Goal: Task Accomplishment & Management: Complete application form

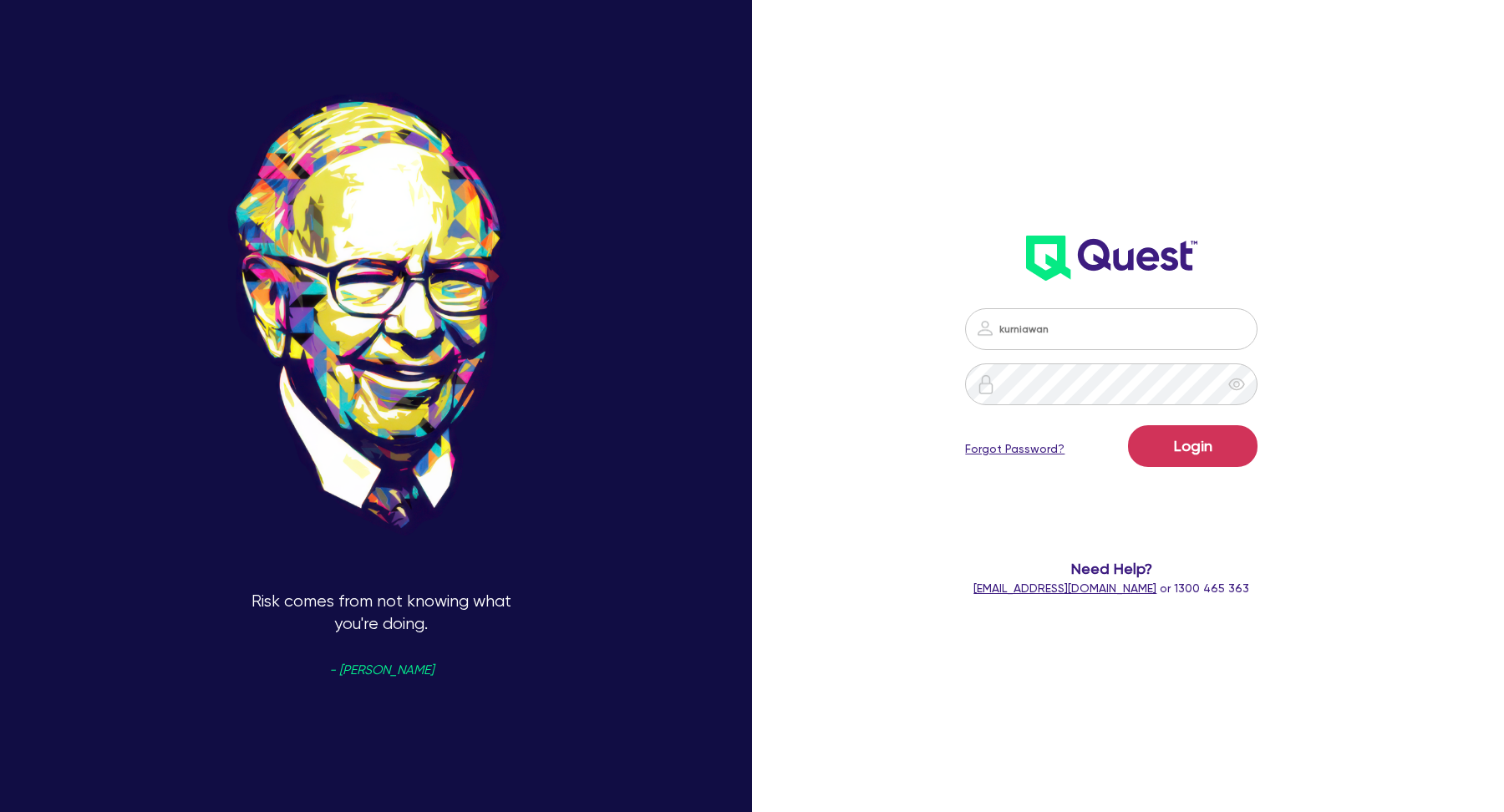
type input "kurniawan.wijaya+broker@quest.finance"
click at [1128, 426] on button "Login" at bounding box center [1193, 446] width 129 height 42
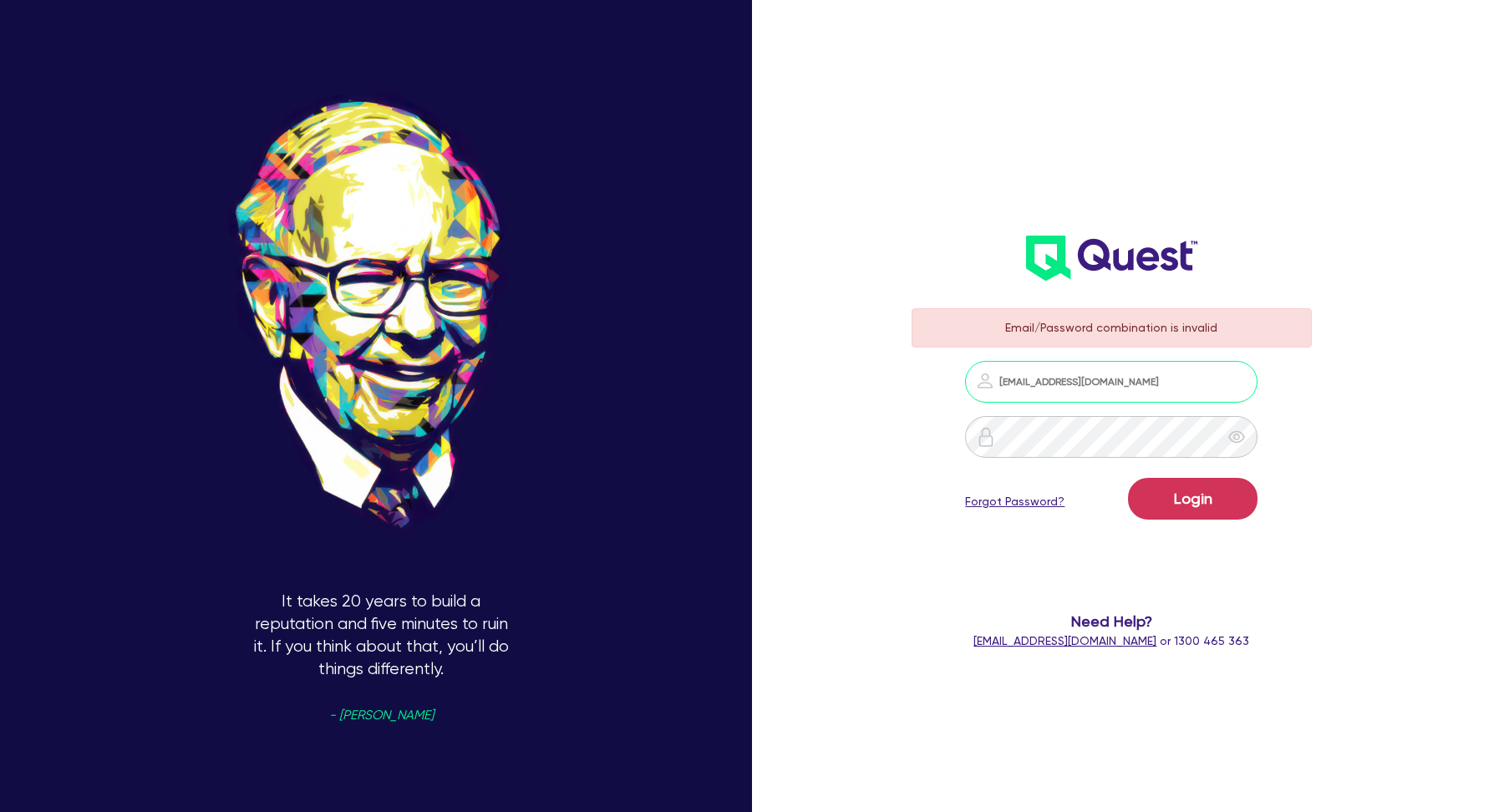
click at [1069, 398] on input "kurniawan.wijaya+broker@quest.finance" at bounding box center [1111, 381] width 292 height 42
click at [1196, 509] on button "Login" at bounding box center [1193, 498] width 129 height 42
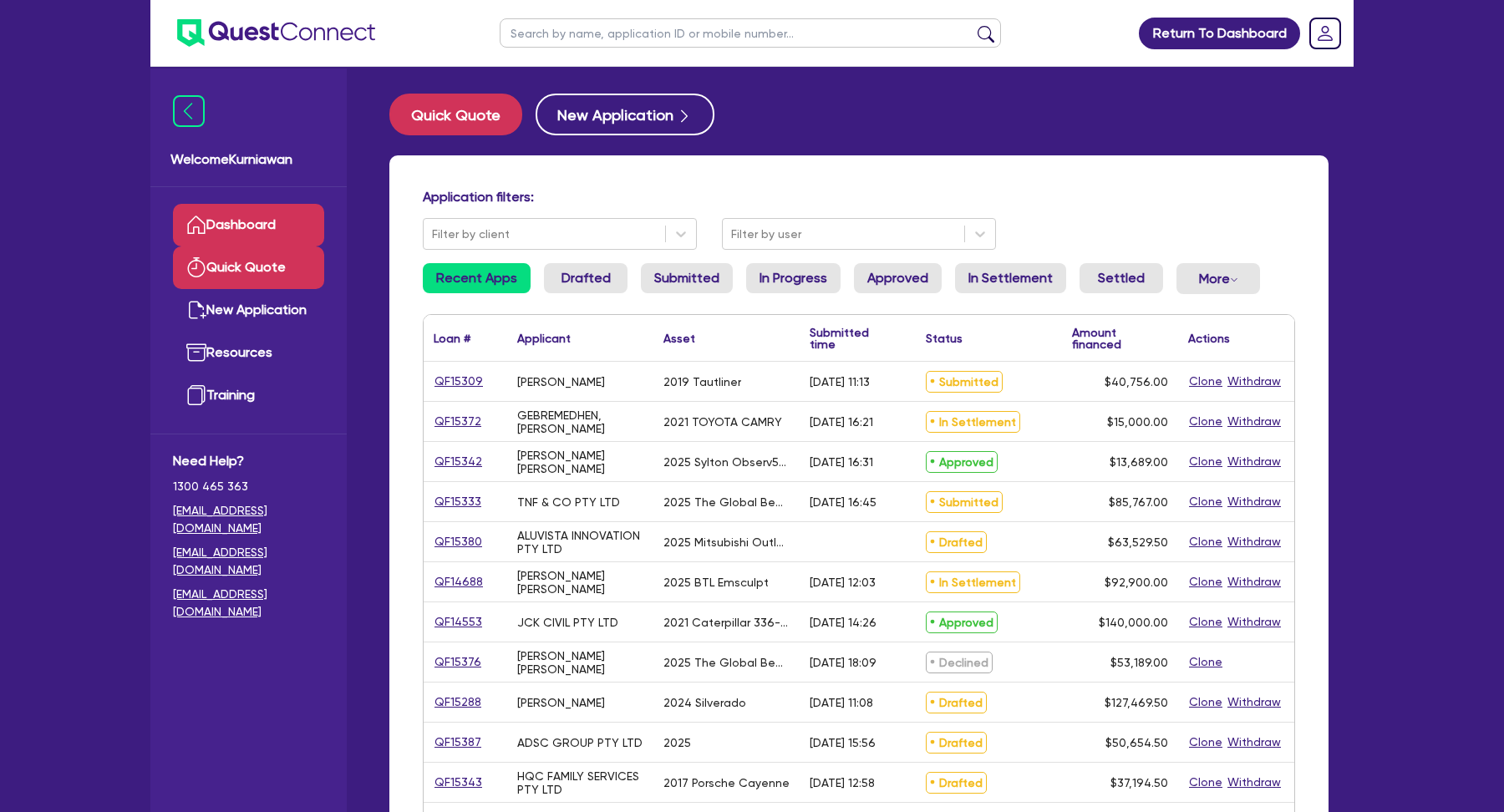
click at [243, 273] on link "Quick Quote" at bounding box center [249, 268] width 151 height 42
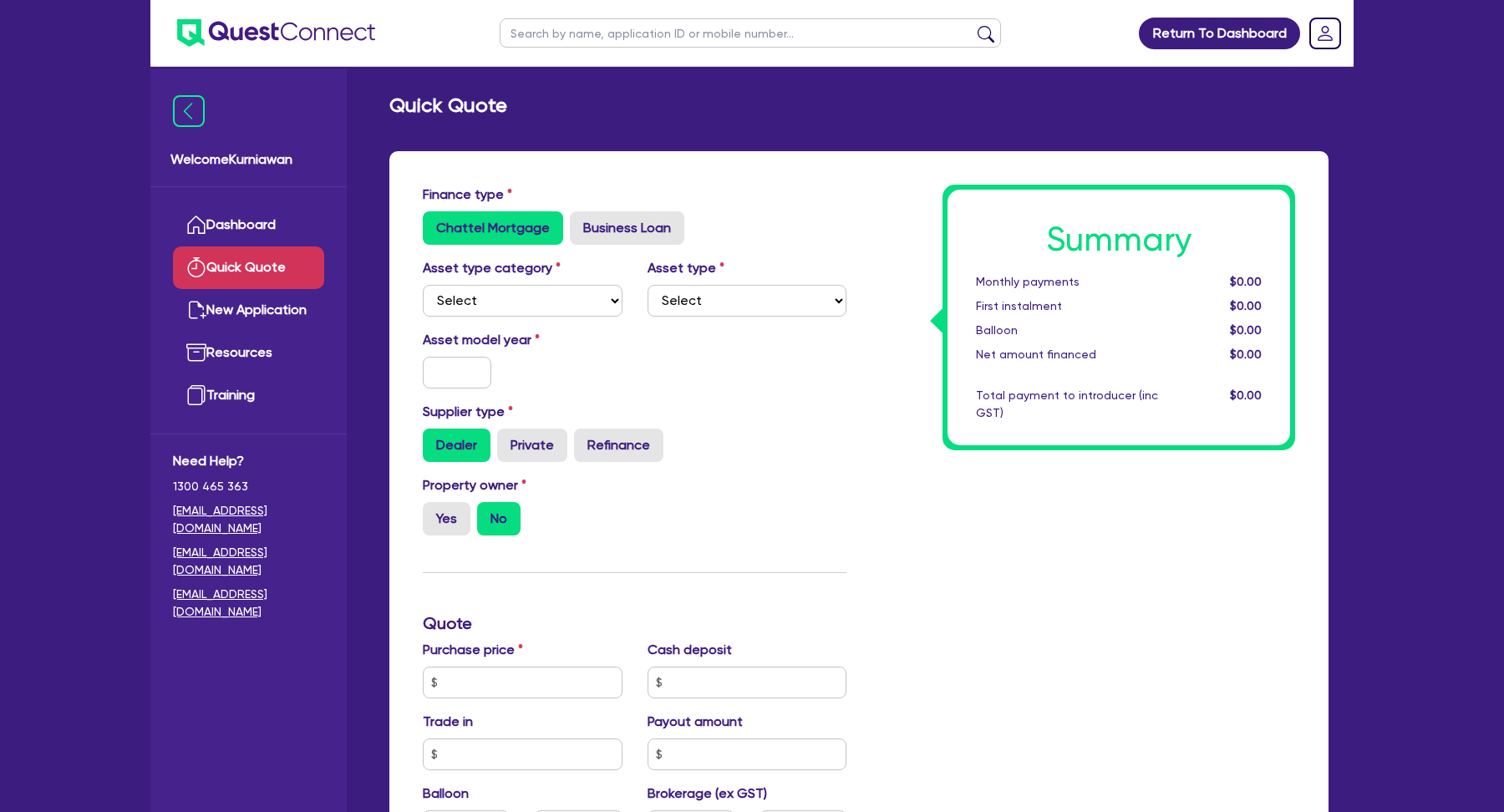
click at [1119, 618] on div "Summary Monthly payments $0.00 First instalment $0.00 Balloon $0.00 Net amount …" at bounding box center [1083, 673] width 449 height 977
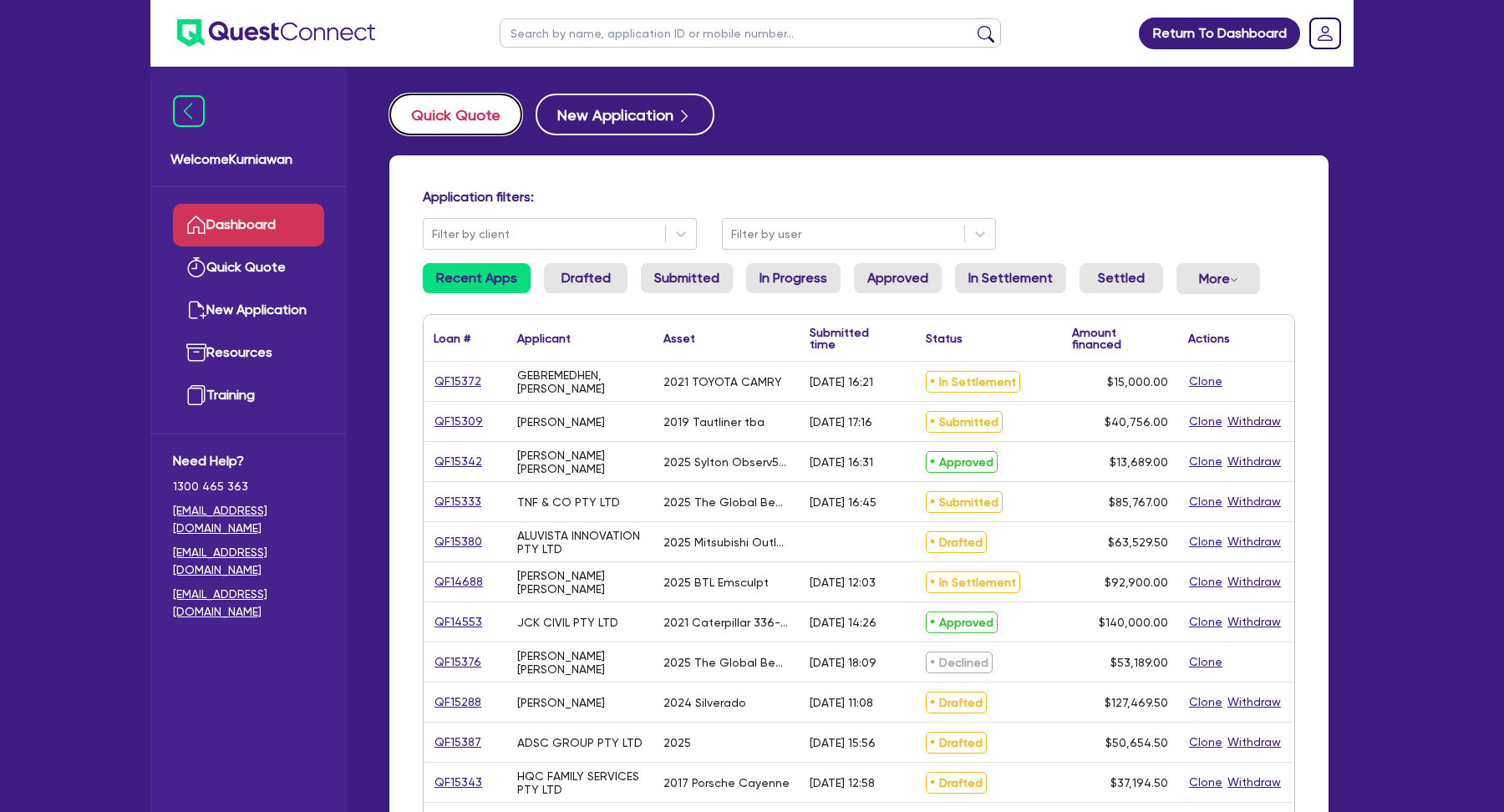
click at [457, 108] on button "Quick Quote" at bounding box center [455, 114] width 133 height 42
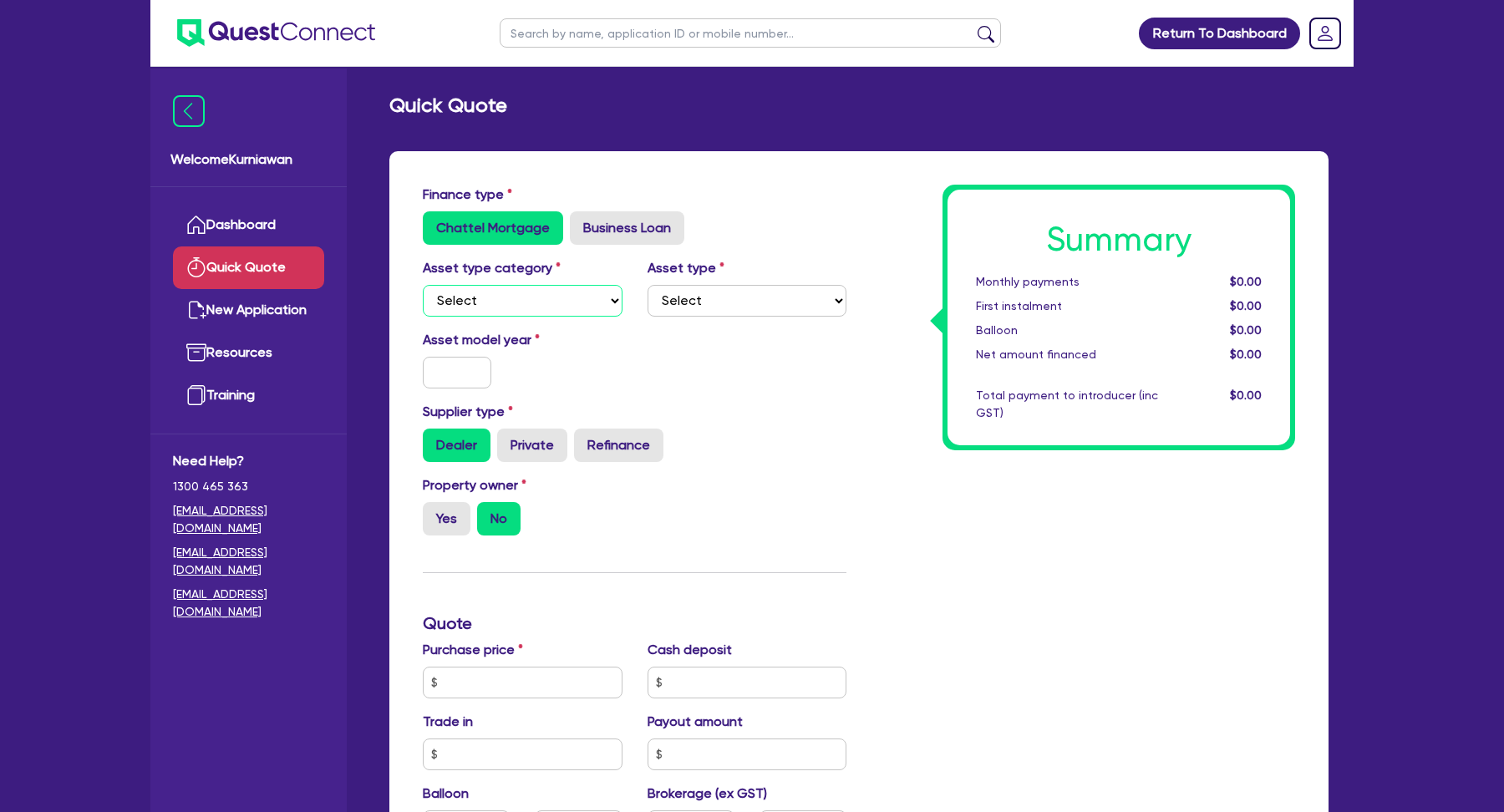
click at [531, 297] on select "Select Cars and light trucks Primary assets Secondary assets Tertiary assets" at bounding box center [523, 300] width 200 height 31
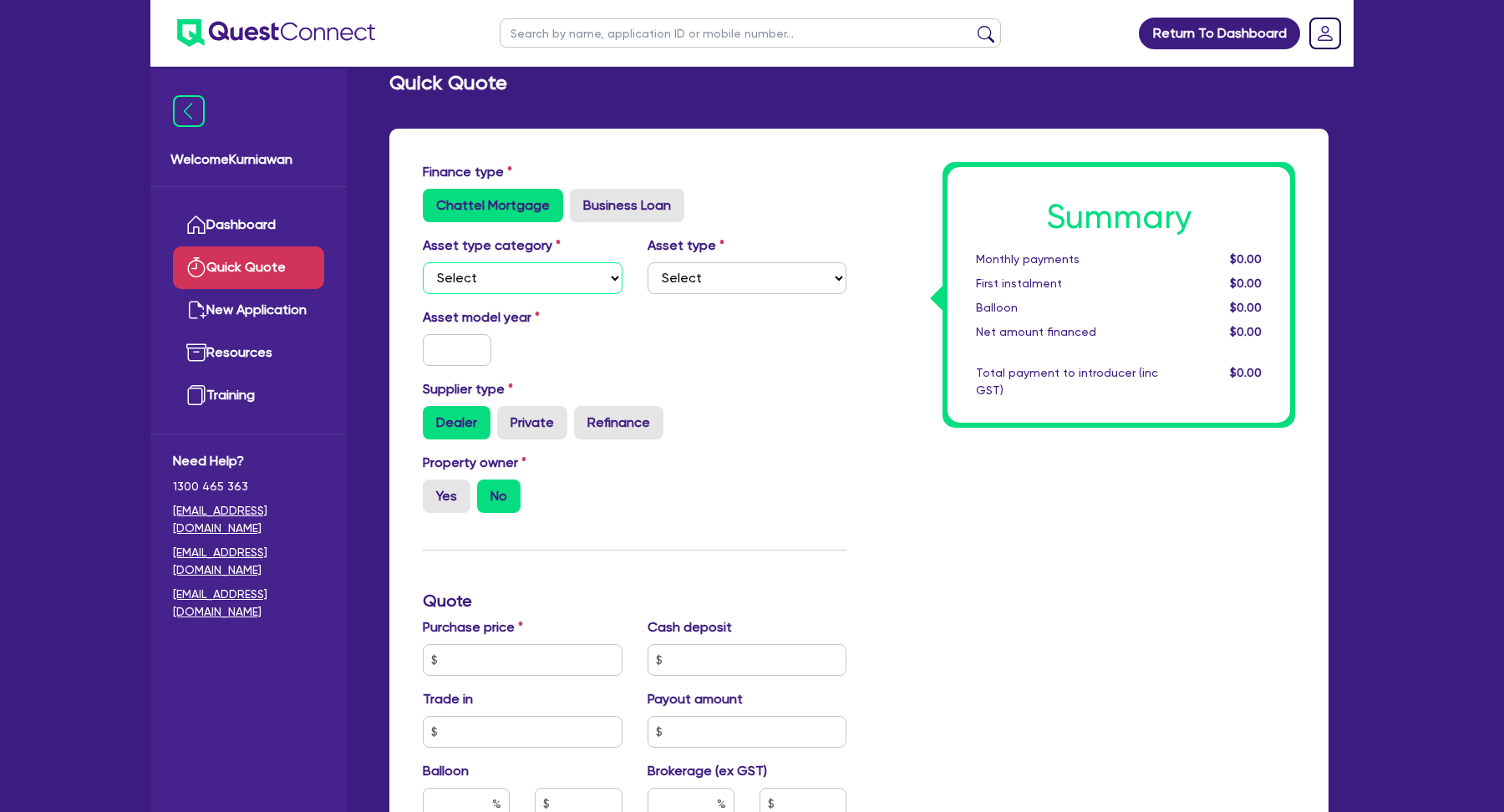
scroll to position [60, 0]
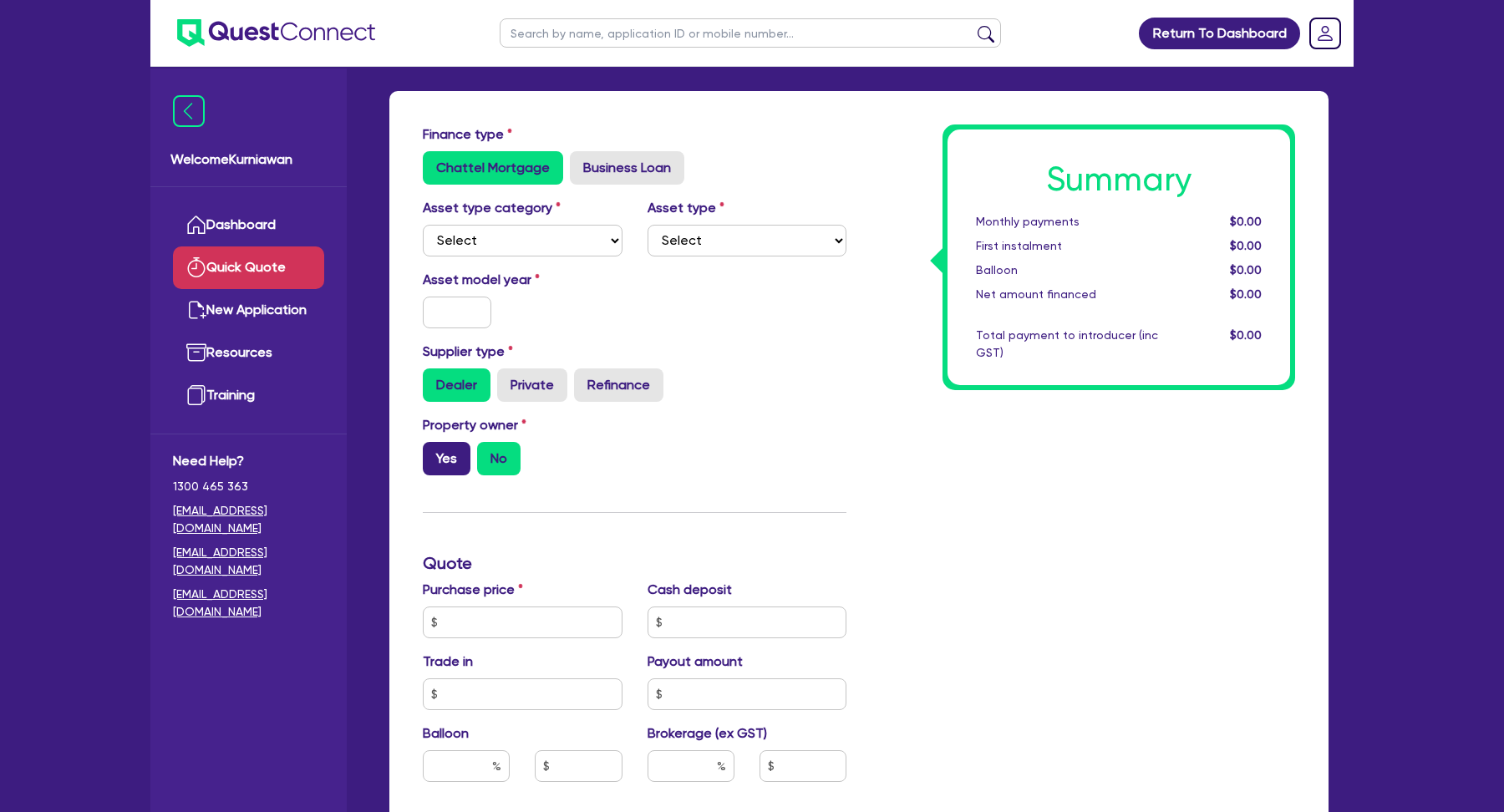
click at [451, 465] on label "Yes" at bounding box center [447, 458] width 48 height 33
click at [433, 453] on input "Yes" at bounding box center [428, 447] width 11 height 11
radio input "true"
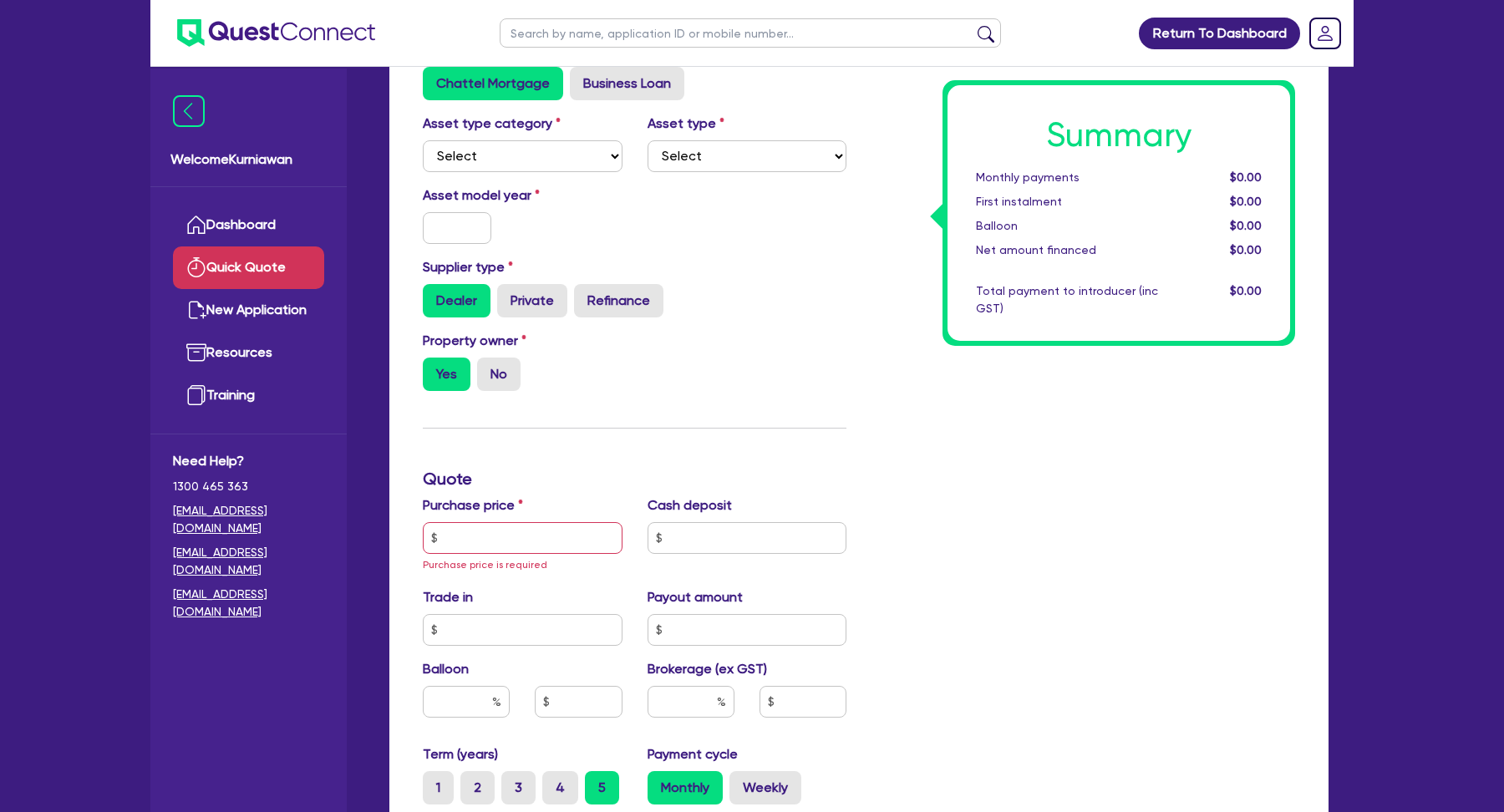
scroll to position [172, 0]
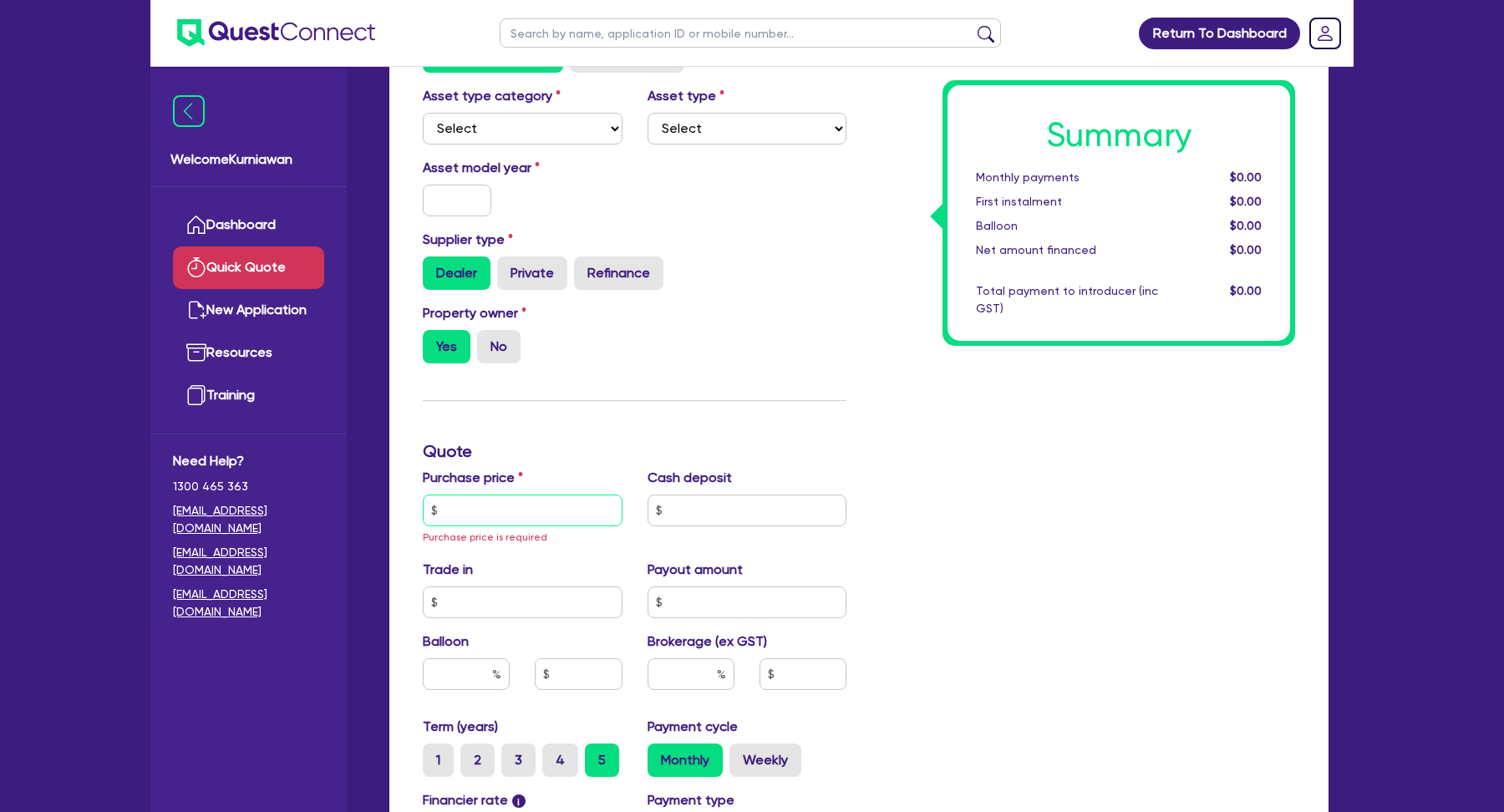
click at [516, 507] on input "text" at bounding box center [523, 510] width 200 height 31
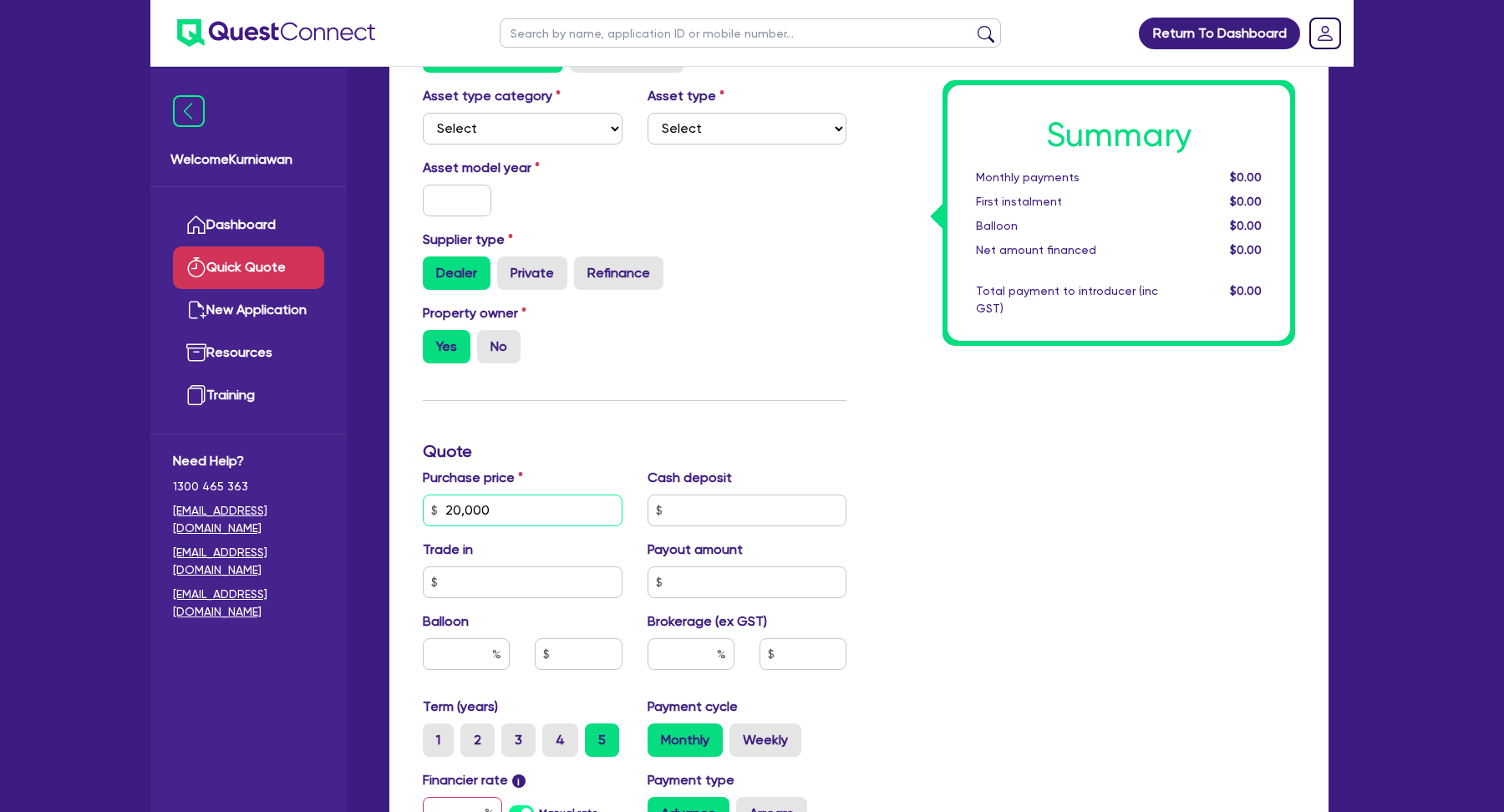
type input "20,000"
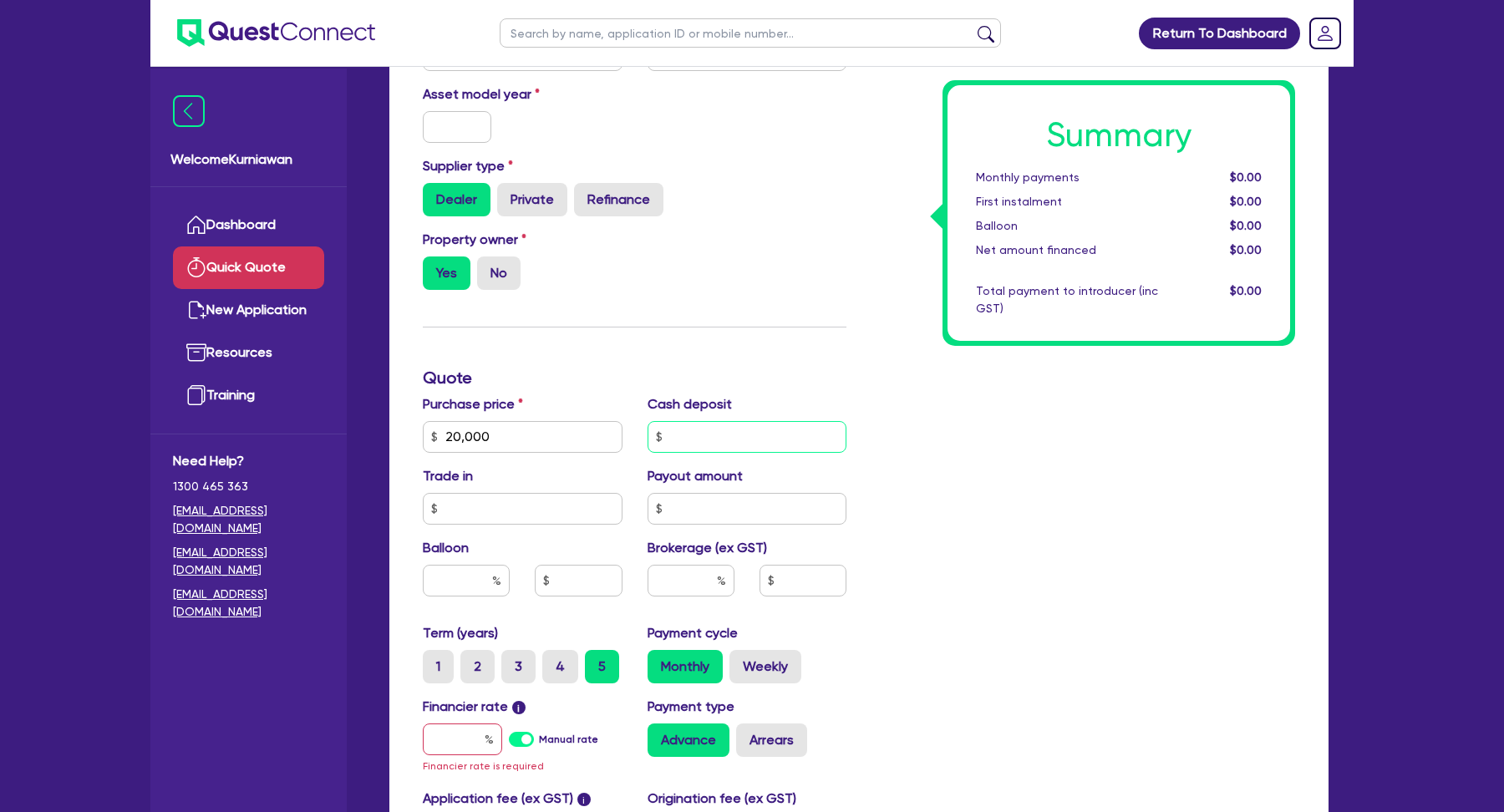
scroll to position [351, 0]
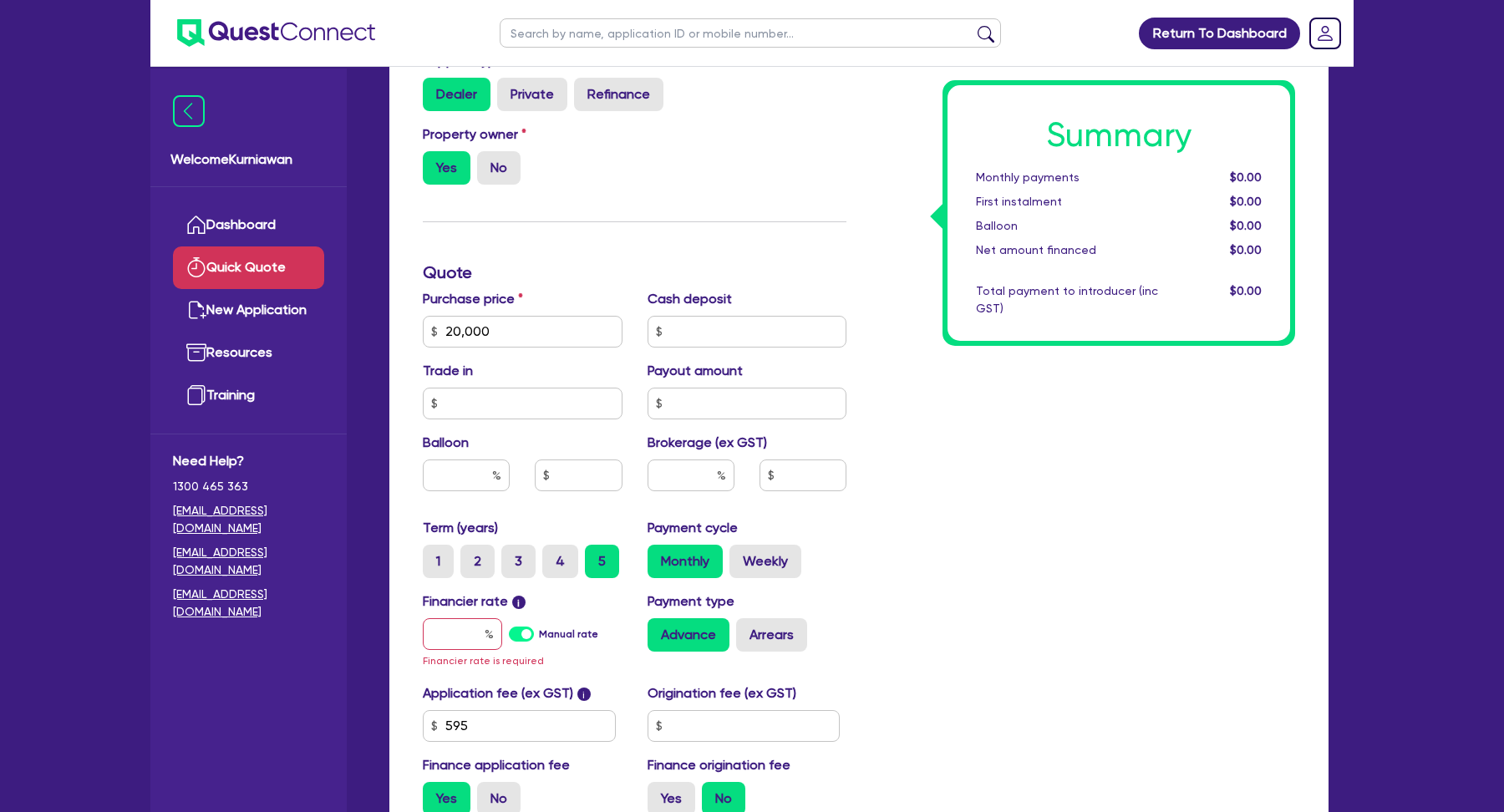
click at [539, 629] on label "Manual rate" at bounding box center [568, 634] width 59 height 15
click at [0, 0] on input "Manual rate" at bounding box center [0, 0] width 0 height 0
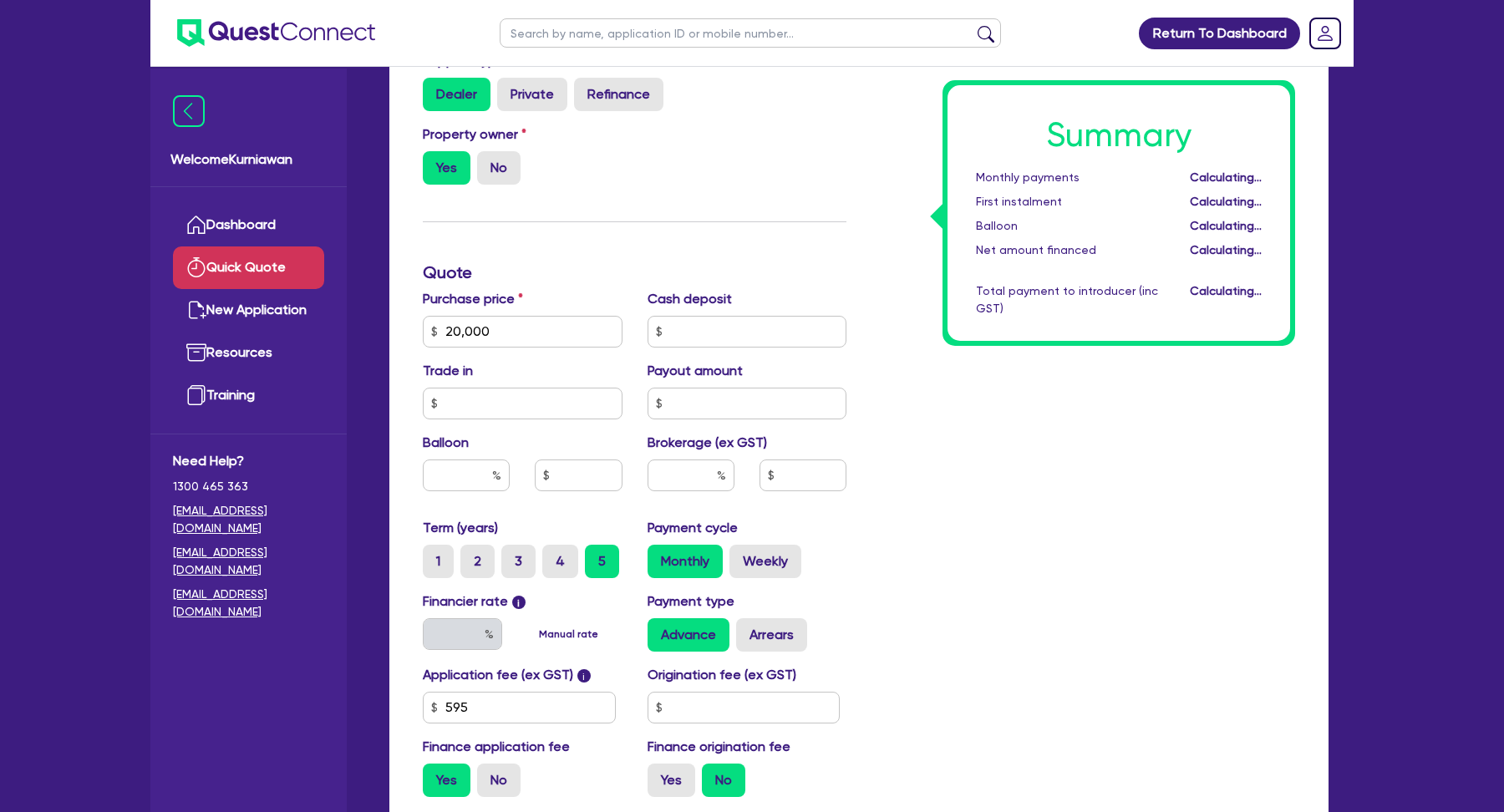
type input "17"
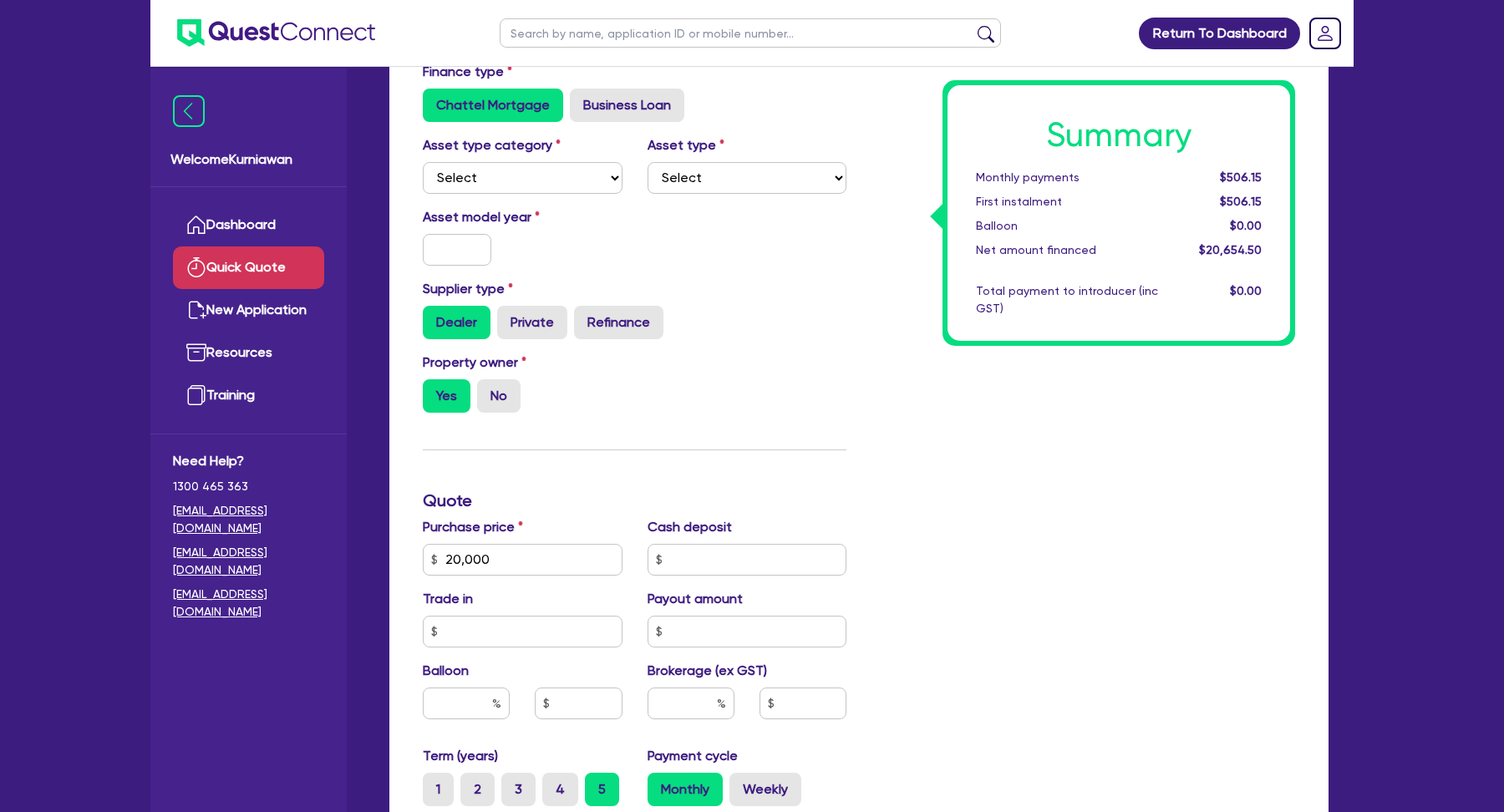
scroll to position [107, 0]
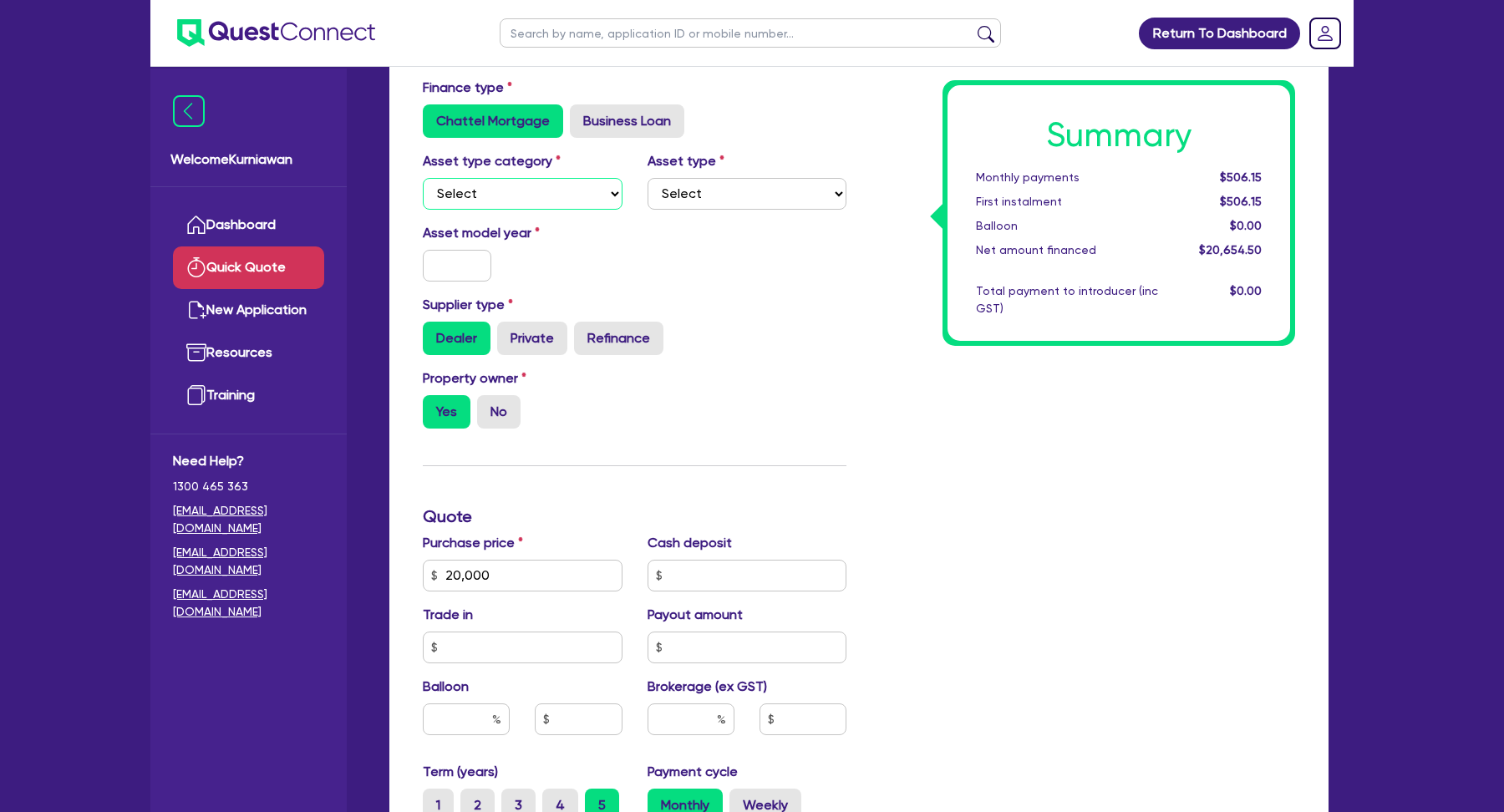
click at [552, 197] on select "Select Cars and light trucks Primary assets Secondary assets Tertiary assets" at bounding box center [523, 193] width 200 height 31
select select "PRIMARY_ASSETS"
click at [749, 295] on div "Supplier type Dealer Private Refinance" at bounding box center [635, 324] width 449 height 60
click at [745, 194] on select "Select Heavy trucks over 4.5 tonne Trailers Bus and coaches Yellow goods and ex…" at bounding box center [747, 193] width 200 height 31
select select "BUS_AND_COACHES"
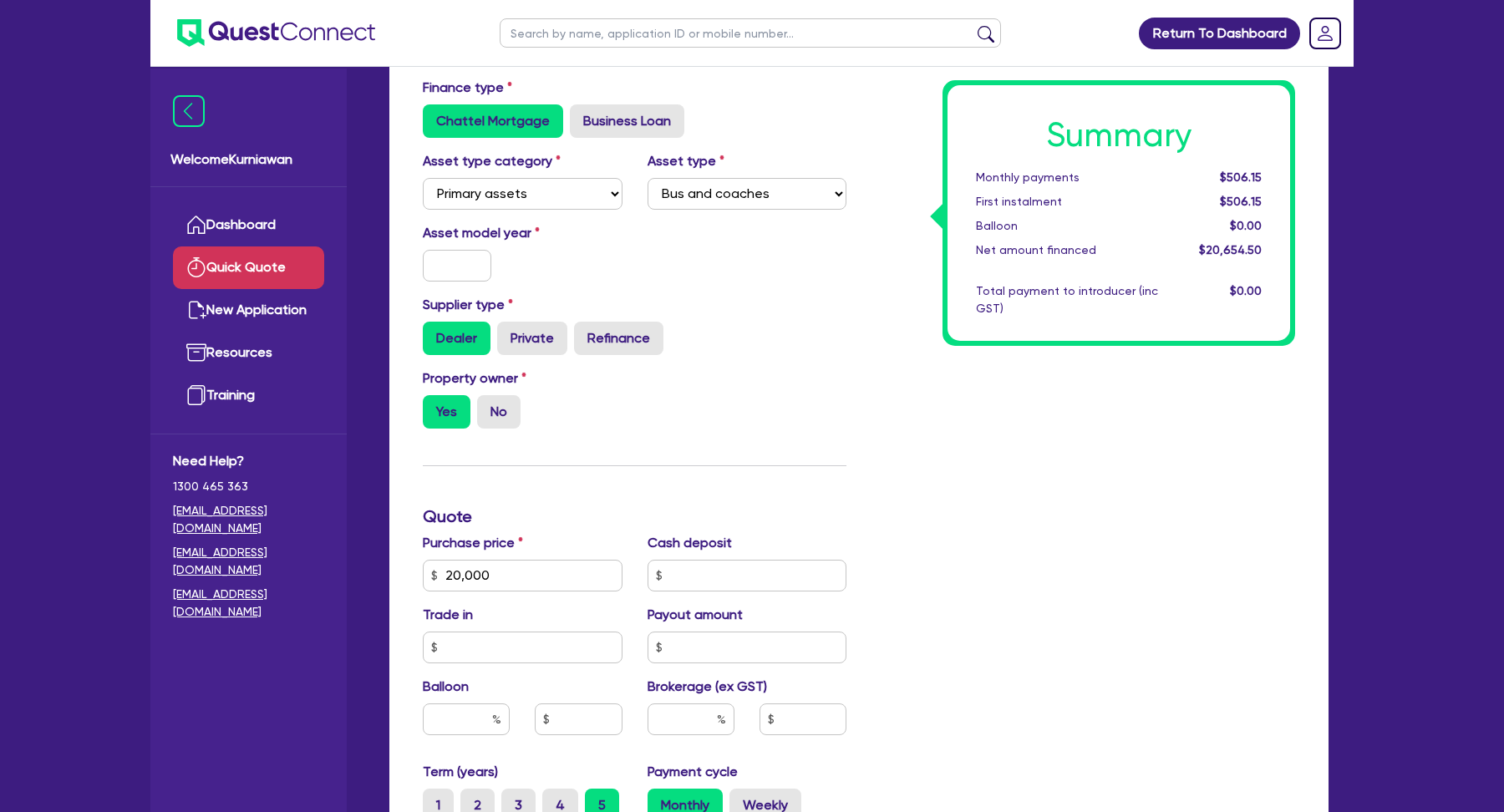
click at [780, 272] on div "Asset model year" at bounding box center [635, 259] width 449 height 72
click at [816, 388] on div "Property owner Yes No" at bounding box center [635, 405] width 449 height 74
click at [933, 510] on div "Summary Monthly payments $506.15 First instalment $506.15 Balloon $0.00 Net amo…" at bounding box center [1083, 566] width 449 height 977
click at [232, 229] on link "Dashboard" at bounding box center [249, 225] width 151 height 42
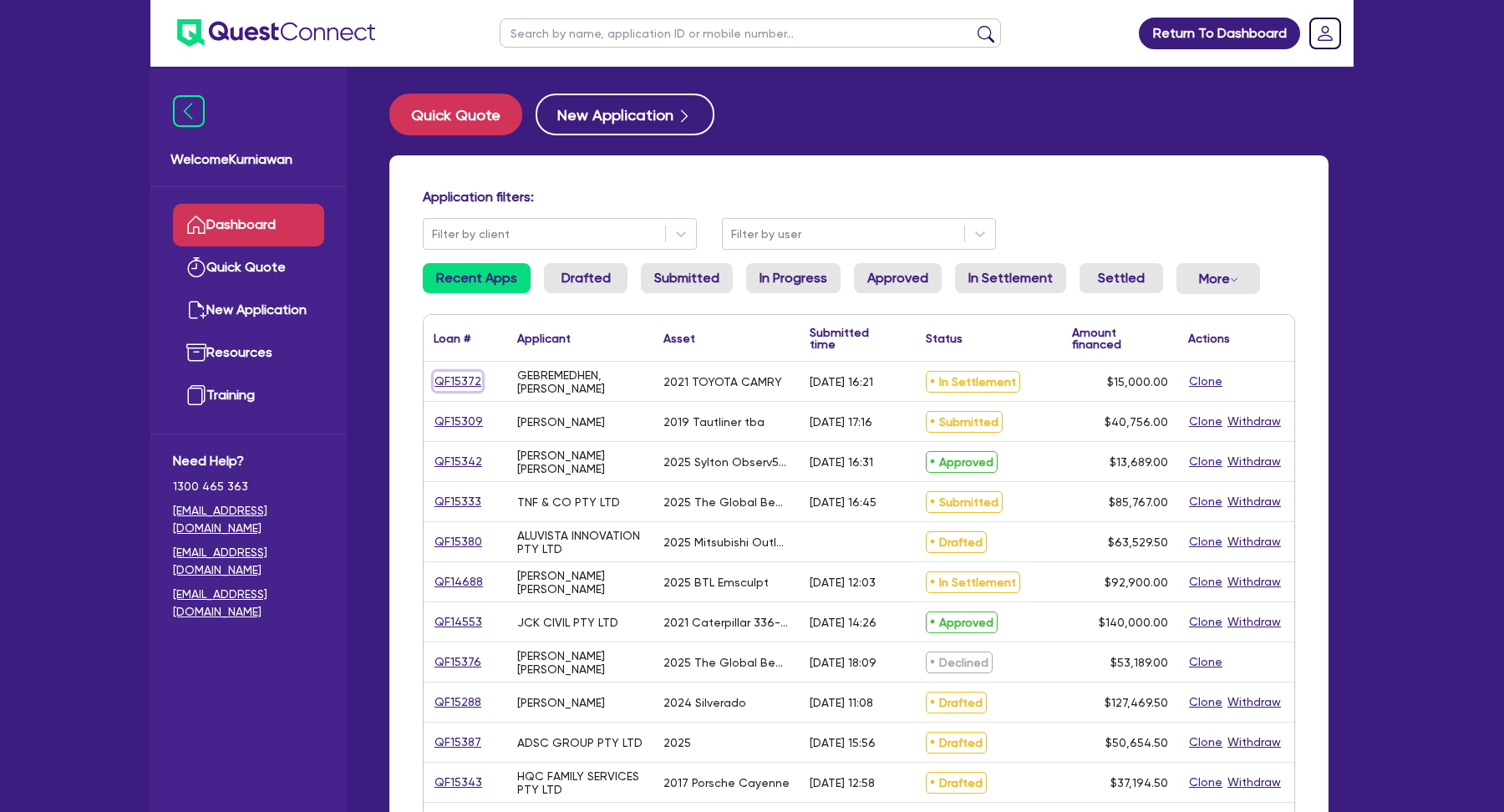
click at [460, 381] on link "QF15372" at bounding box center [457, 381] width 48 height 20
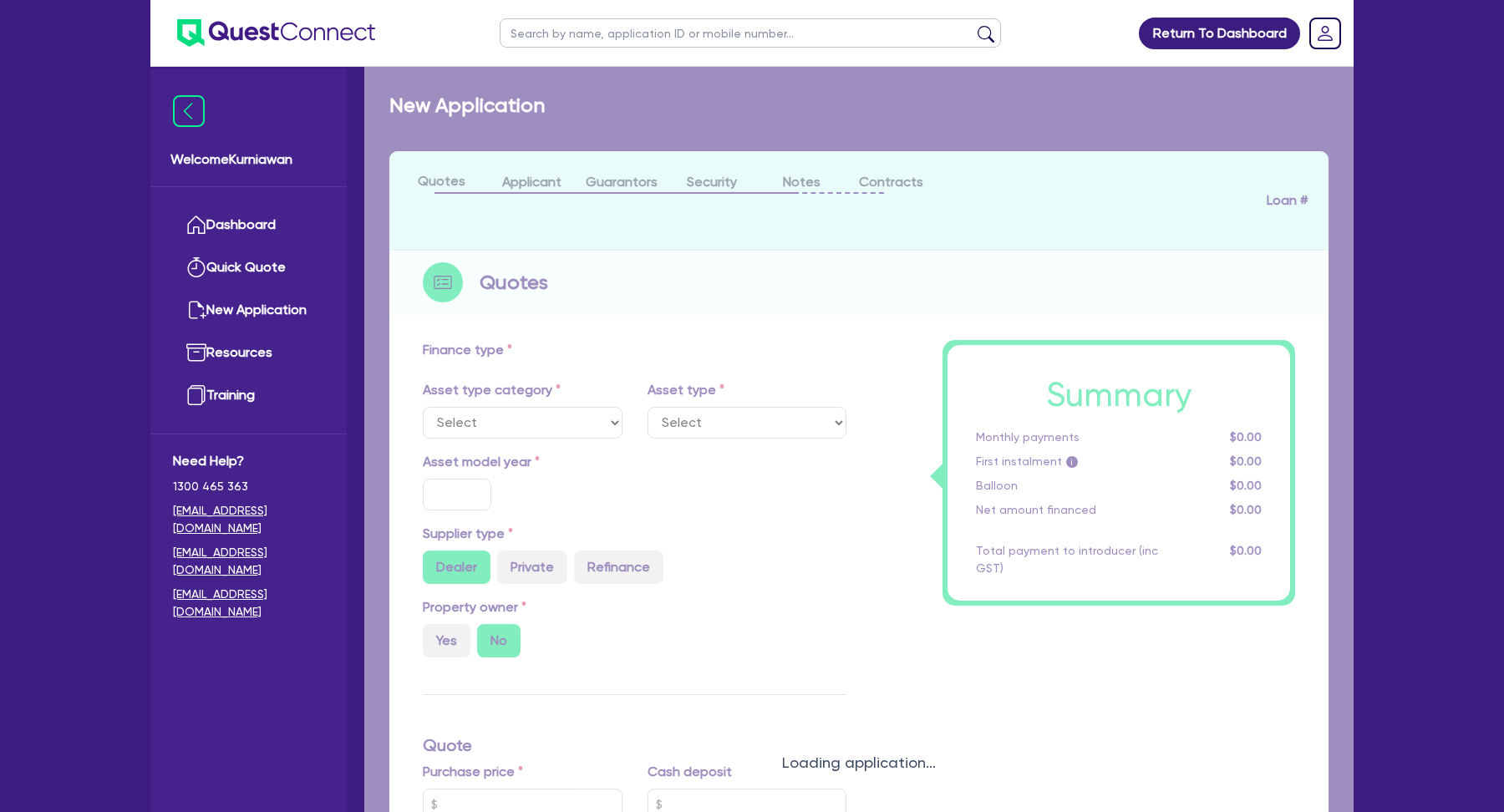
select select "CARS_AND_LIGHT_TRUCKS"
type input "2021"
radio input "false"
radio input "true"
type input "19,733.98"
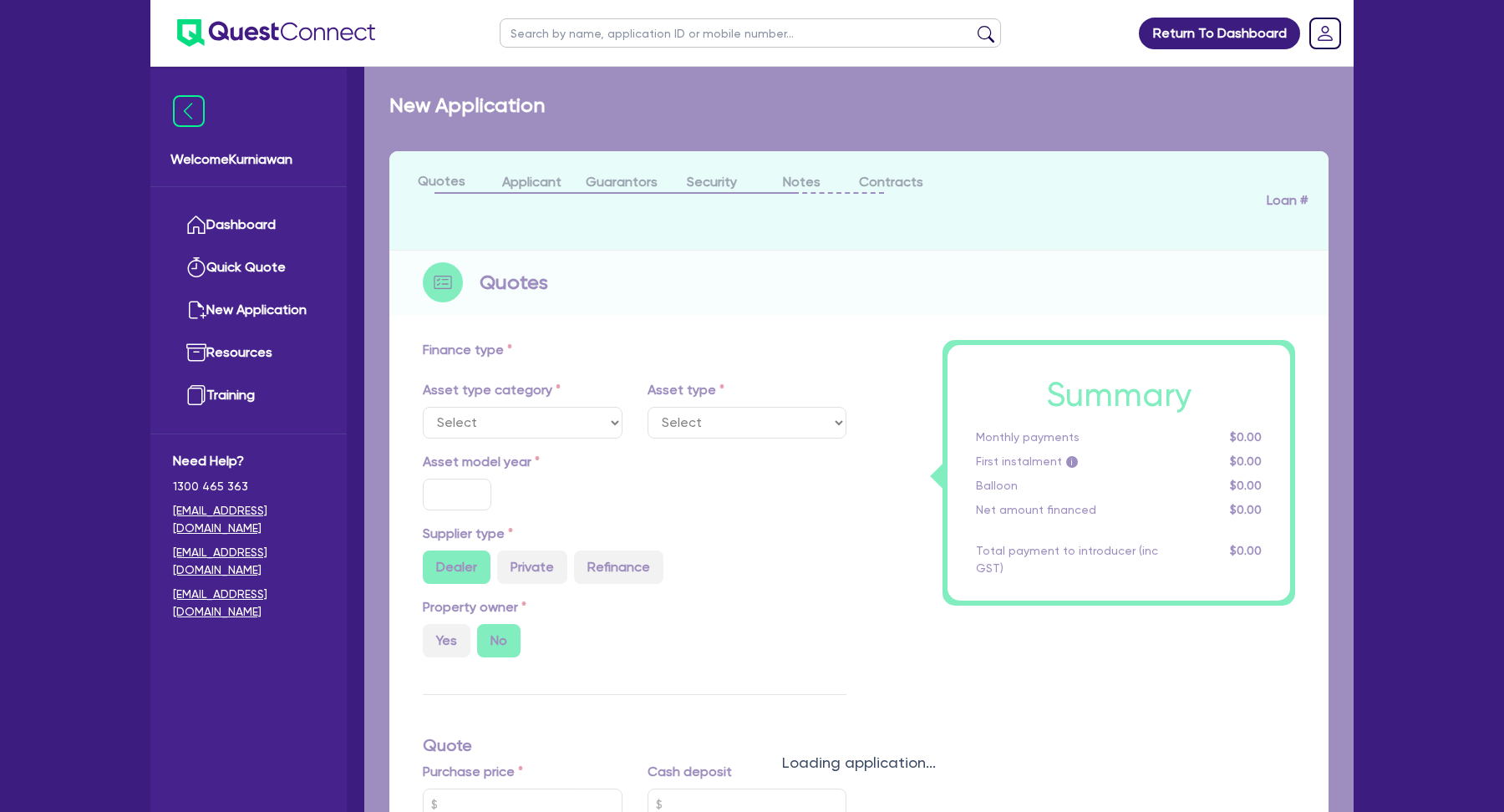
type input "4,733.98"
type input "5.06"
type input "760"
radio input "true"
type input "15.95"
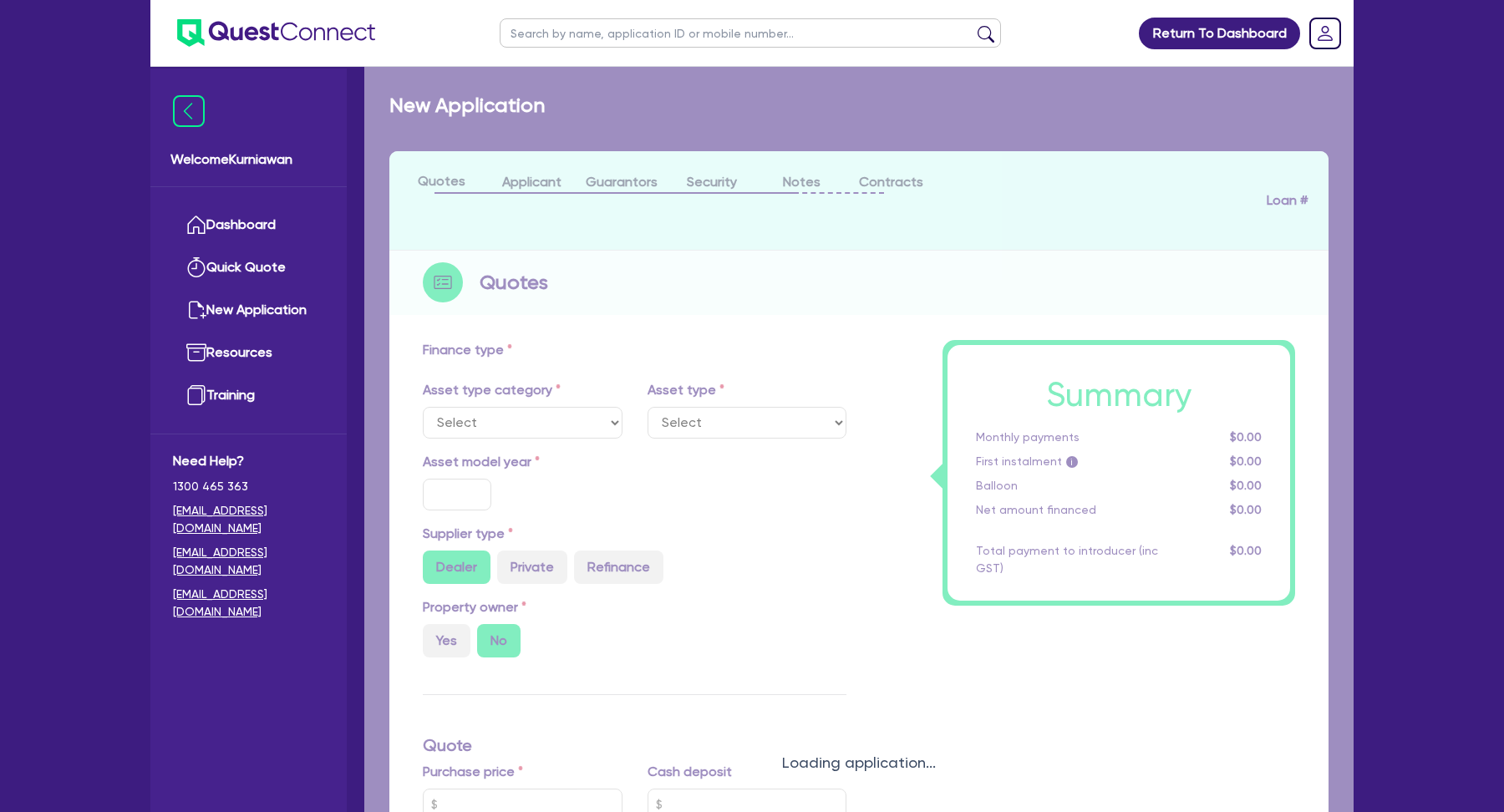
type input "350"
select select "PASSENGER_VEHICLES"
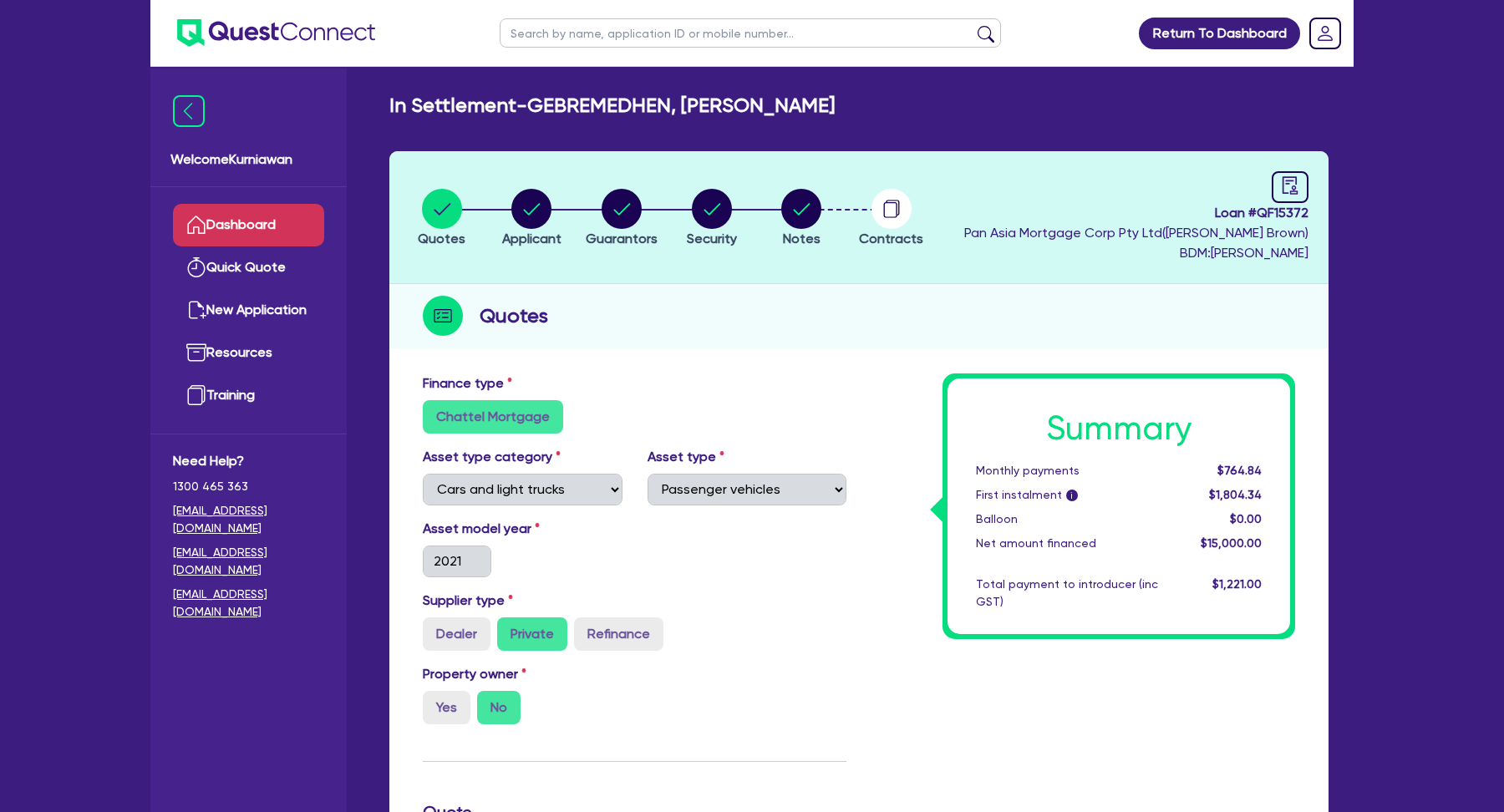
click at [260, 240] on link "Dashboard" at bounding box center [249, 225] width 151 height 42
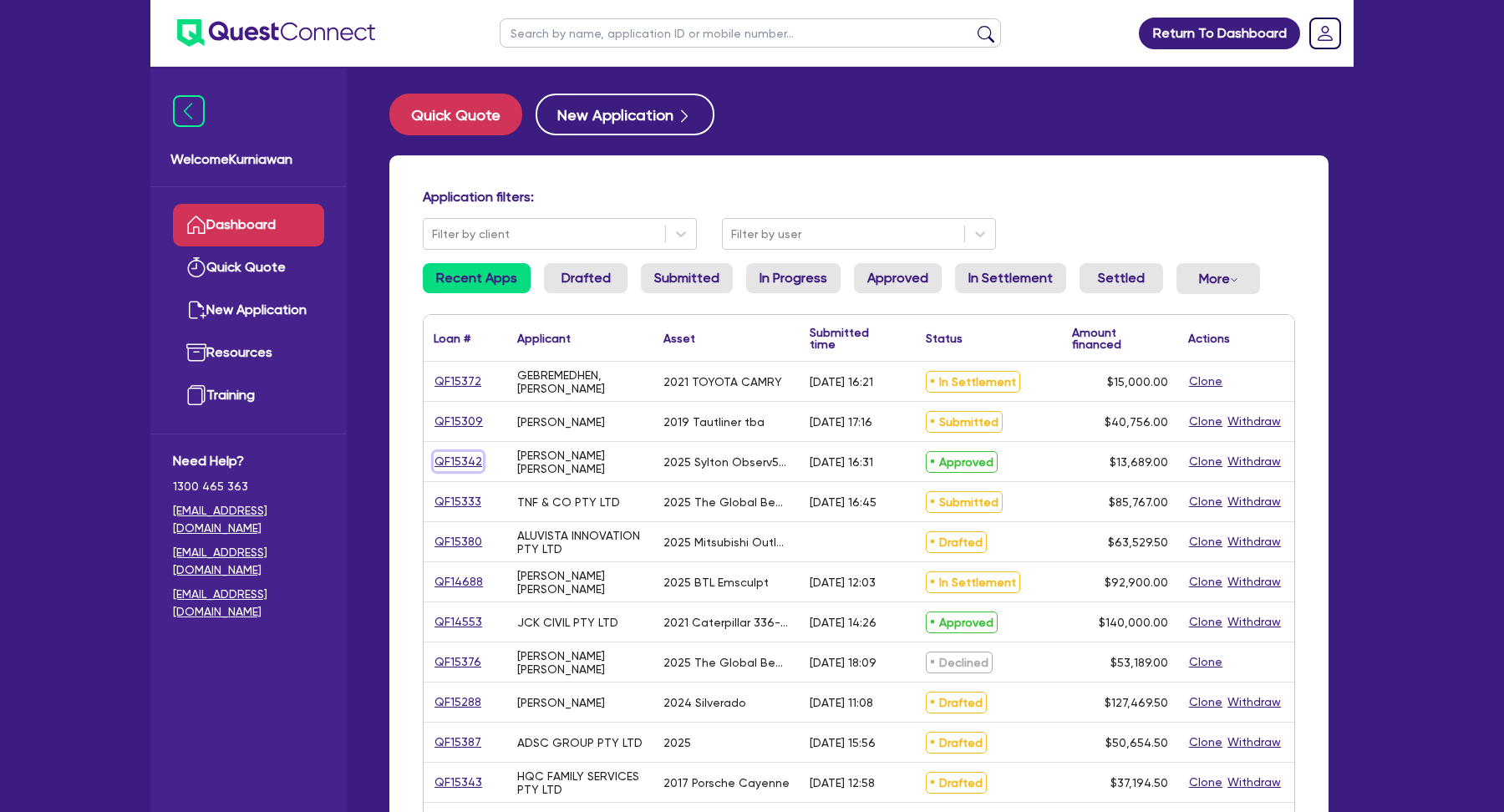
click at [462, 468] on link "QF15342" at bounding box center [458, 461] width 49 height 20
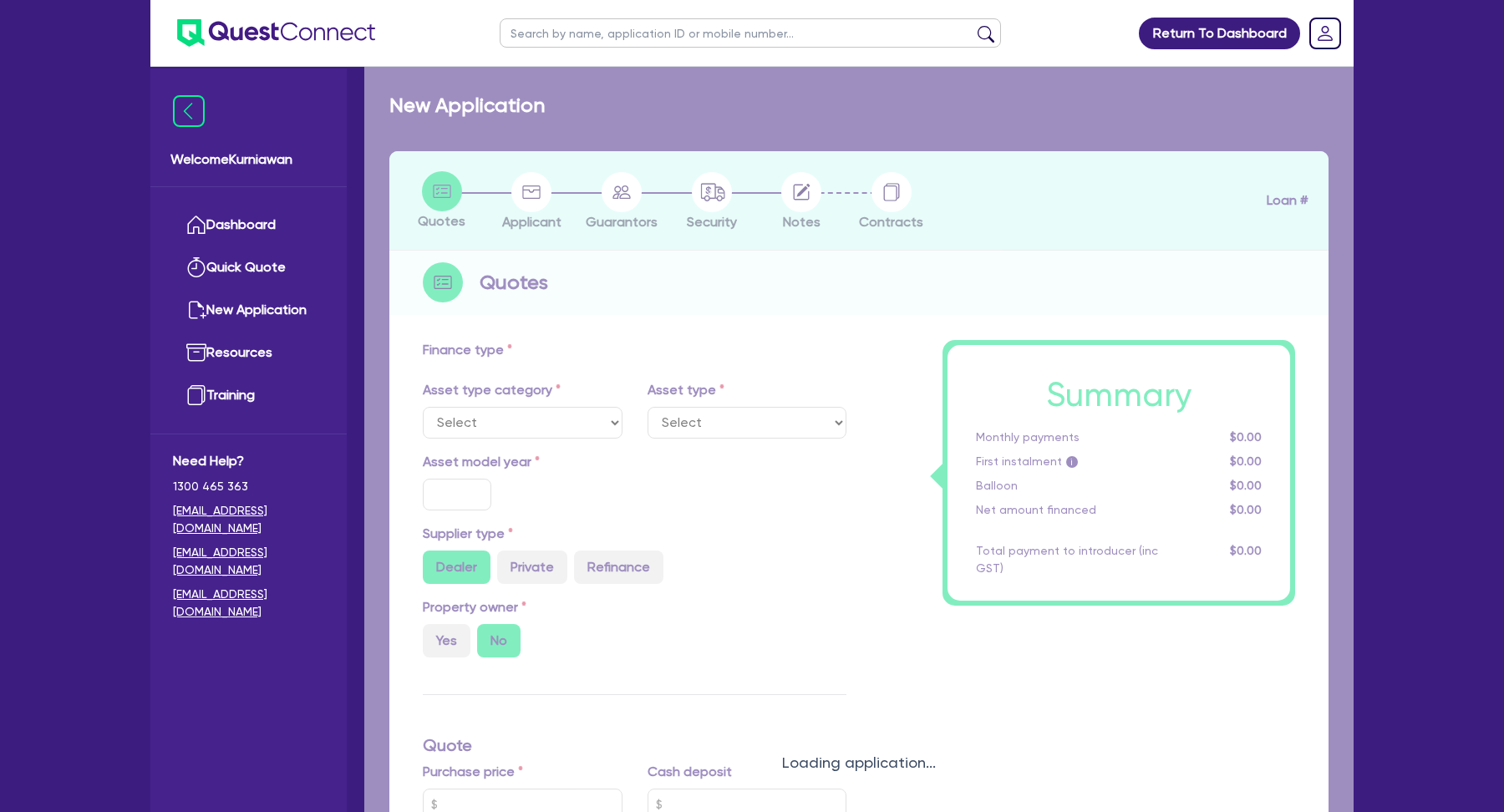
select select "TERTIARY_ASSETS"
type input "2025"
type input "18,689"
type input "5,000"
type input "8"
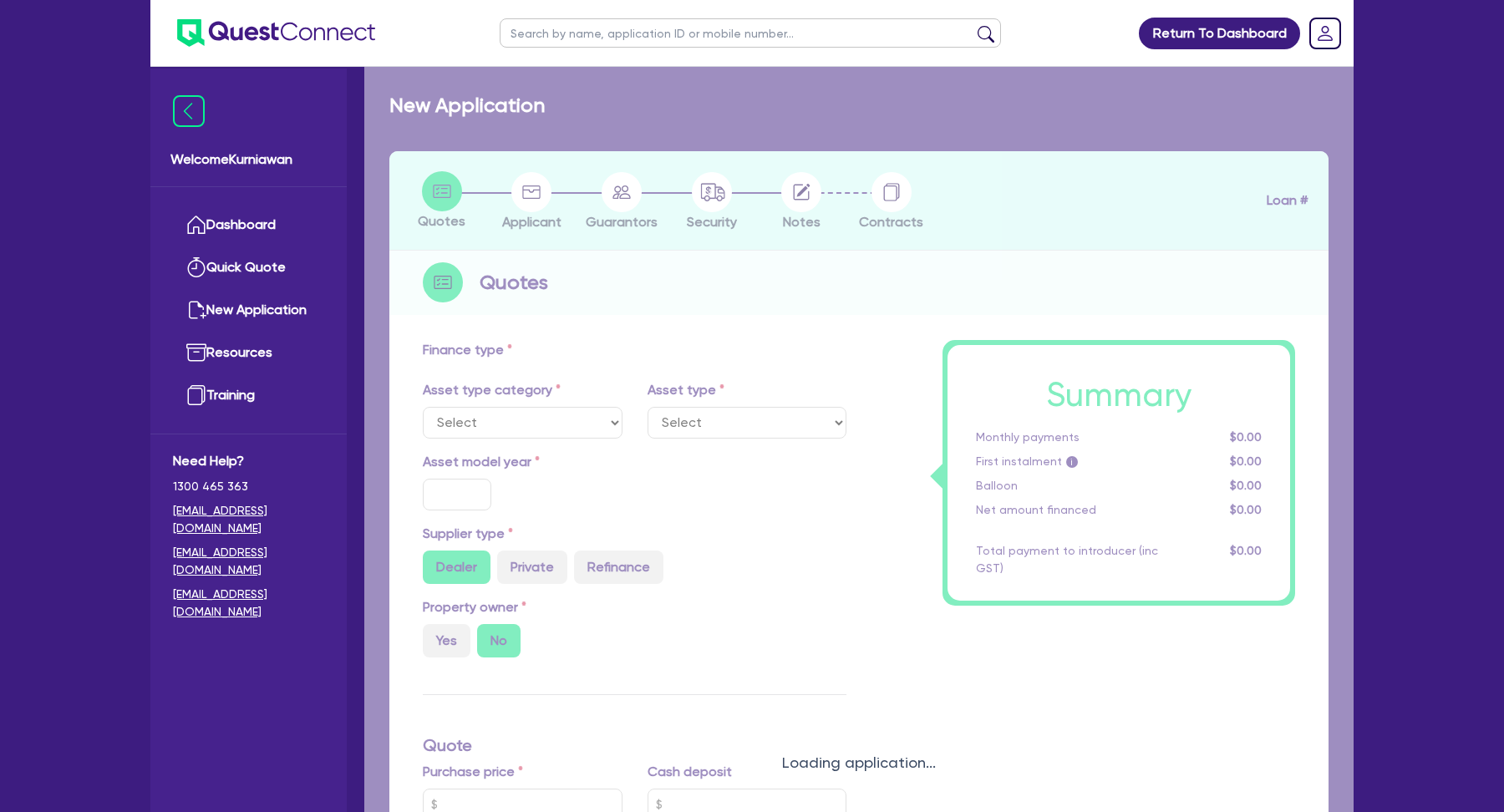
type input "1,095.12"
type input "17.95"
select select "BEAUTY_EQUIPMENT"
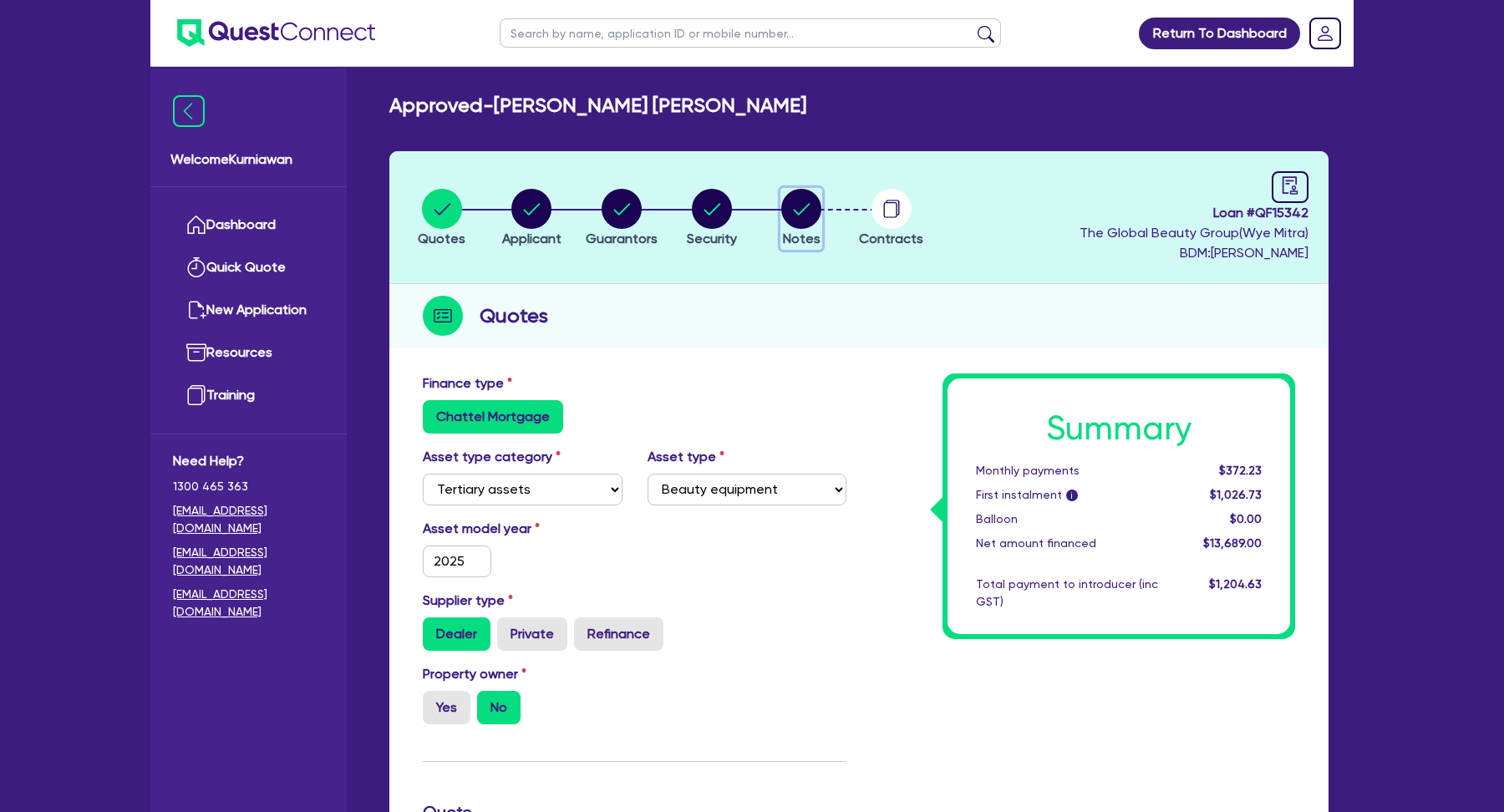
click at [804, 200] on circle "button" at bounding box center [800, 208] width 40 height 40
select select "Quest Finance - Own Book"
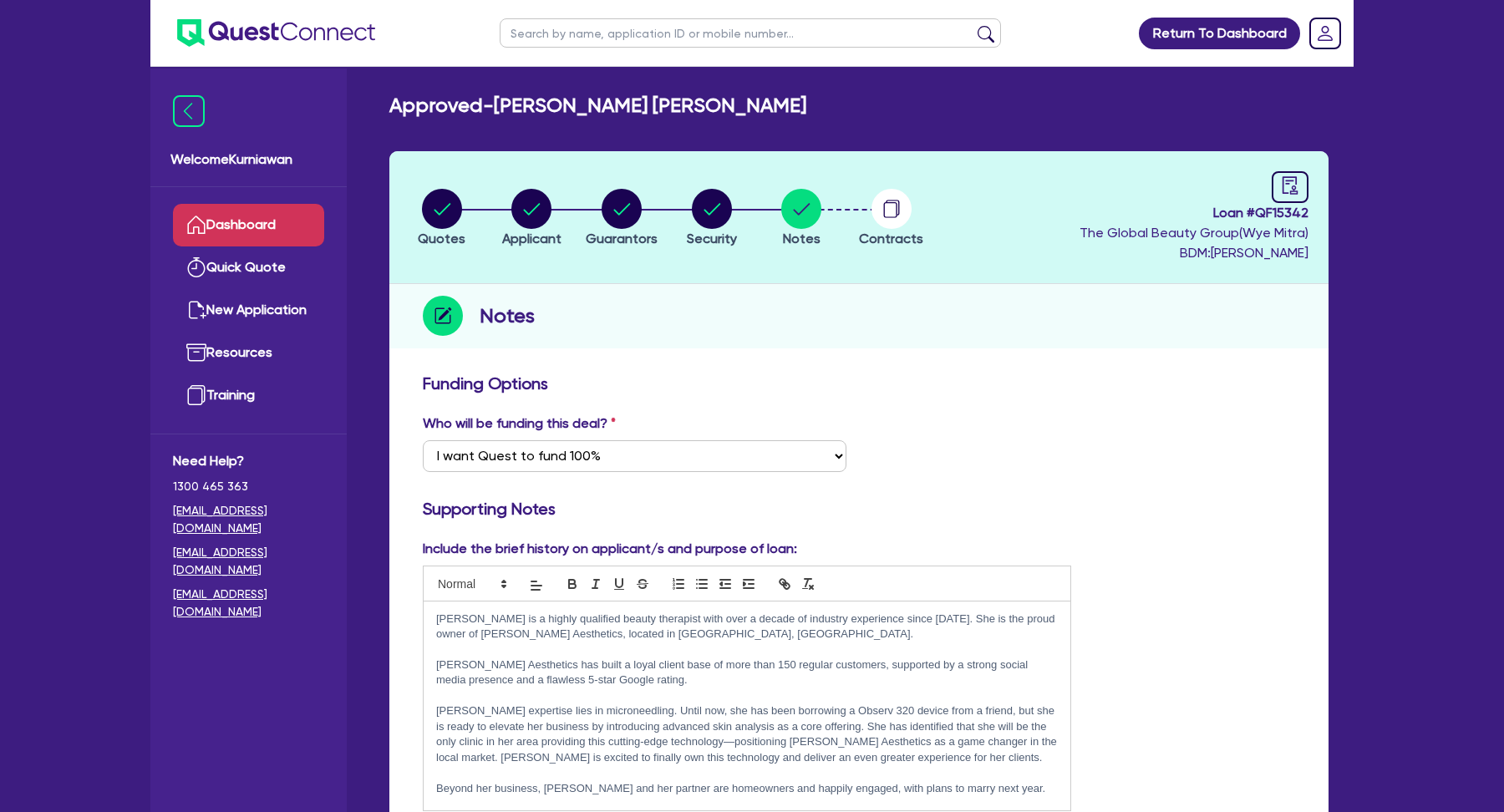
click at [225, 229] on link "Dashboard" at bounding box center [249, 225] width 151 height 42
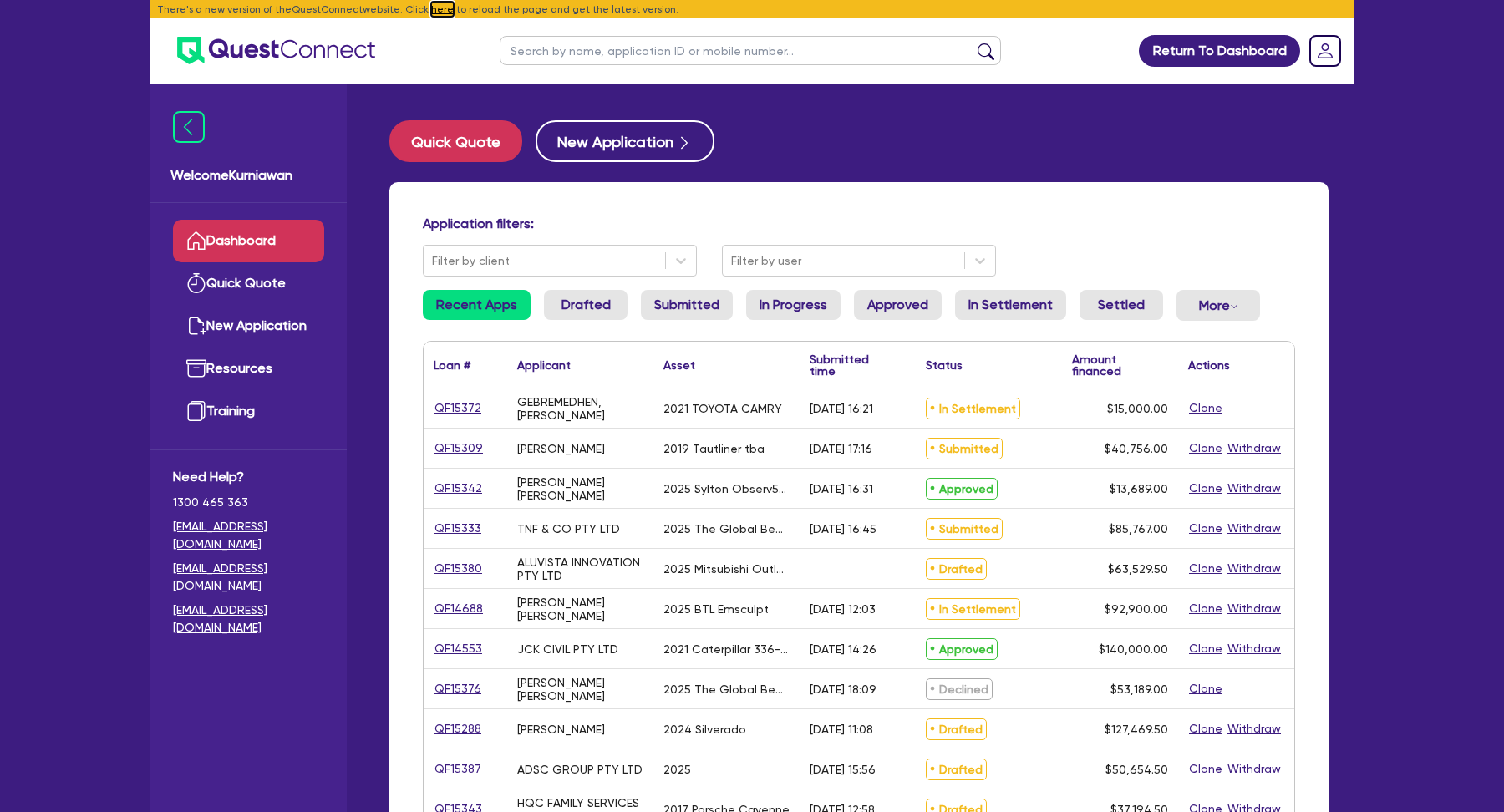
click at [432, 8] on button "here" at bounding box center [442, 9] width 23 height 15
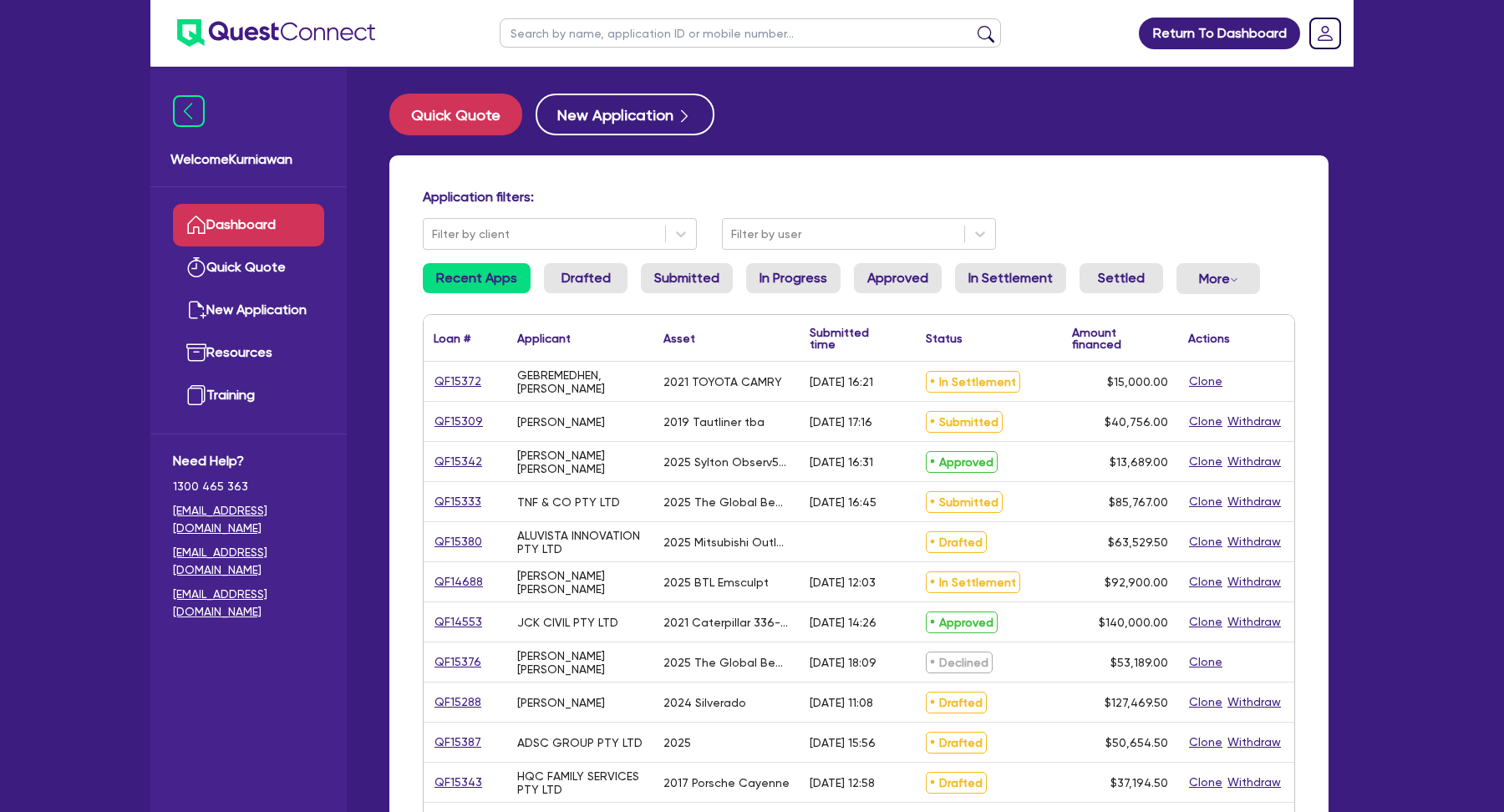
click at [279, 222] on link "Dashboard" at bounding box center [249, 225] width 151 height 42
click at [238, 223] on link "Dashboard" at bounding box center [249, 225] width 151 height 42
click at [983, 158] on div "Application filters: Filter by client Filter by user Recent Apps Drafted Submit…" at bounding box center [858, 701] width 939 height 1091
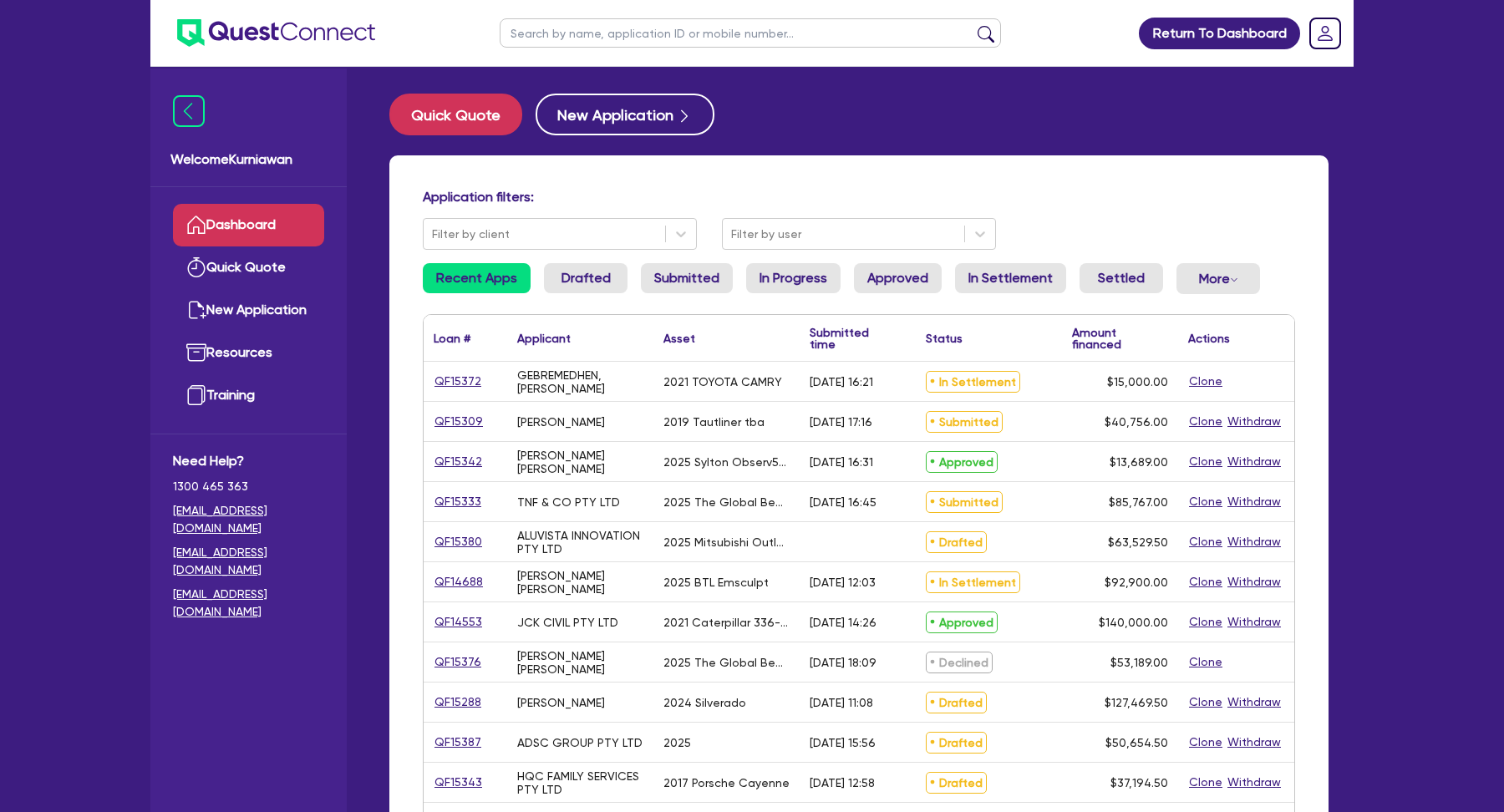
click at [963, 107] on div "Quick Quote New Application" at bounding box center [858, 114] width 939 height 42
click at [664, 34] on input "text" at bounding box center [750, 33] width 501 height 29
type input "access testing"
click at [973, 25] on button "submit" at bounding box center [986, 37] width 26 height 24
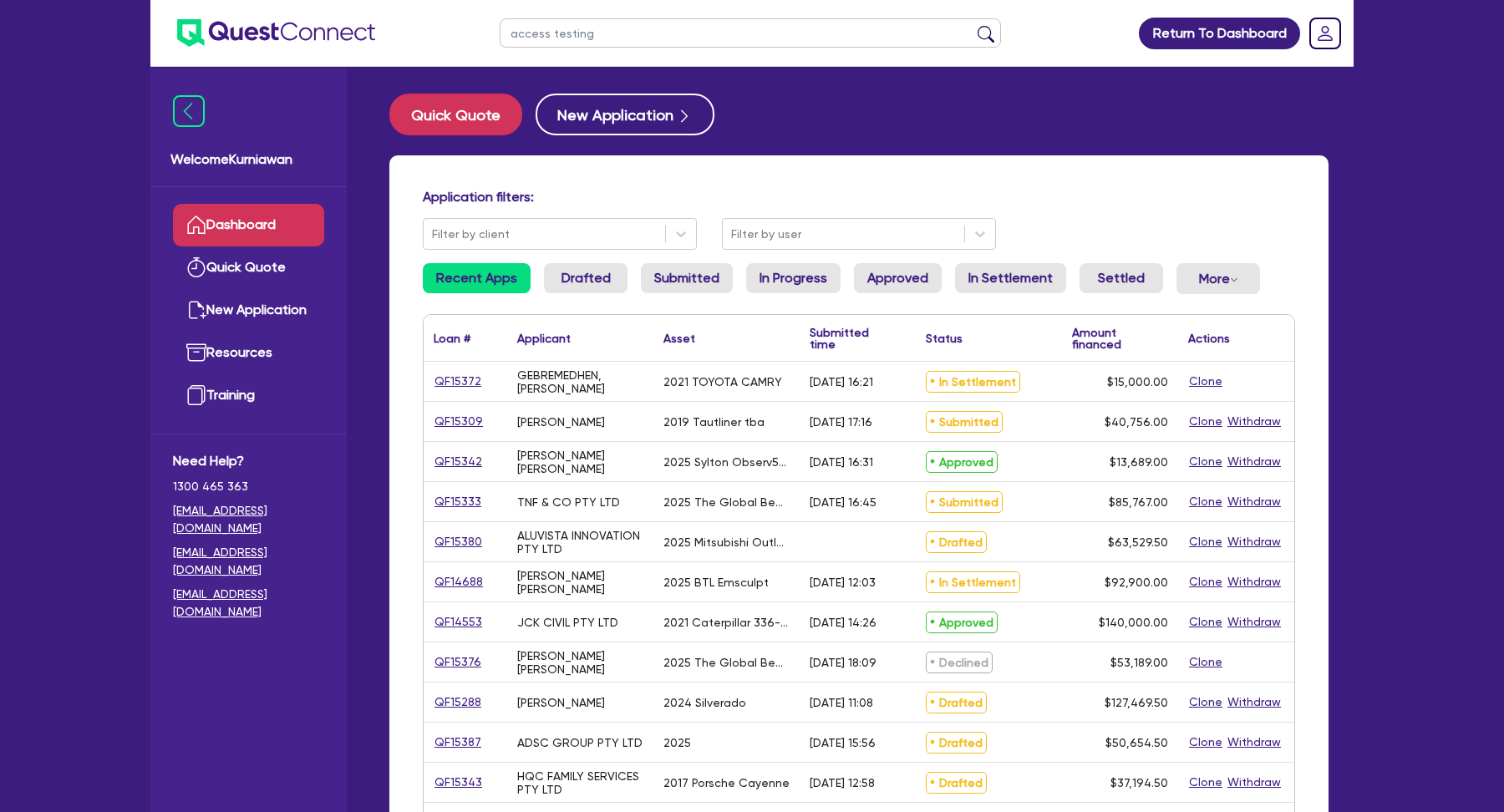
click at [973, 25] on button "submit" at bounding box center [986, 37] width 26 height 24
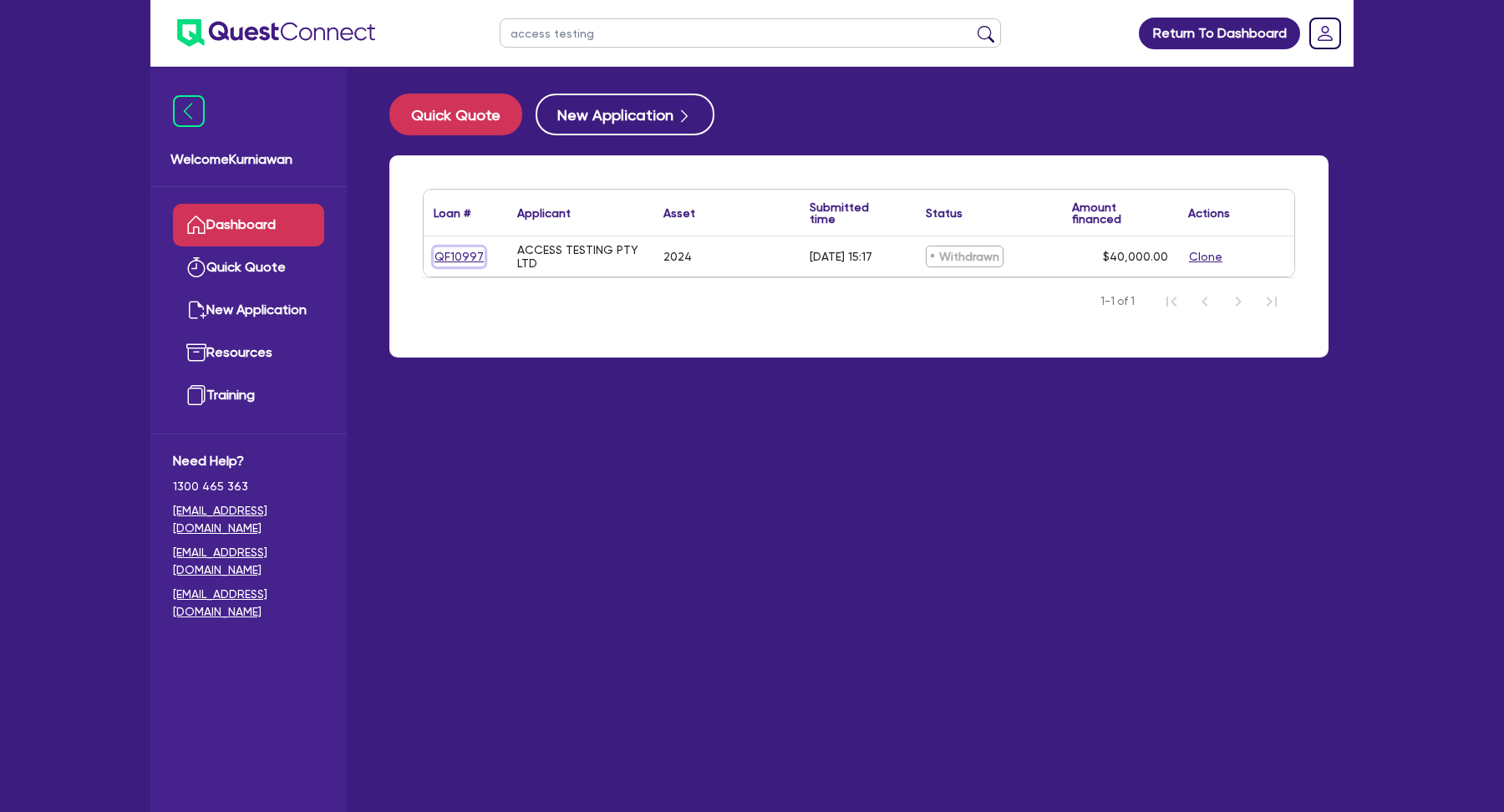
click at [455, 265] on link "QF10997" at bounding box center [459, 257] width 51 height 20
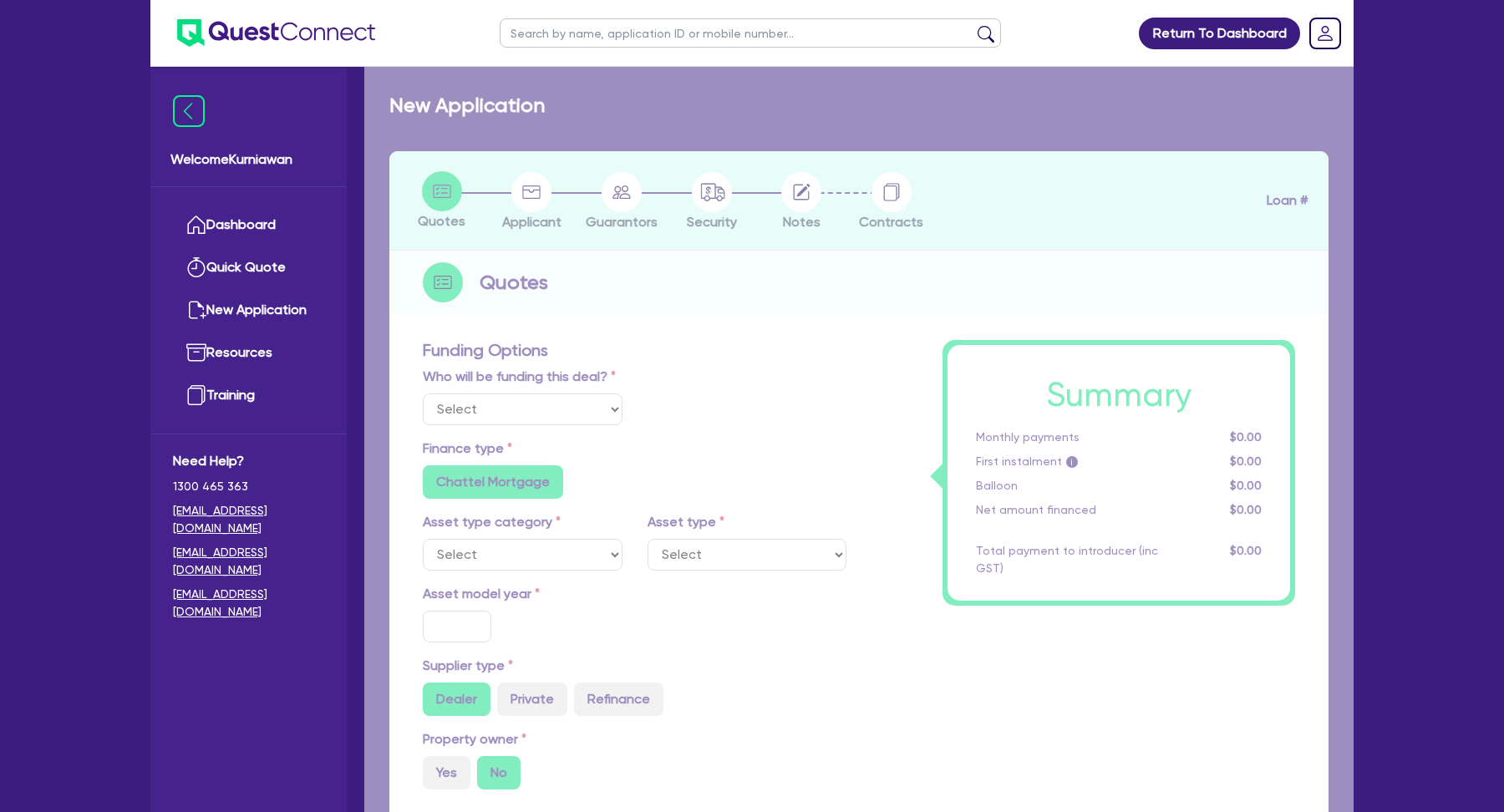
select select "SECONDARY_ASSETS"
type input "2024"
radio input "true"
type input "40,000"
type input "5"
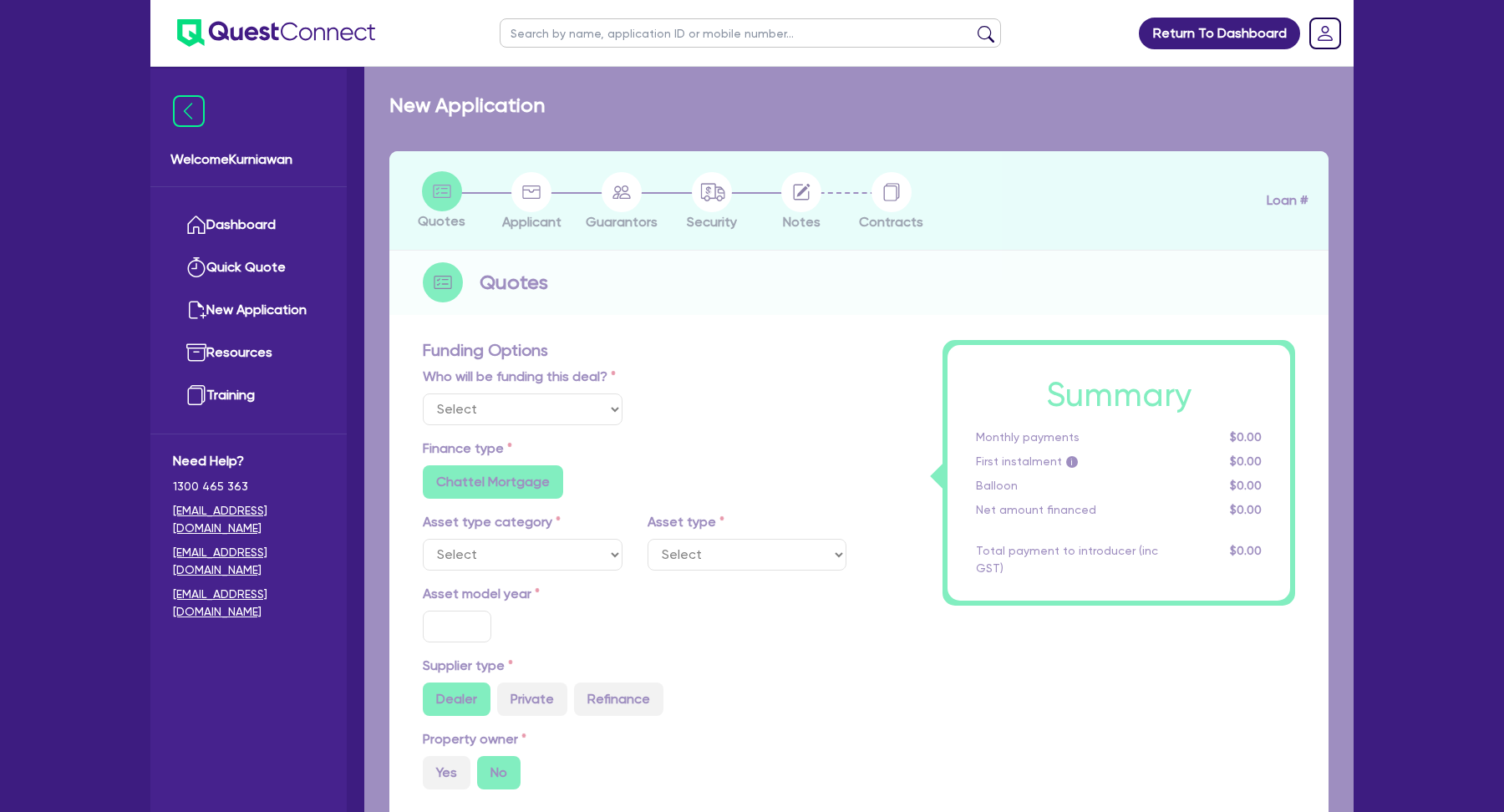
type input "2,000"
type input "17"
type input "495"
type input "1,000"
radio input "false"
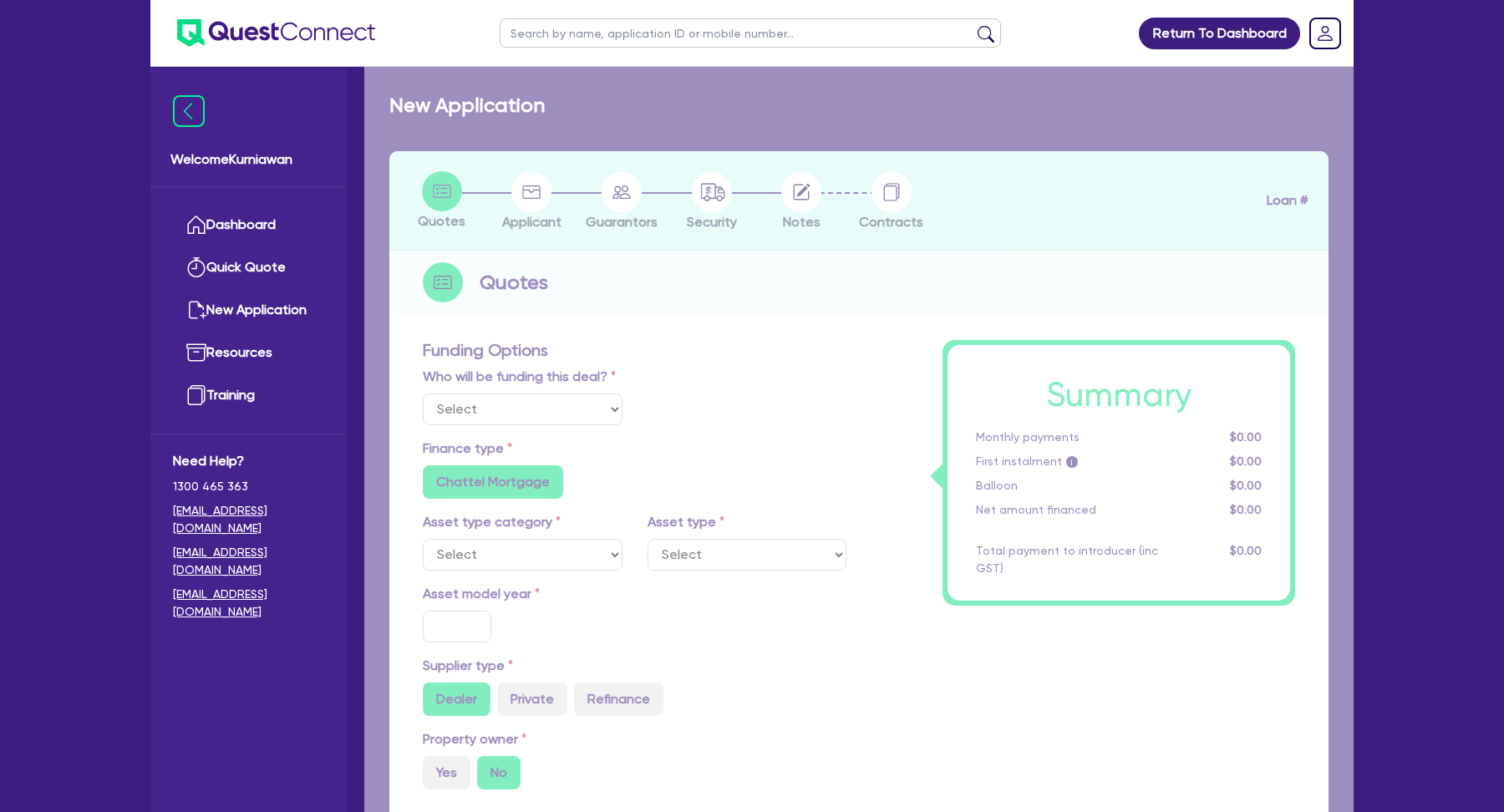
radio input "false"
select select "PRINTING_AND_PACKAGING_EQUIPMENT"
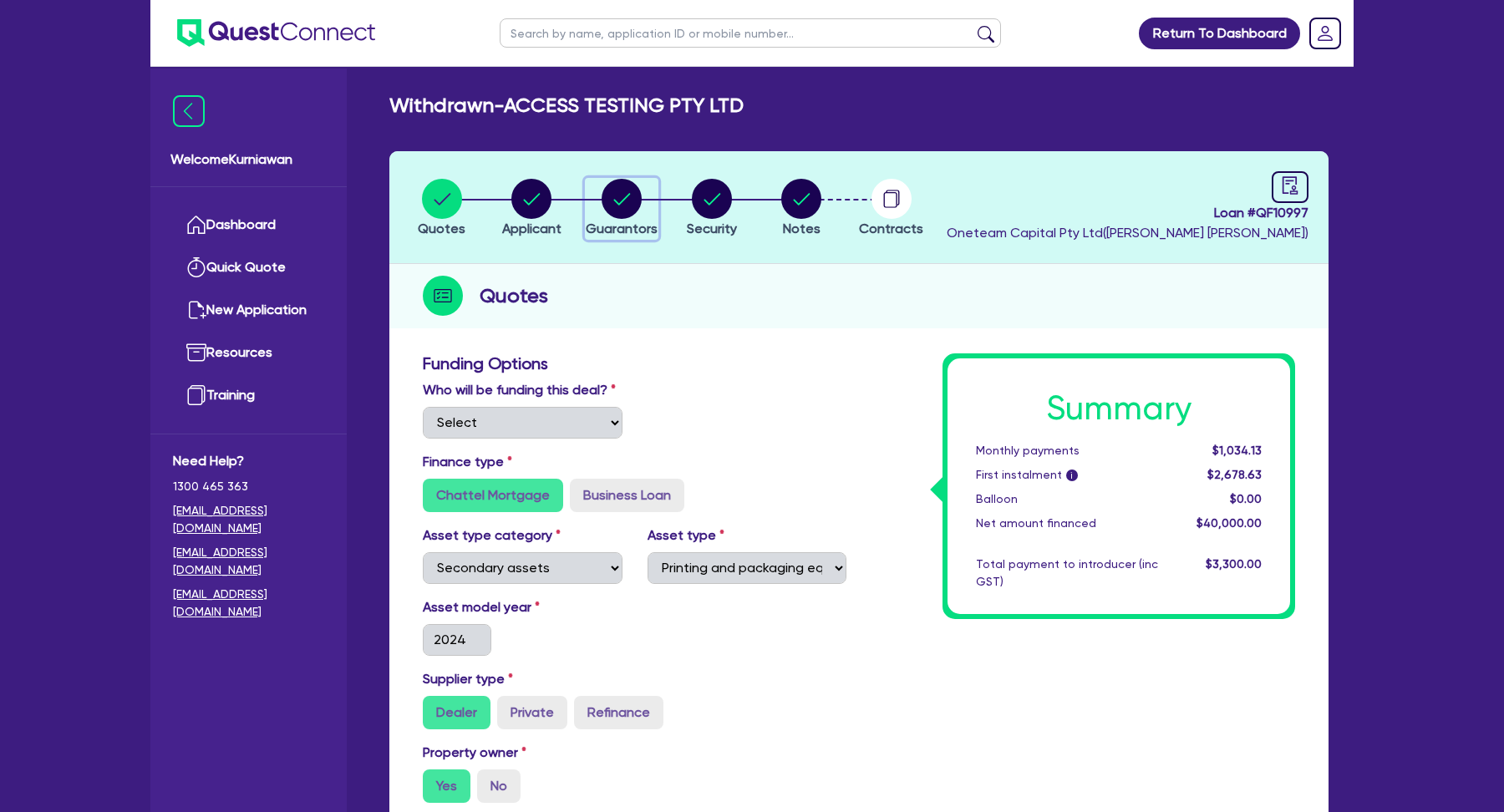
click at [600, 200] on div "button" at bounding box center [621, 198] width 72 height 40
select select "MR"
select select "NSW"
select select "MARRIED"
select select "CASH"
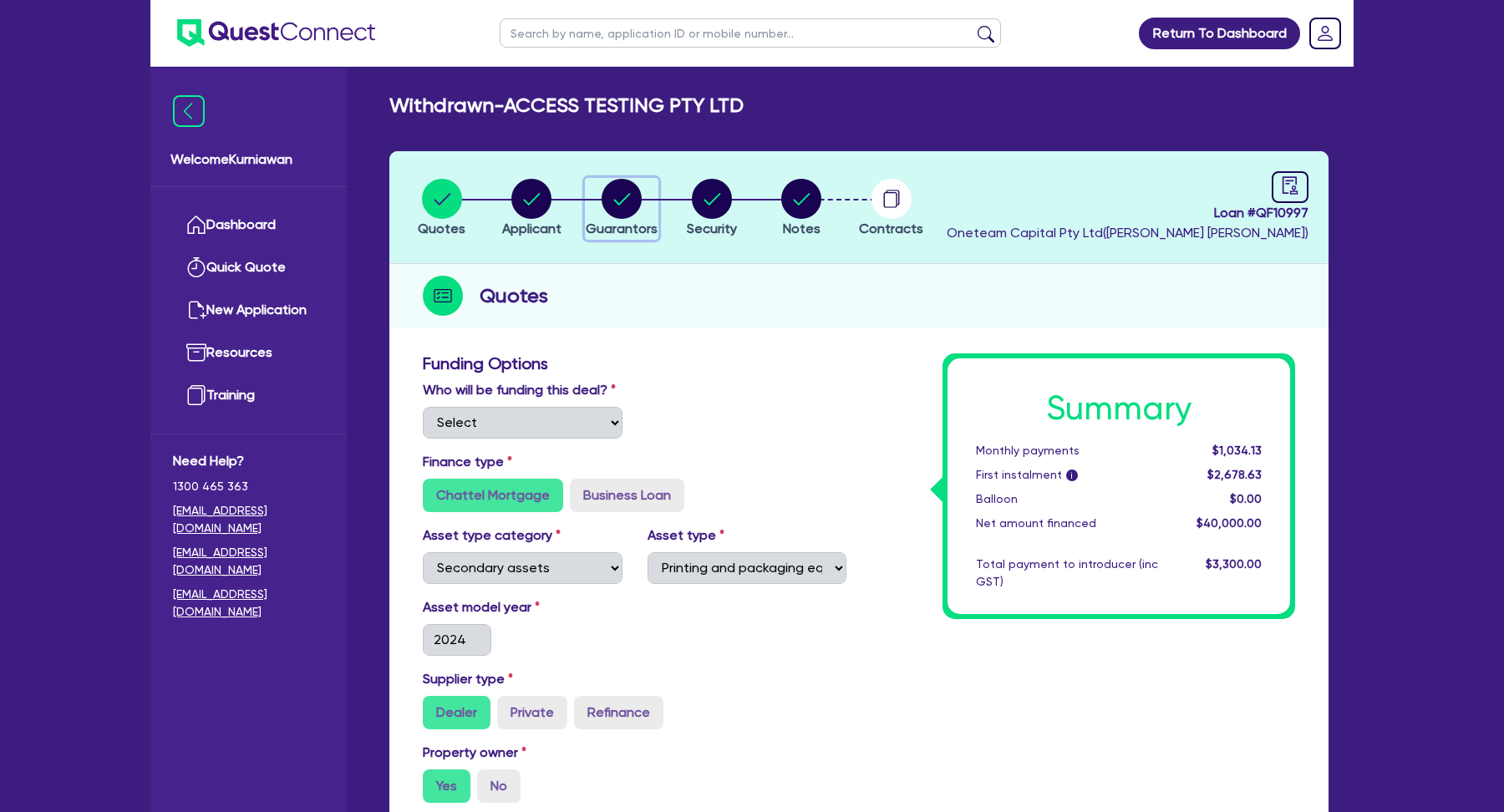
select select "PROPERTY"
select select "INVESTMENT_PROPERTY"
select select "MORTGAGE"
select select "INVESTMENT_PROPERTY_LOAN"
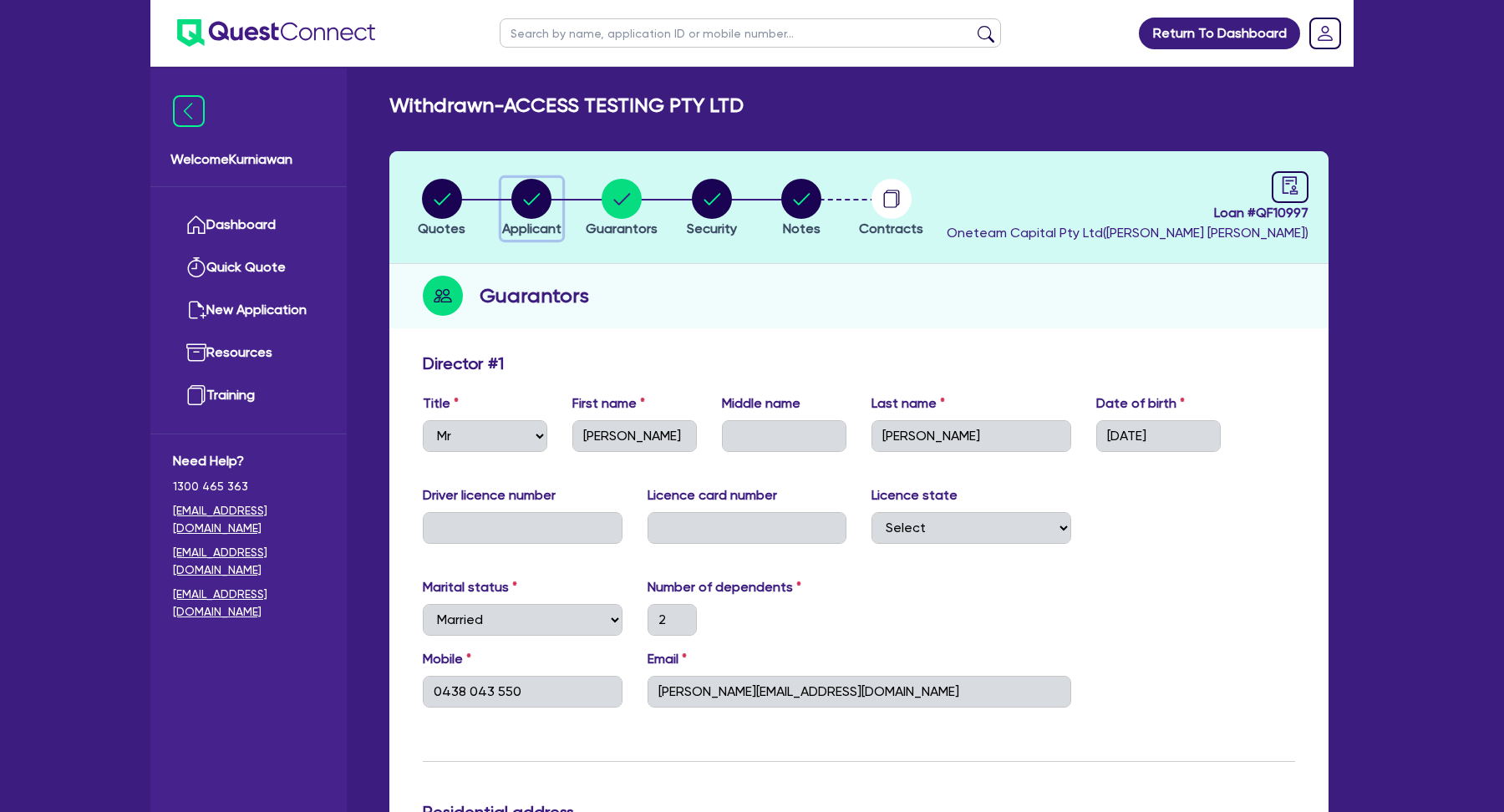
click at [519, 202] on circle "button" at bounding box center [531, 198] width 40 height 40
select select "COMPANY"
select select "PROFESSIONAL"
select select "ACCOUNTANTS"
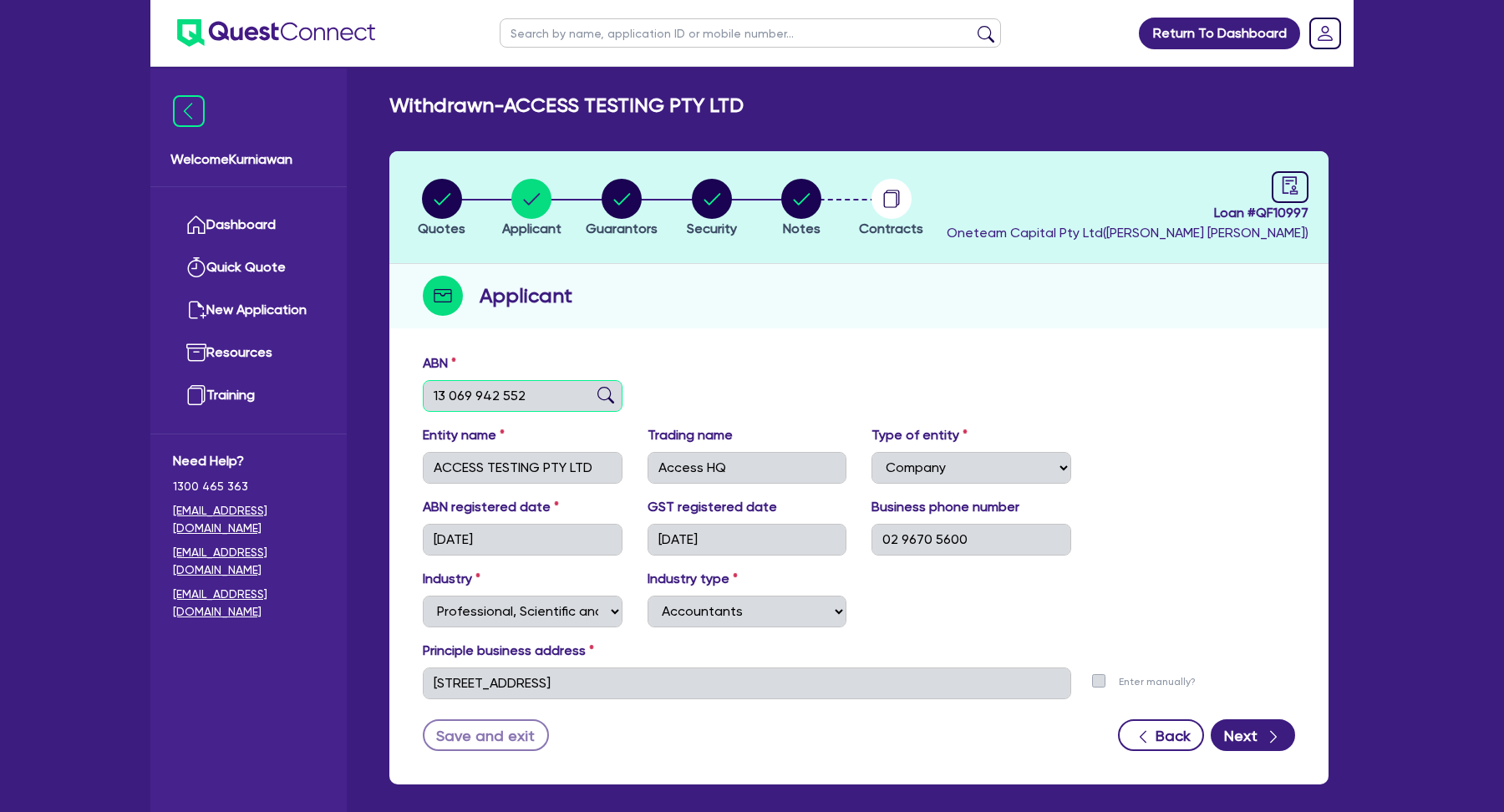
click at [498, 403] on input "13 069 942 552" at bounding box center [523, 395] width 200 height 31
click at [233, 223] on link "Dashboard" at bounding box center [249, 225] width 151 height 42
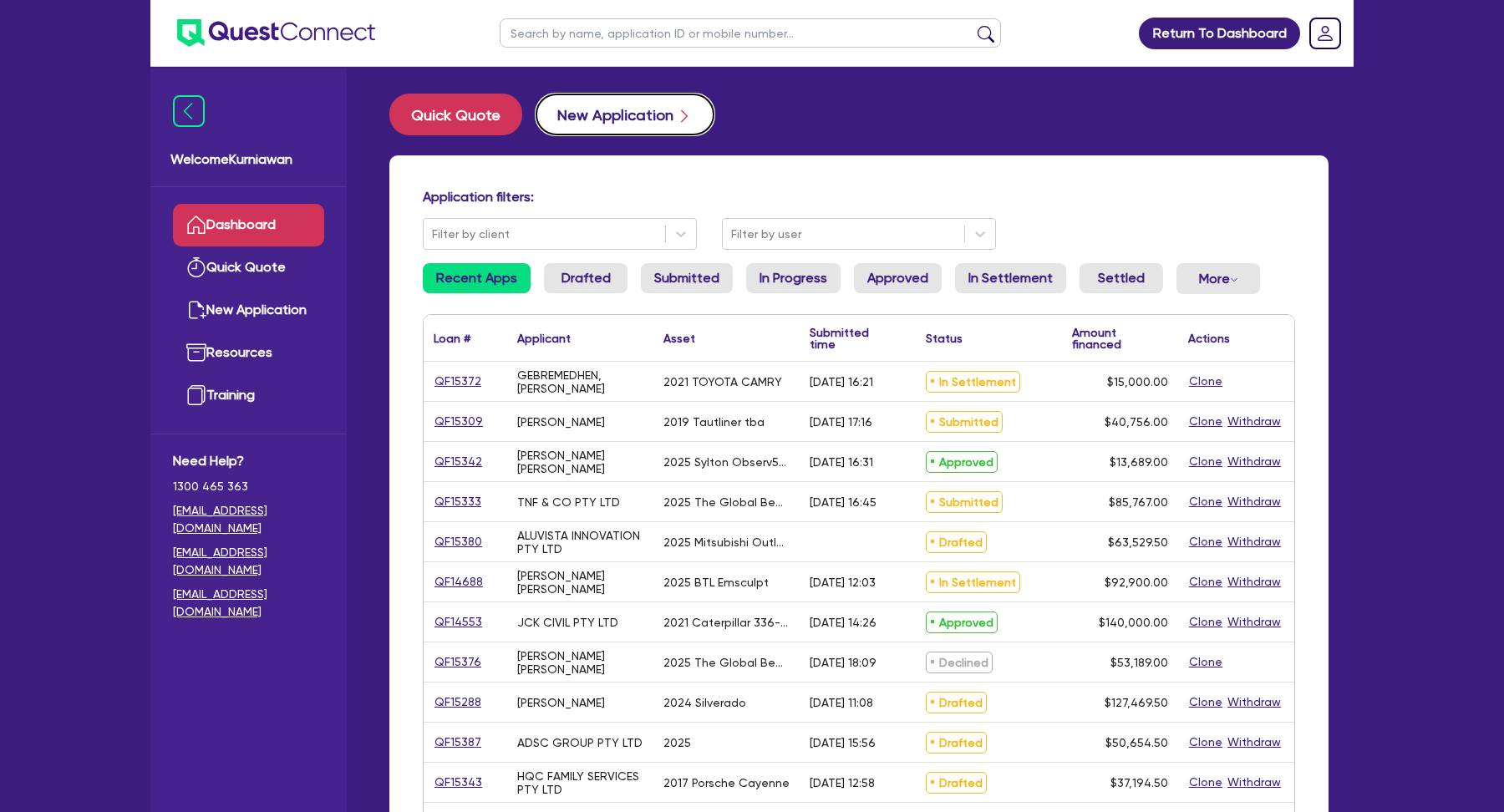
click at [639, 107] on button "New Application" at bounding box center [625, 114] width 178 height 42
select select "Other"
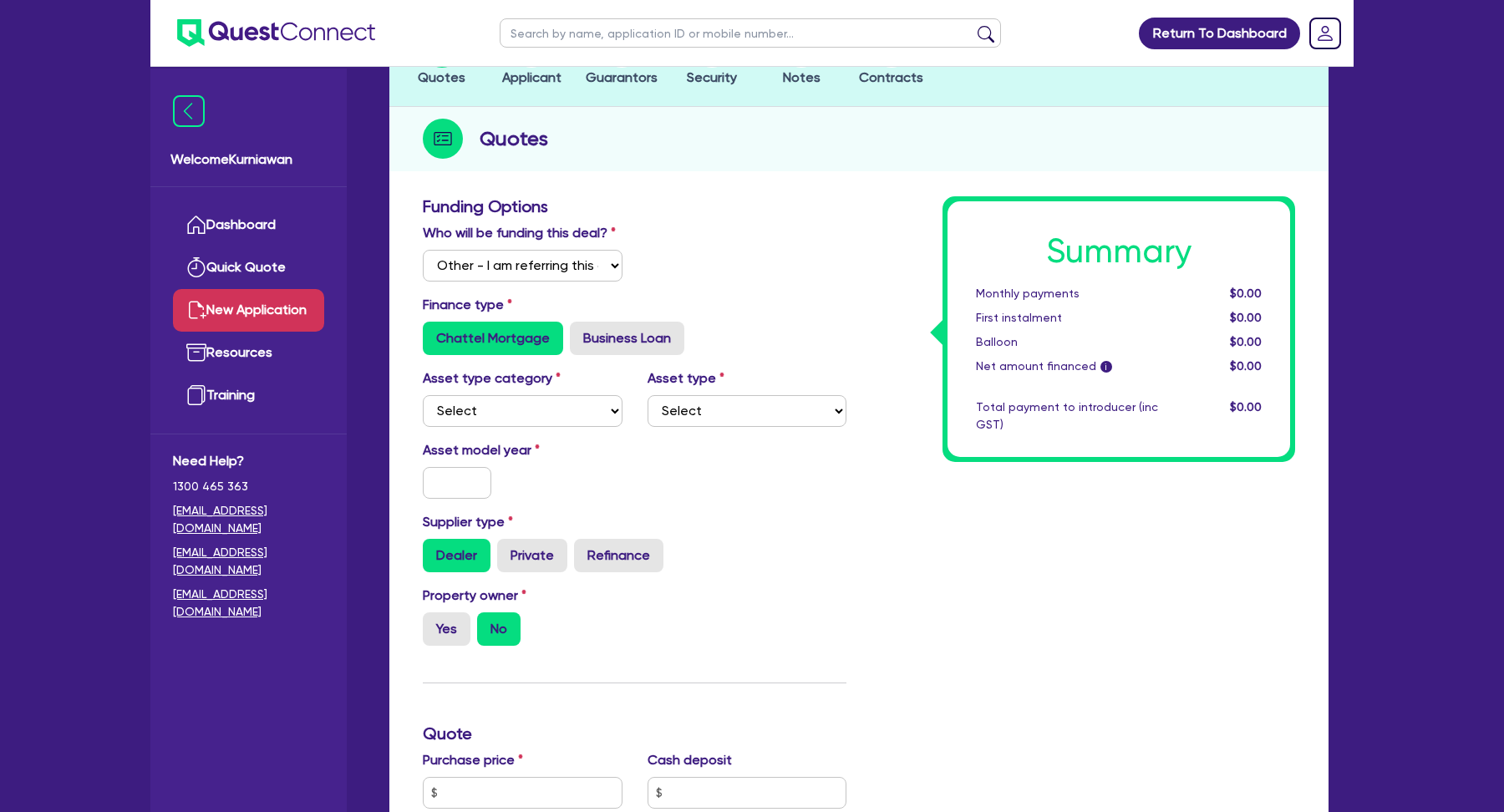
scroll to position [154, 0]
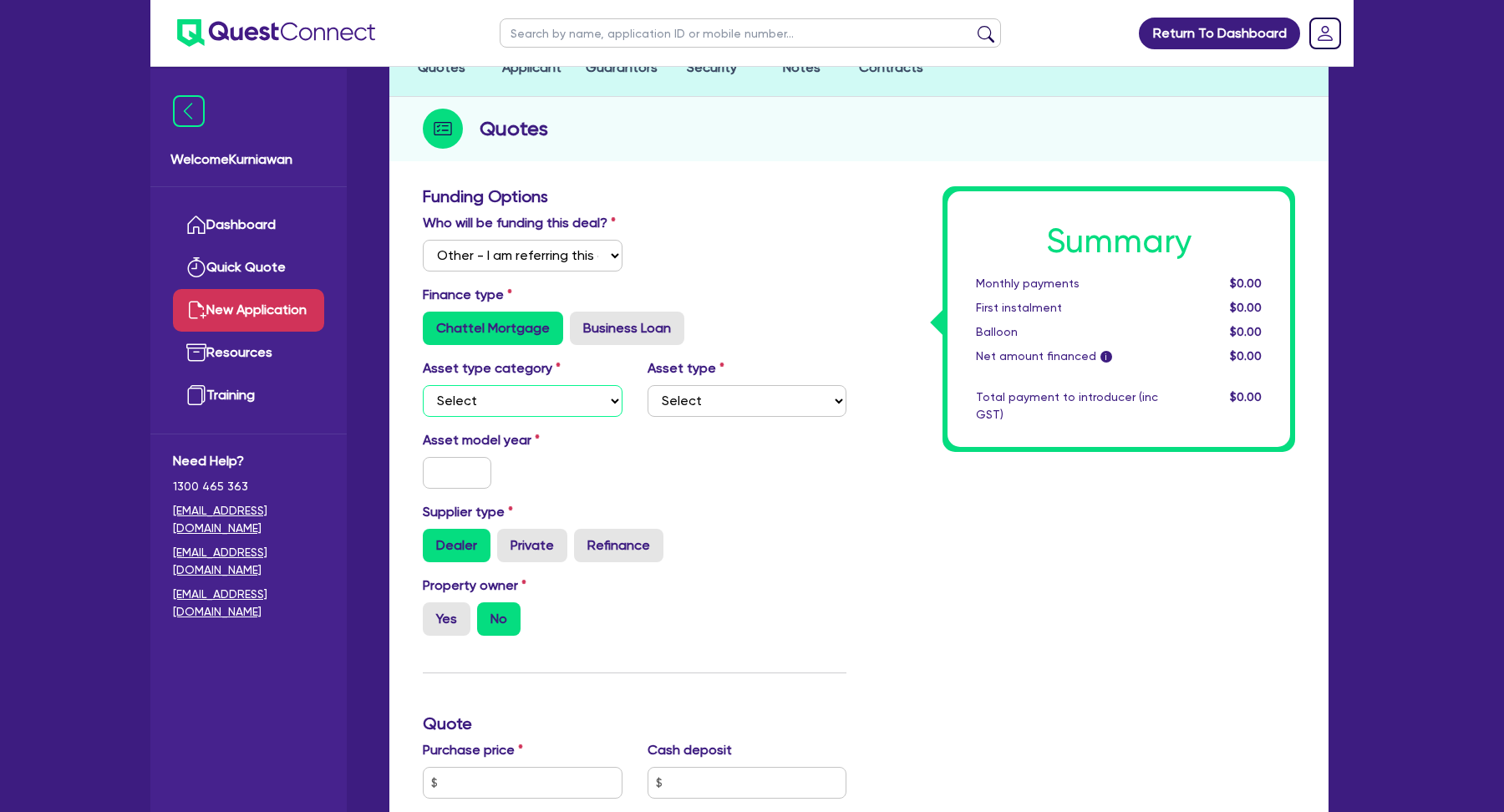
click at [533, 403] on select "Select Cars and light trucks Primary assets Secondary assets Tertiary assets" at bounding box center [523, 400] width 200 height 31
select select "CARS_AND_LIGHT_TRUCKS"
click at [693, 413] on select "Select Passenger vehicles Vans and utes Light trucks up to 4.5 tonne" at bounding box center [747, 400] width 200 height 31
select select "PASSENGER_VEHICLES"
click at [453, 471] on input "text" at bounding box center [457, 472] width 69 height 31
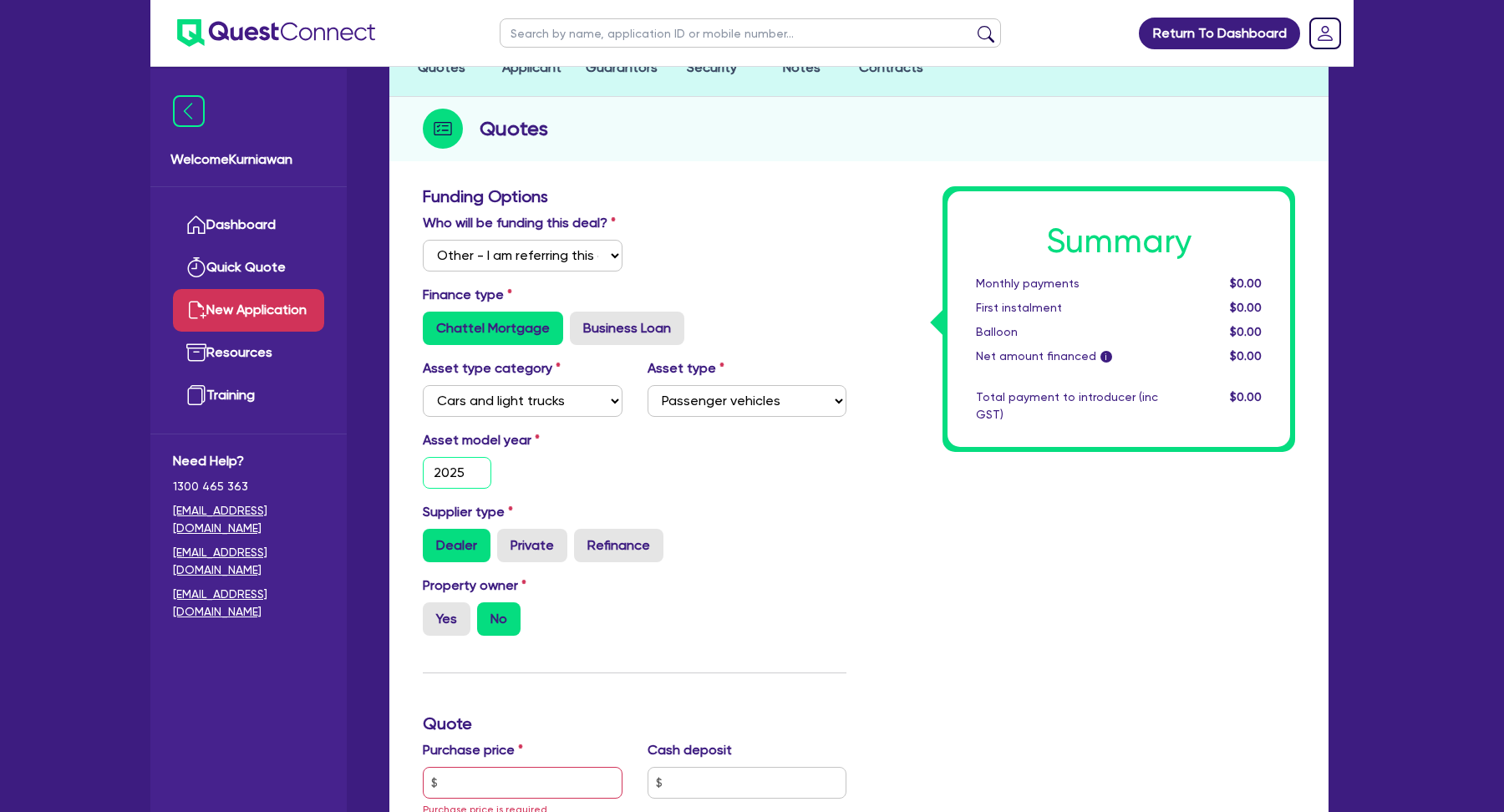
type input "2025"
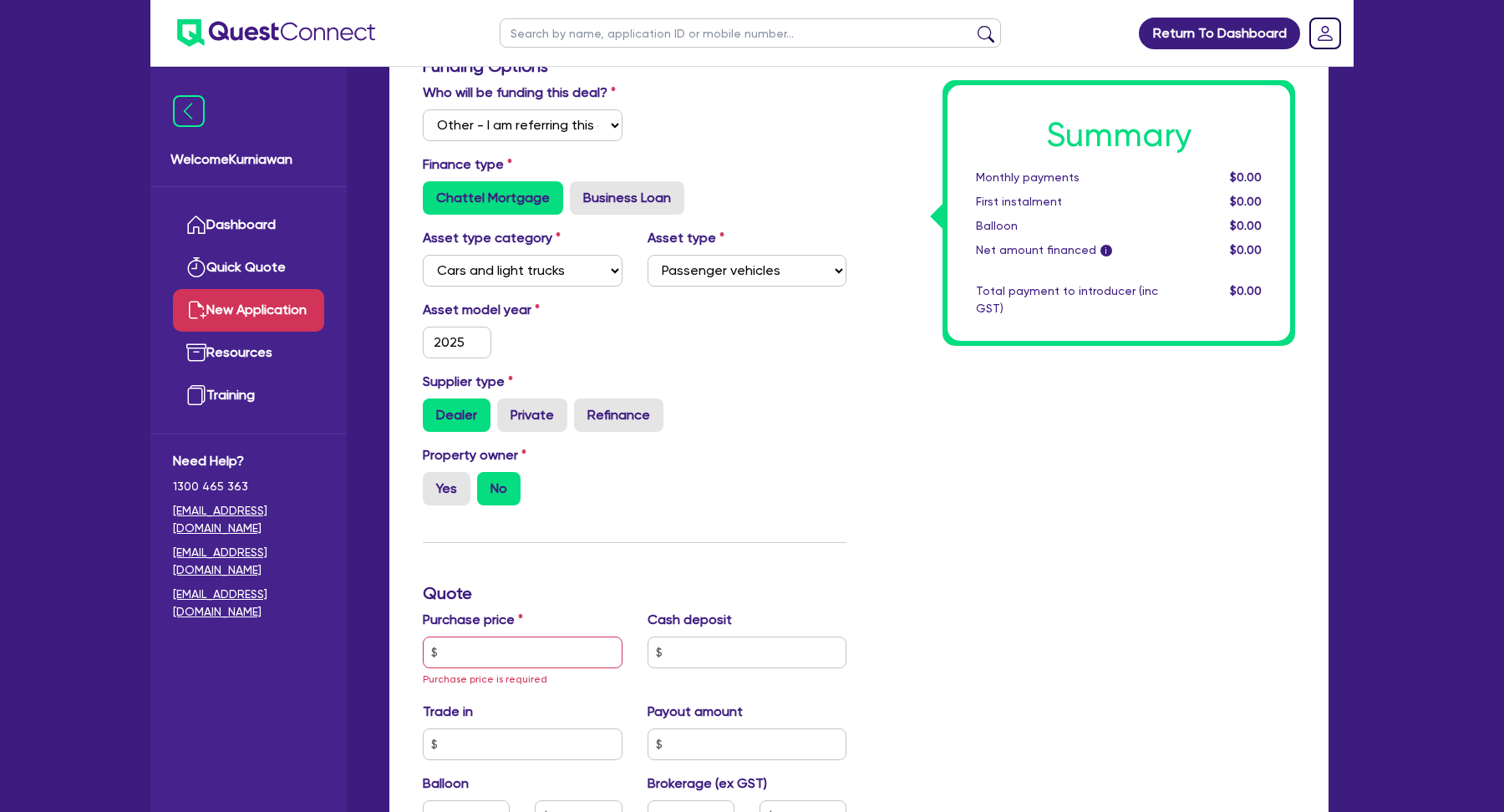
scroll to position [326, 0]
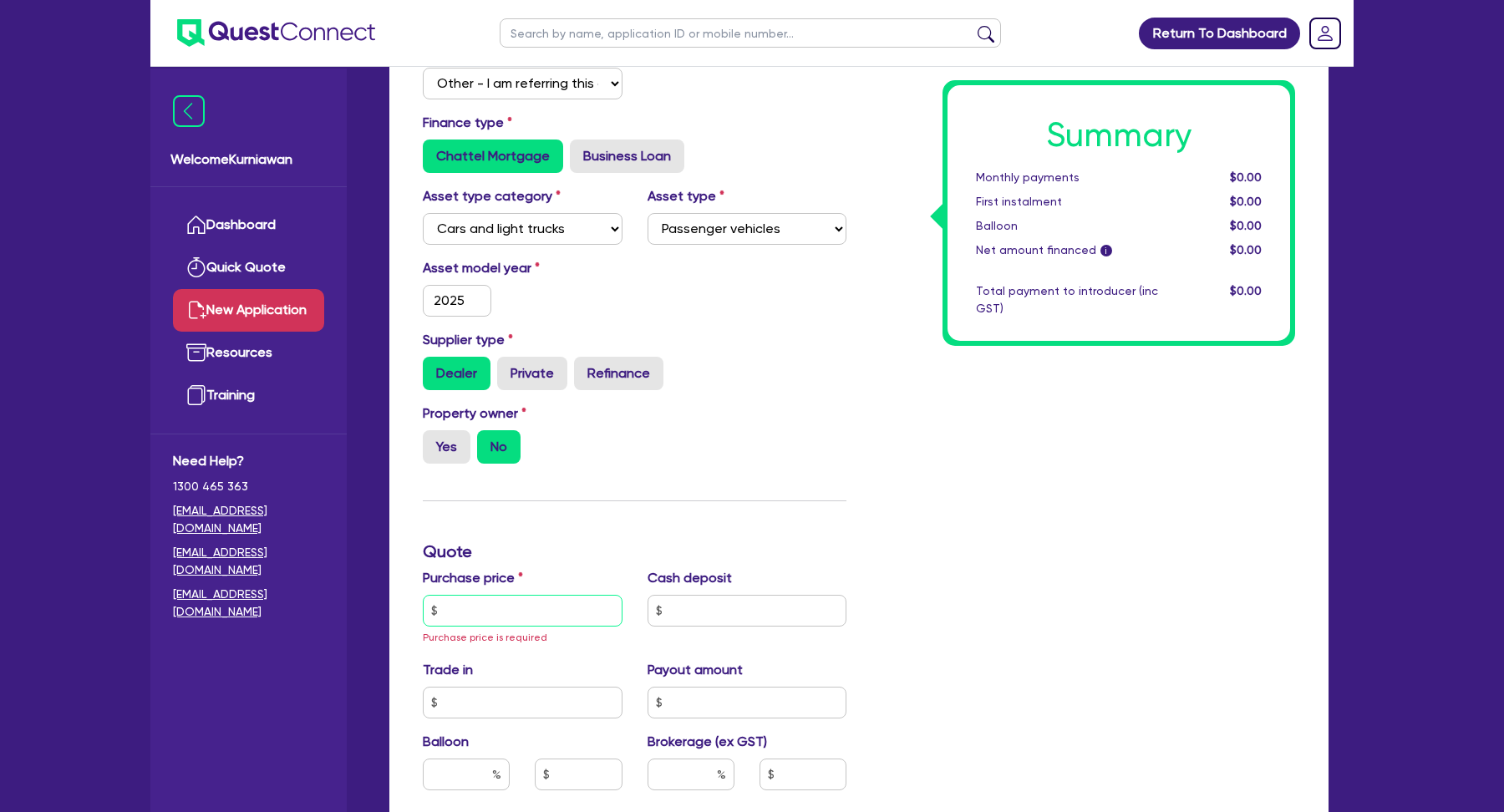
click at [489, 612] on input "text" at bounding box center [523, 610] width 200 height 31
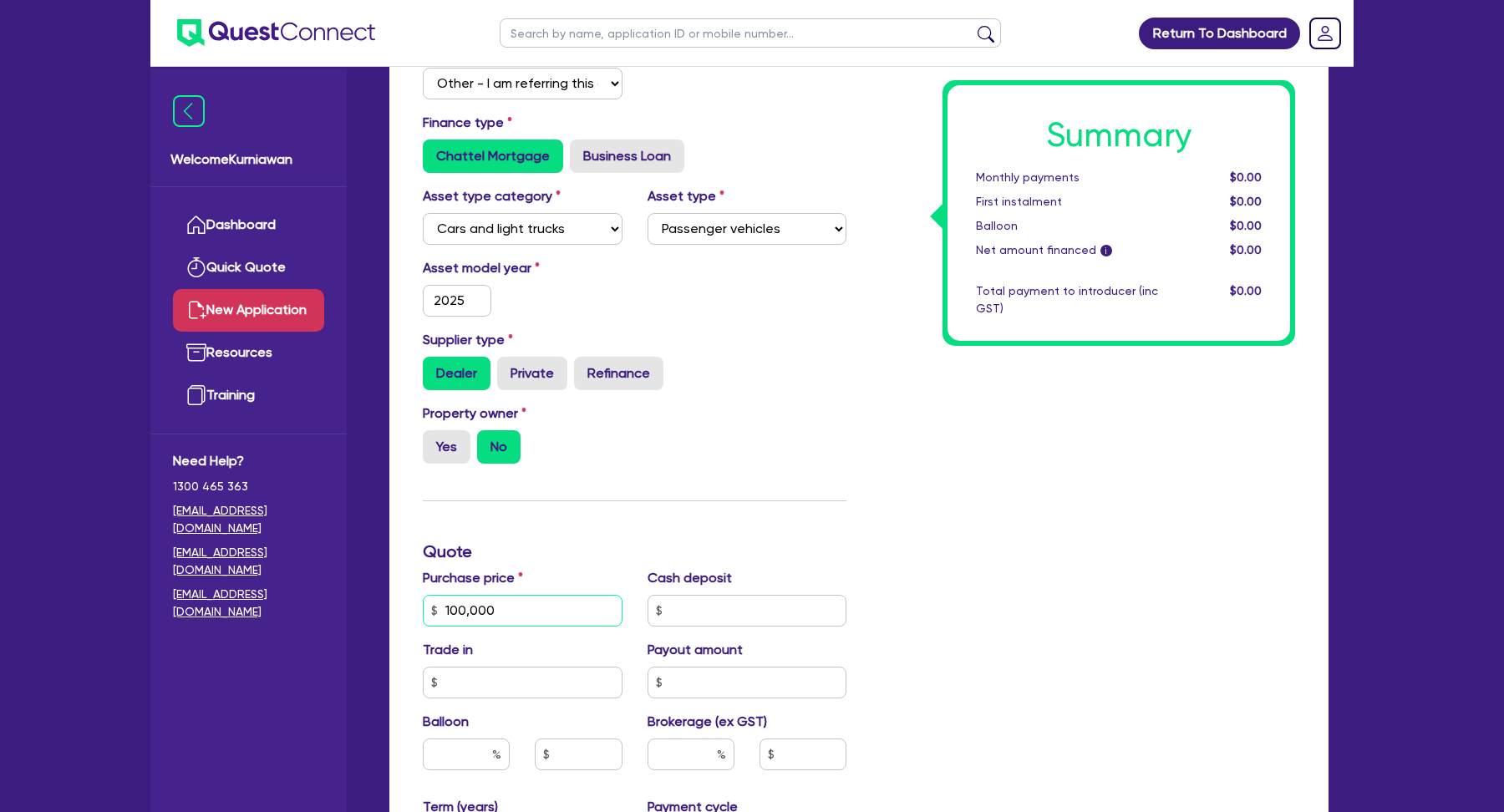
type input "100,000"
type input "1,000"
type input "2,000"
type input "3,000"
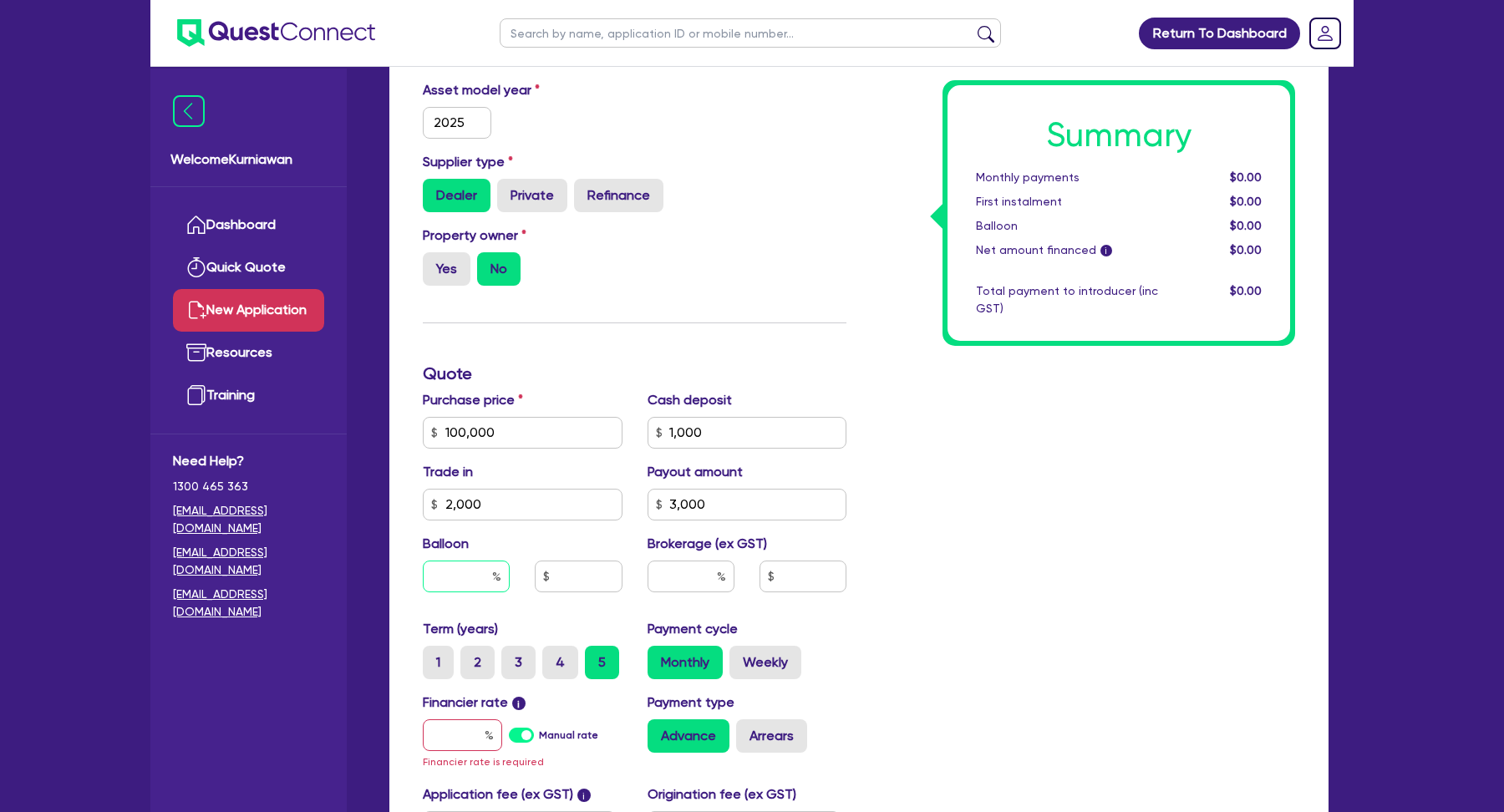
scroll to position [527, 0]
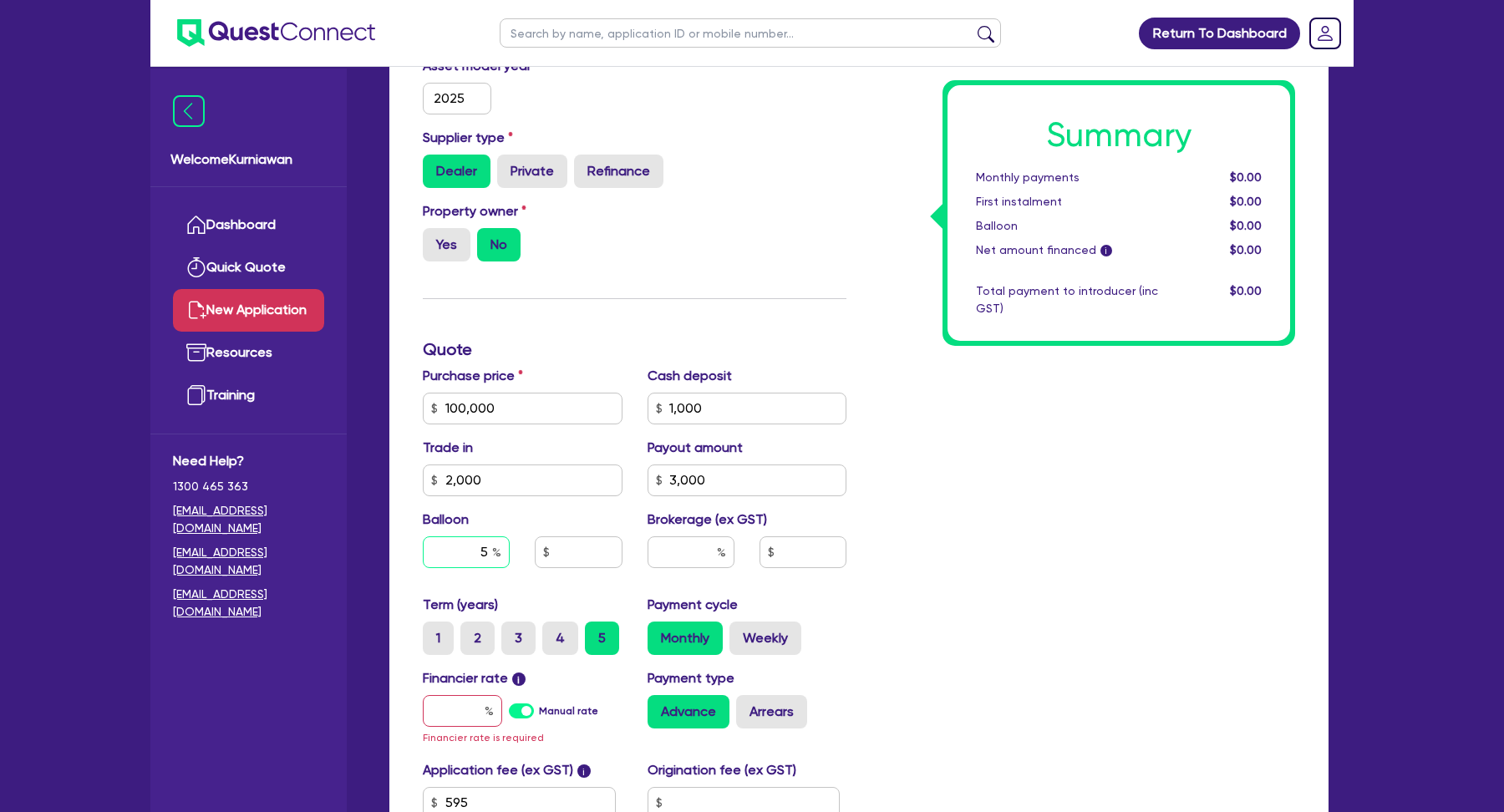
type input "5"
type input "4"
click at [539, 717] on label "Manual rate" at bounding box center [568, 711] width 59 height 15
click at [0, 0] on input "Manual rate" at bounding box center [0, 0] width 0 height 0
type input "5,000"
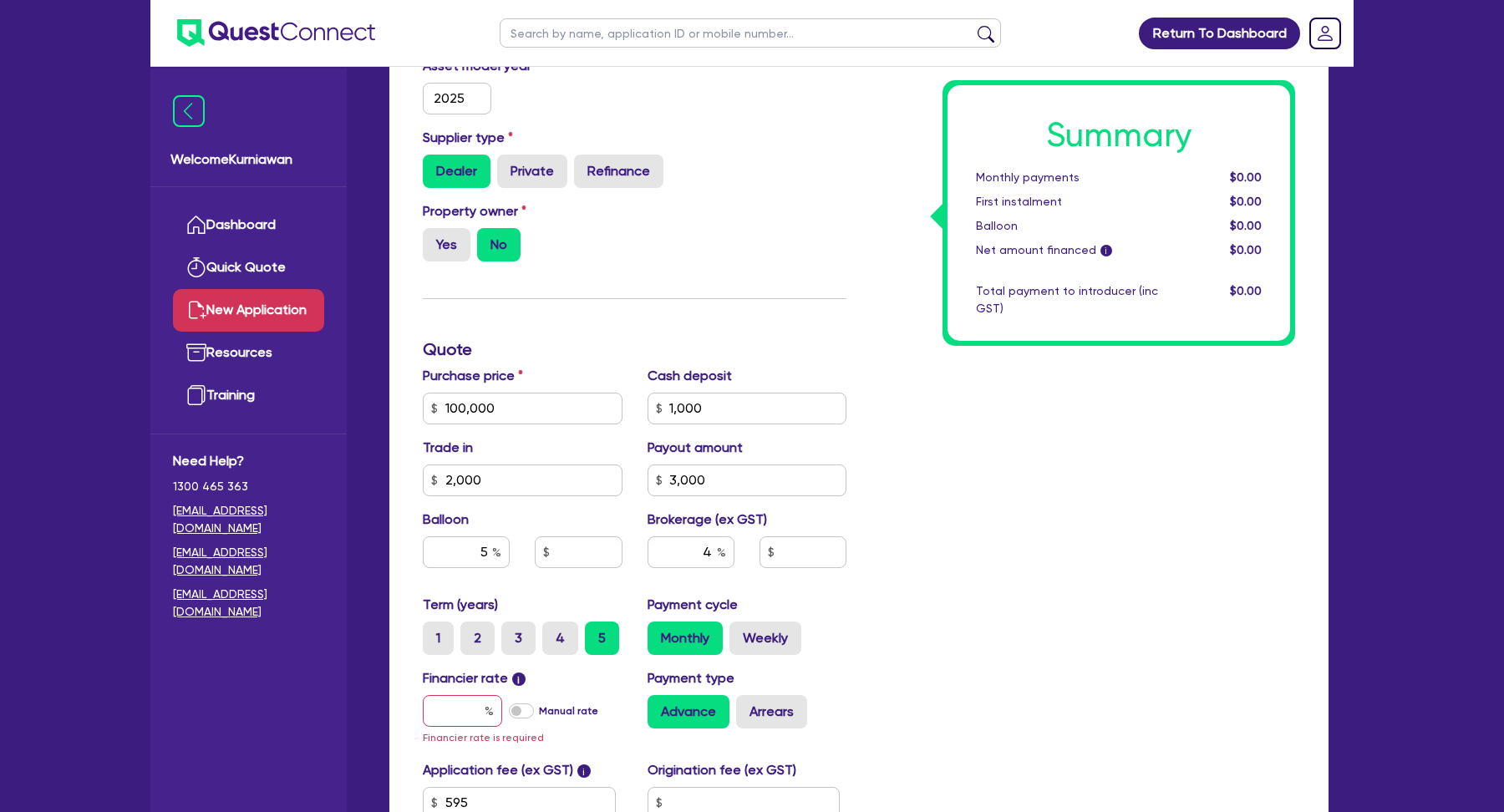
type input "4,026.18"
type input "17.95"
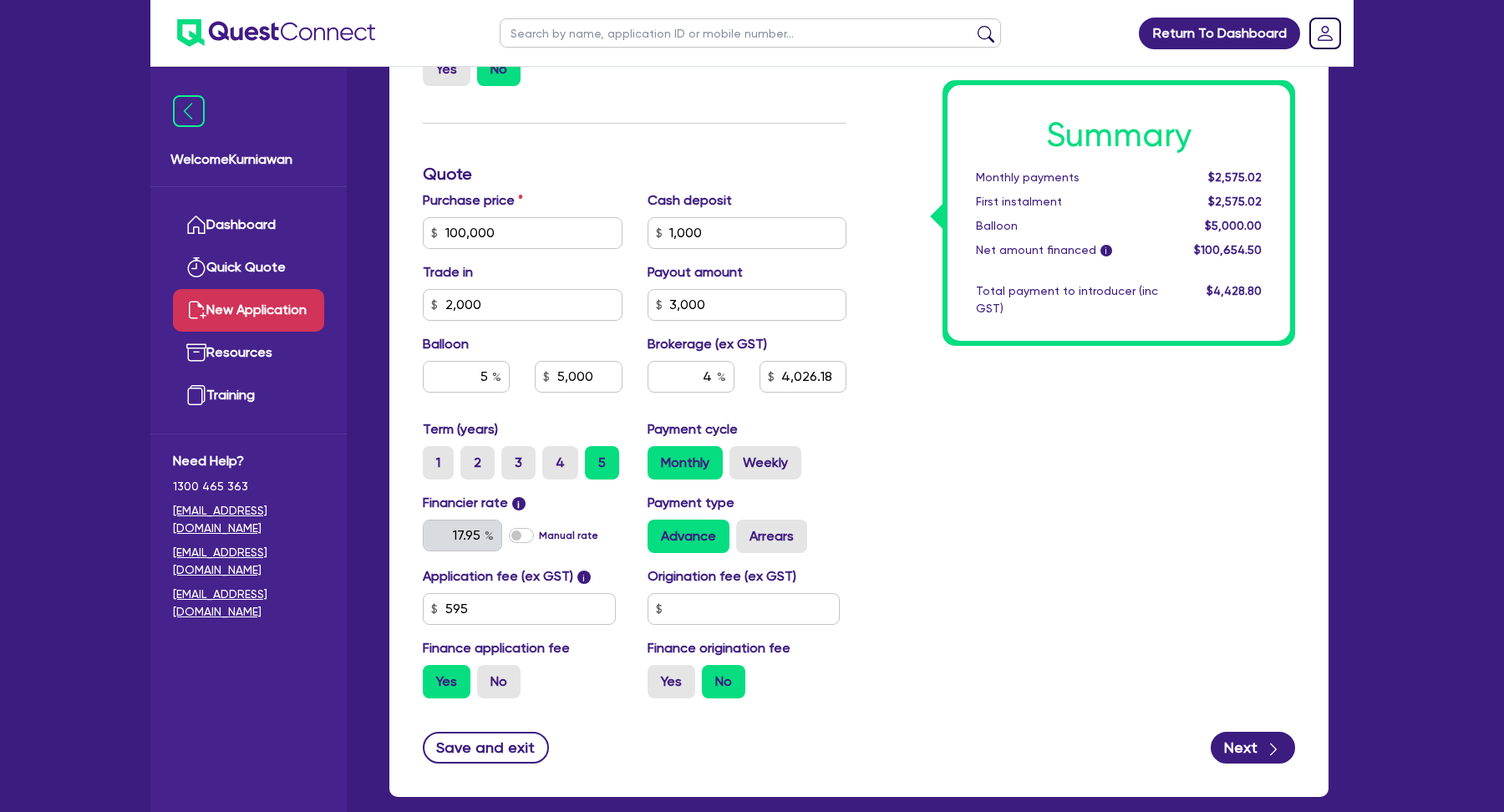
scroll to position [713, 0]
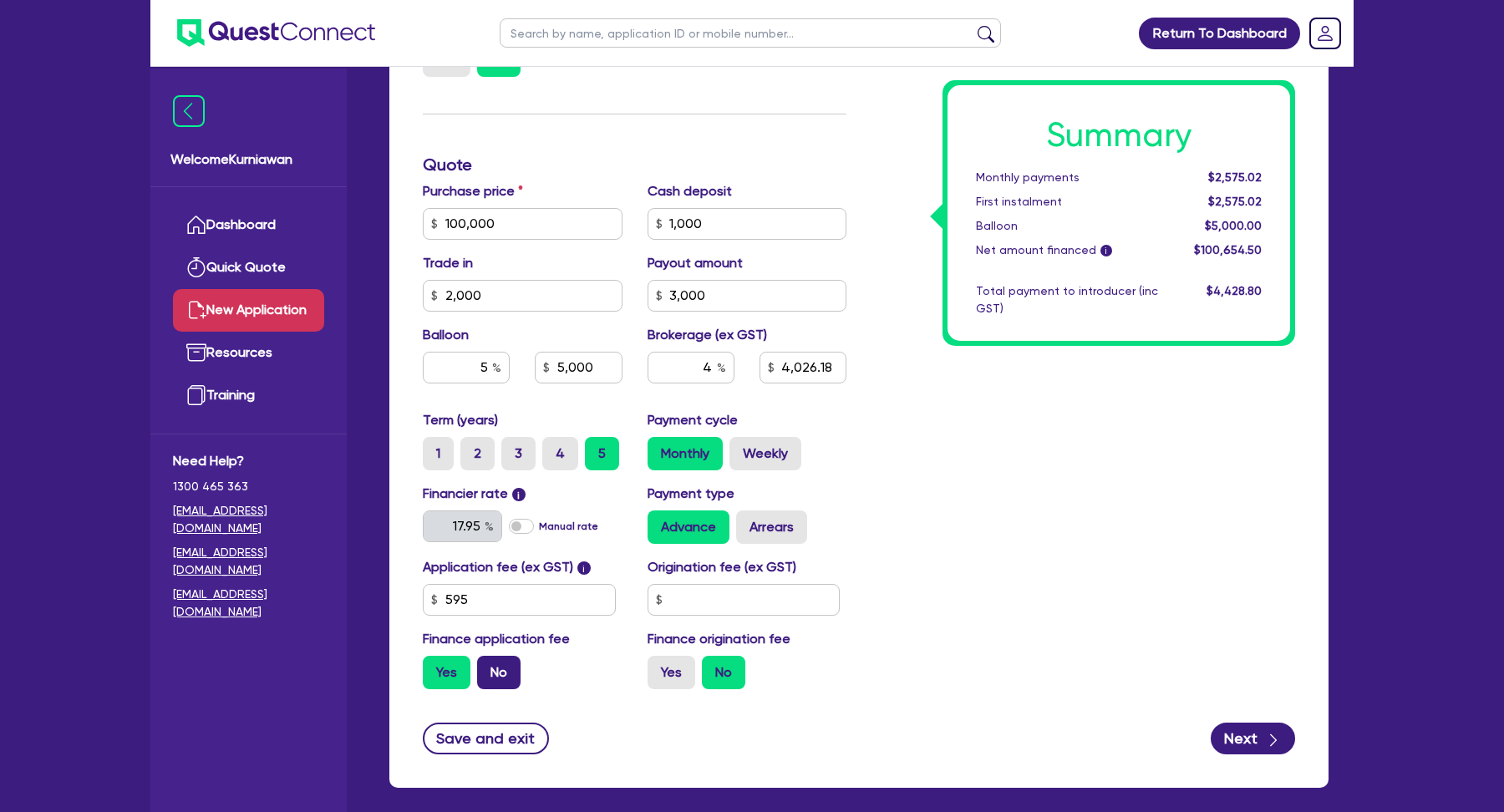
click at [496, 676] on label "No" at bounding box center [498, 672] width 43 height 33
click at [488, 667] on input "No" at bounding box center [482, 661] width 11 height 11
radio input "true"
type input "5,000"
type input "4,026.18"
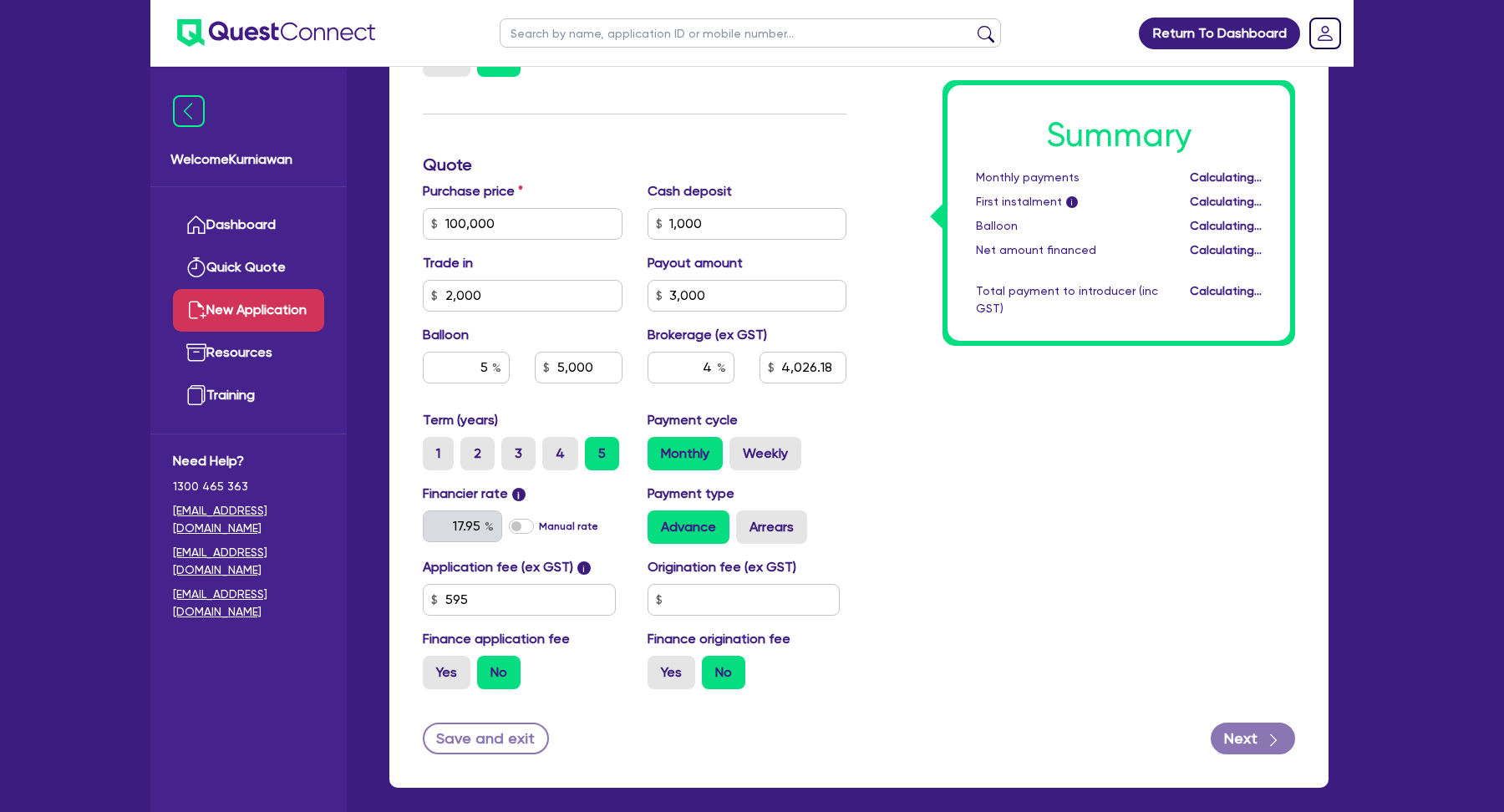
type input "5,000"
type input "4,000"
click at [738, 600] on input "text" at bounding box center [744, 599] width 193 height 31
type input "5,000"
type input "4,000"
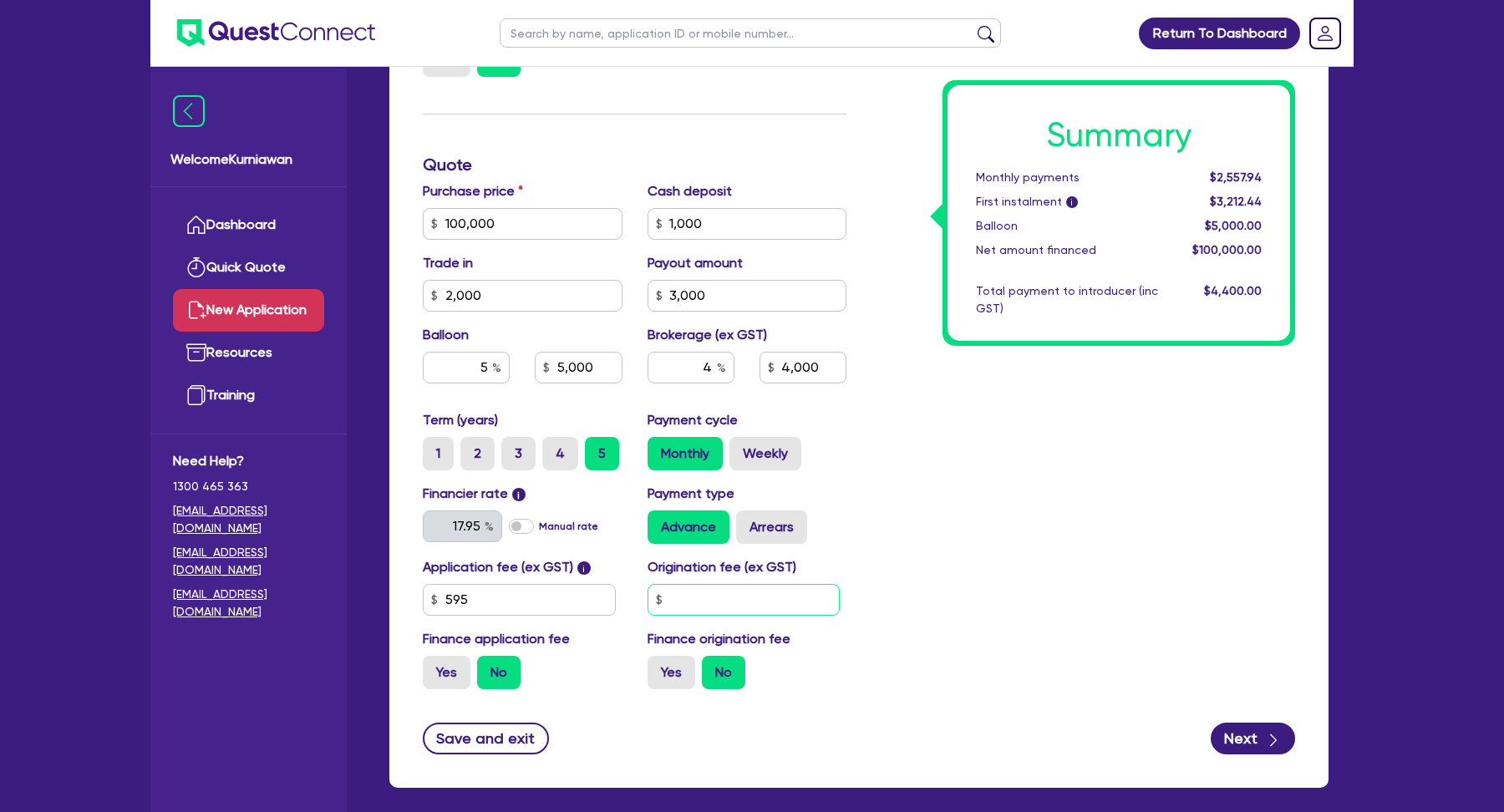
type input "5"
type input "5,000"
type input "4,000"
type input "50"
type input "5,000"
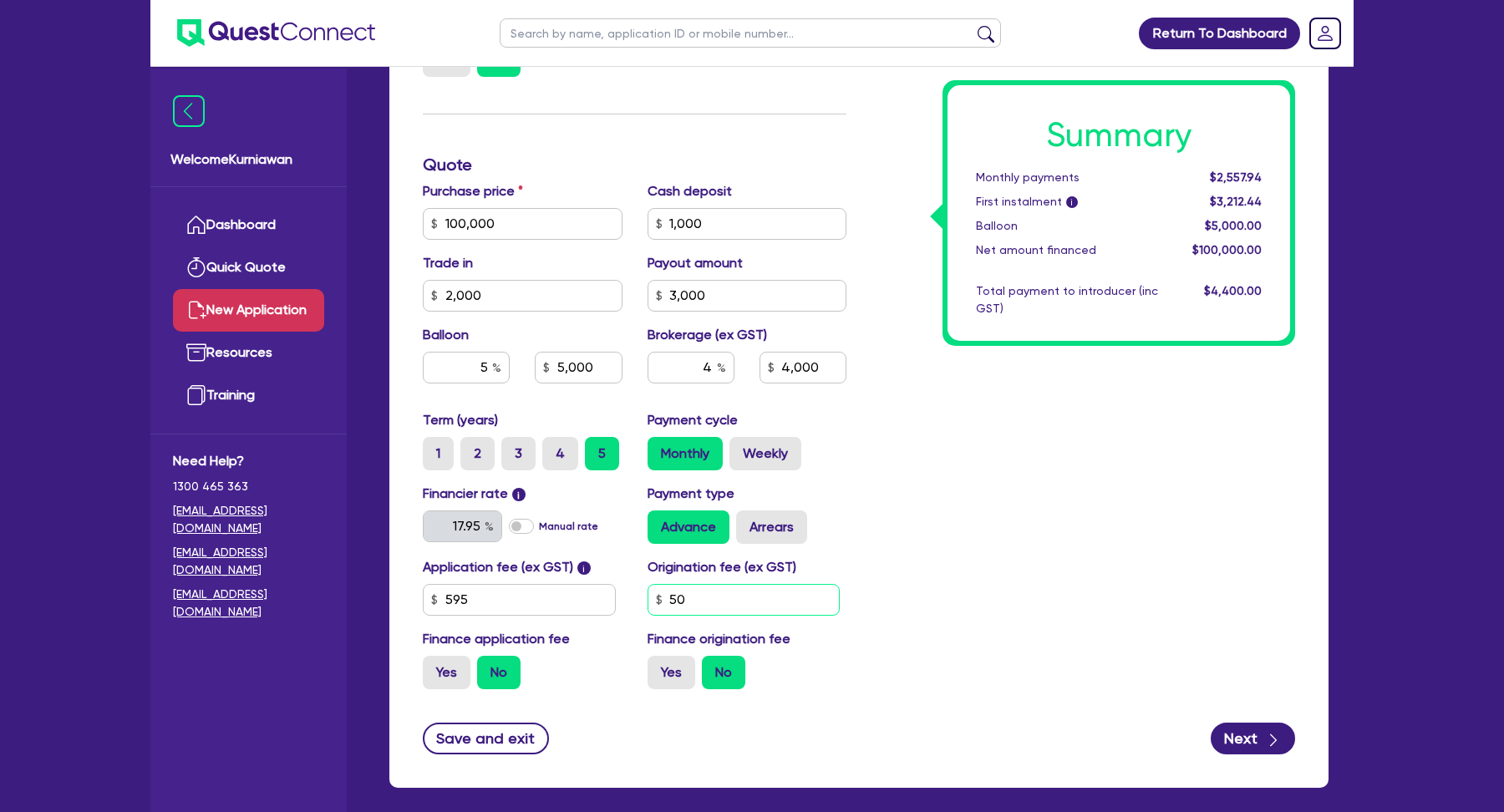
type input "4,000"
type input "500"
type input "5,000"
type input "4,000"
type input "5,000"
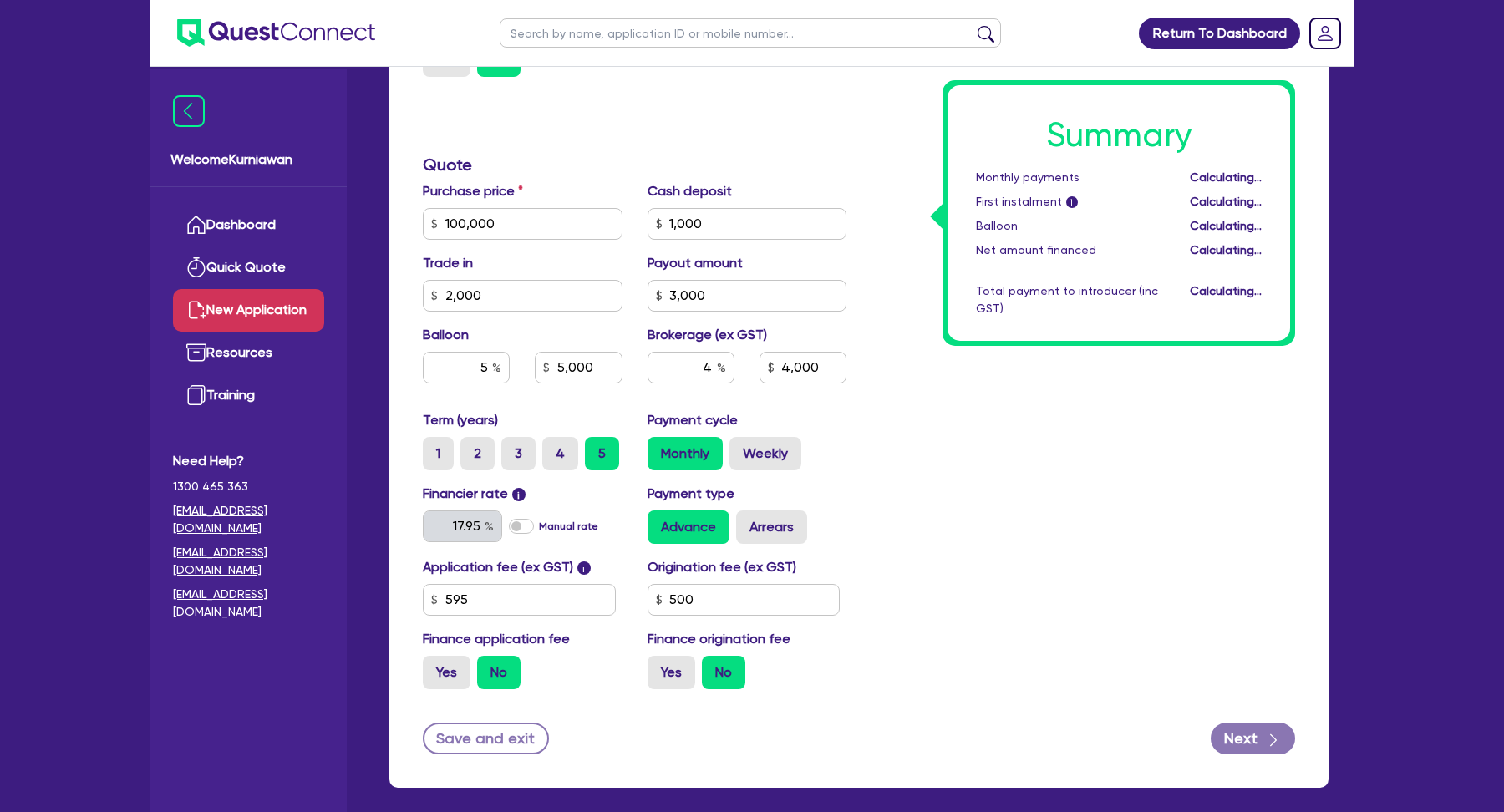
type input "4,000"
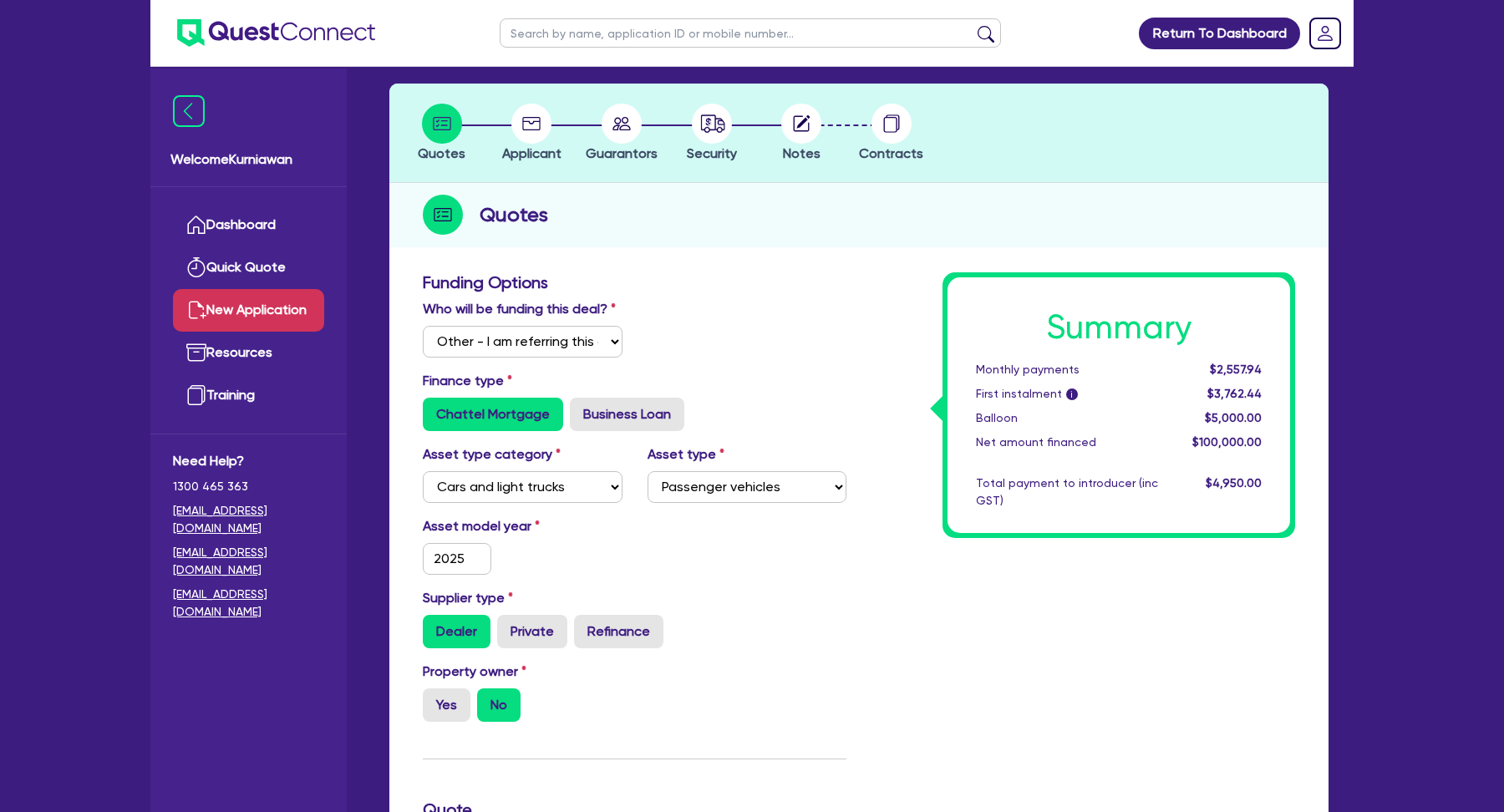
scroll to position [53, 0]
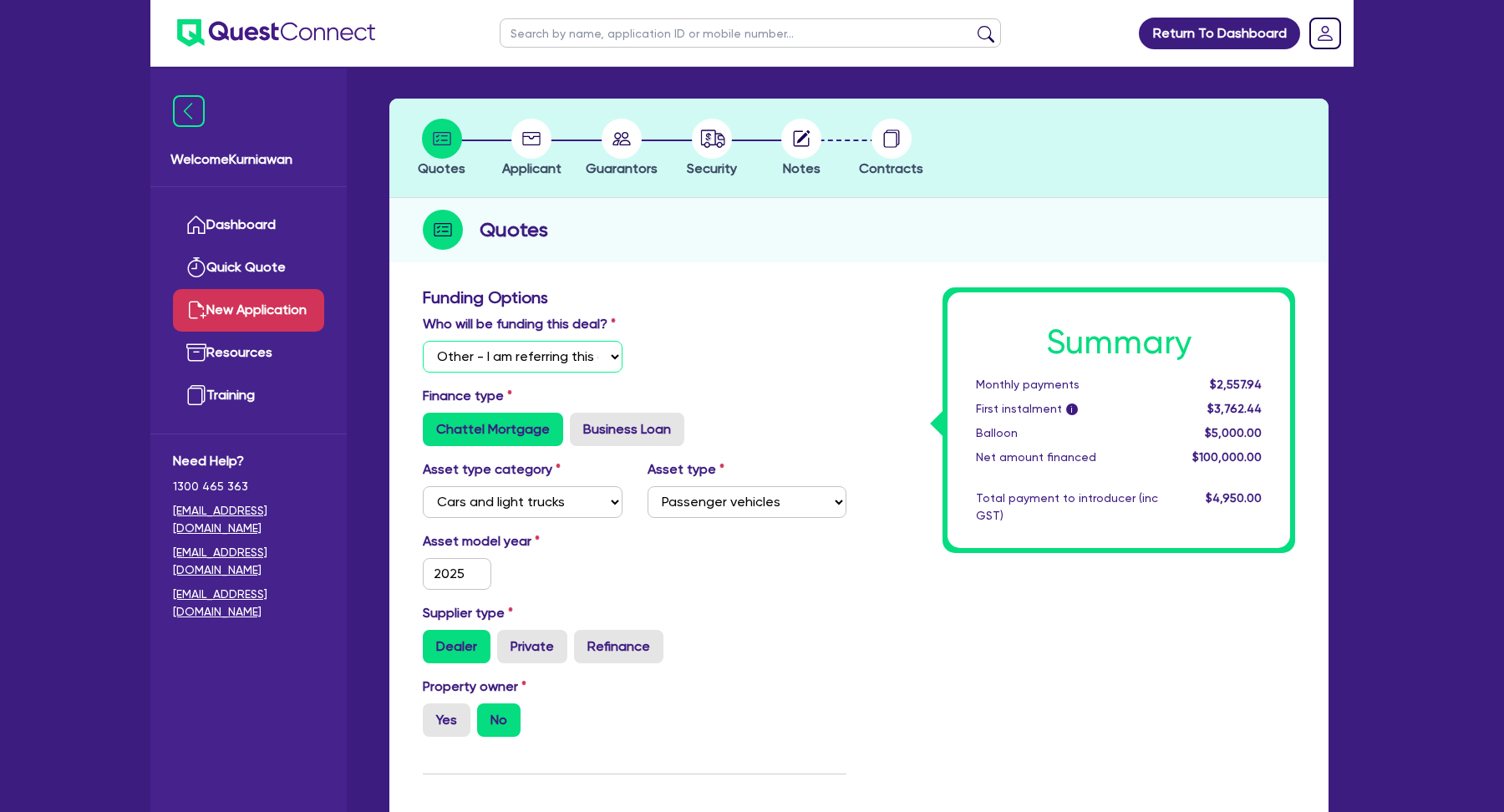
click at [559, 361] on select "Select I will fund 100% I will co-fund with Quest I want Quest to fund 100% Oth…" at bounding box center [523, 356] width 200 height 31
select select "Quest Finance - Platform Funding"
type input "5,000"
type input "4,000"
type input "5,000"
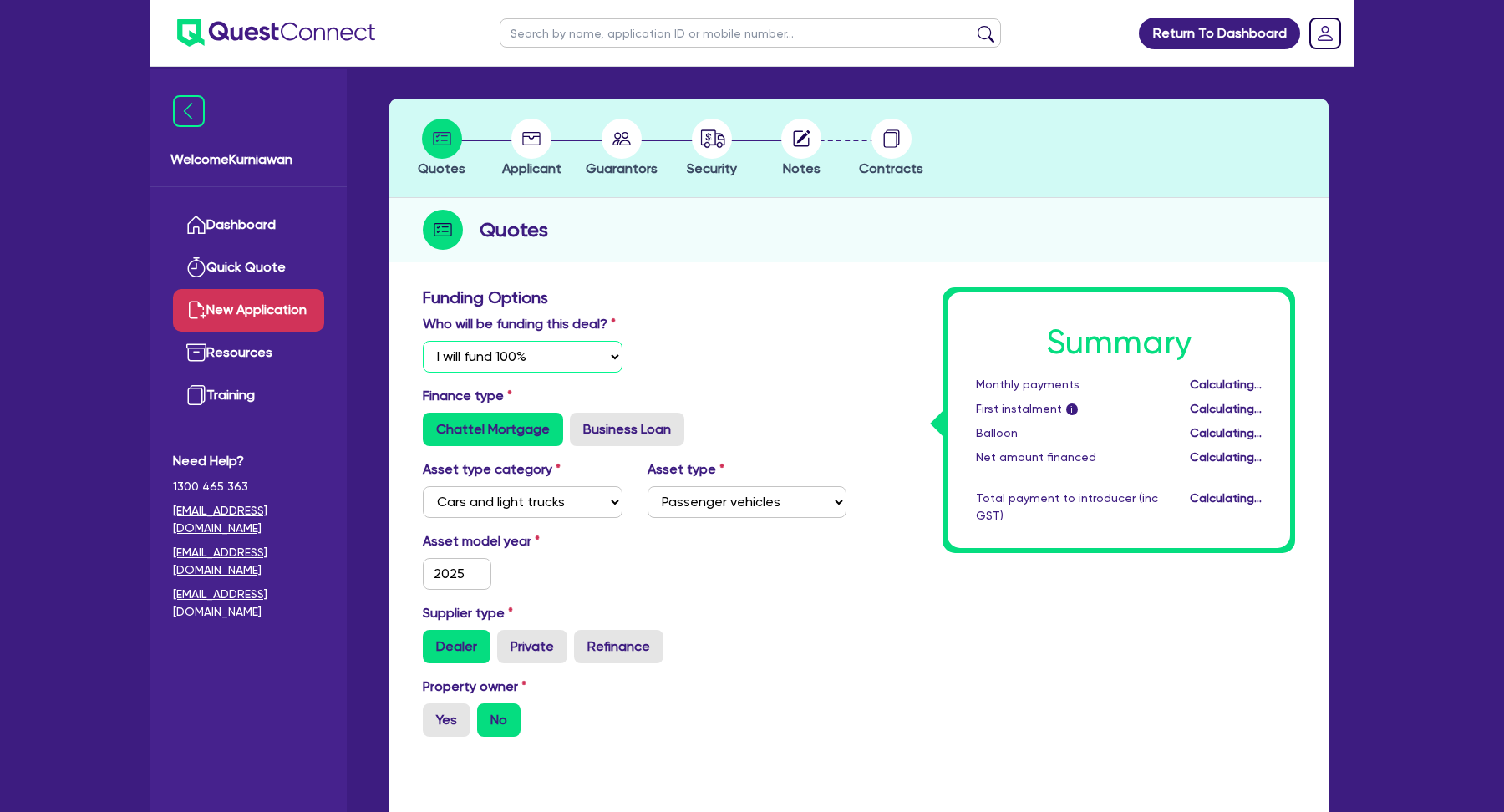
type input "4,000"
click at [1208, 418] on div "Summary Monthly payments i $2,568.83 First instalment i $3,773.33 Balloon $5,00…" at bounding box center [1118, 420] width 342 height 256
click at [992, 510] on div "Total payment to introducer (inc GST)" at bounding box center [1067, 506] width 207 height 35
click at [755, 386] on div "Finance type Chattel Mortgage Business Loan" at bounding box center [635, 415] width 449 height 60
click at [874, 364] on div "Summary Monthly payments i $2,568.83 First instalment i $3,773.33 Balloon $5,00…" at bounding box center [1083, 825] width 449 height 1075
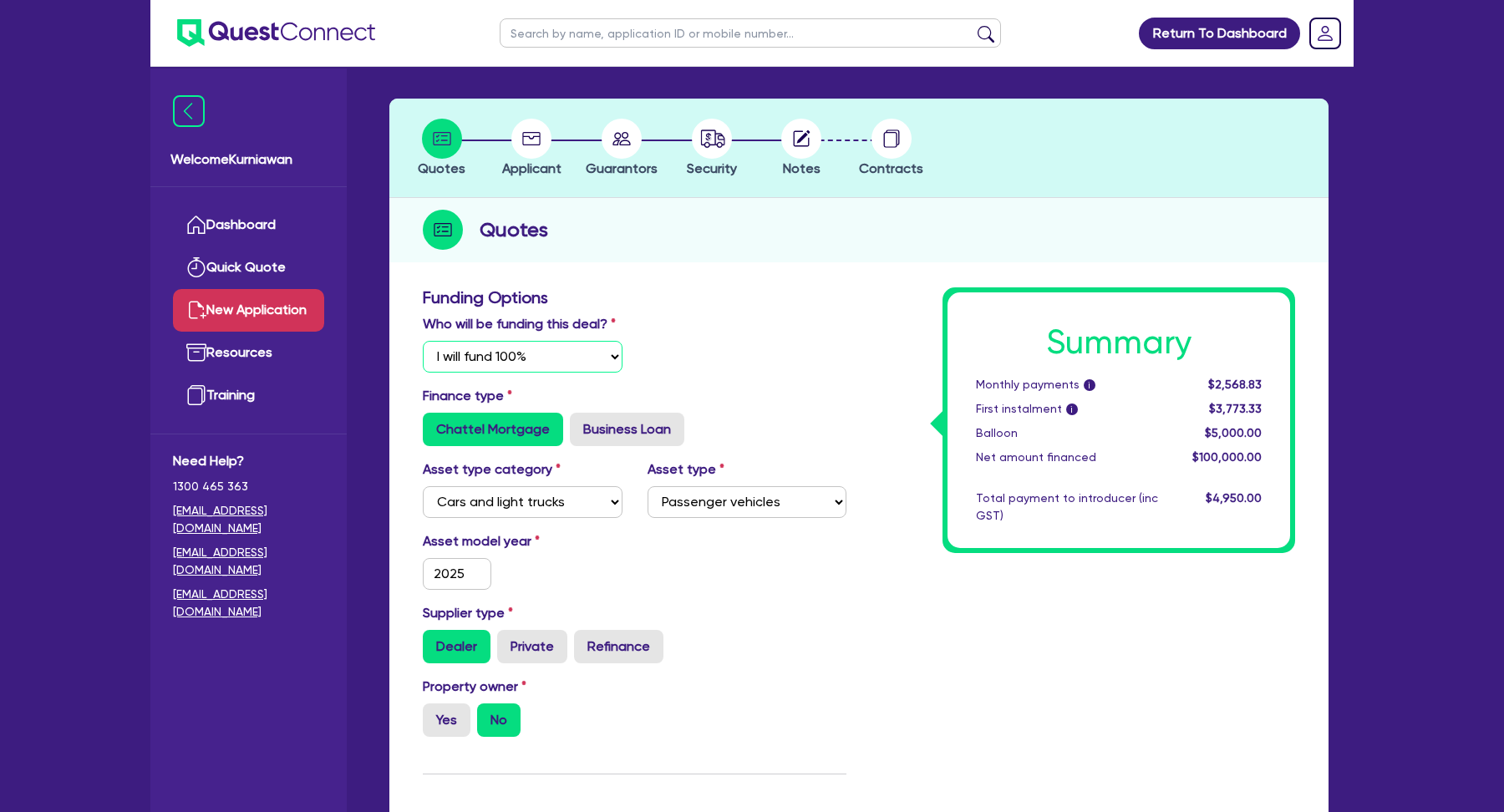
click at [561, 343] on select "Select I will fund 100% I will co-fund with Quest I want Quest to fund 100% Oth…" at bounding box center [523, 356] width 200 height 31
select select "Quest Finance - Own Book"
type input "5,000"
type input "4,000"
type input "5,000"
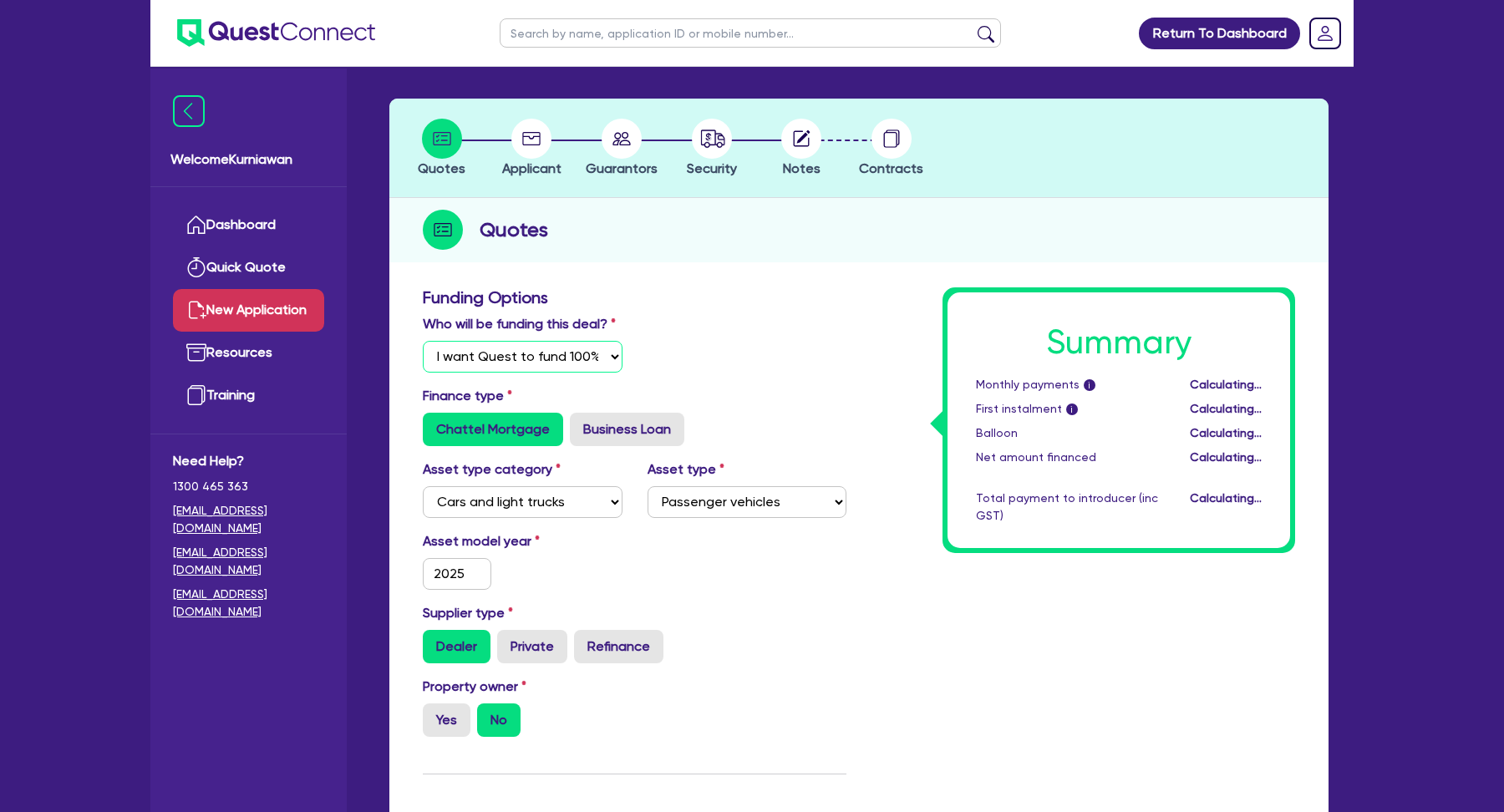
type input "4,000"
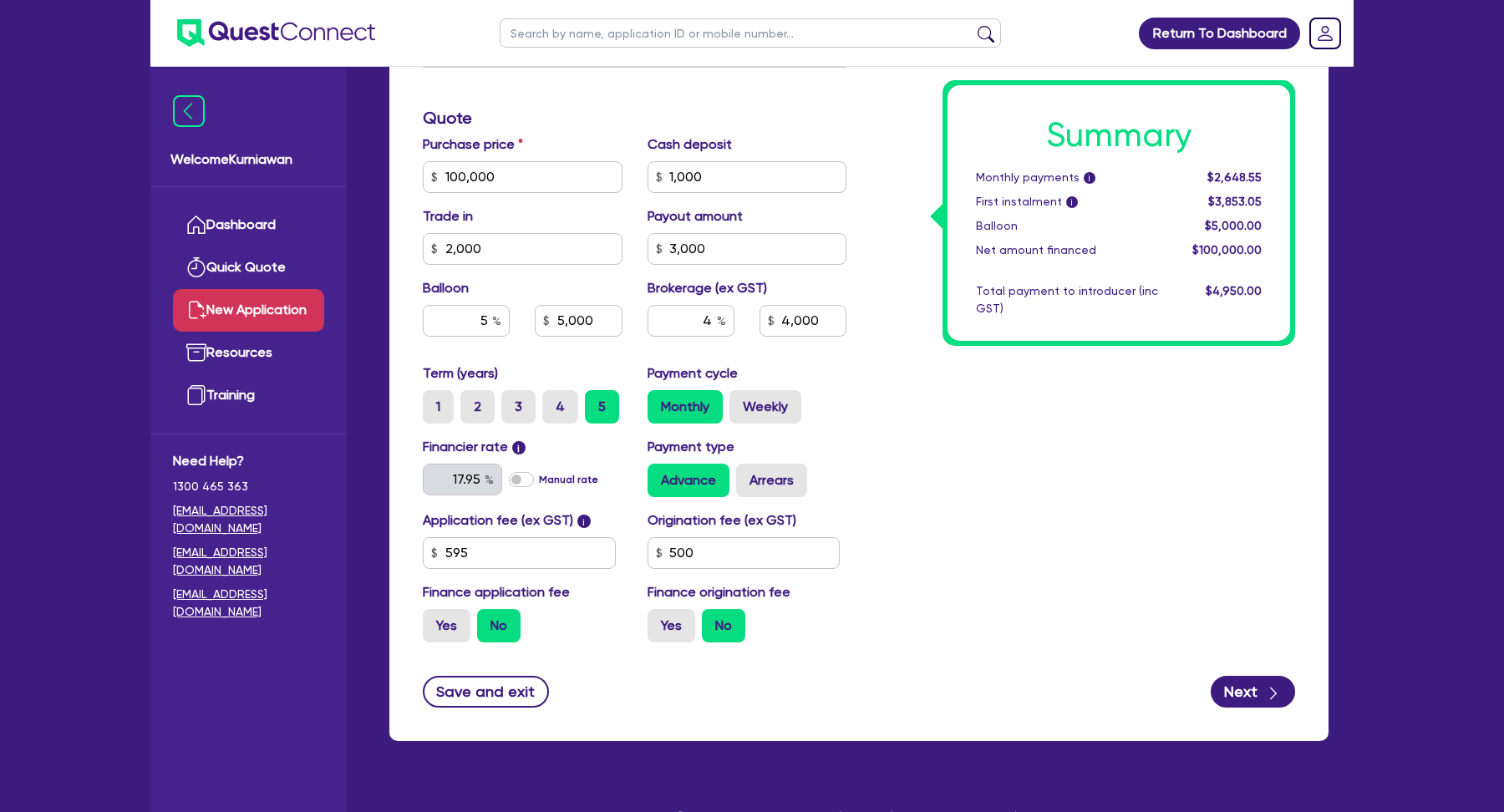
scroll to position [789, 0]
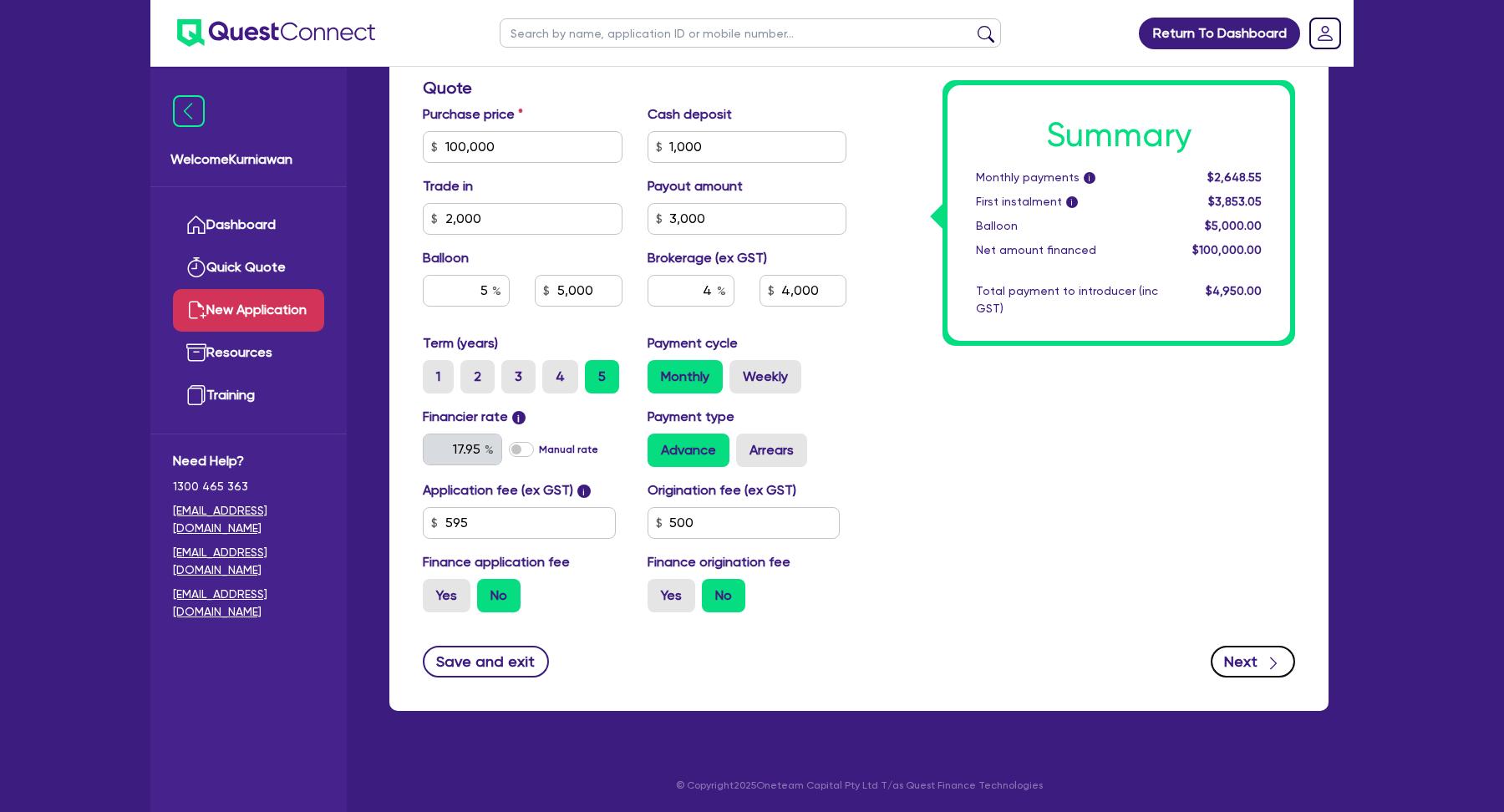
click at [1262, 657] on button "Next" at bounding box center [1252, 661] width 84 height 31
type input "5,000"
type input "4,000"
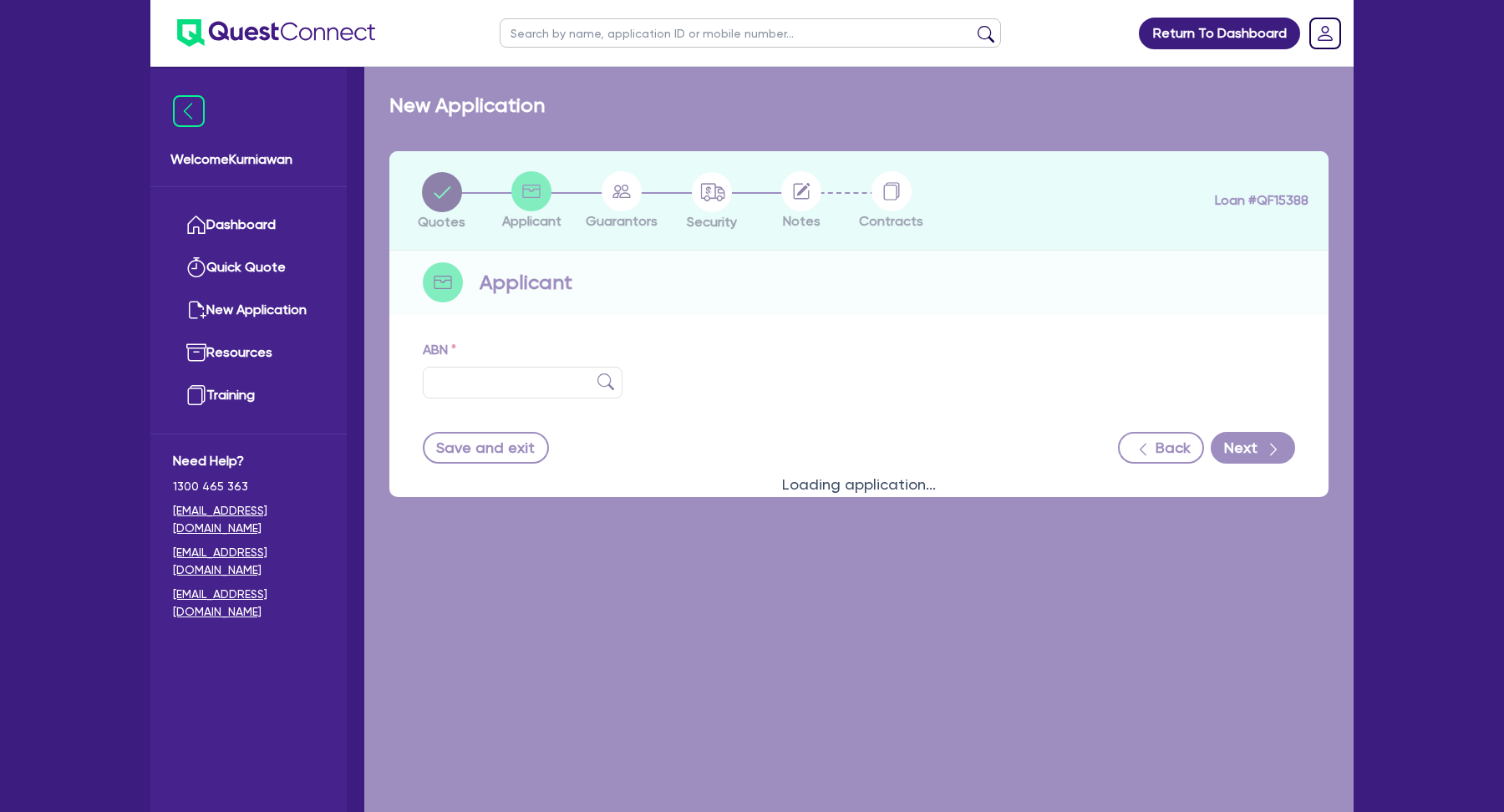
click at [502, 379] on div "Loading application..." at bounding box center [859, 473] width 989 height 812
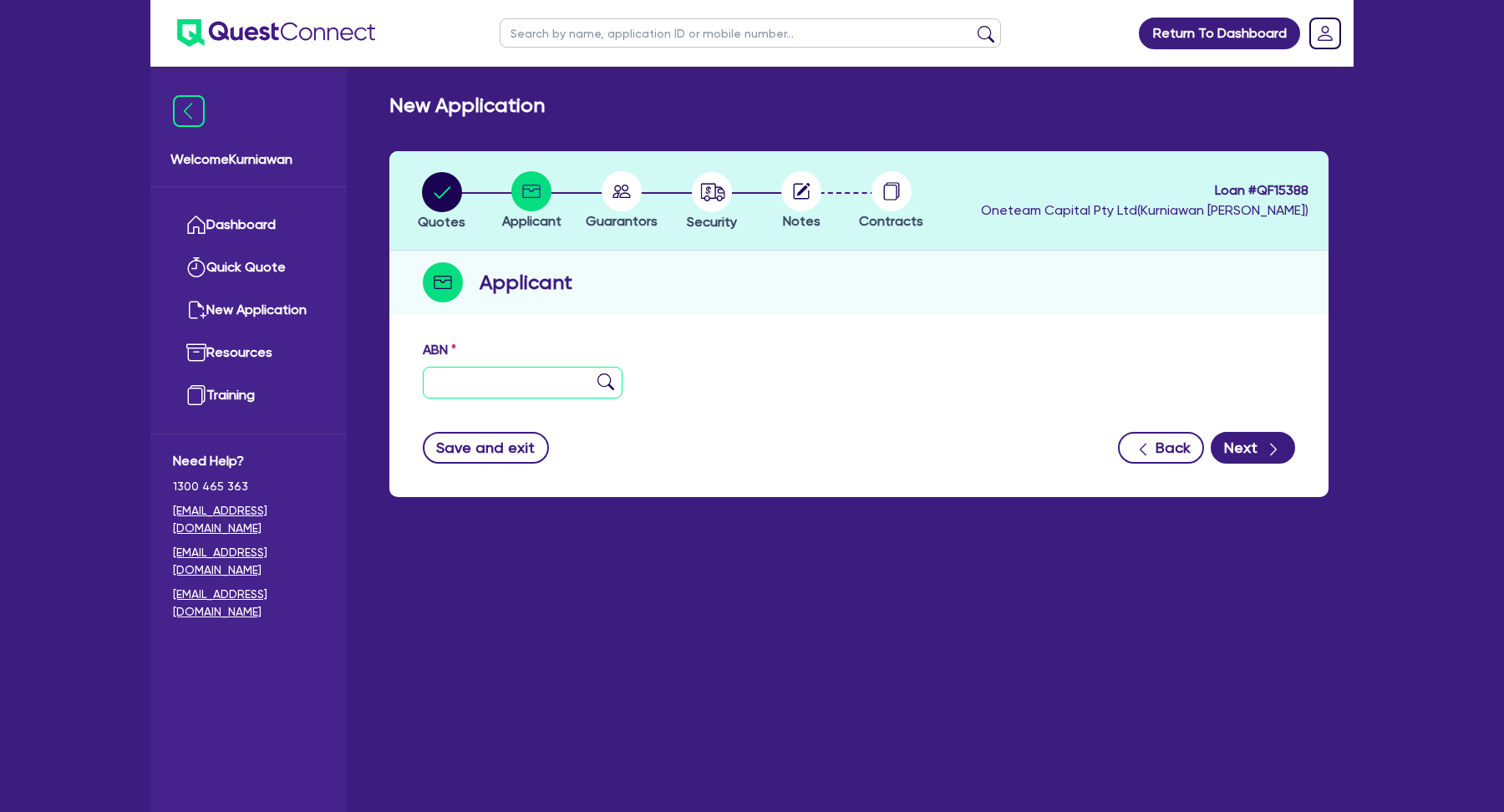
click at [502, 379] on input "text" at bounding box center [523, 382] width 200 height 31
paste input "13 069 942 552"
click at [614, 381] on input "13 069 942 552" at bounding box center [523, 382] width 200 height 31
type input "13 069 942 552"
click at [608, 382] on img at bounding box center [606, 382] width 17 height 17
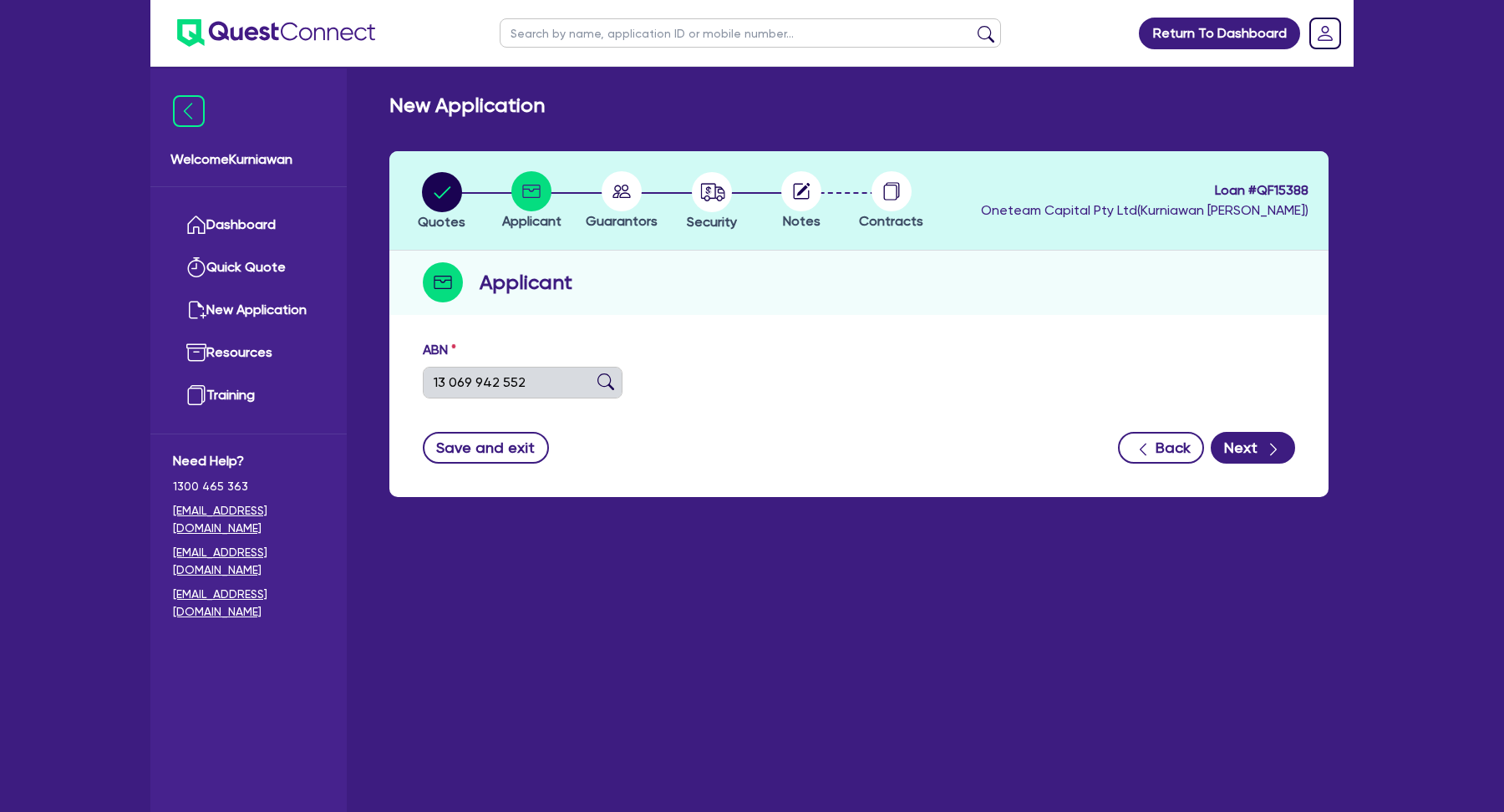
type input "ACCESS TESTING PTY LTD"
type input "Access HQ"
select select "COMPANY"
type input "01/11/1999"
type input "01/07/2000"
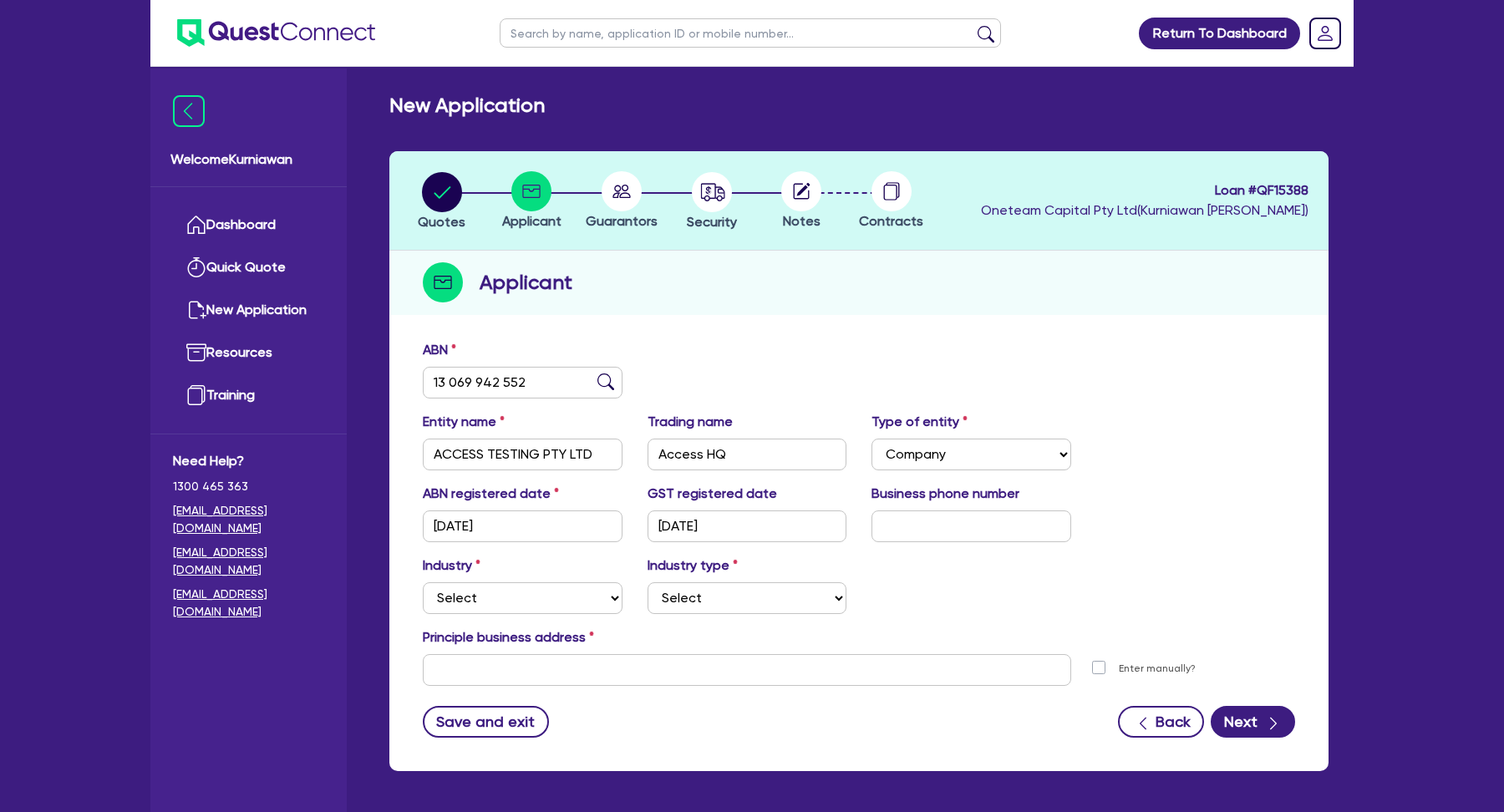
scroll to position [67, 0]
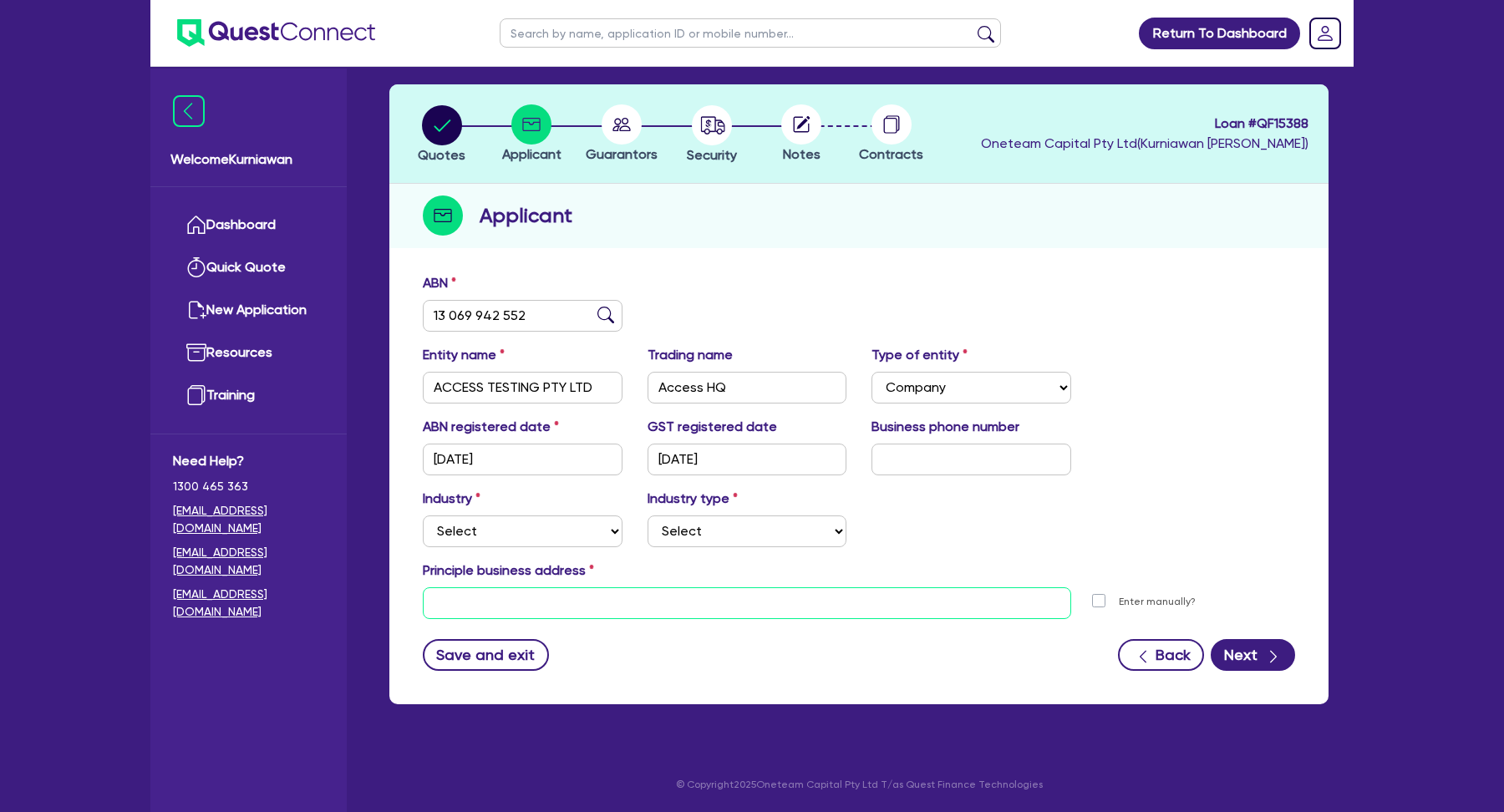
click at [841, 601] on input "text" at bounding box center [747, 602] width 648 height 31
click at [662, 604] on input "2 qua" at bounding box center [747, 602] width 648 height 31
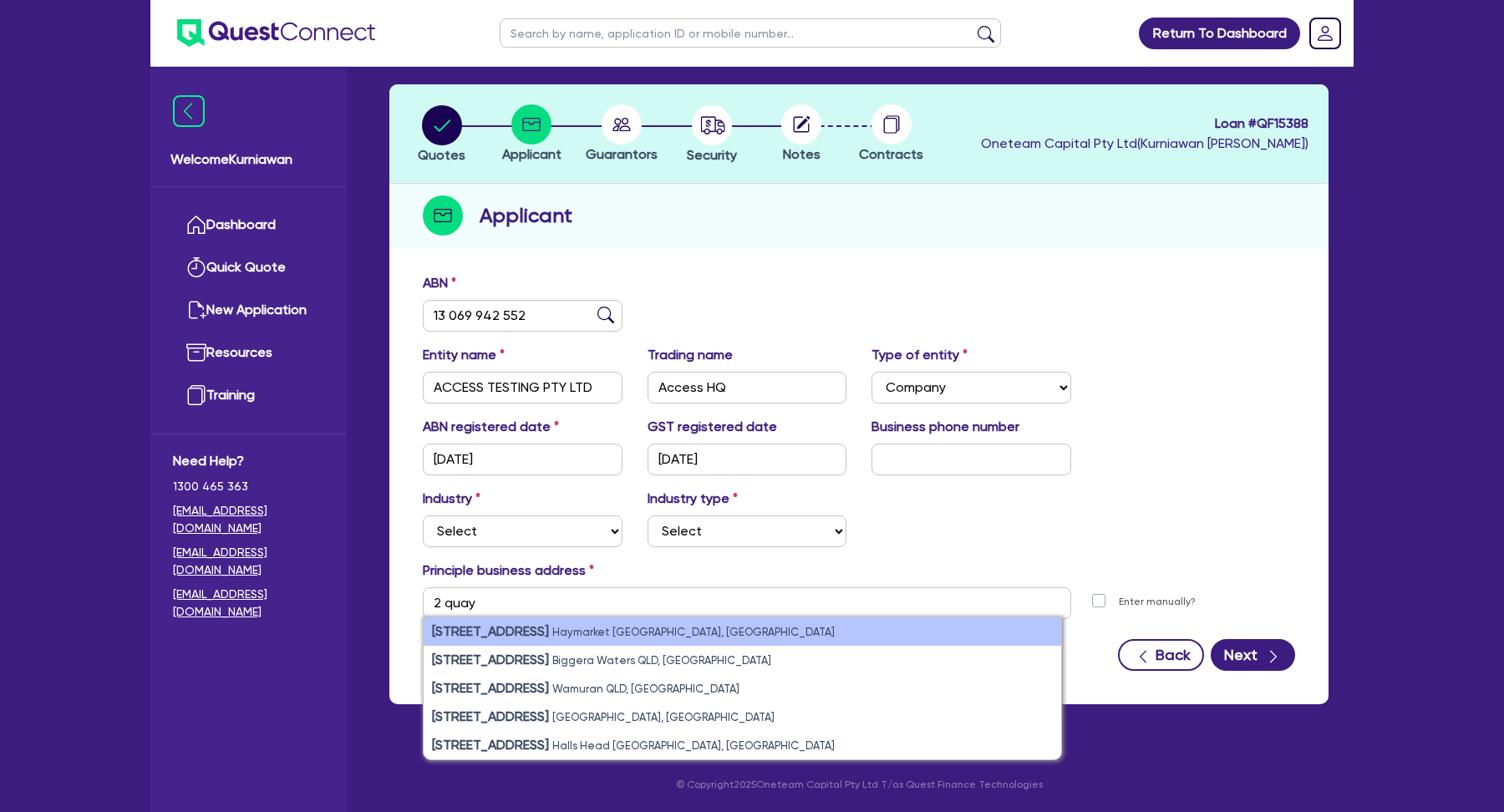
click at [639, 635] on small "Haymarket NSW, Australia" at bounding box center [693, 632] width 282 height 13
click at [552, 632] on small "Haymarket NSW, Australia" at bounding box center [693, 632] width 282 height 13
type input "2 Quay St Haymarket NSW 2000"
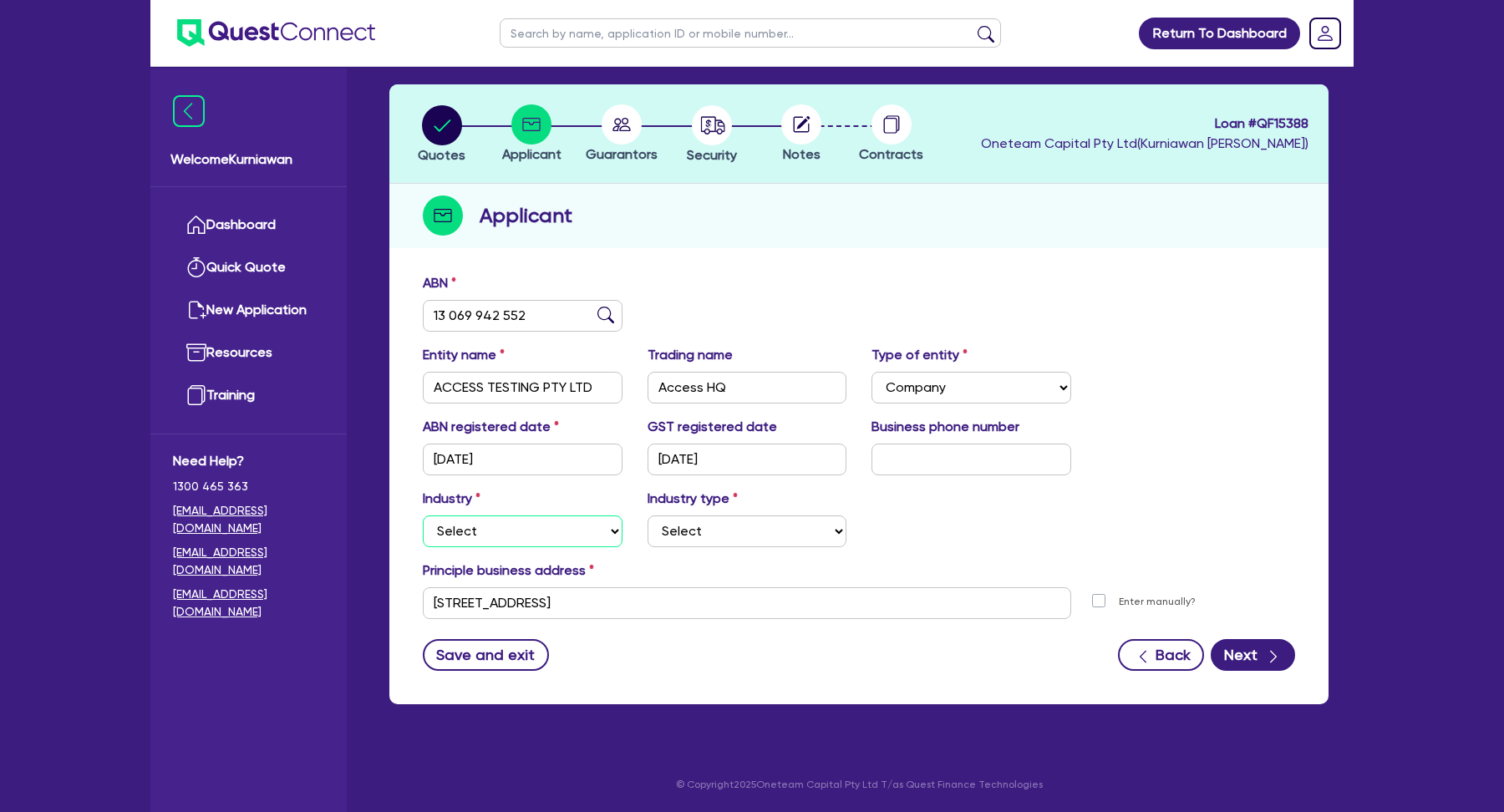
click at [530, 529] on select "Select Accomodation & Food Services Administrative & Support Services Agricultu…" at bounding box center [523, 531] width 200 height 31
select select "ACCOMODATION_FOOD"
click at [720, 537] on select "Select Hotels Motels Serviced Apartments Other Short-term Accomodation Cafes Re…" at bounding box center [747, 531] width 200 height 31
select select "HOTELS"
click at [1233, 538] on div "Industry Select Accomodation & Food Services Administrative & Support Services …" at bounding box center [859, 524] width 897 height 72
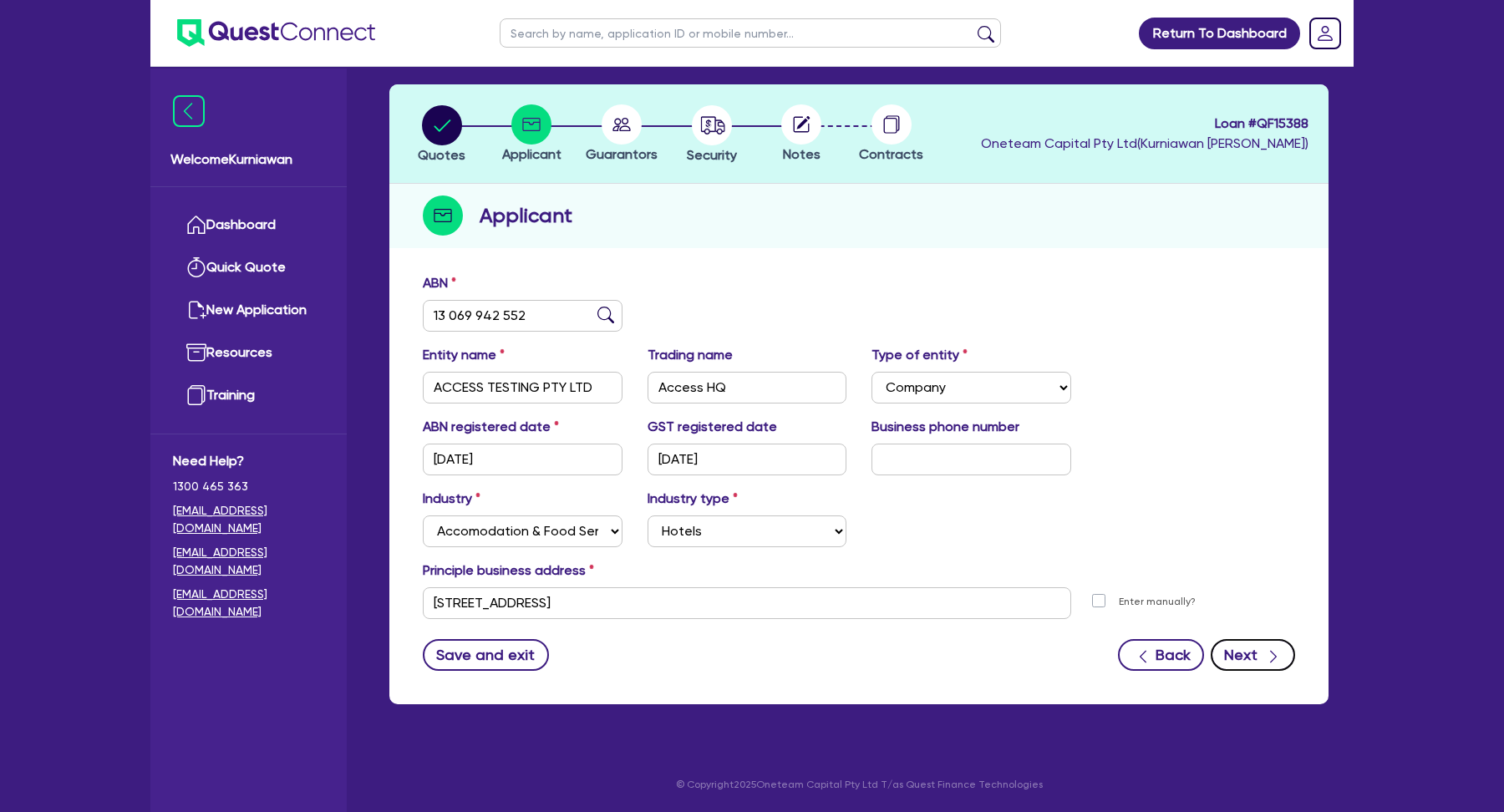
click at [1250, 667] on button "Next" at bounding box center [1252, 654] width 84 height 31
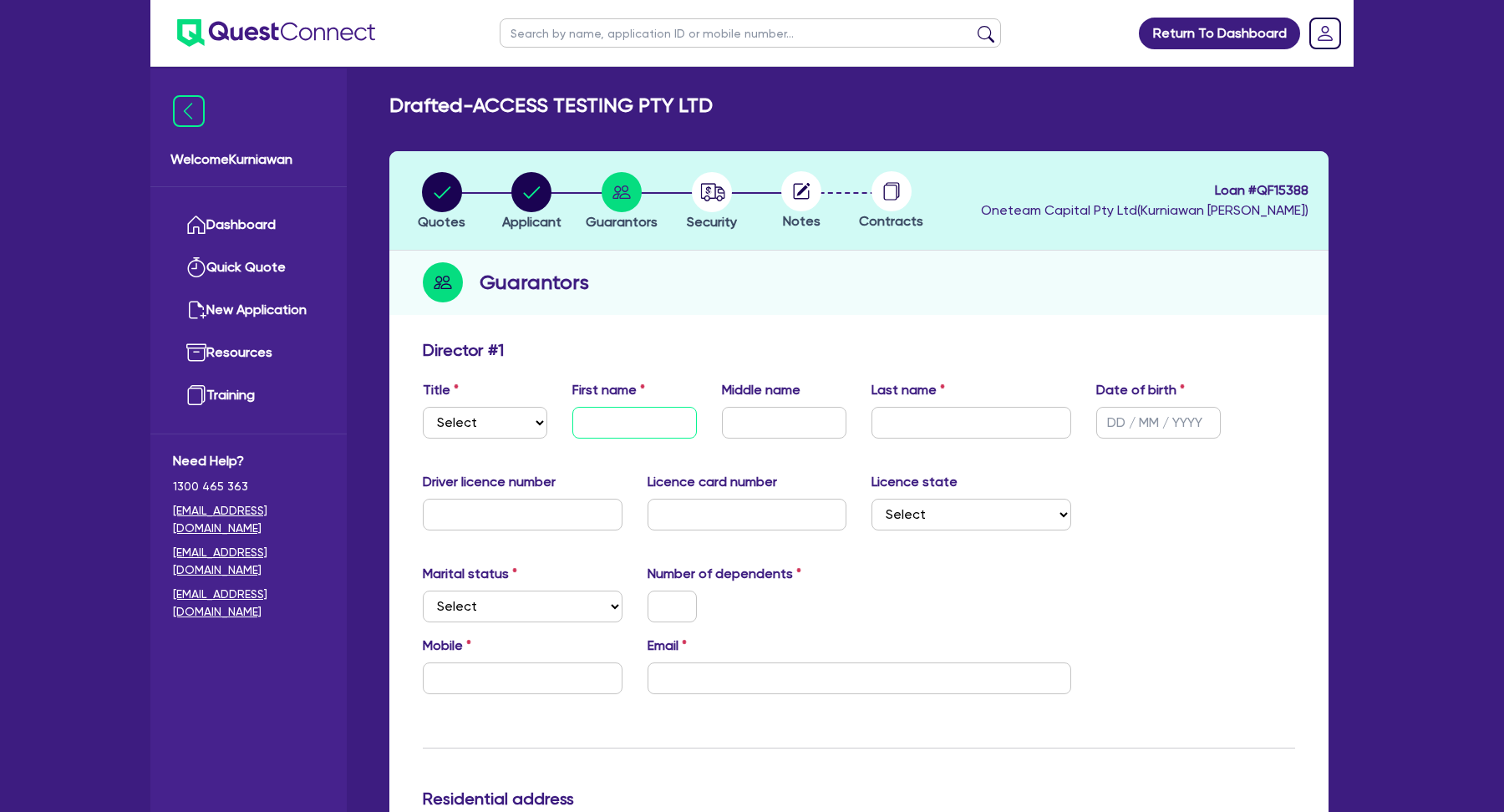
click at [587, 419] on input "text" at bounding box center [635, 422] width 125 height 31
click at [487, 431] on select "Select Mr Mrs Ms Miss Dr" at bounding box center [485, 422] width 125 height 31
select select "MR"
click at [627, 417] on input "text" at bounding box center [635, 422] width 125 height 31
type input "John"
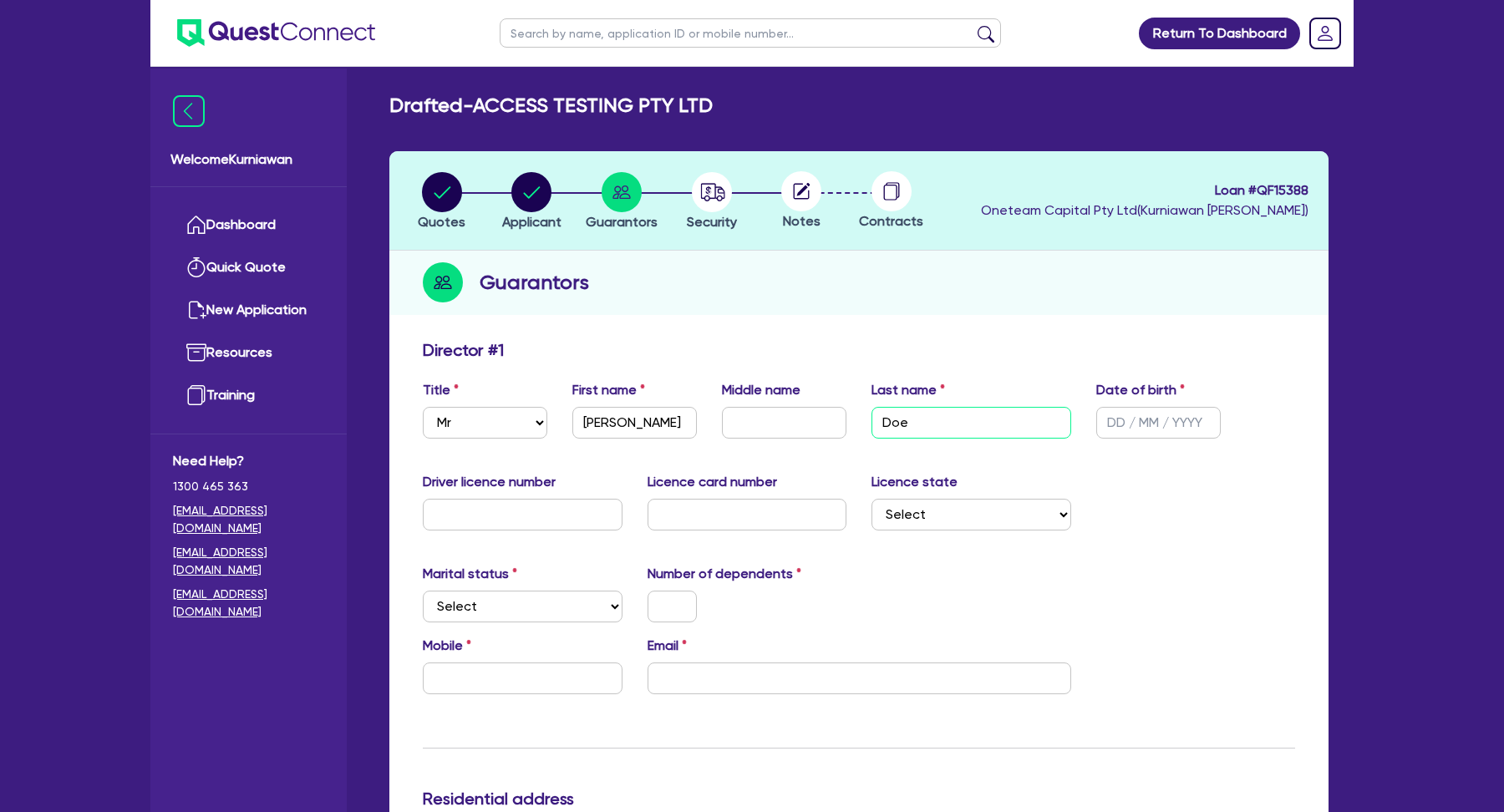
type input "Doe"
type input "01/01/1950"
select select "SINGLE"
type input "0"
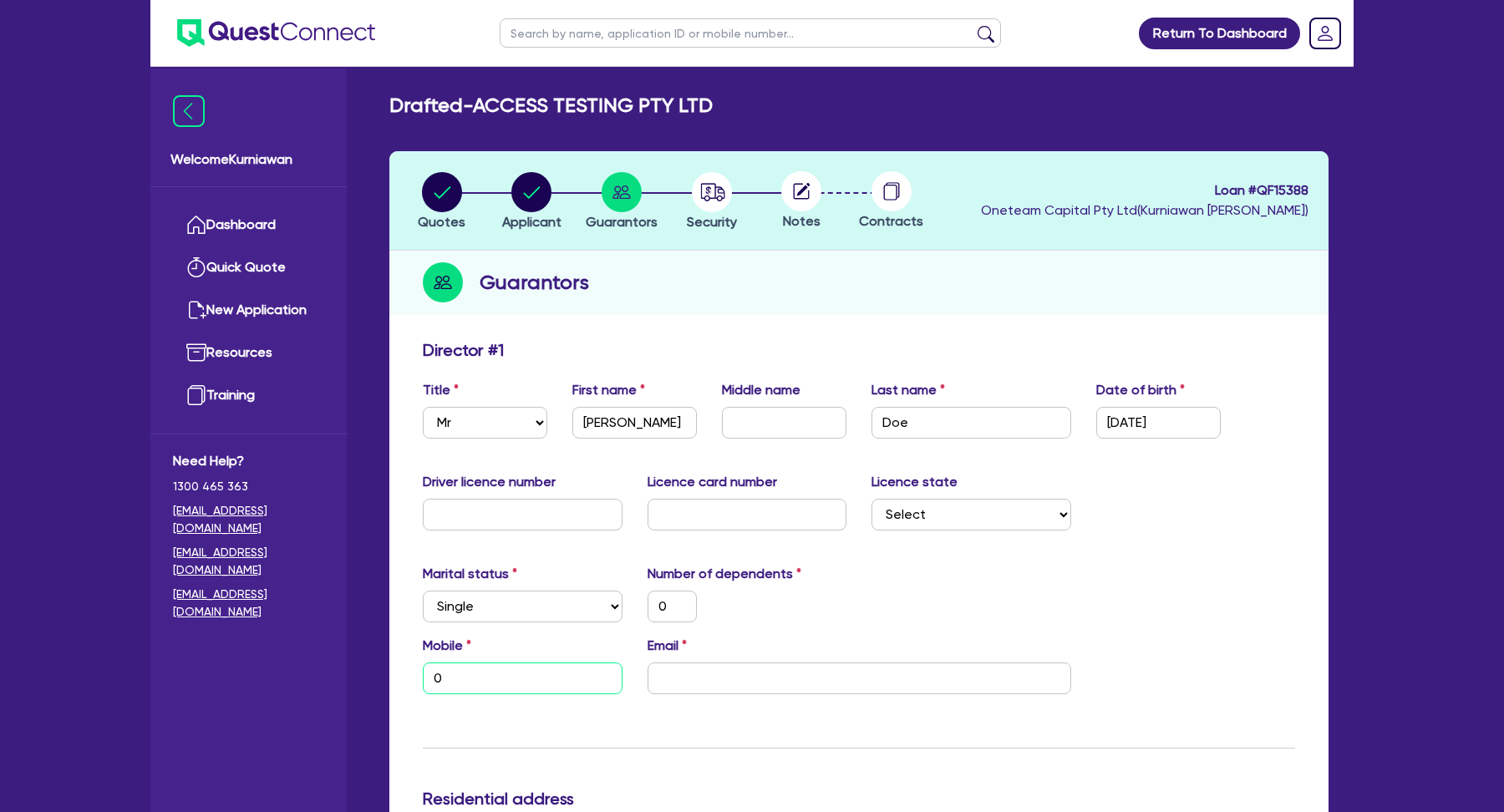
type input "0"
type input "04"
type input "0"
type input "043"
type input "0"
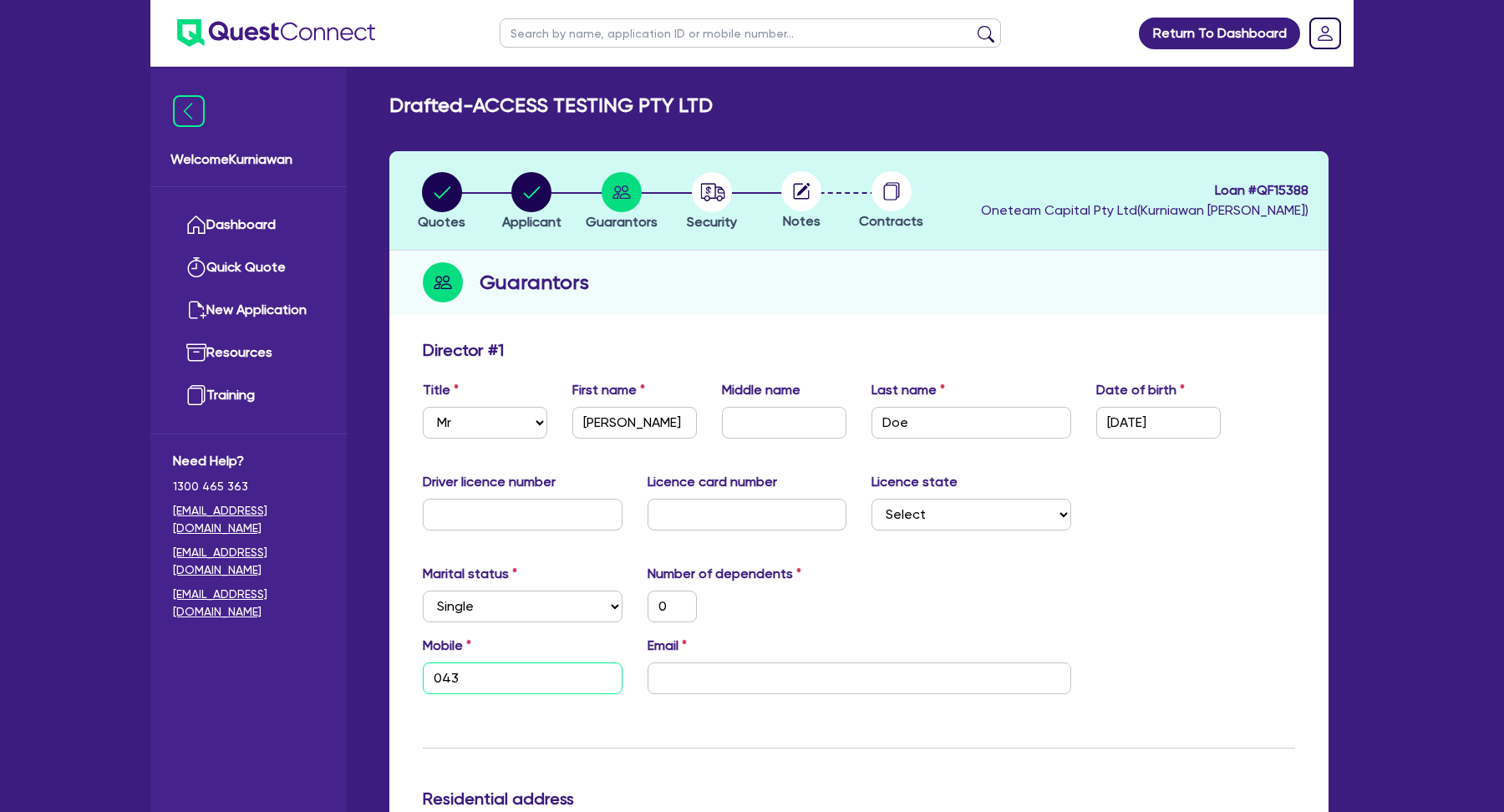
type input "0430"
type input "0"
type input "0430 0"
type input "0"
type input "0430 07"
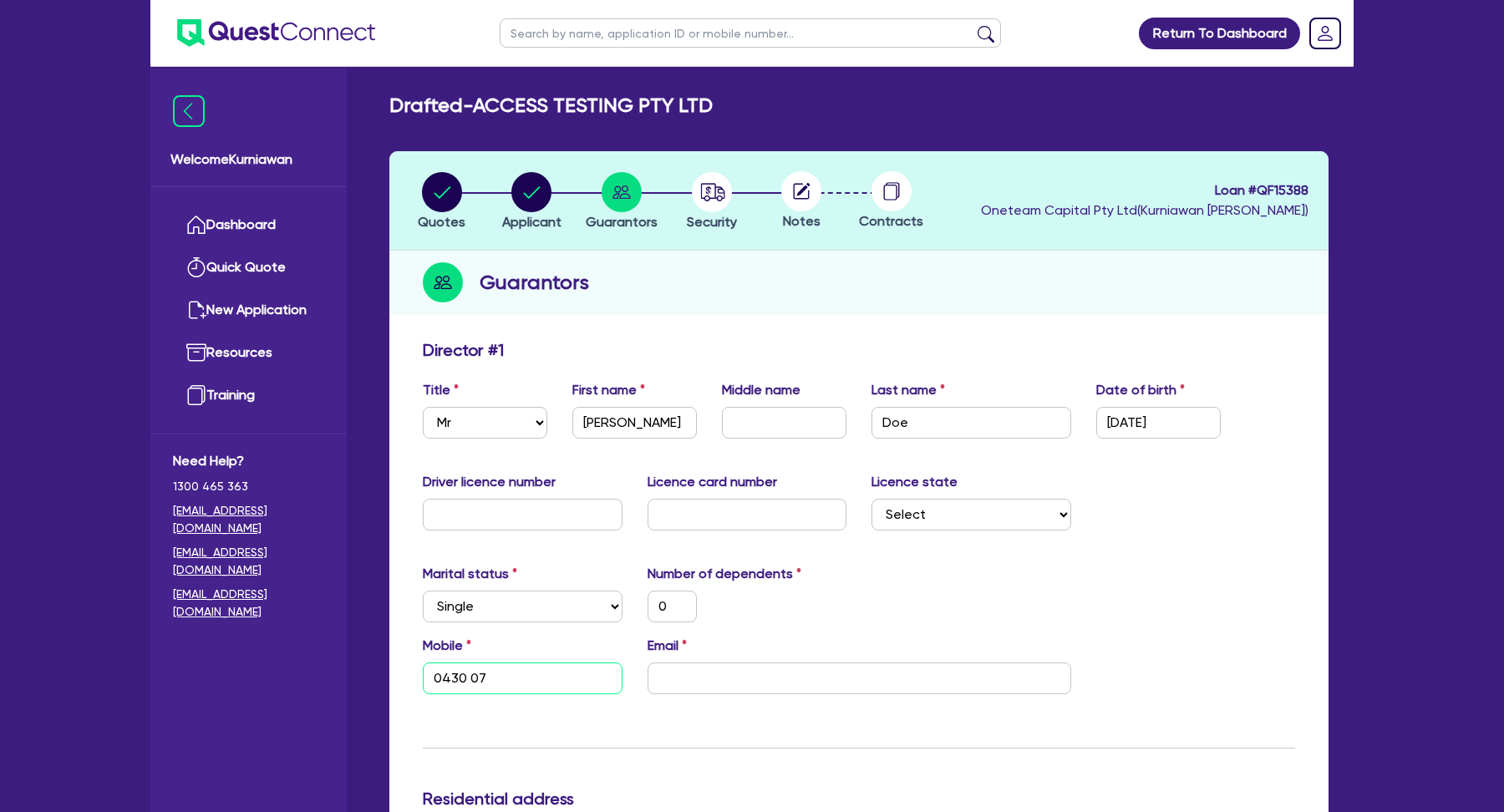
type input "0"
type input "0430 078"
type input "0"
type input "0430 078 8"
type input "0"
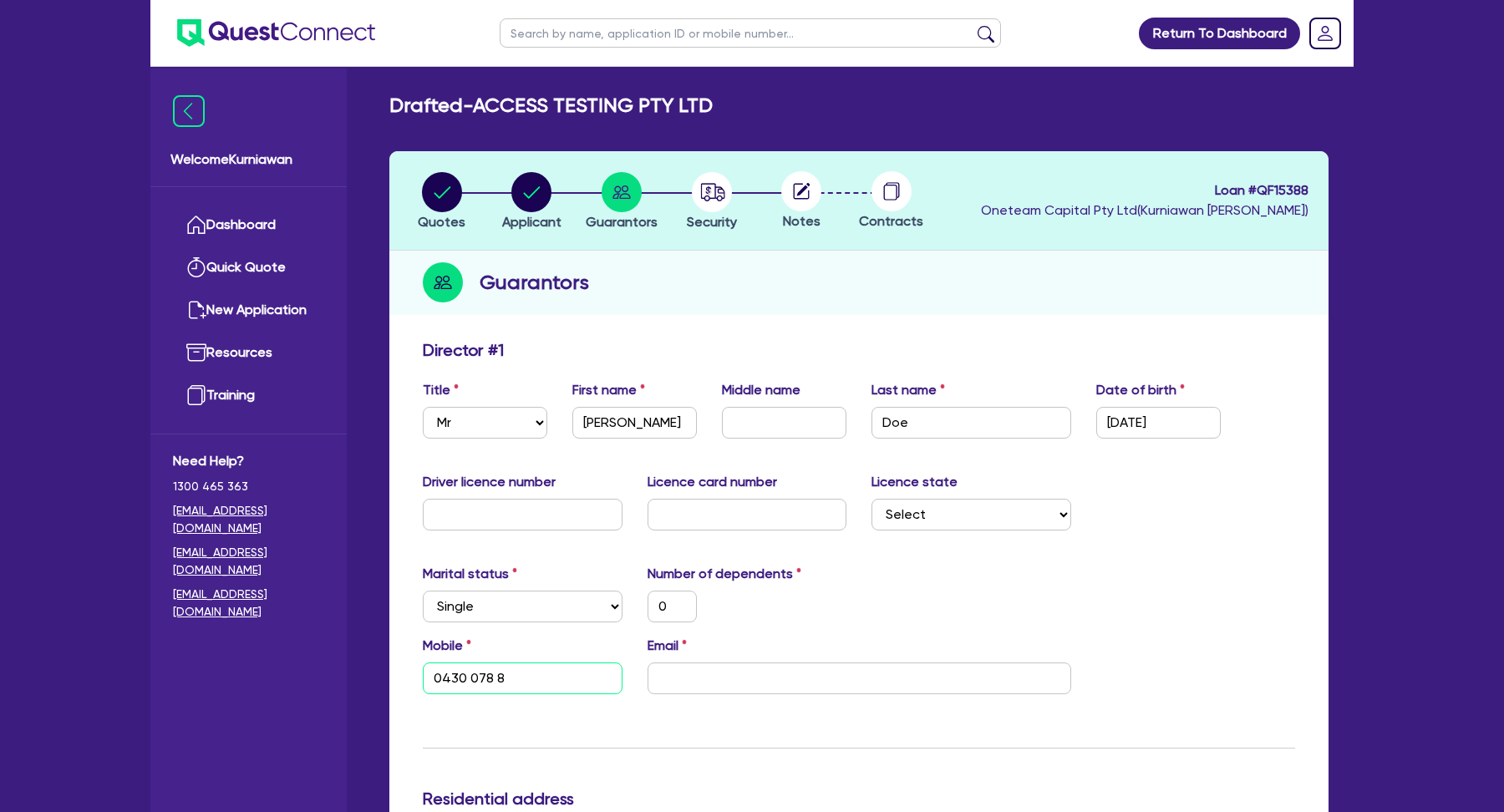
type input "0430 078 88"
type input "0"
type input "0430 078 886"
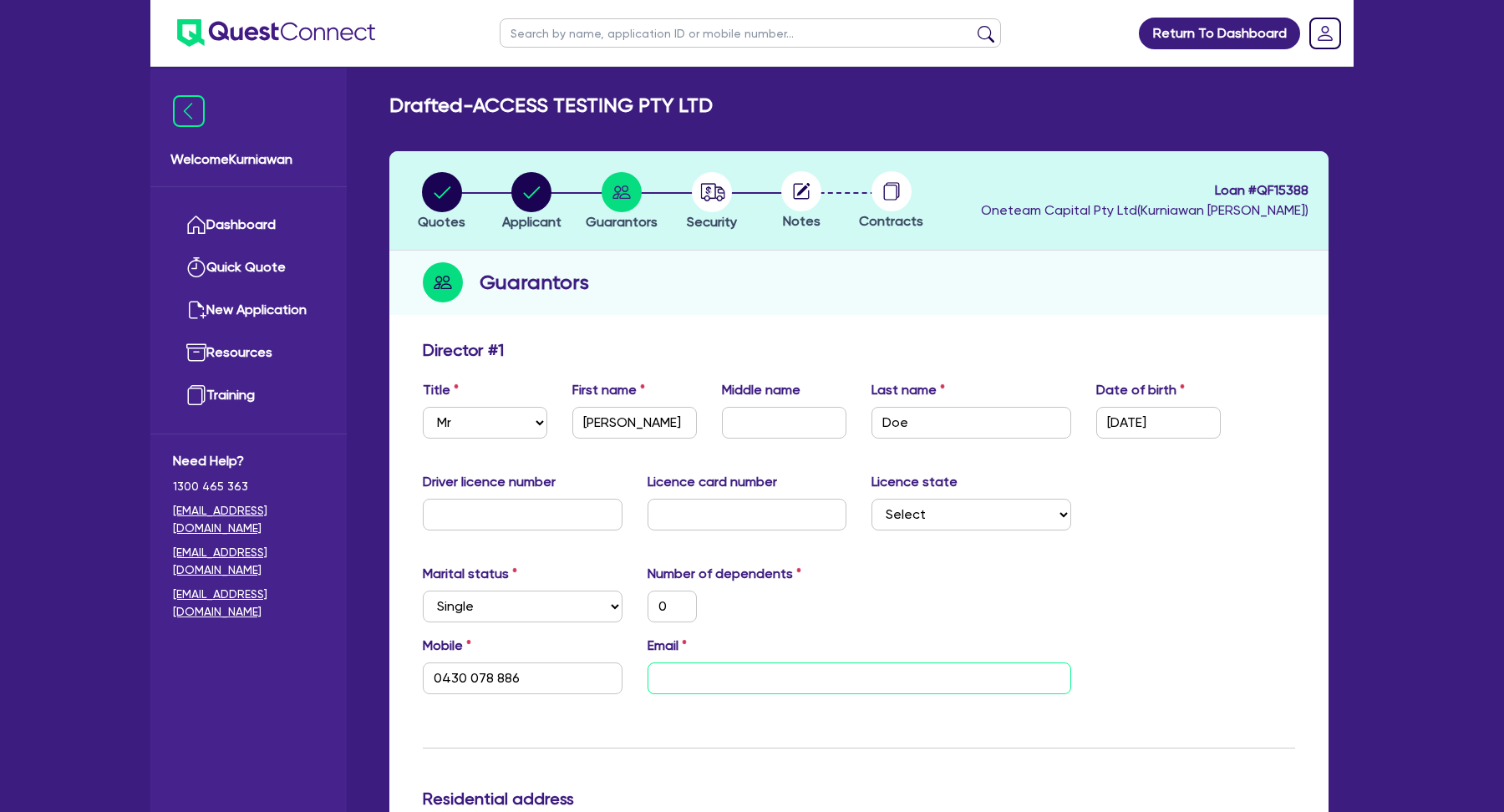
type input "0"
type input "0430 078 886"
type input "k"
type input "0"
type input "0430 078 886"
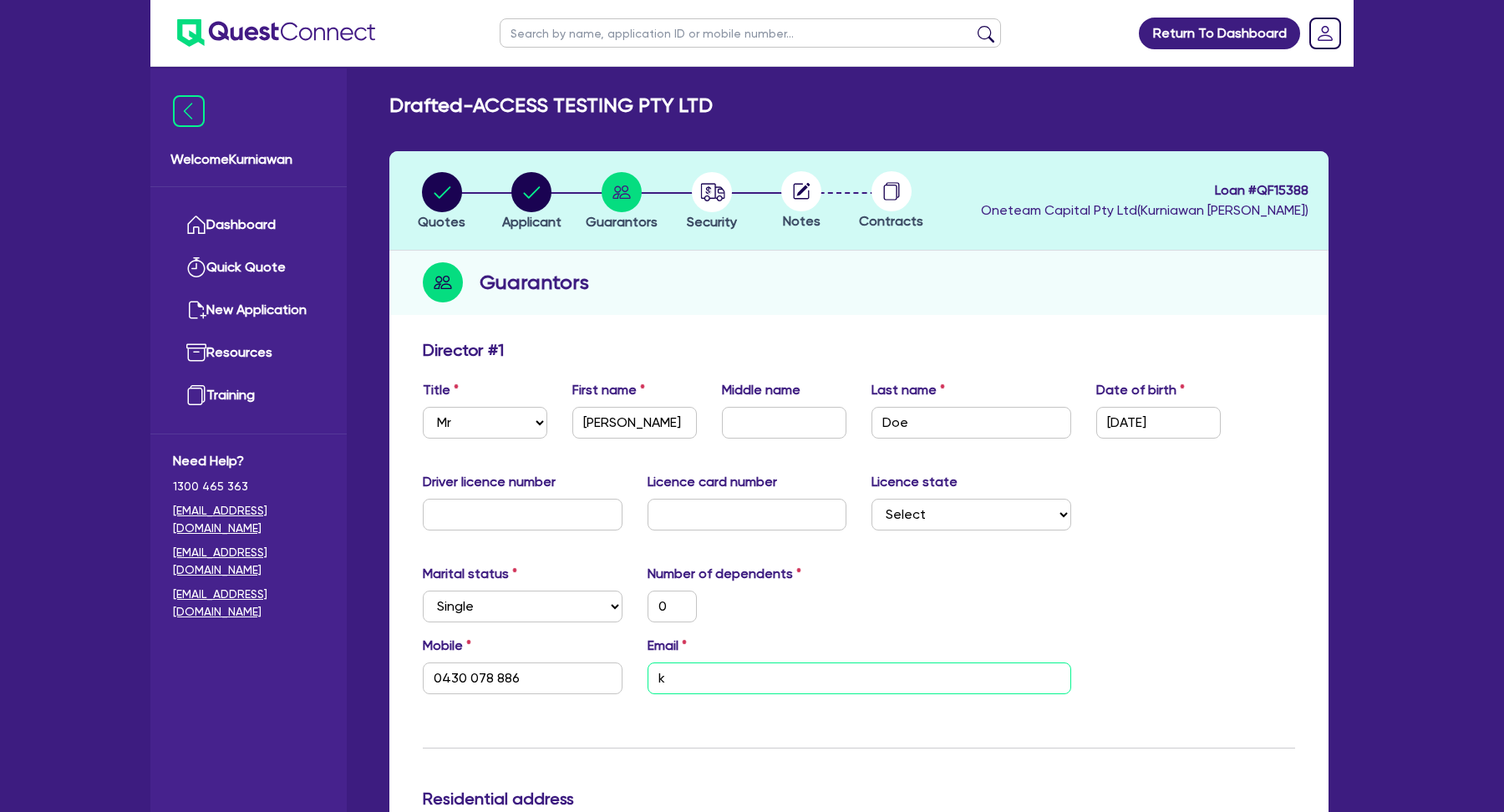
type input "ku"
type input "0"
type input "0430 078 886"
type input "kur"
type input "0"
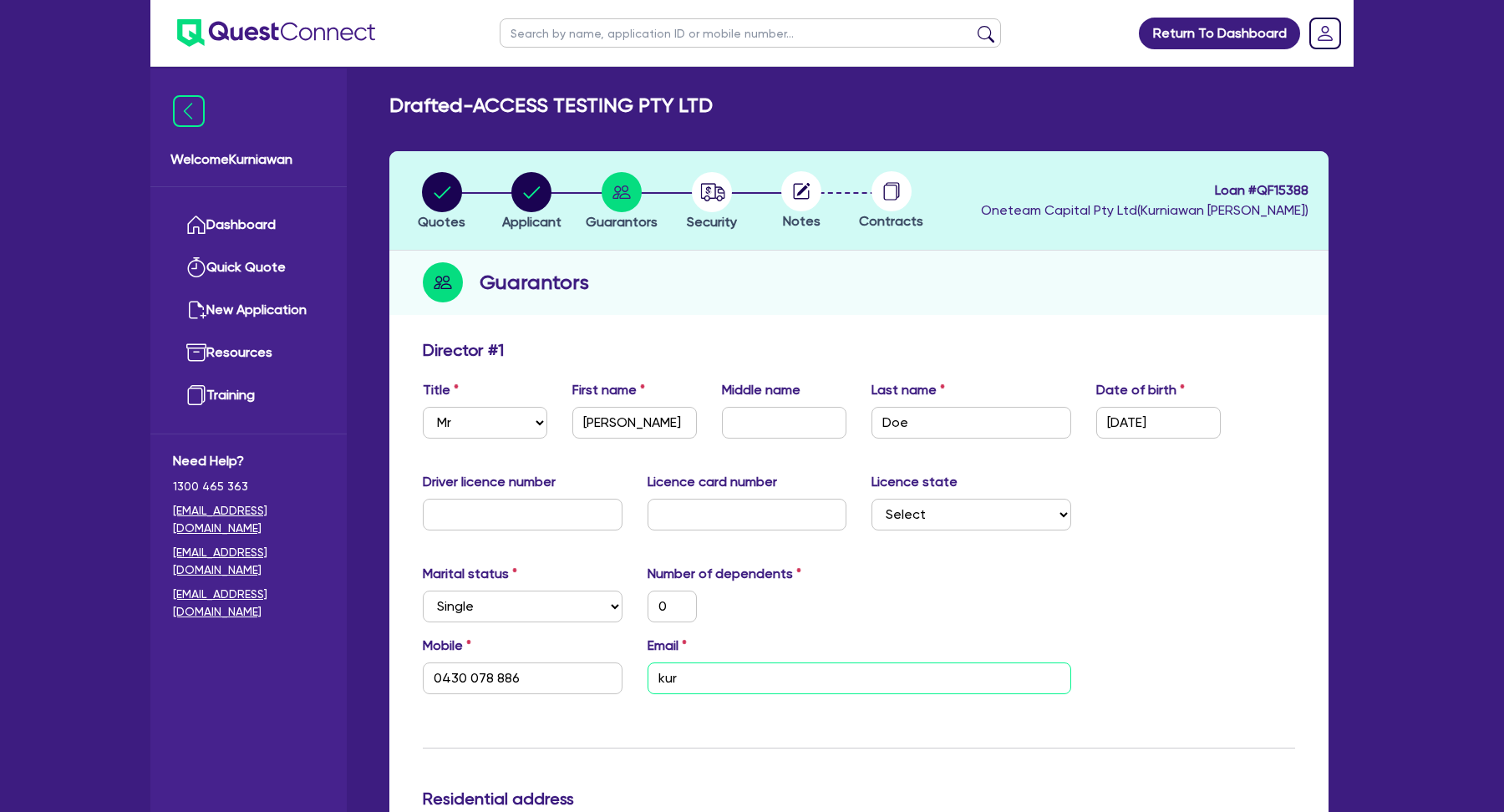
type input "0430 078 886"
type input "kurn"
type input "0"
type input "0430 078 886"
type input "kurni"
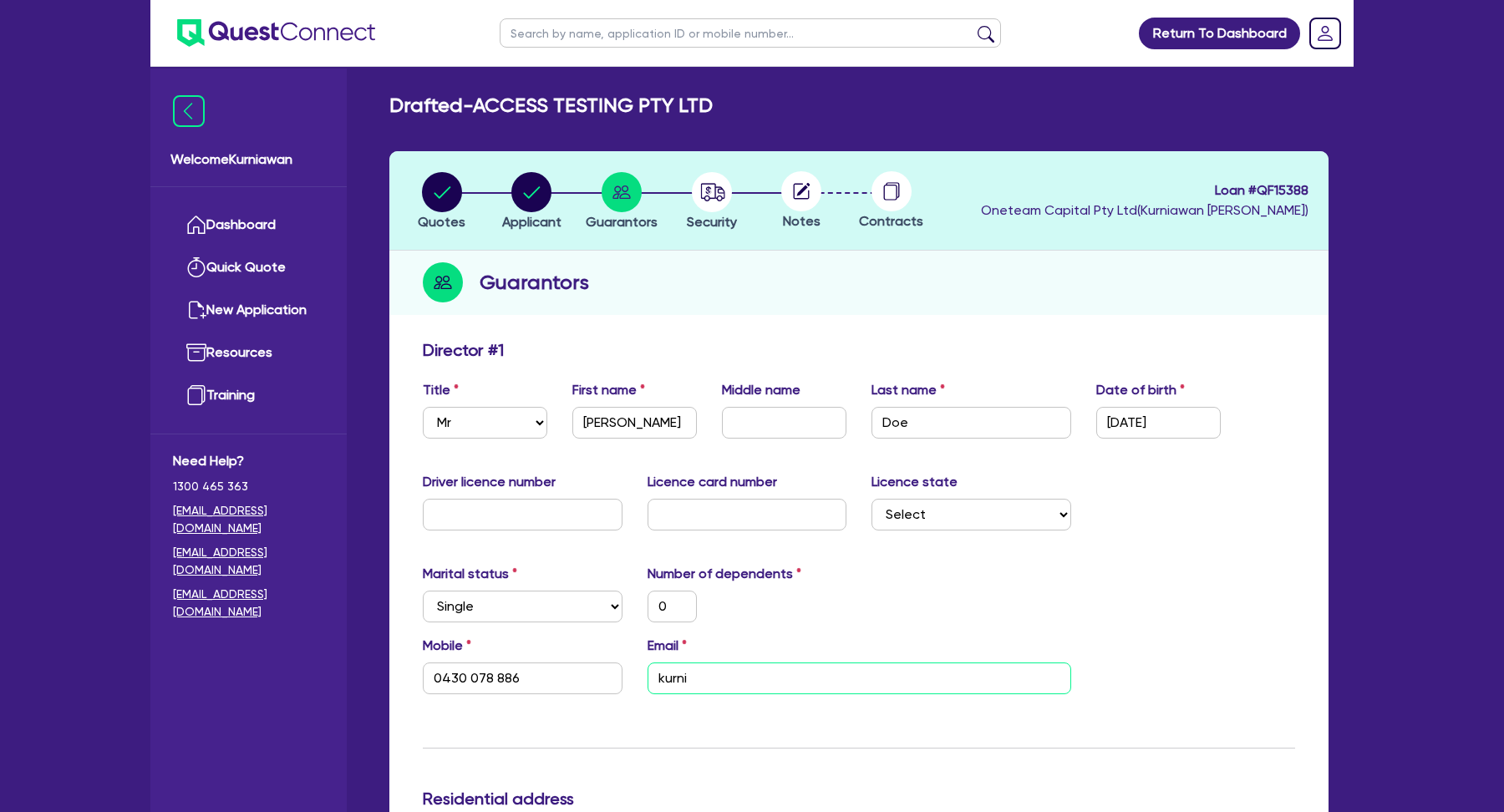
type input "0"
type input "0430 078 886"
type input "kurnia"
type input "0"
type input "0430 078 886"
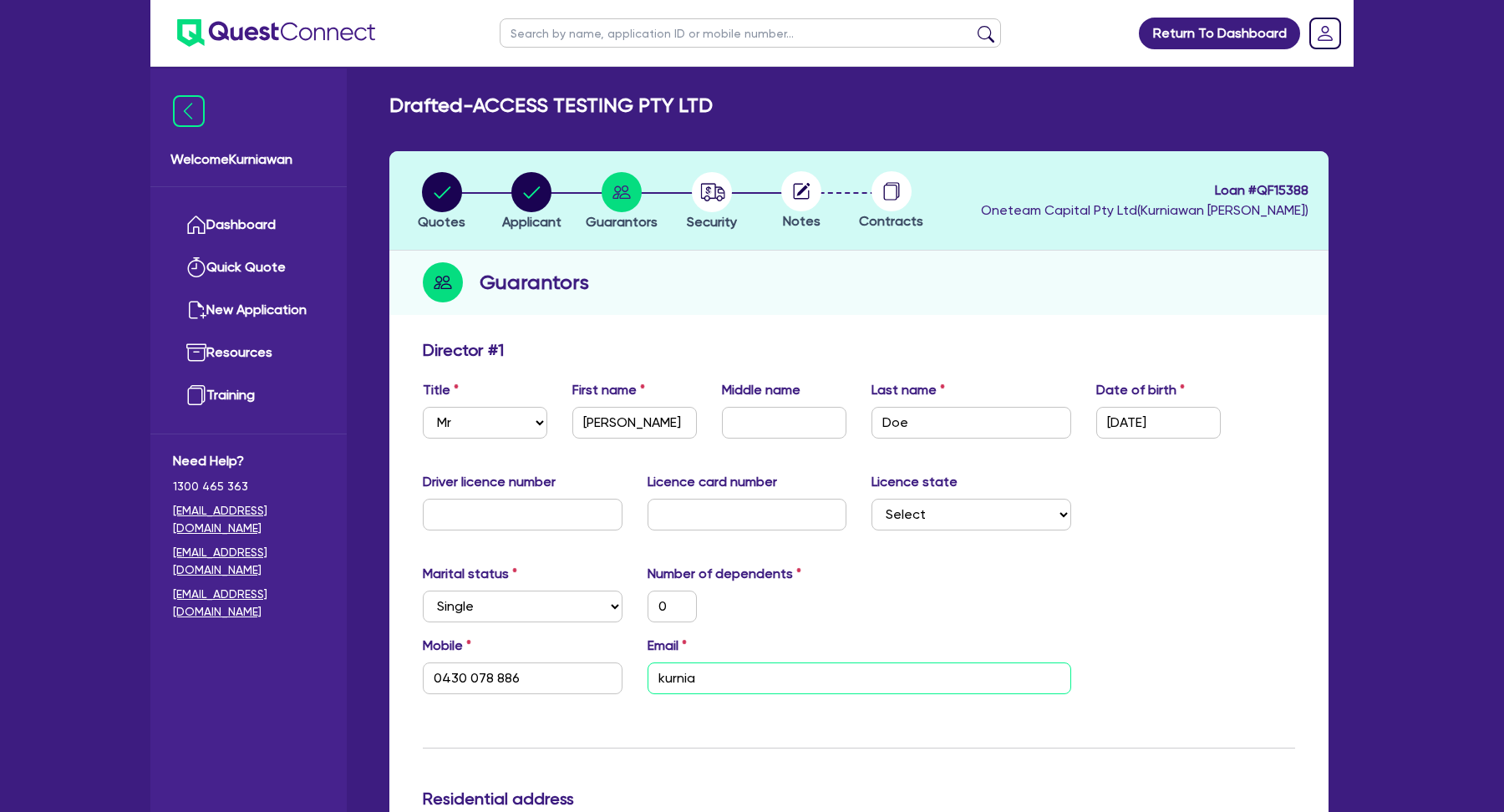
type input "kurniaw"
type input "0"
type input "0430 078 886"
type input "kurniawa"
type input "0"
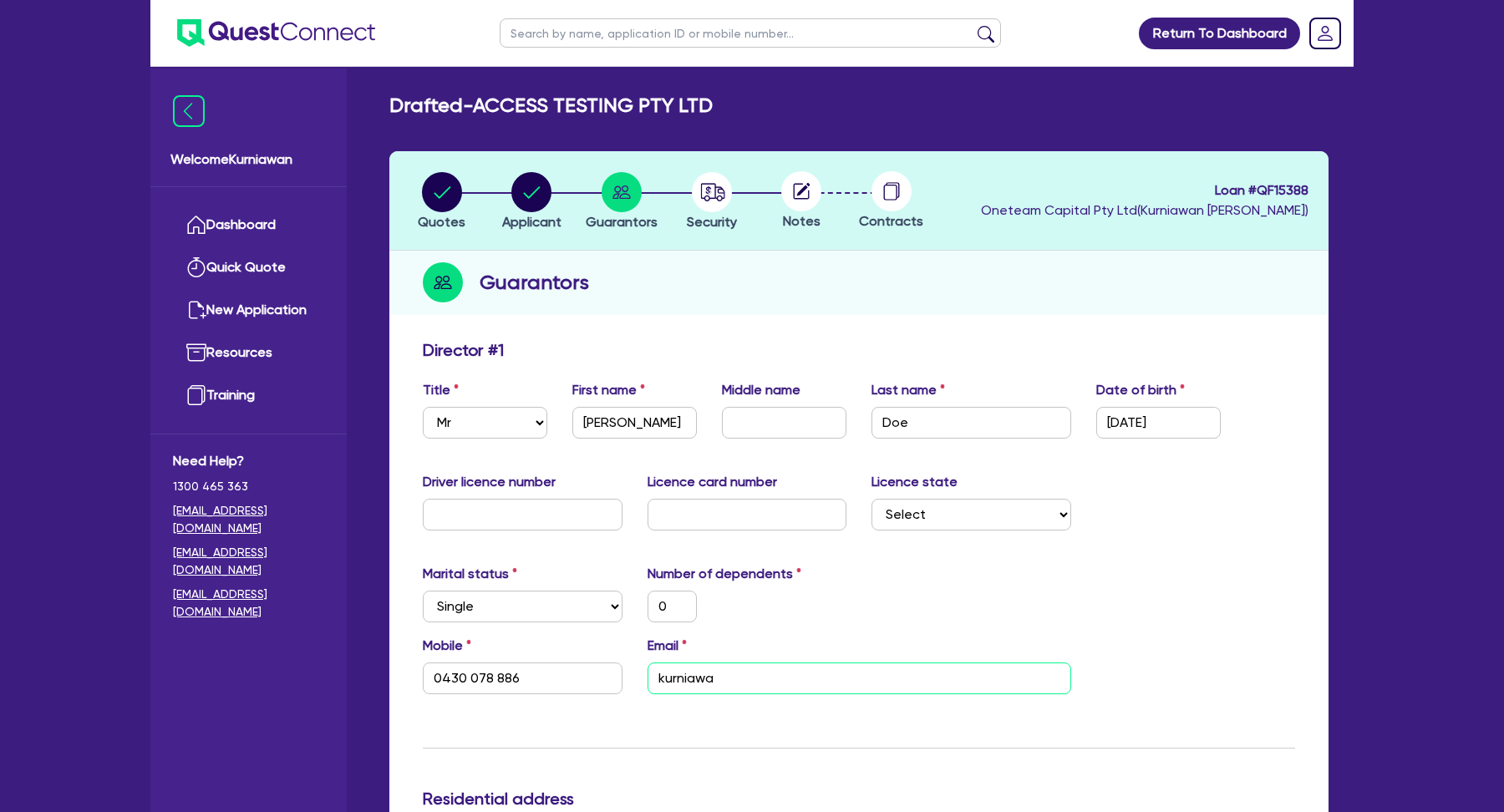
type input "0430 078 886"
type input "kurniawan"
type input "0"
type input "0430 078 886"
type input "kurniawan."
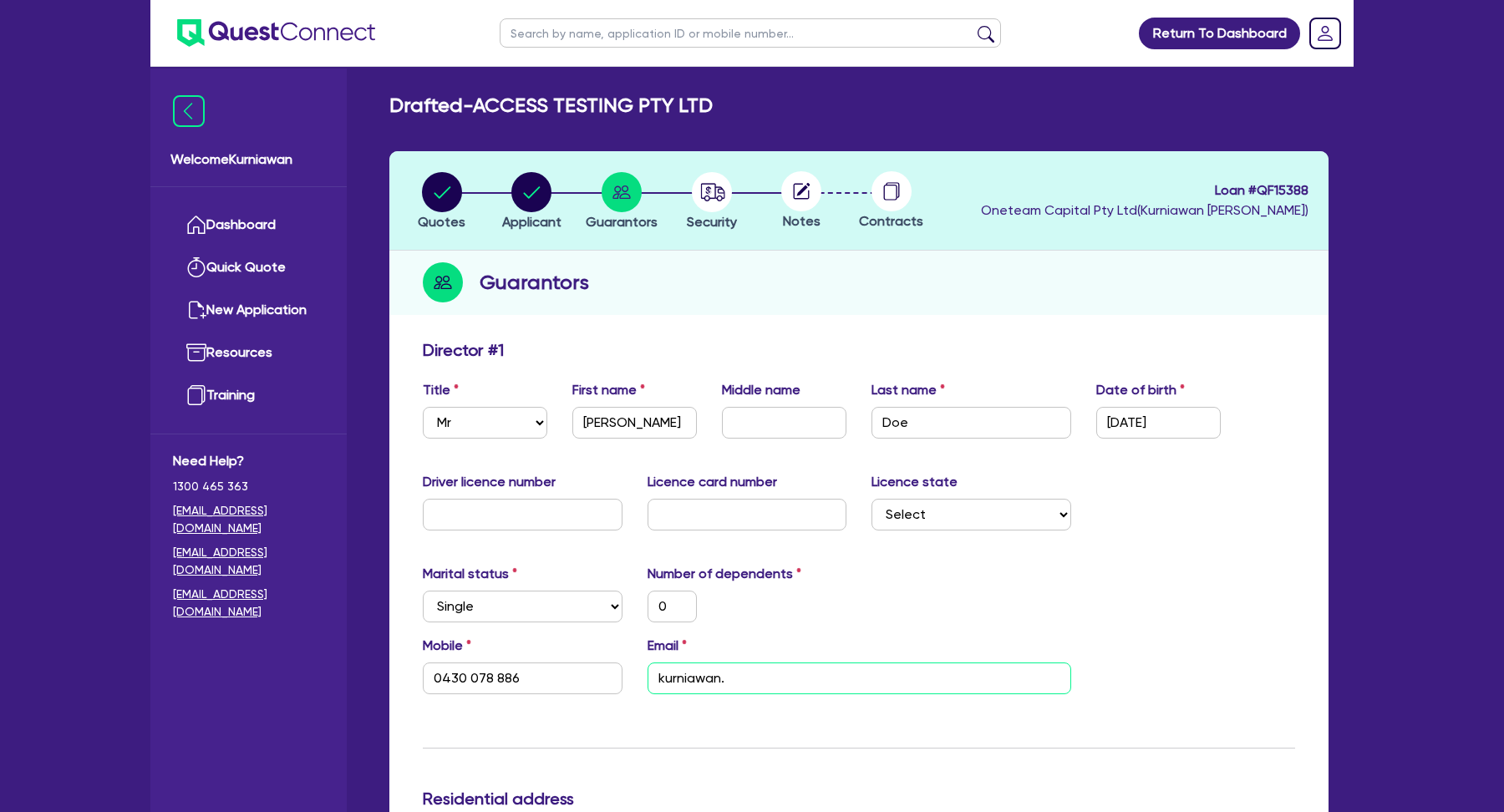
type input "0"
type input "0430 078 886"
type input "kurniawan.wi"
type input "0"
type input "0430 078 886"
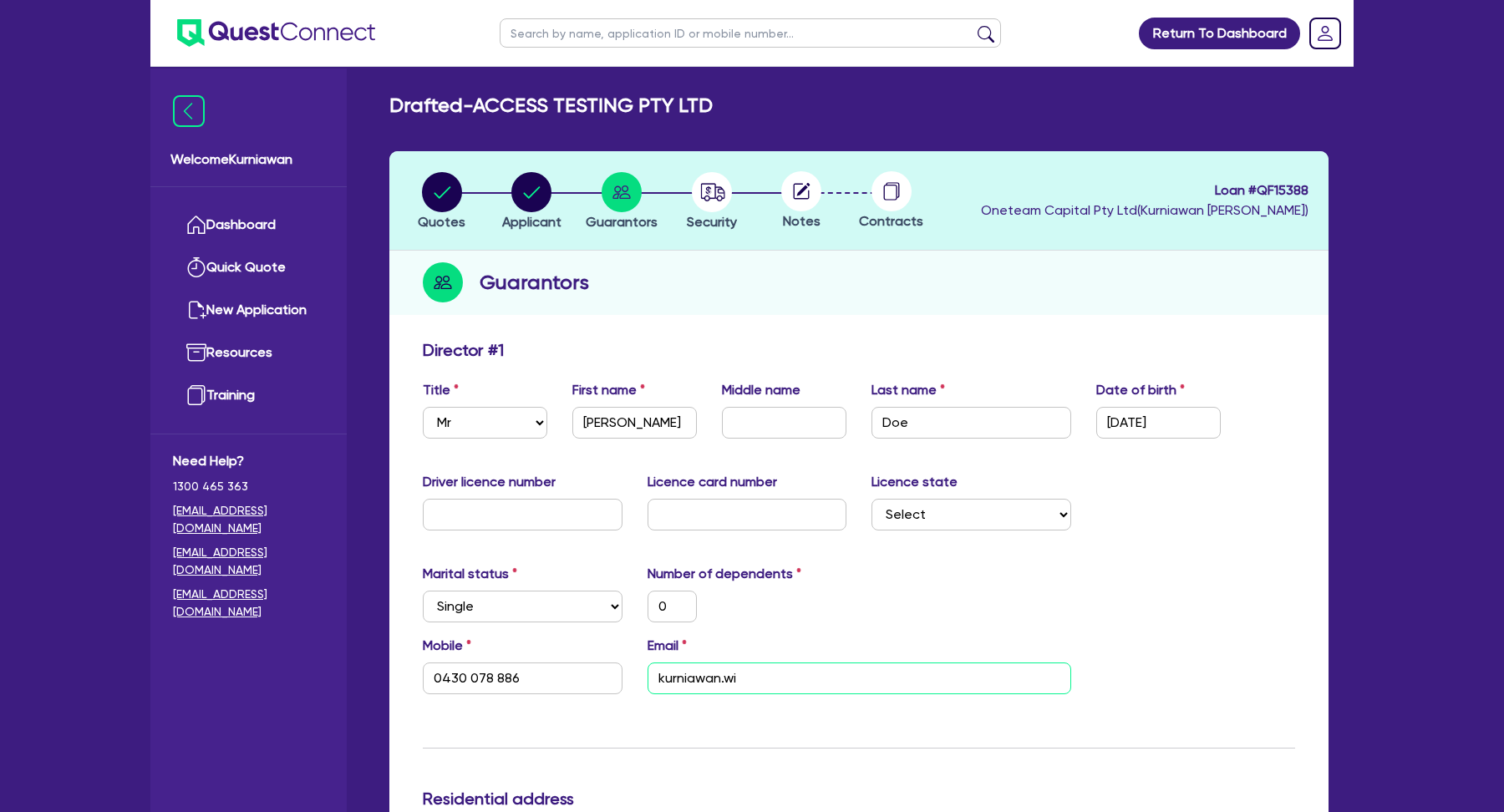
type input "0"
type input "0430 078 886"
type input "kurniawan.wij"
type input "0"
type input "0430 078 886"
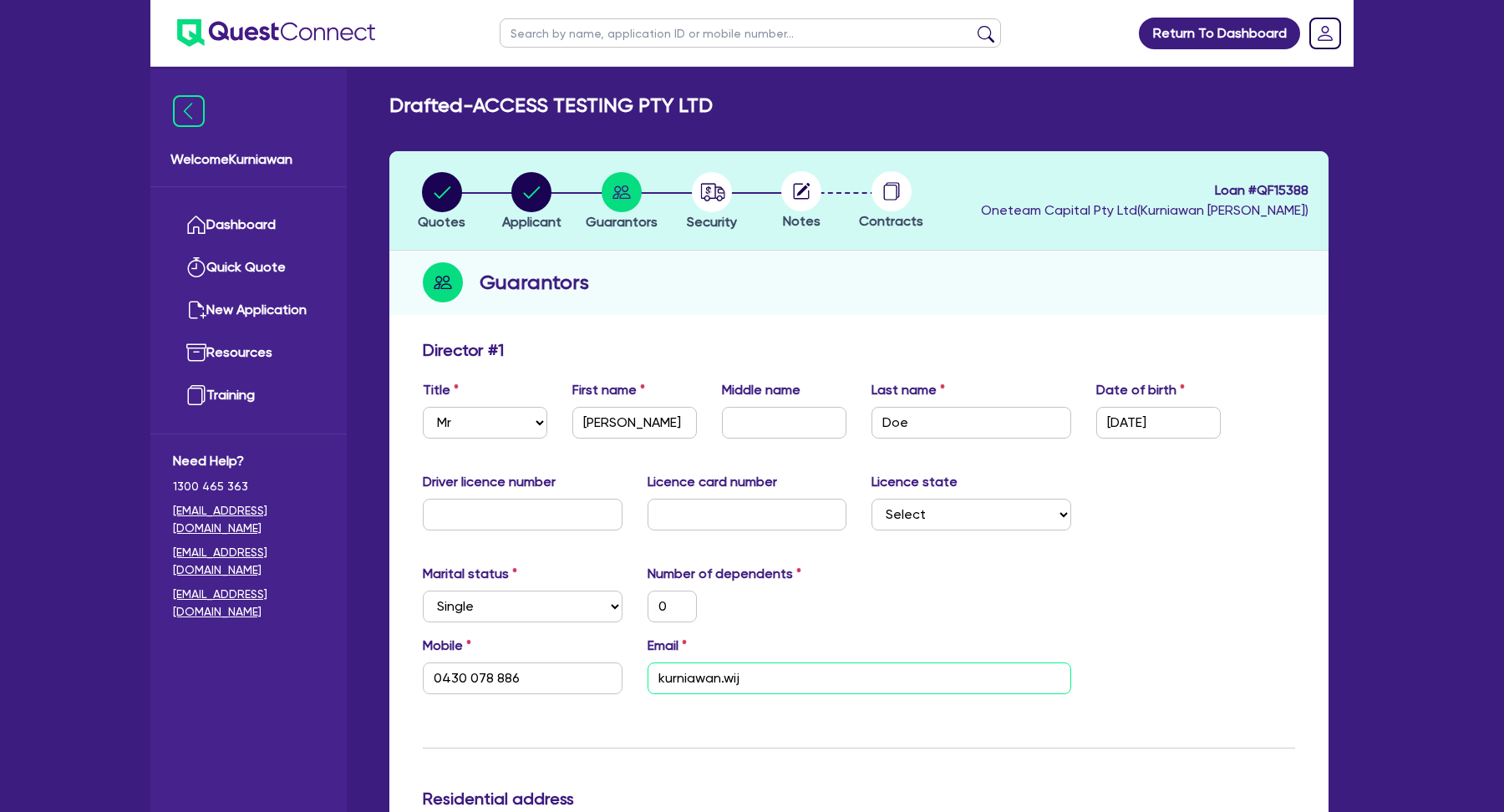
type input "kurniawan.wija"
type input "0"
type input "0430 078 886"
type input "kurniawan.wijay"
type input "0"
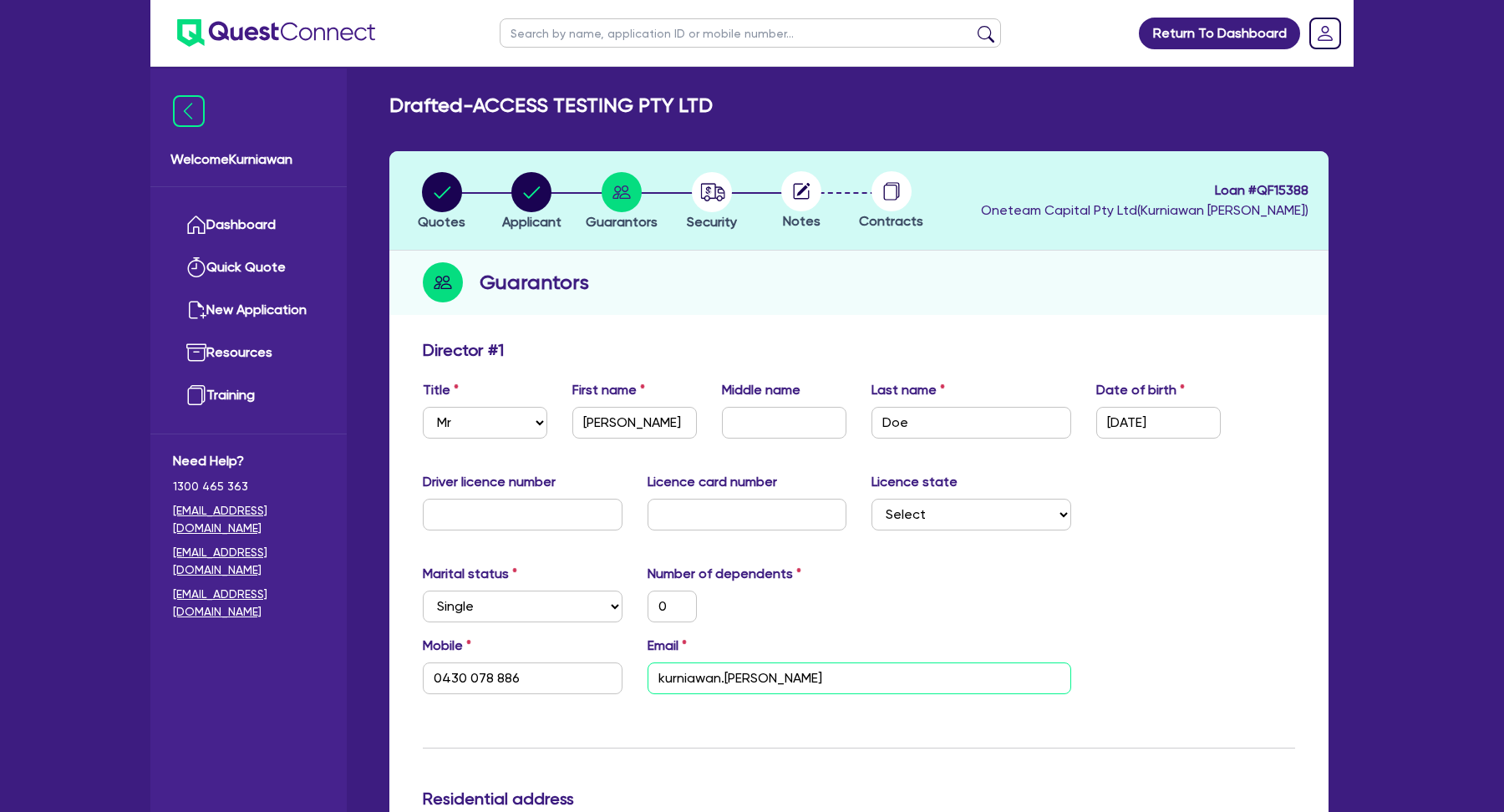
type input "0430 078 886"
type input "kurniawan.wijaya"
type input "0"
type input "0430 078 886"
type input "kurniawan.wijaya@"
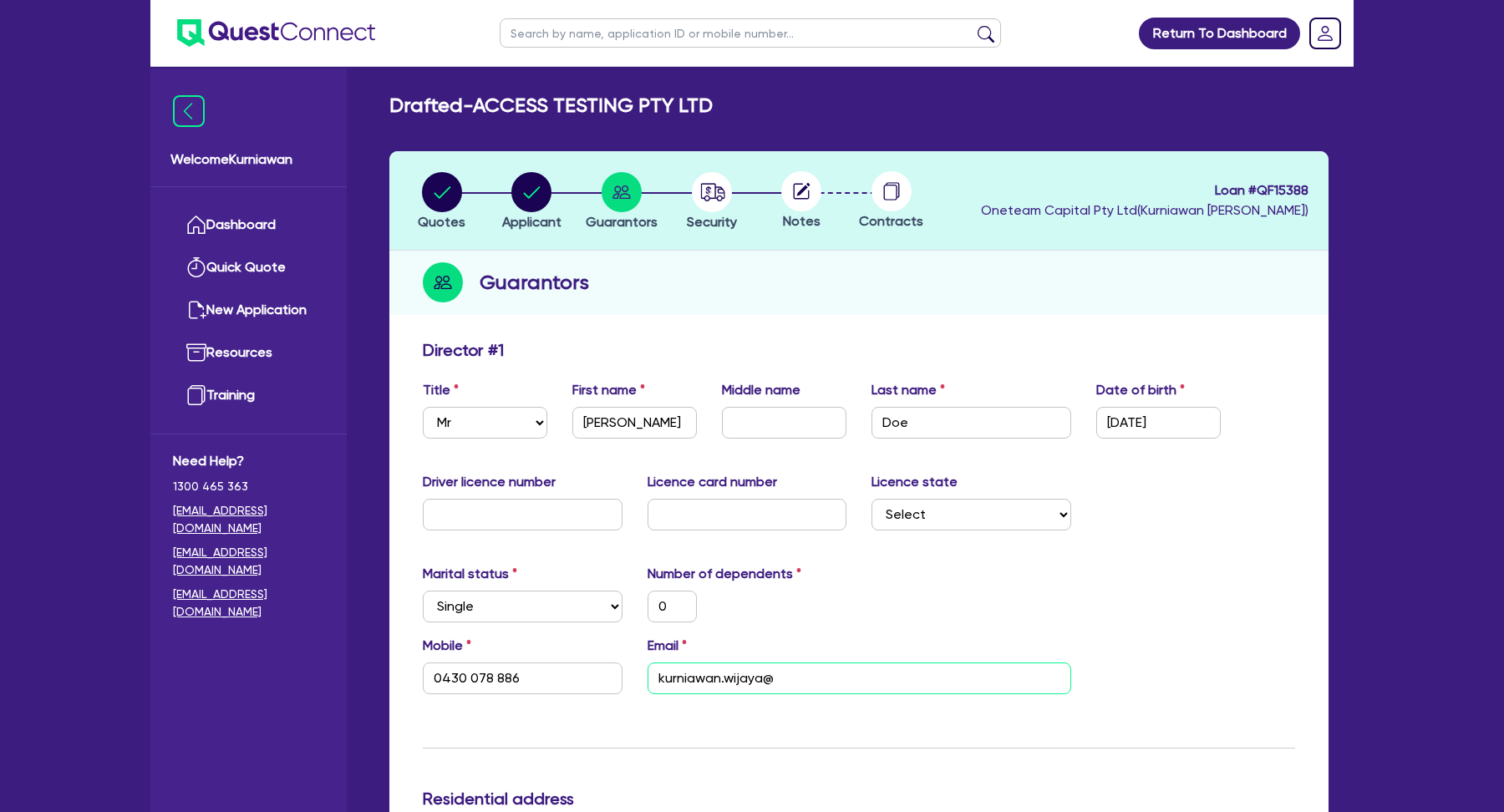
type input "0"
type input "0430 078 886"
type input "kurniawan.wijaya@q"
type input "0"
type input "0430 078 886"
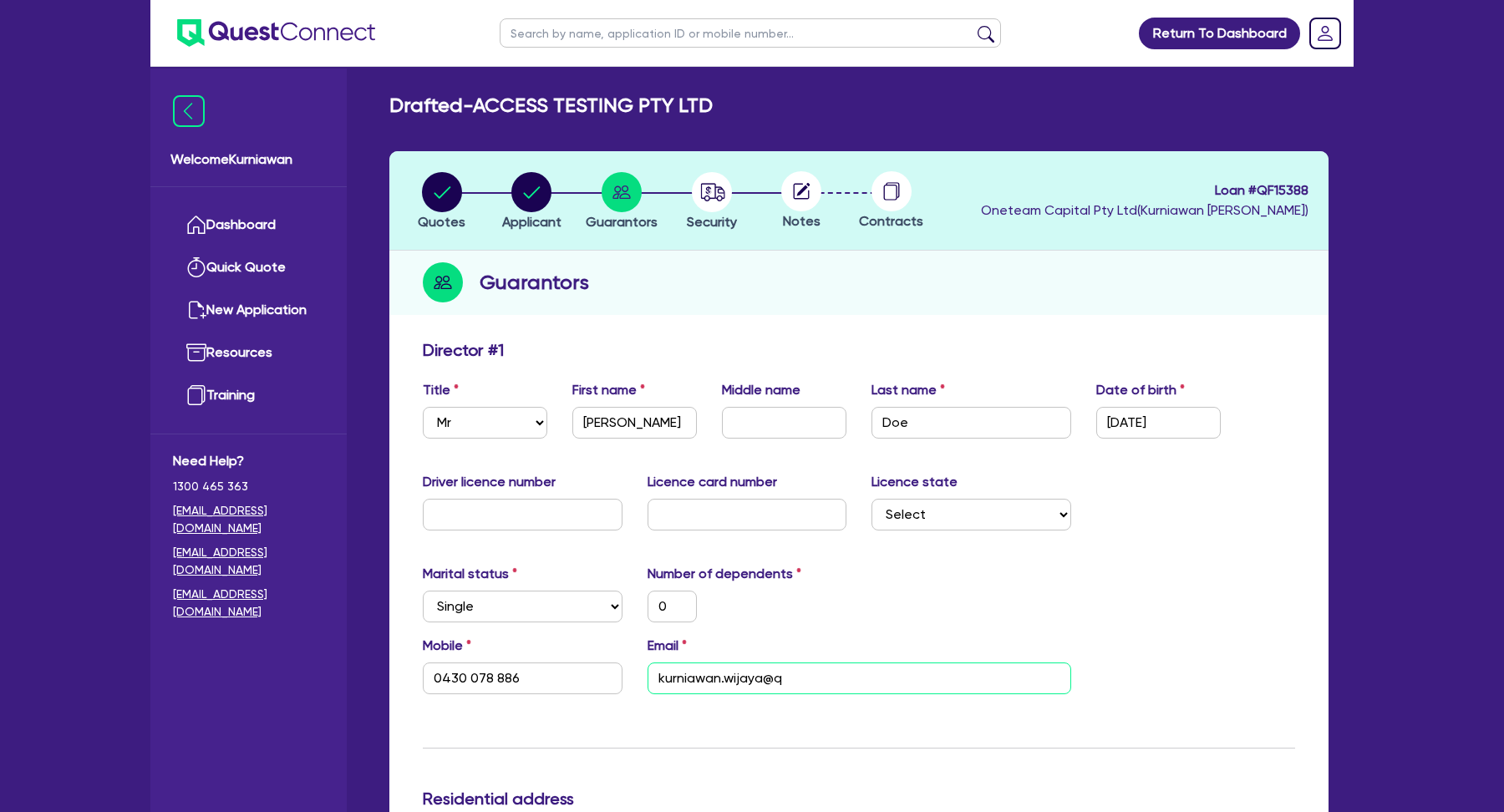
type input "kurniawan.wijaya@qu"
type input "0"
type input "0430 078 886"
type input "kurniawan.wijaya@que"
type input "0"
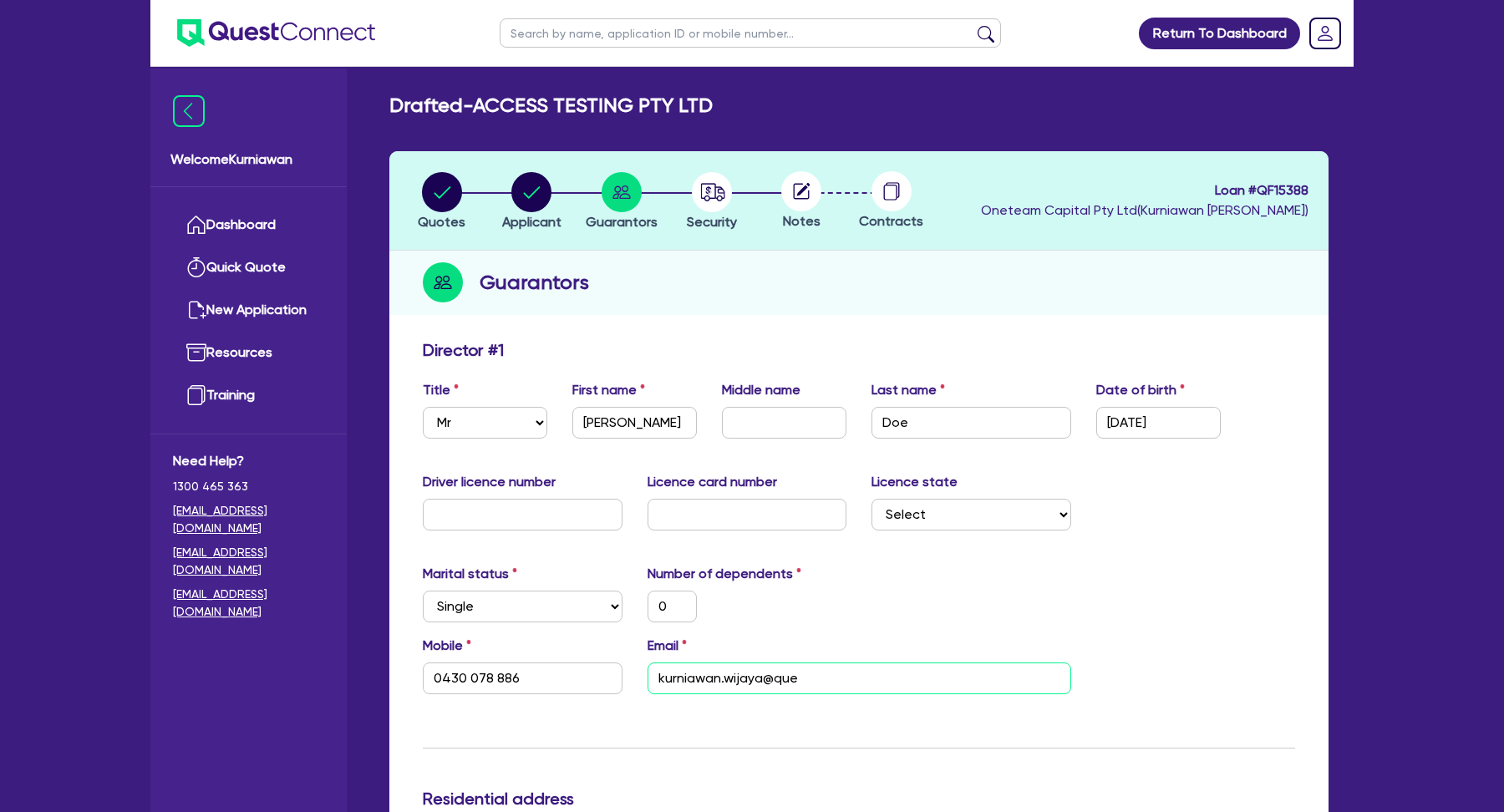
type input "0430 078 886"
type input "kurniawan.wijaya@ques"
type input "0"
type input "0430 078 886"
type input "kurniawan.wijaya@quest"
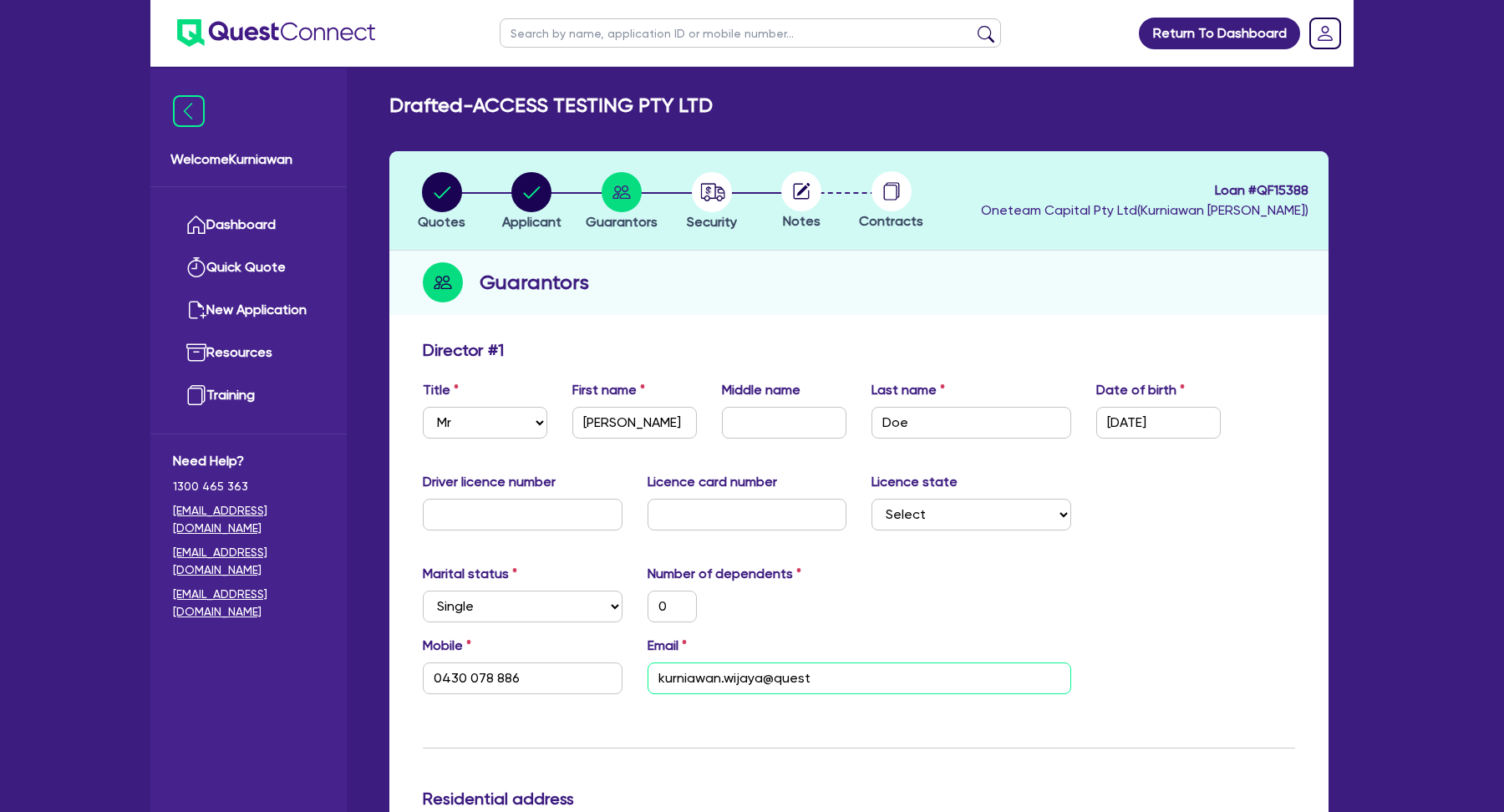
type input "0"
type input "0430 078 886"
type input "kurniawan.wijaya@quest."
type input "0"
type input "0430 078 886"
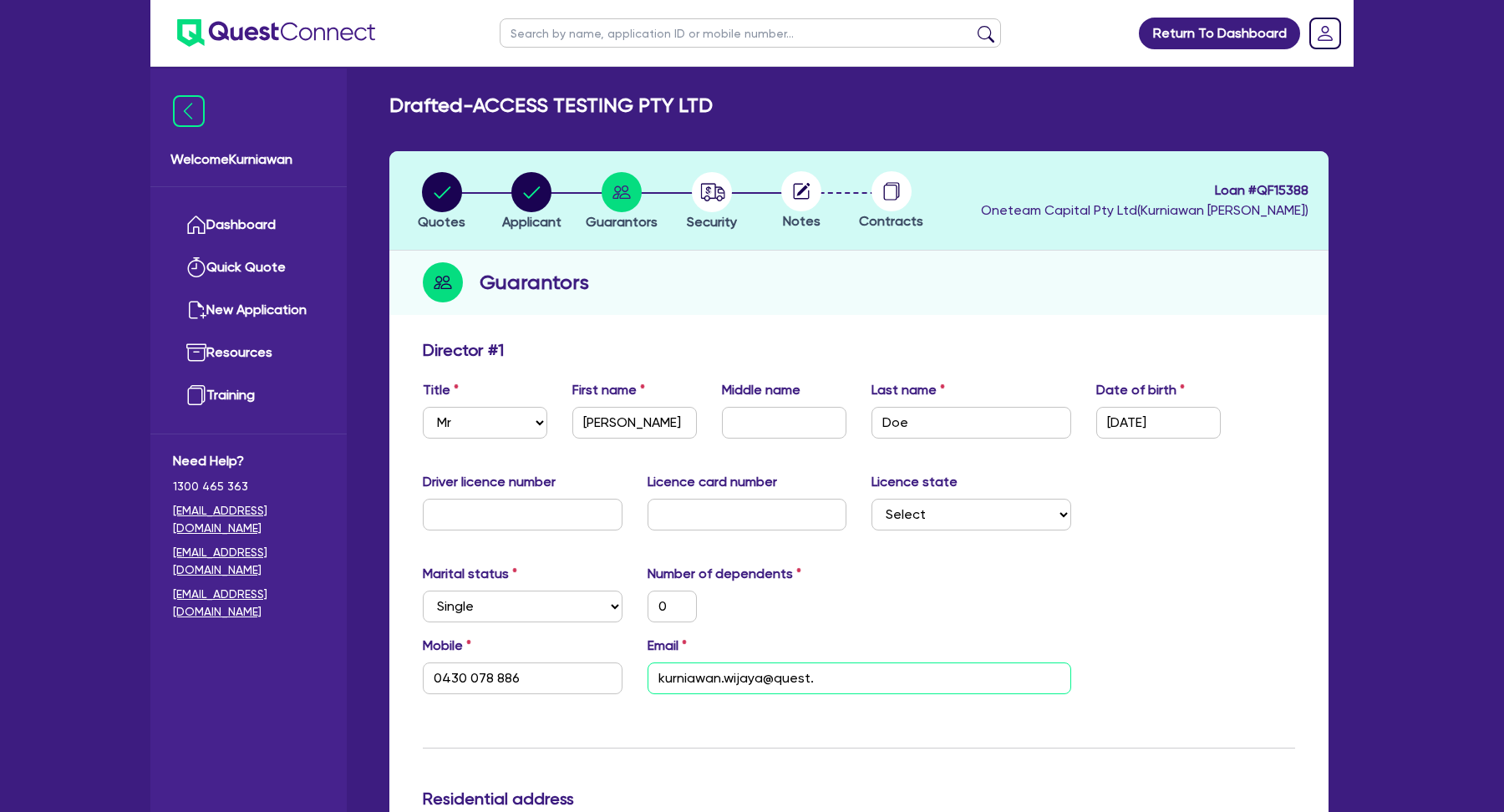
type input "kurniawan.wijaya@quest.f"
type input "0"
type input "0430 078 886"
type input "kurniawan.wijaya@quest.fi"
type input "0"
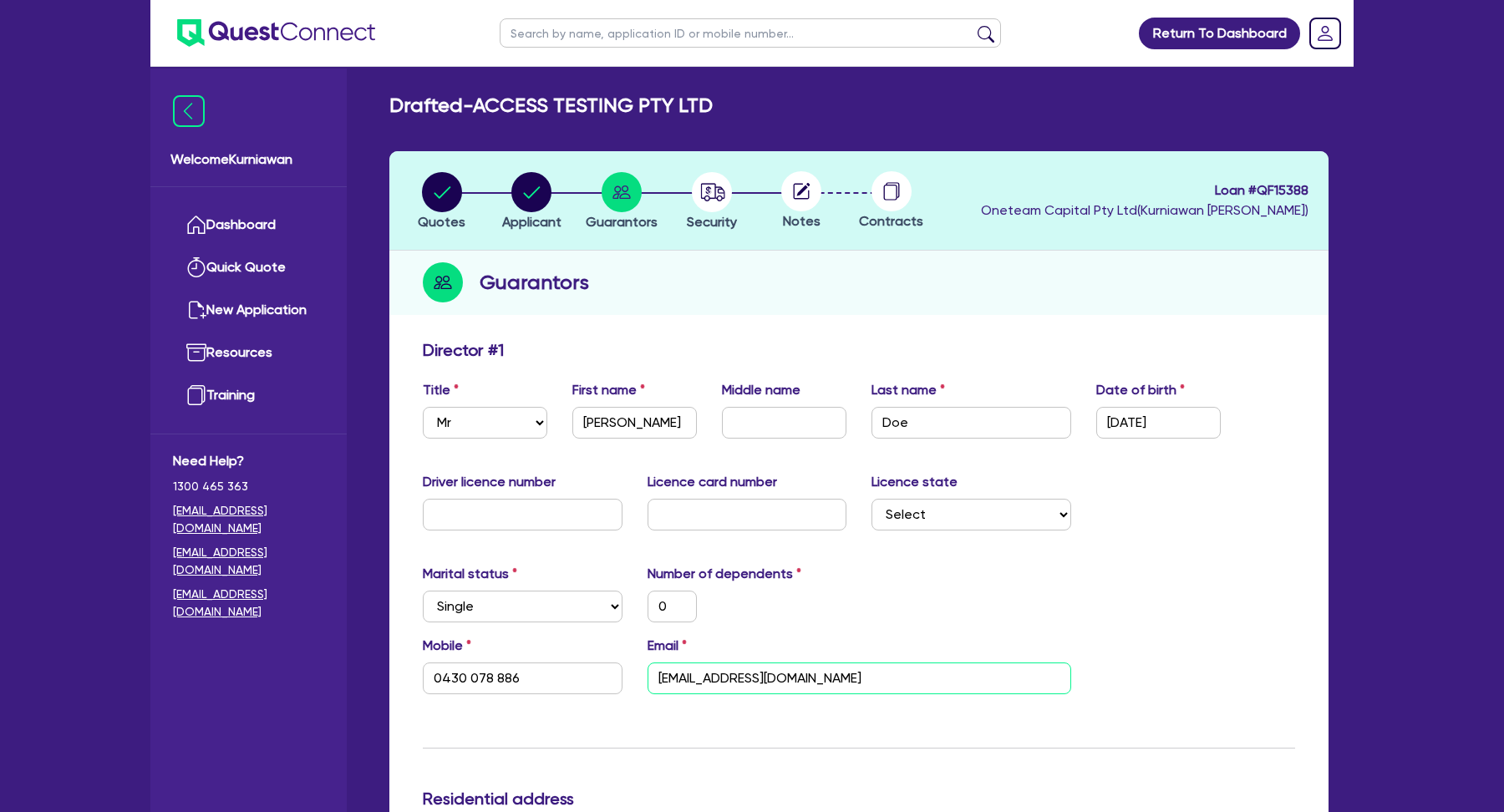
type input "0430 078 886"
type input "kurniawan.wijaya@quest.fin"
type input "0"
type input "0430 078 886"
type input "kurniawan.wijaya@quest.fina"
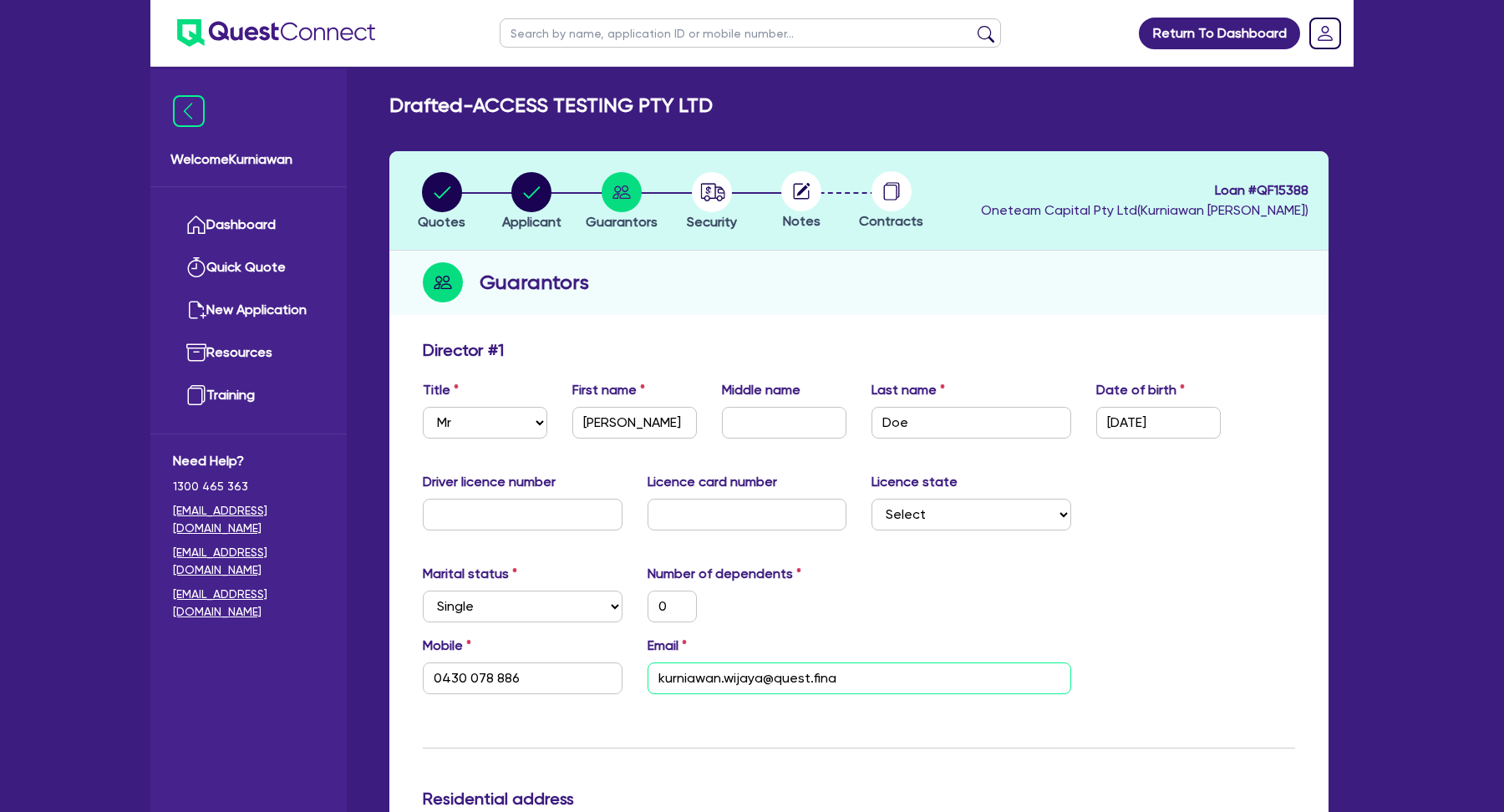
type input "0"
type input "0430 078 886"
type input "kurniawan.wijaya@quest.finan"
type input "0"
type input "0430 078 886"
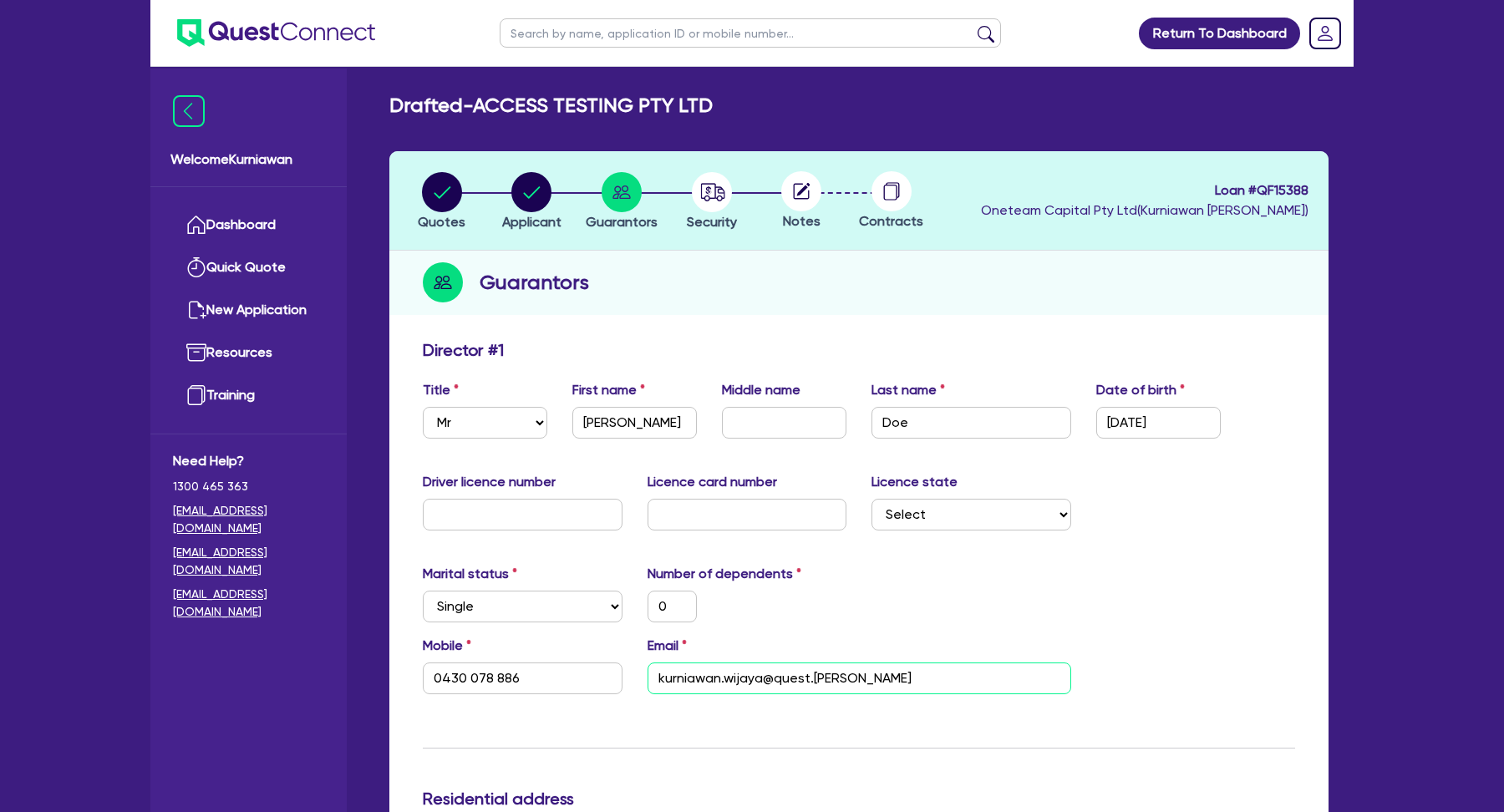
type input "kurniawan.wijaya@quest.financ"
type input "0"
type input "0430 078 886"
type input "kurniawan.wijaya@quest.finance"
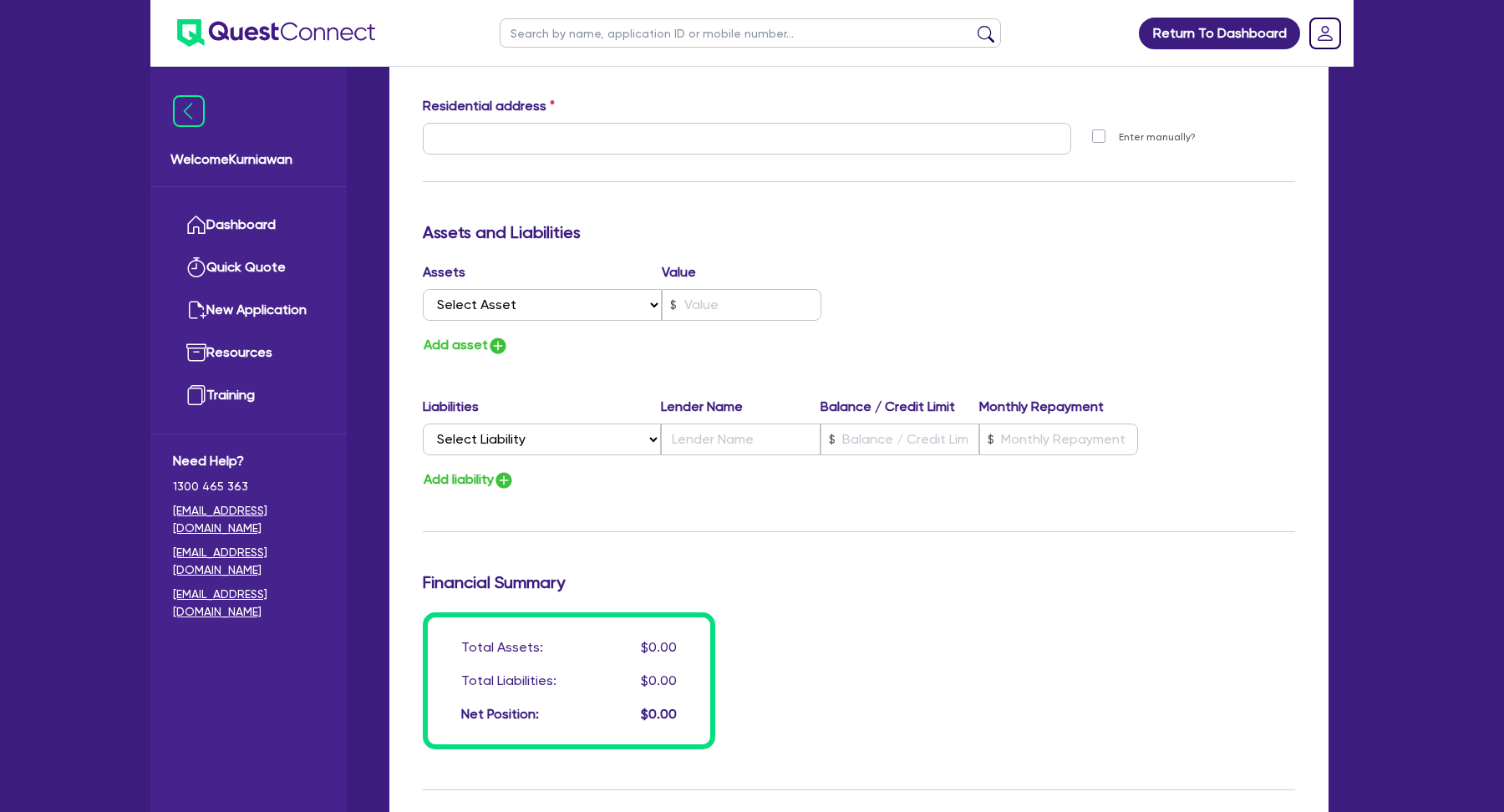
scroll to position [795, 0]
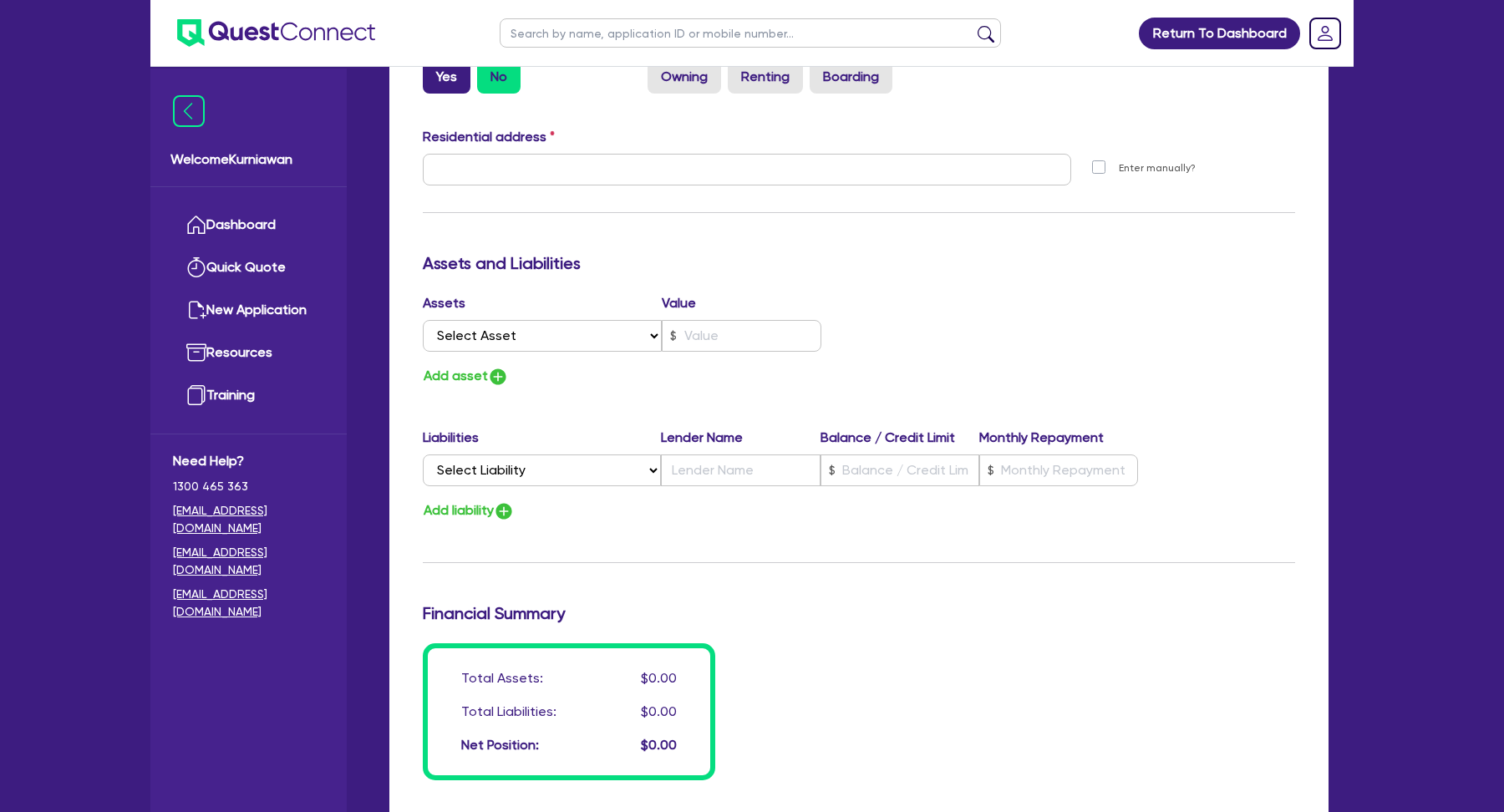
click at [454, 79] on label "Yes" at bounding box center [447, 76] width 48 height 33
click at [433, 71] on input "Yes" at bounding box center [428, 65] width 11 height 11
radio input "true"
type input "0"
type input "0430 078 886"
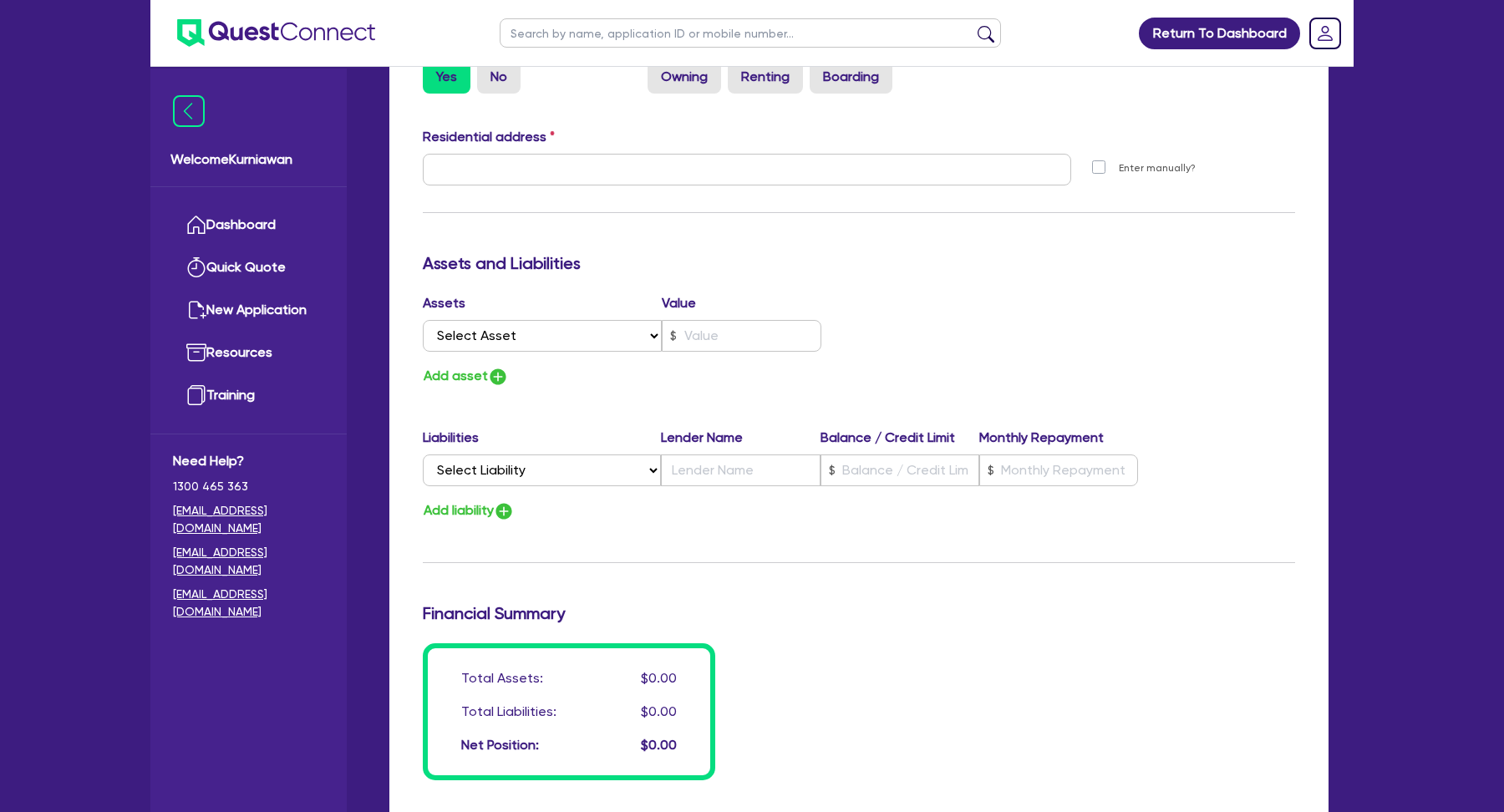
type input "2 Quay St Haymarket NSW 2000"
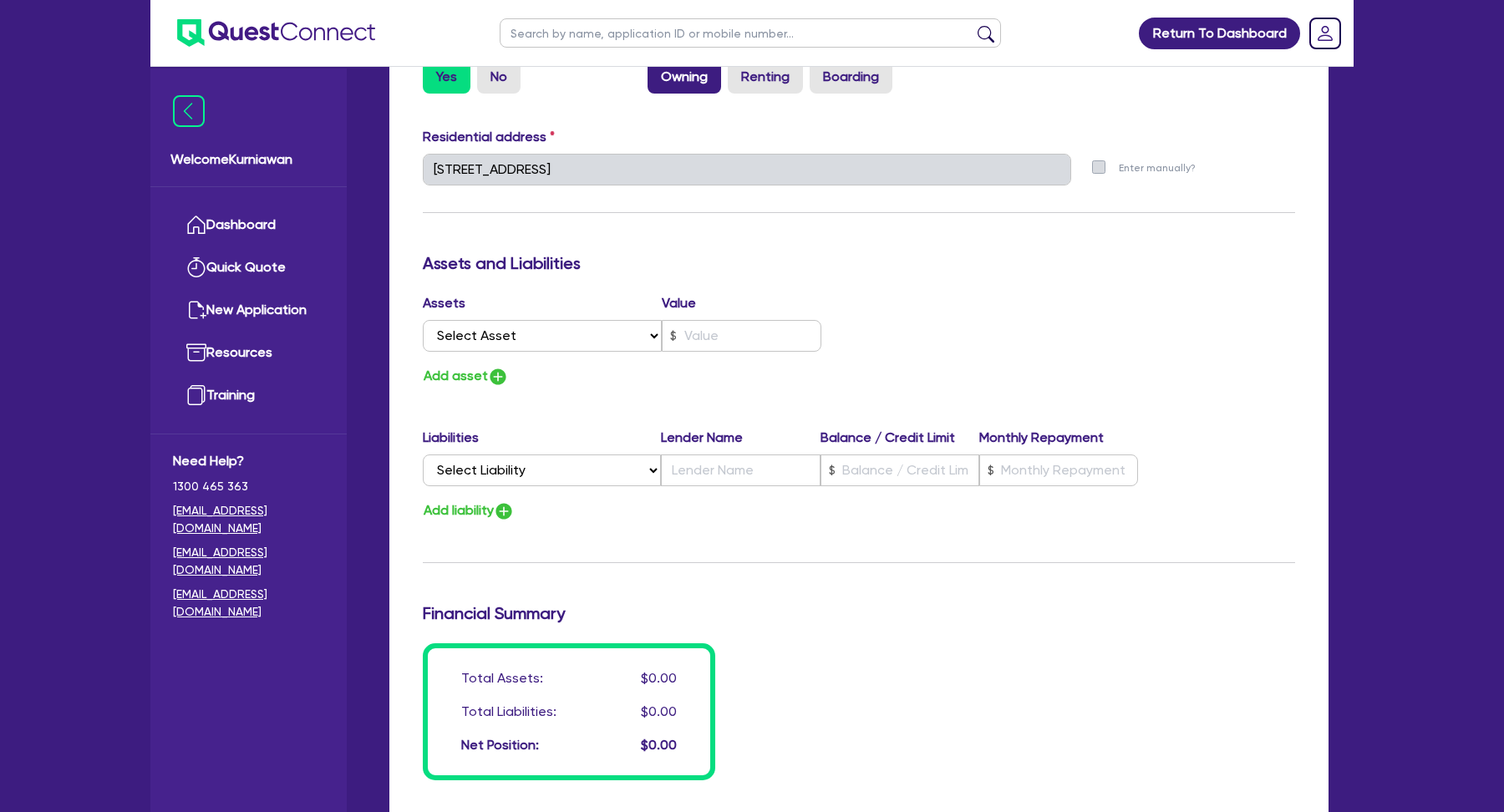
click at [696, 82] on label "Owning" at bounding box center [684, 76] width 74 height 33
click at [659, 71] on input "Owning" at bounding box center [653, 65] width 11 height 11
radio input "true"
type input "0"
type input "0430 078 886"
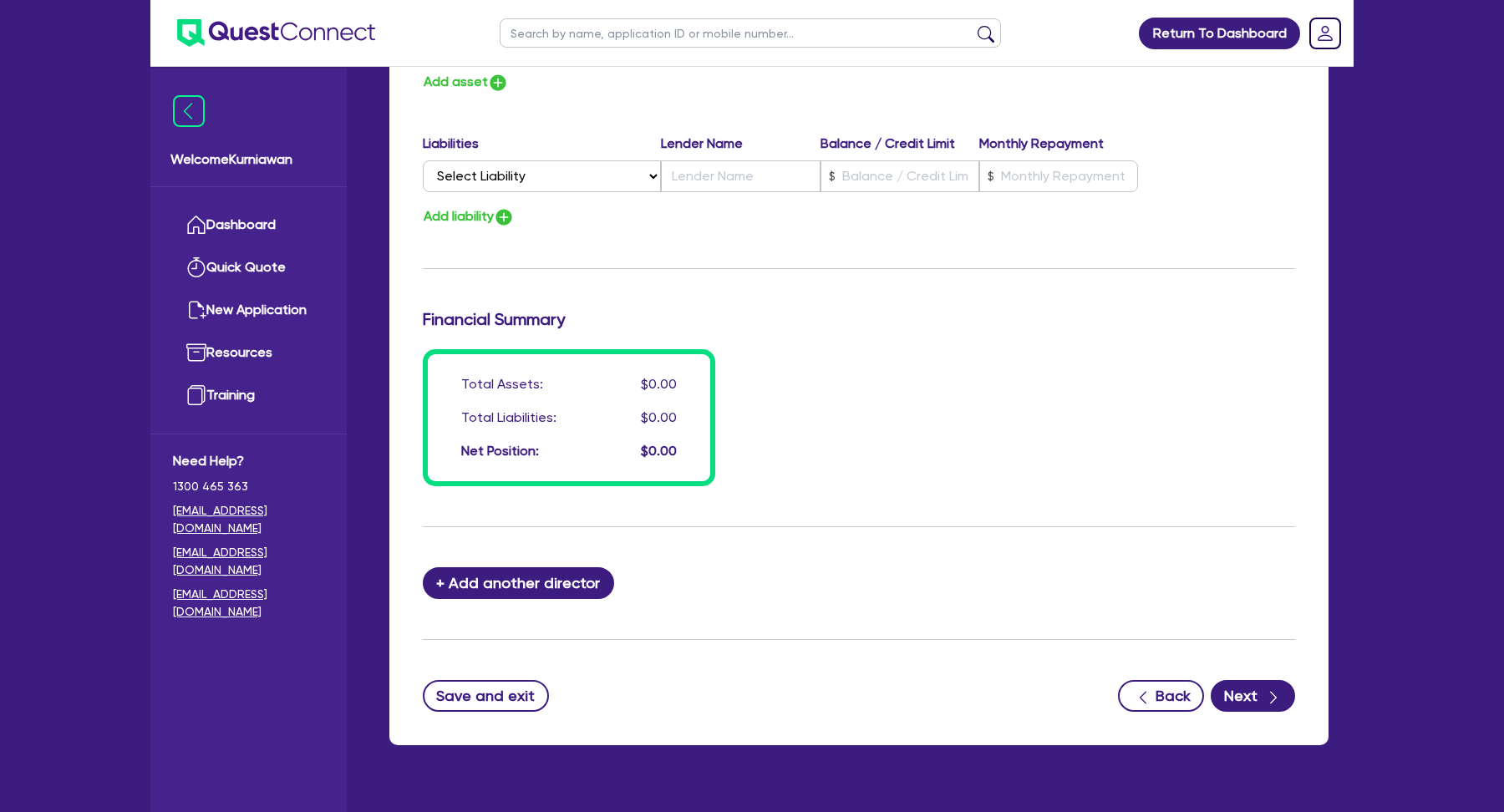
scroll to position [1125, 0]
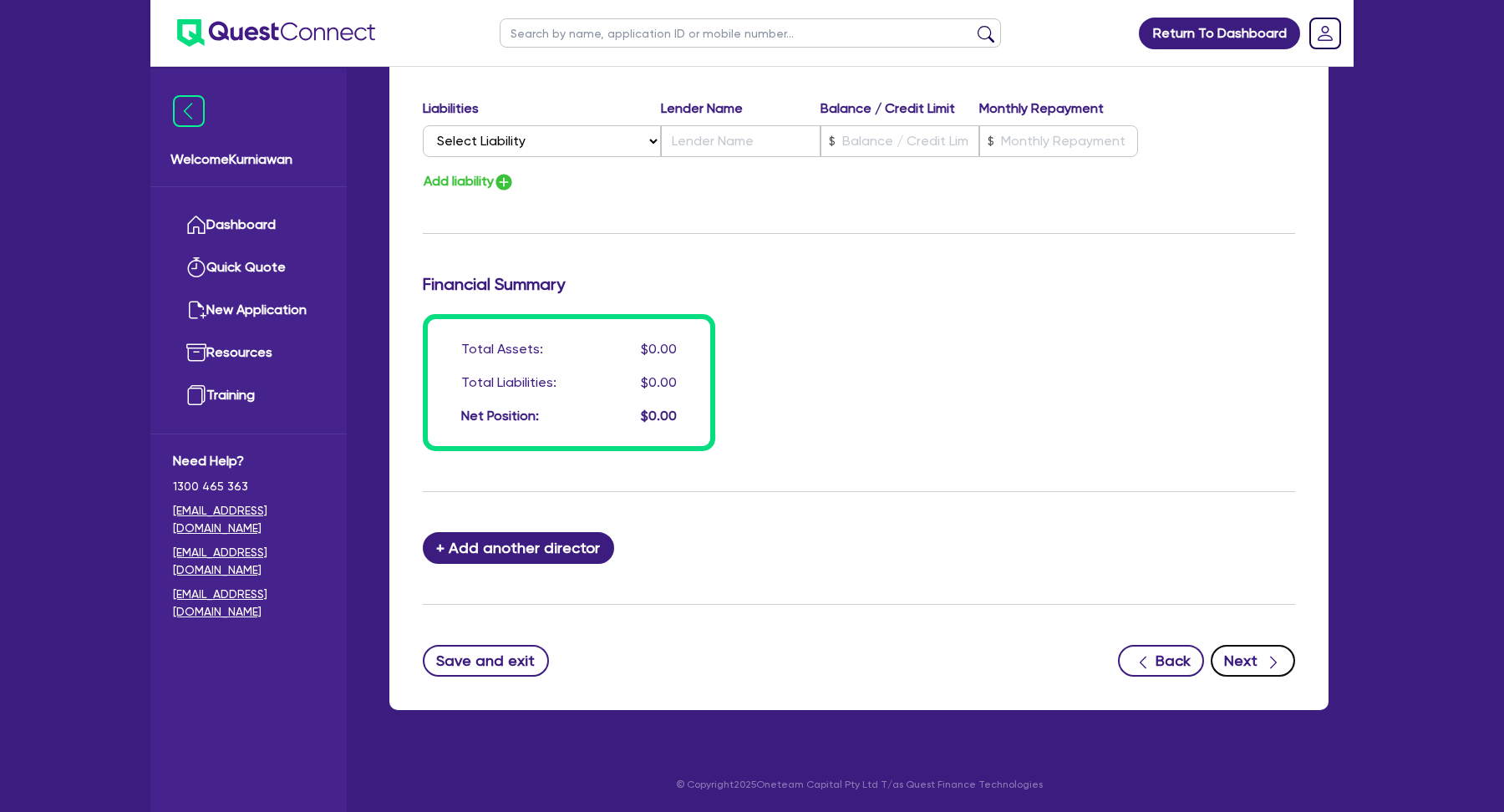
click at [1238, 662] on button "Next" at bounding box center [1252, 660] width 84 height 31
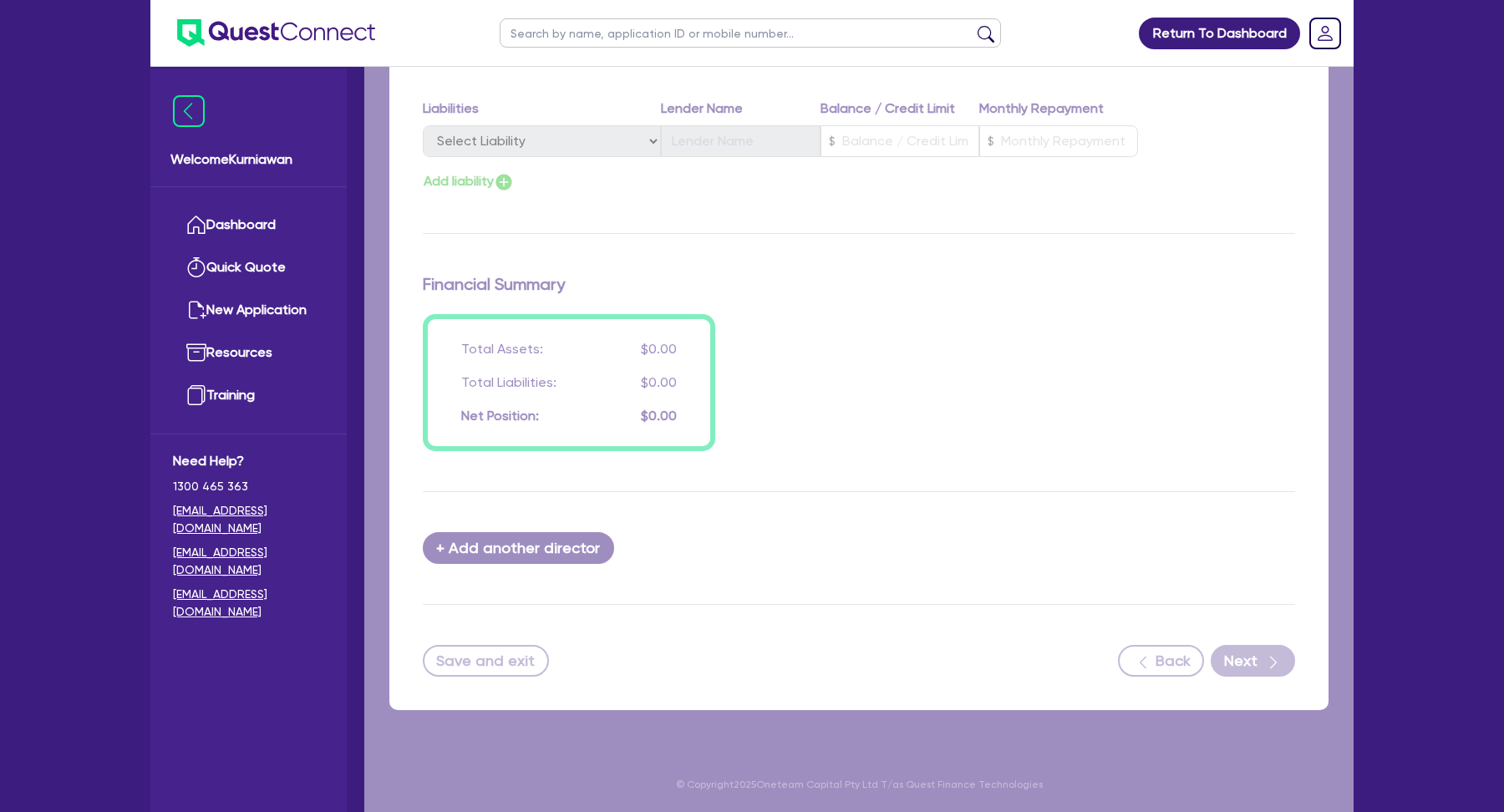
select select "CARS_AND_LIGHT_TRUCKS"
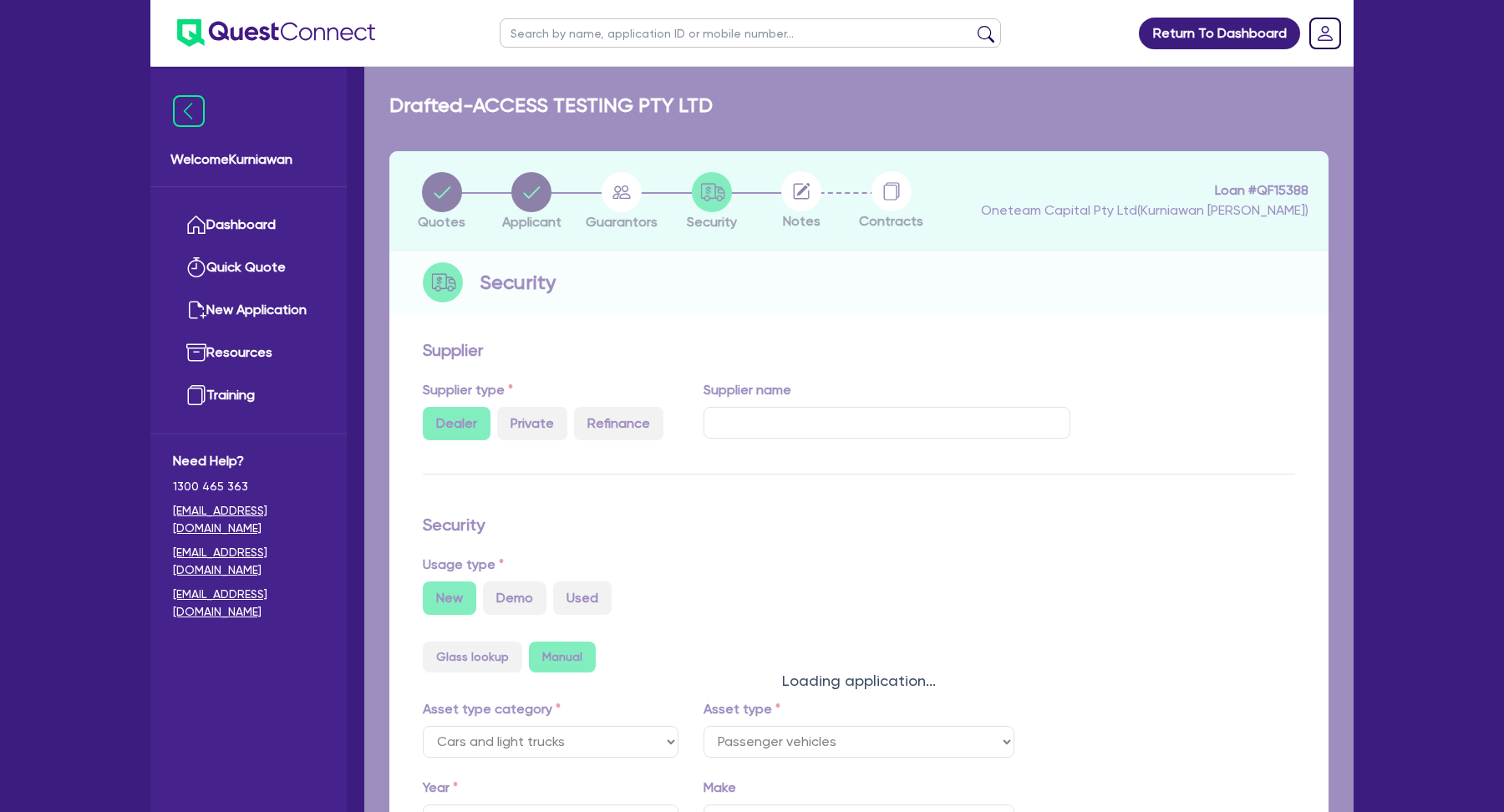
select select "PASSENGER_VEHICLES"
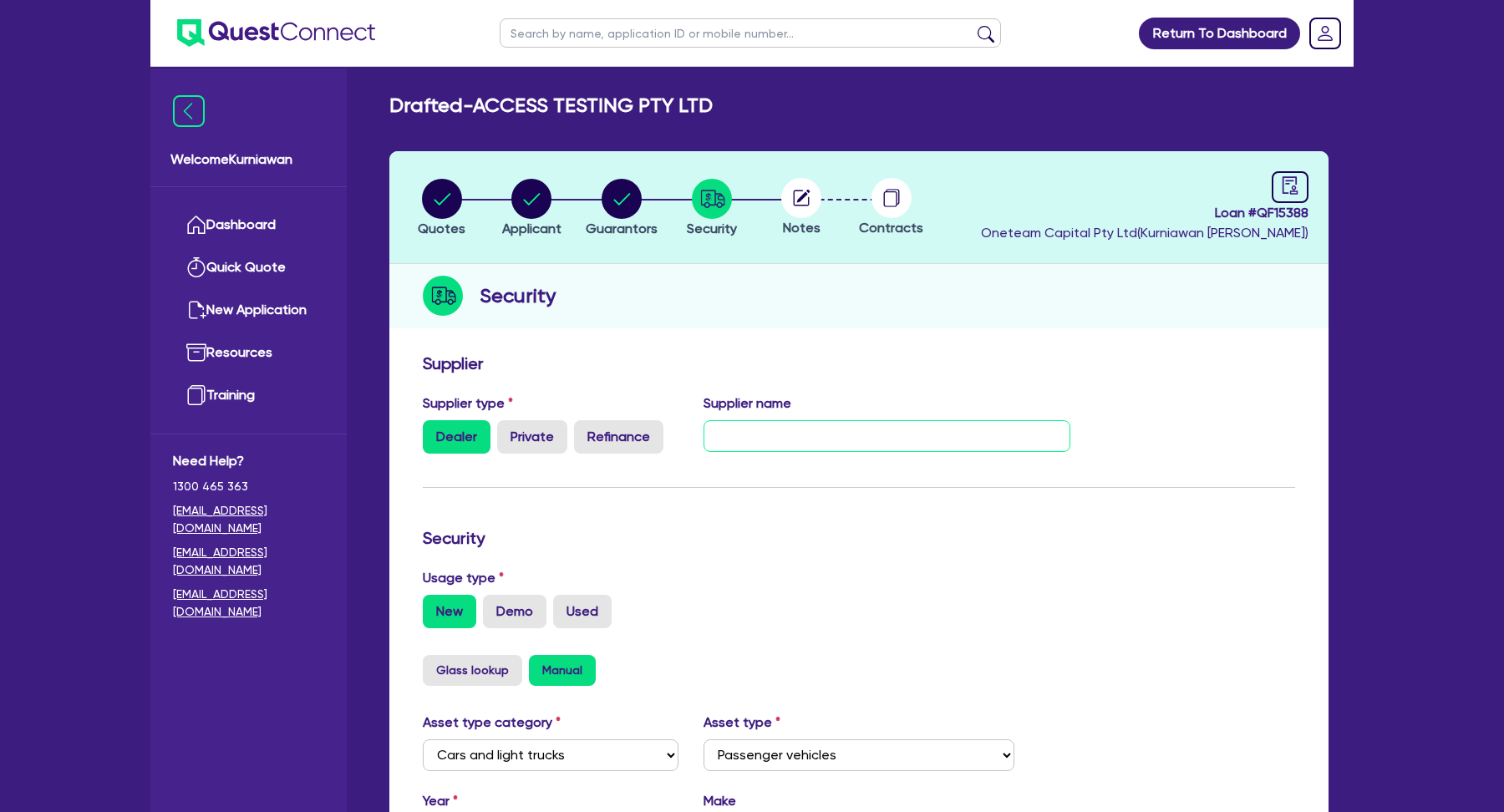
click at [721, 444] on input "text" at bounding box center [887, 436] width 368 height 31
type input "TBC"
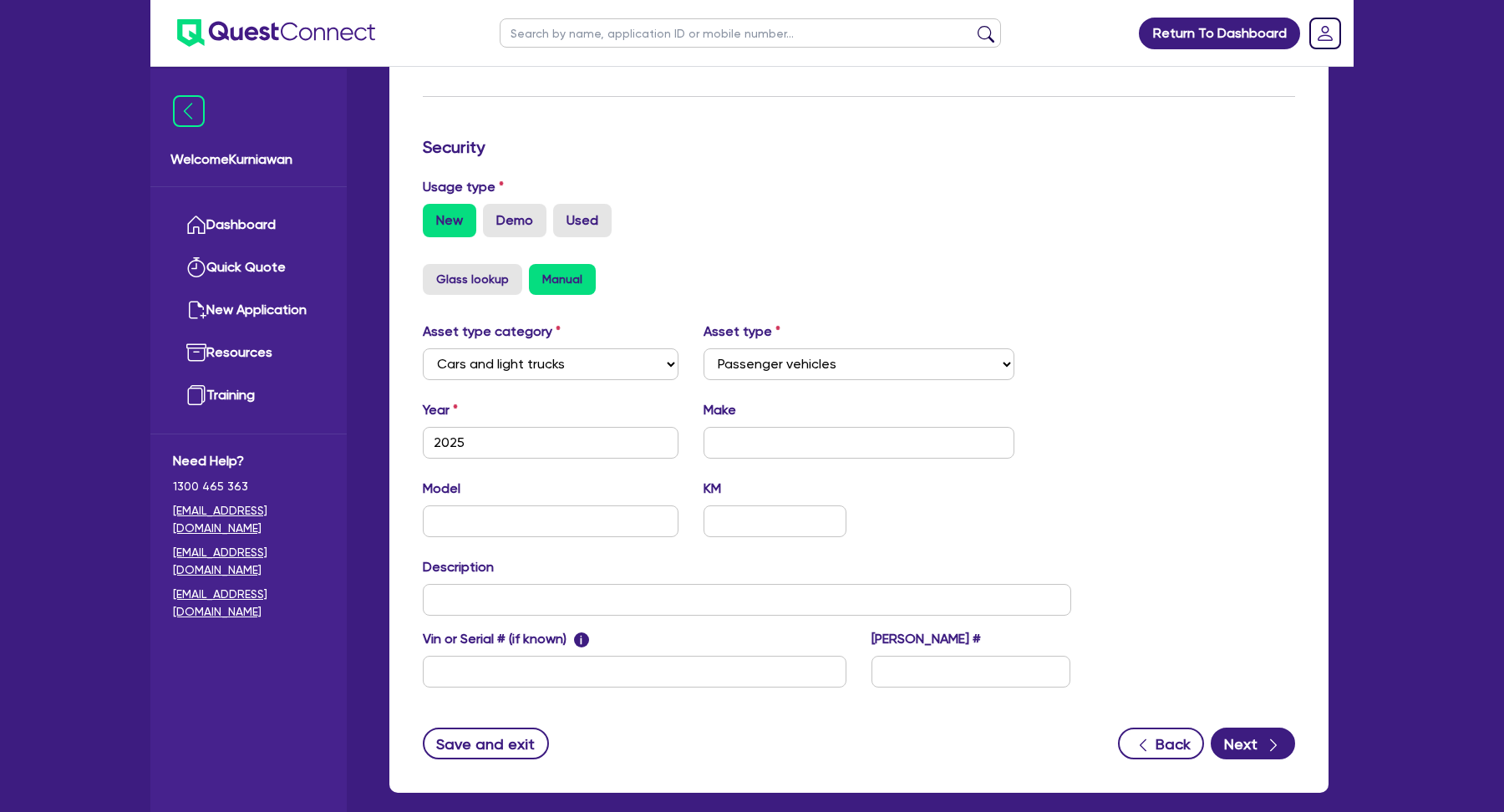
scroll to position [473, 0]
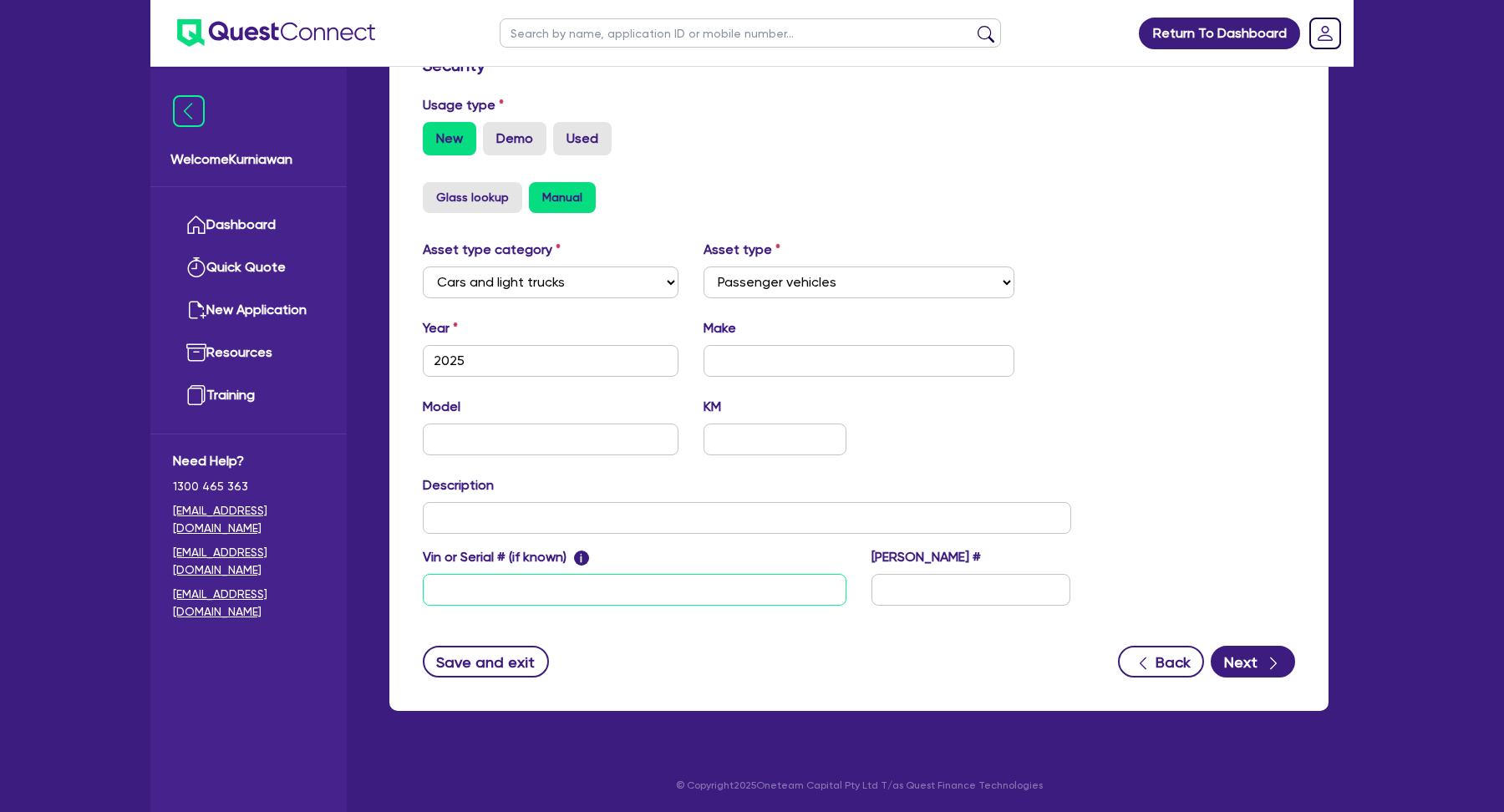
click at [564, 586] on input "text" at bounding box center [635, 589] width 424 height 31
click at [1265, 661] on icon "button" at bounding box center [1274, 663] width 17 height 17
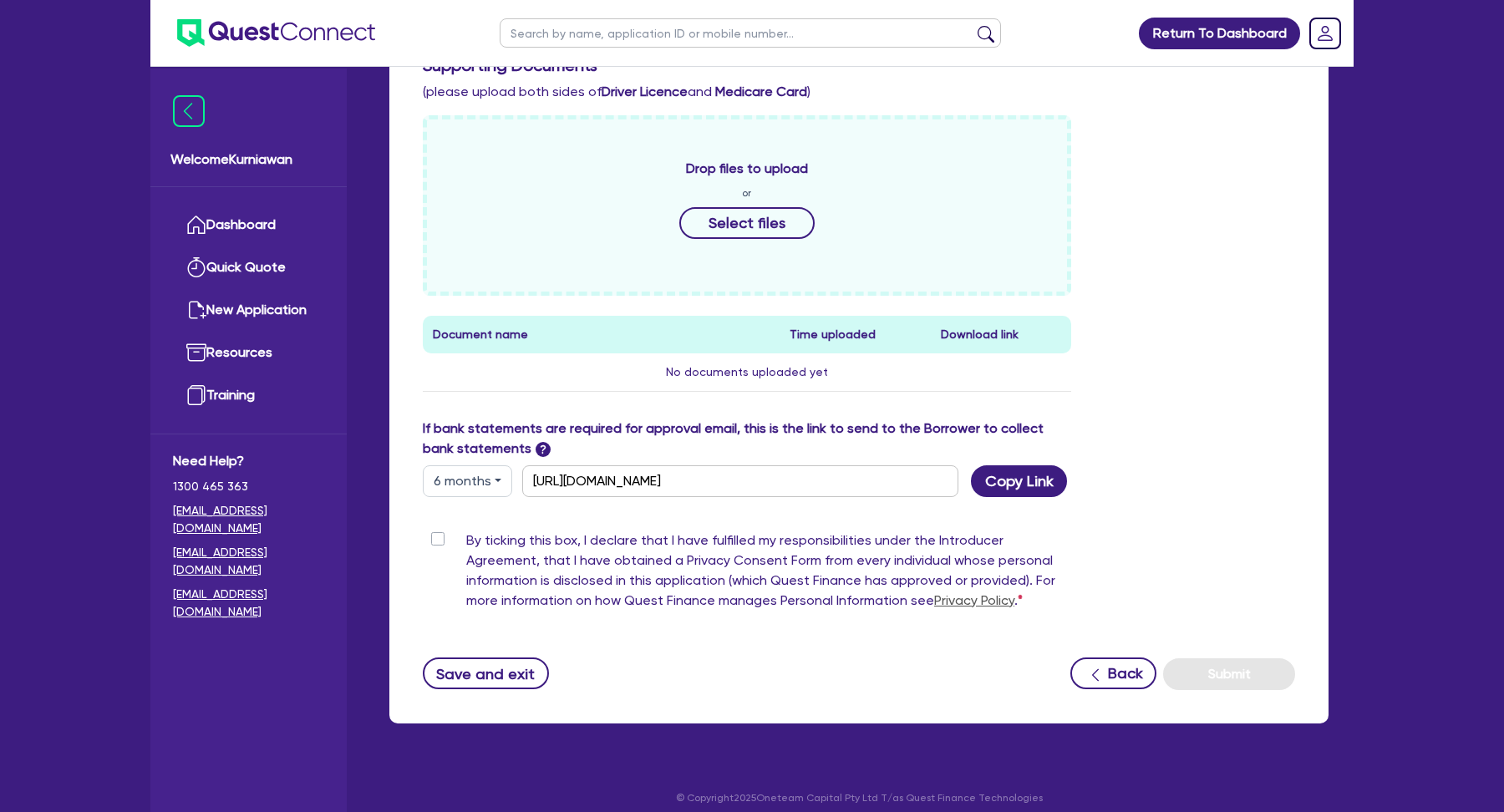
scroll to position [567, 0]
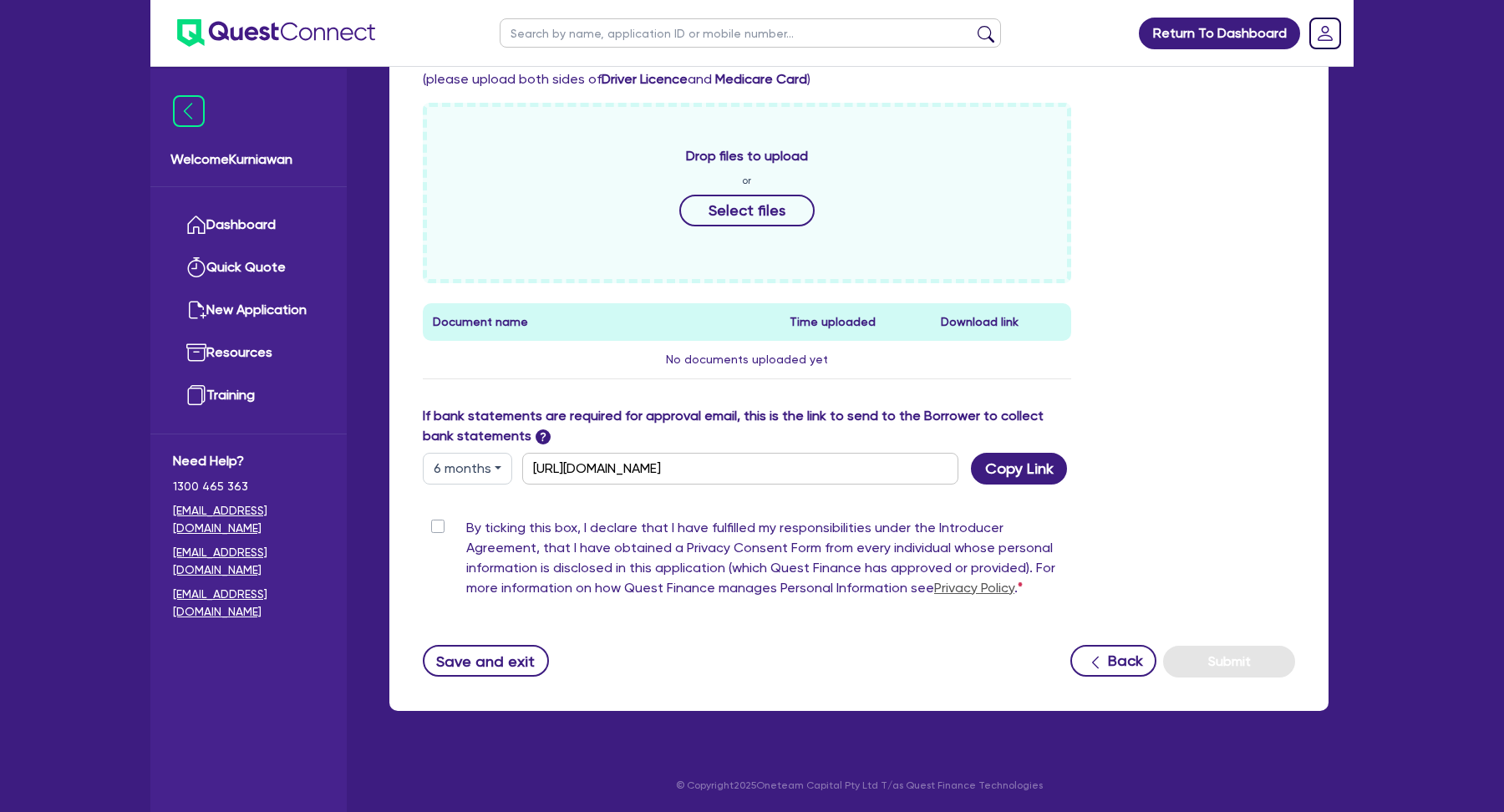
click at [466, 528] on label "By ticking this box, I declare that I have fulfilled my responsibilities under …" at bounding box center [769, 561] width 605 height 87
click at [436, 528] on input "By ticking this box, I declare that I have fulfilled my responsibilities under …" at bounding box center [430, 526] width 14 height 16
click at [1247, 659] on button "Submit" at bounding box center [1229, 661] width 132 height 31
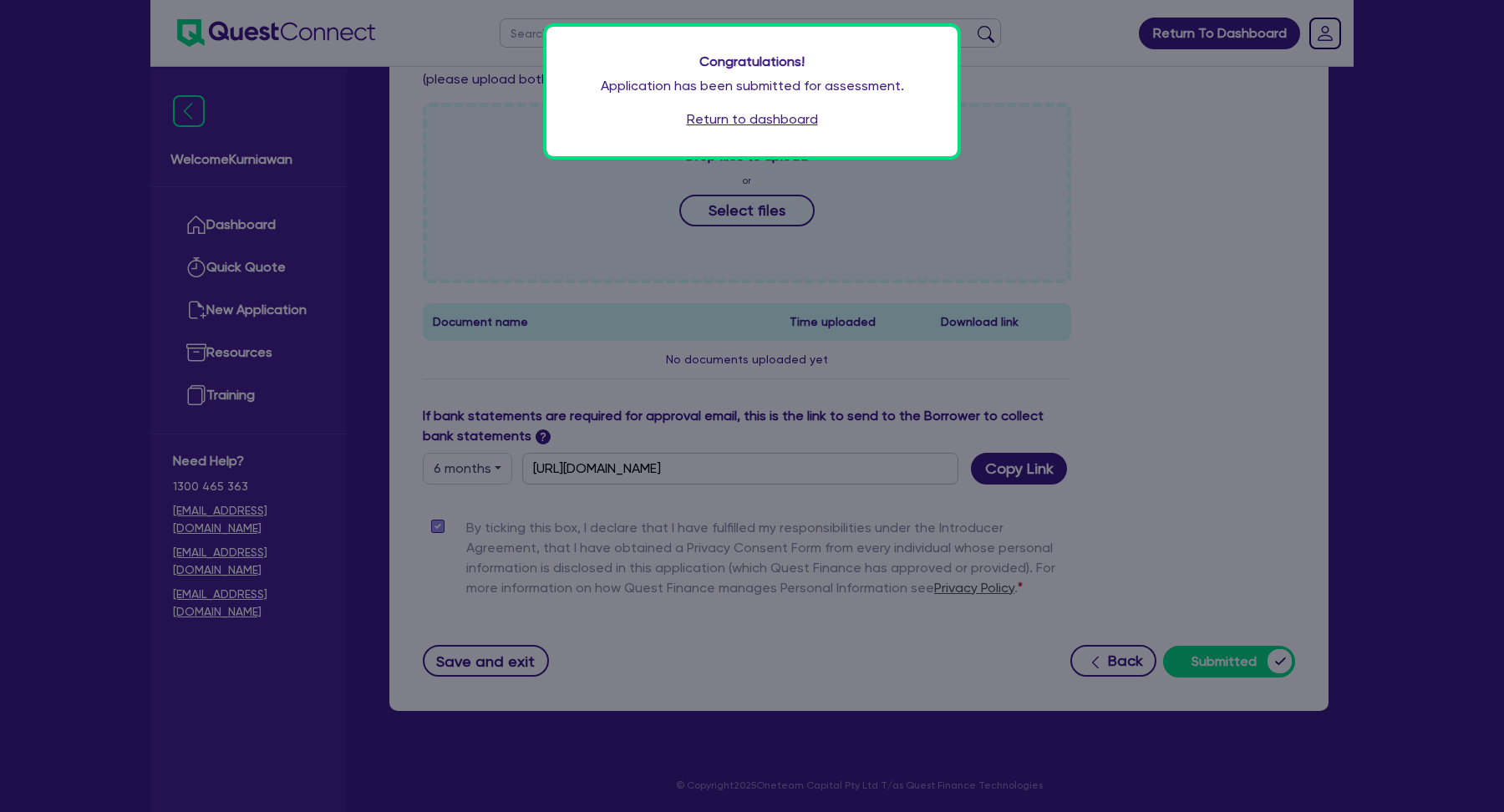
click at [737, 112] on link "Return to dashboard" at bounding box center [752, 120] width 131 height 20
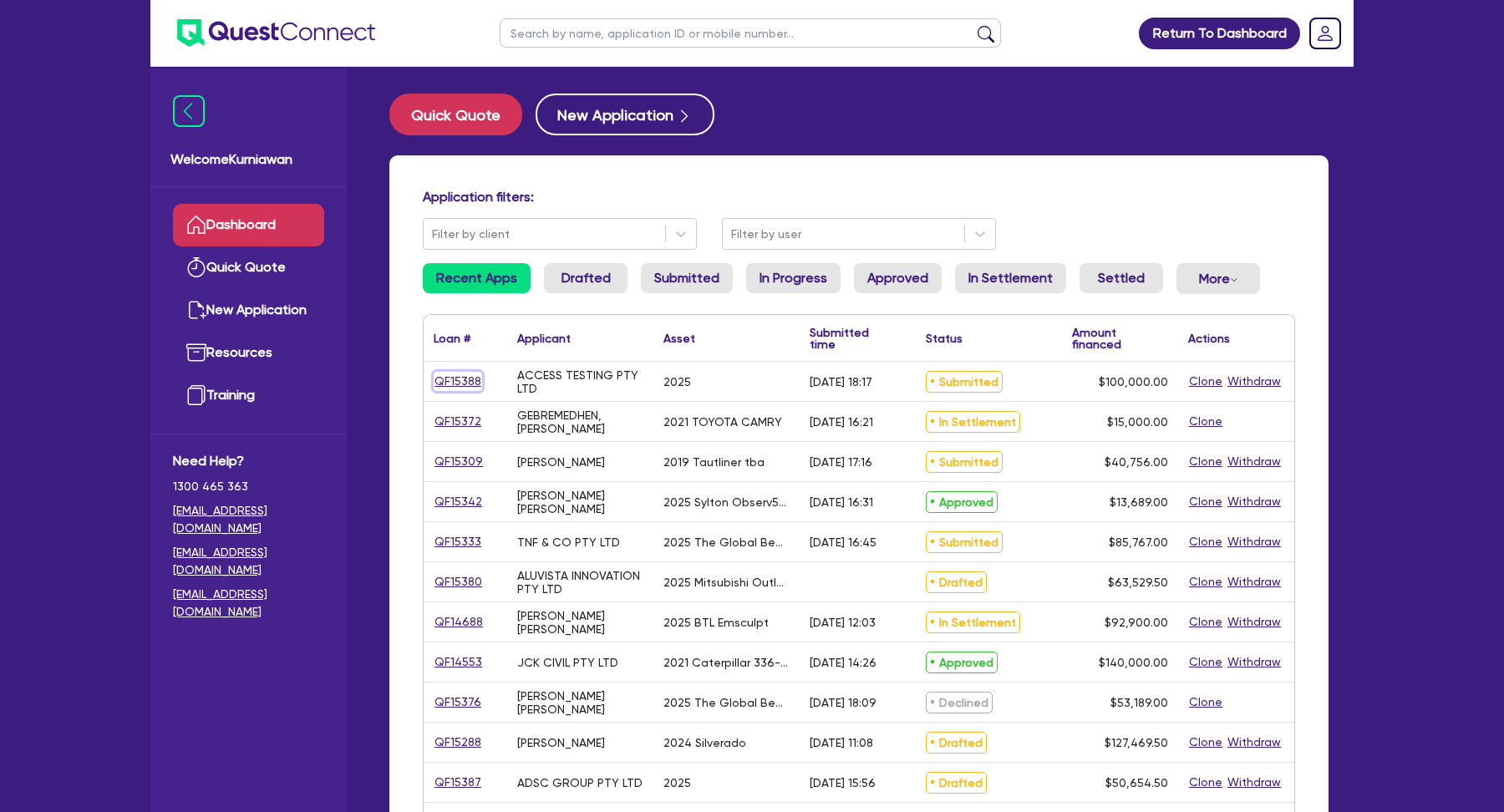
click at [452, 378] on link "QF15388" at bounding box center [457, 381] width 48 height 20
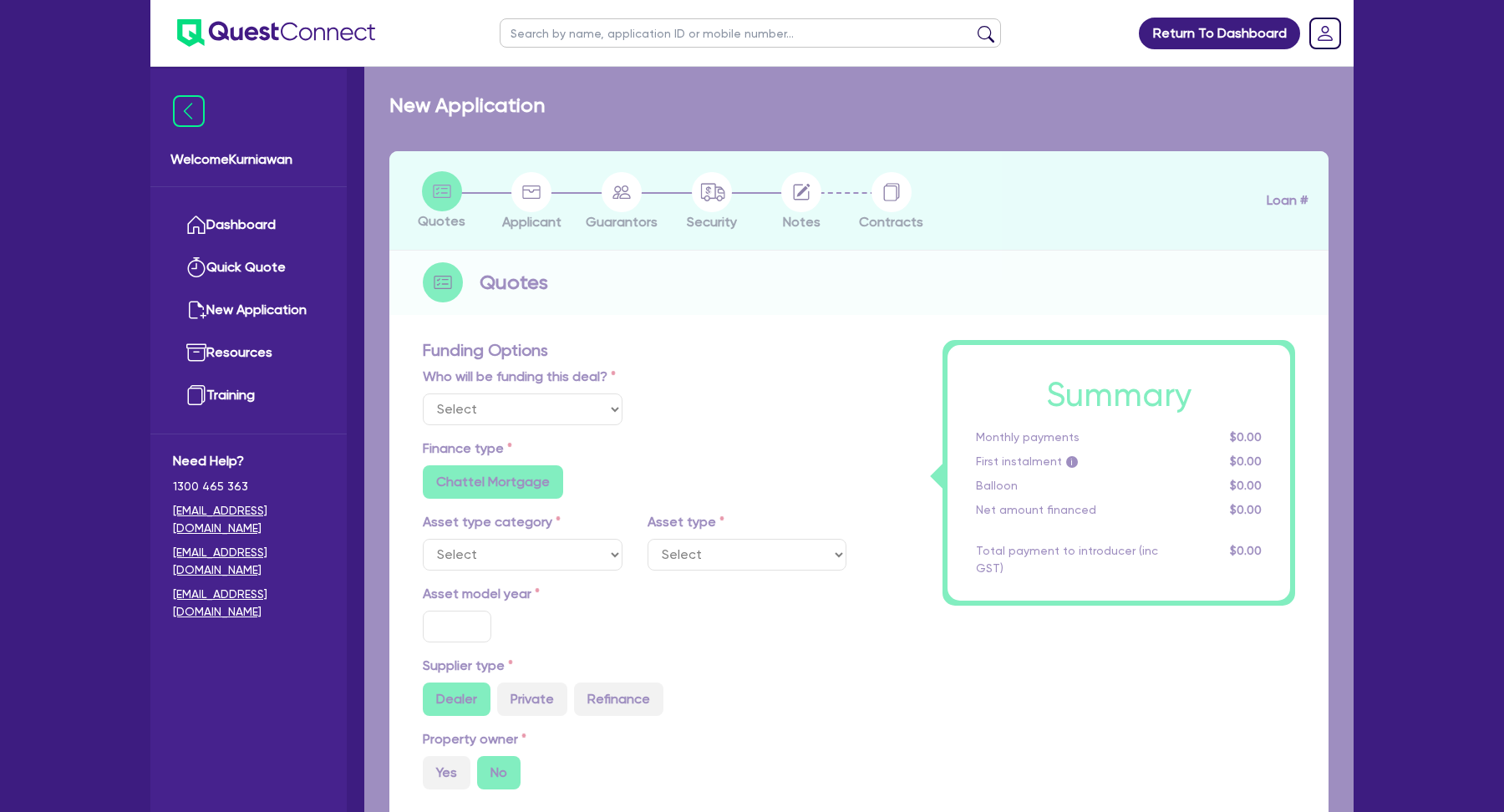
select select "Quest Finance - Own Book"
select select "CARS_AND_LIGHT_TRUCKS"
type input "2025"
type input "100,000"
type input "1,000"
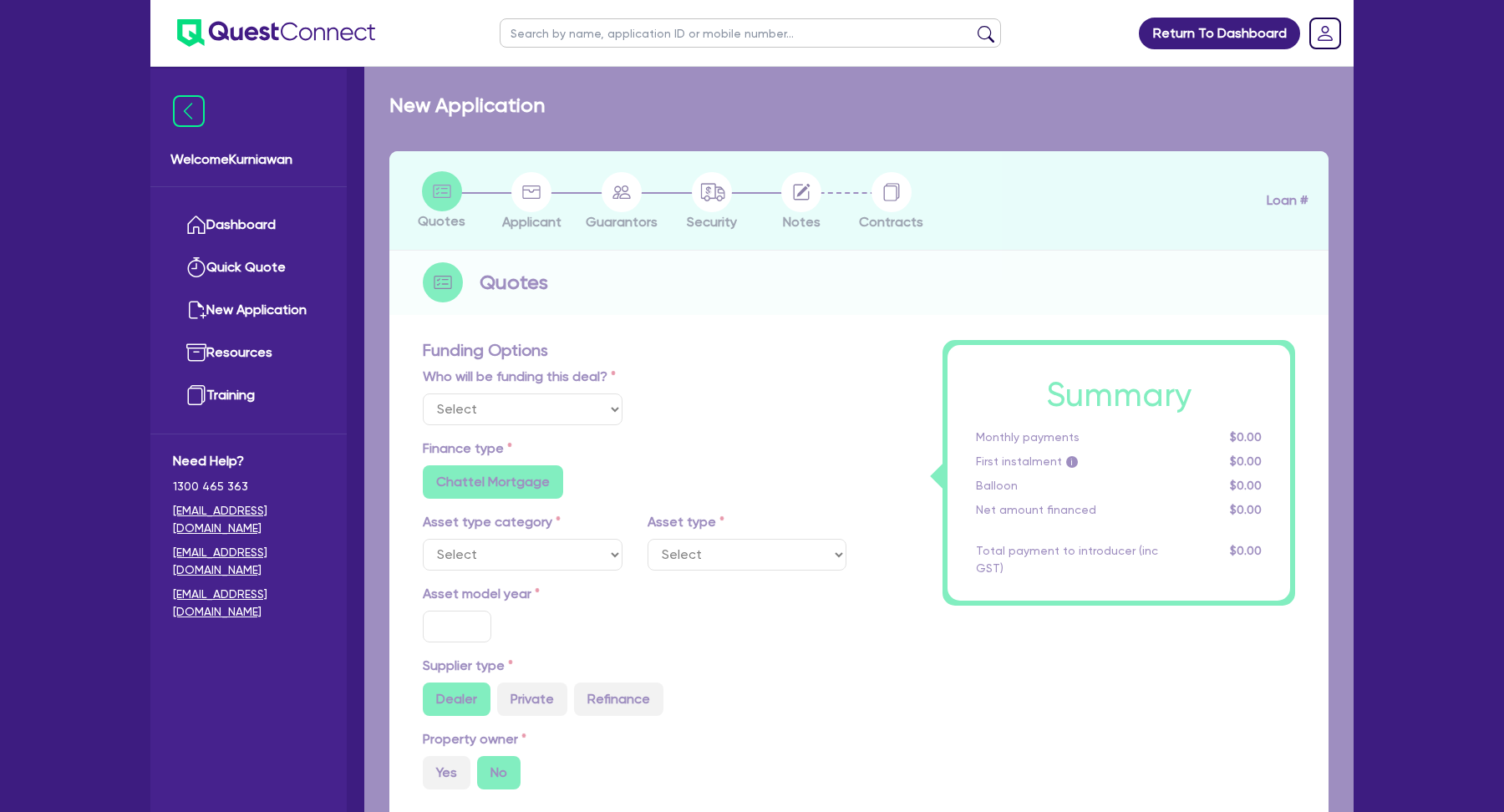
type input "2,000"
type input "3,000"
type input "5"
type input "5,000"
type input "4"
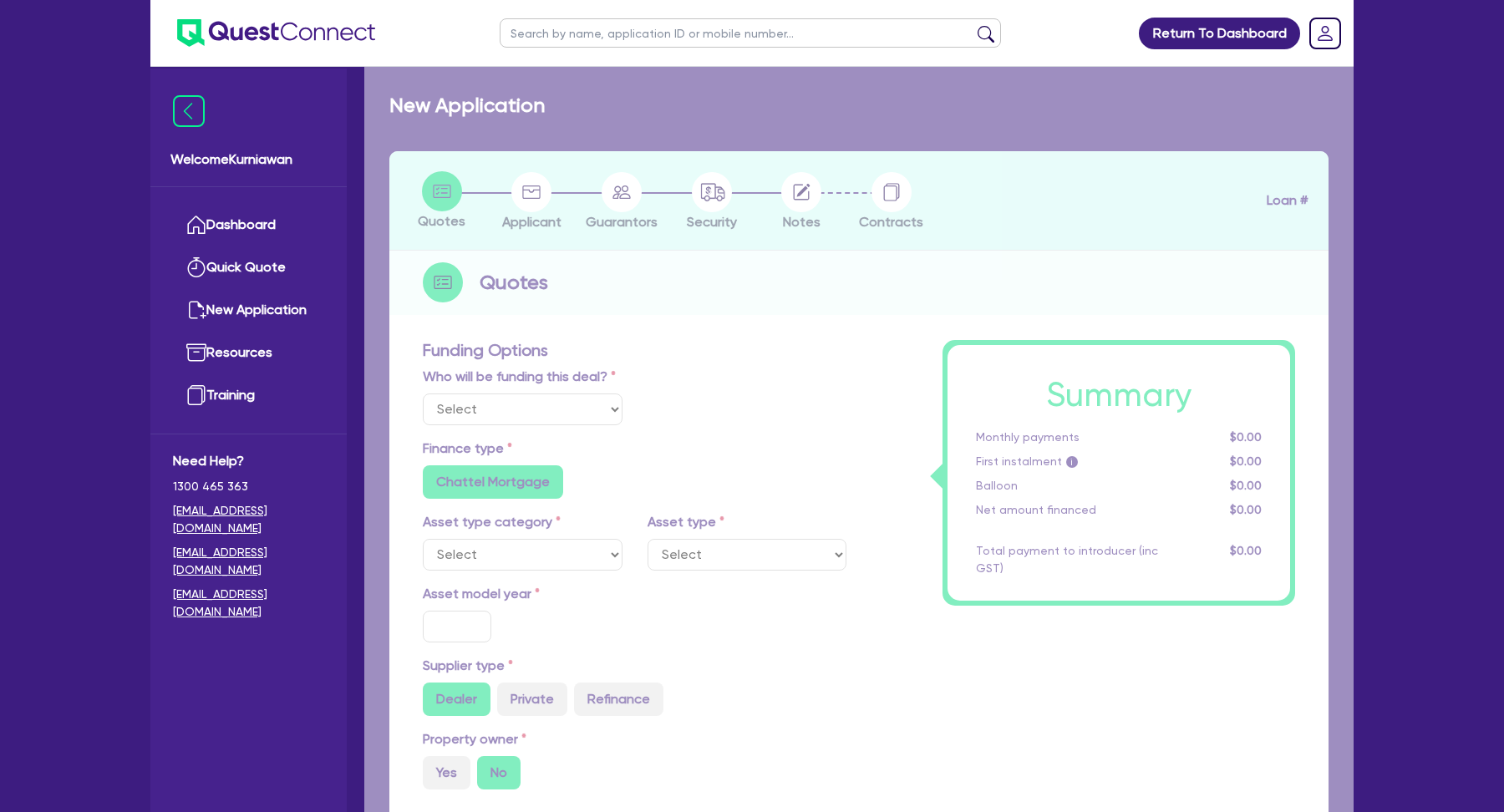
type input "4,000"
type input "17.95"
type input "500"
radio input "false"
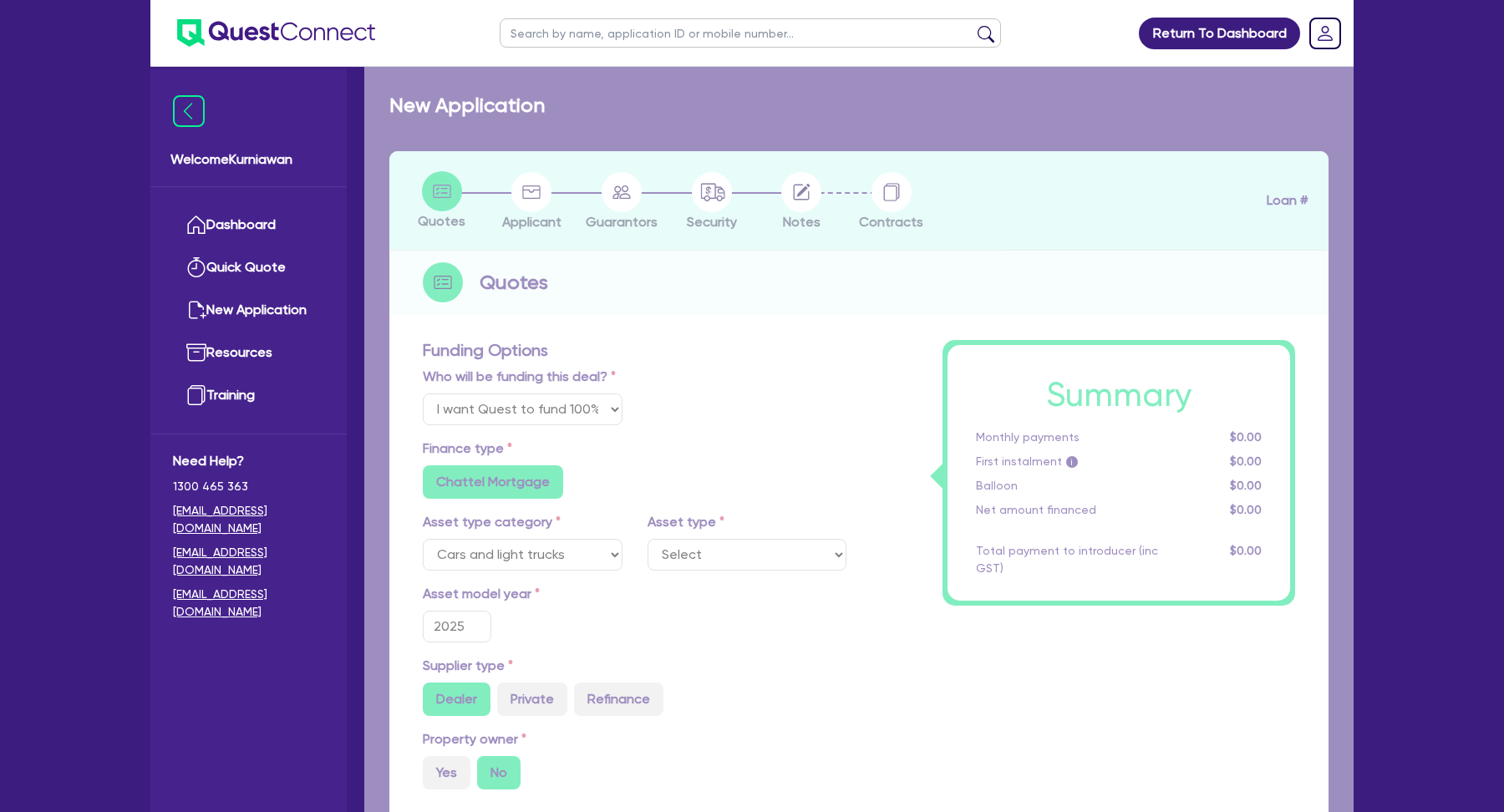
select select "PASSENGER_VEHICLES"
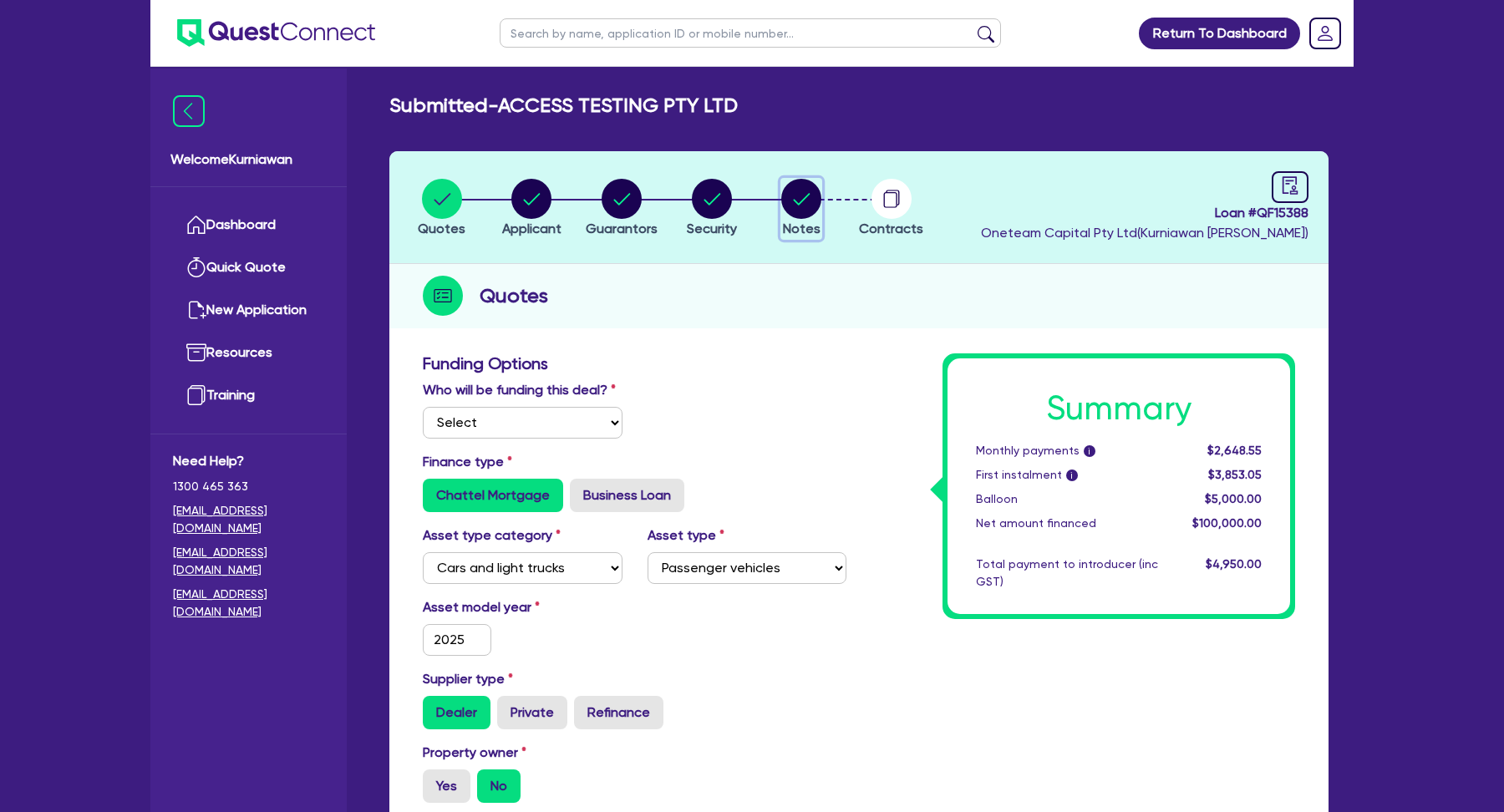
click at [794, 200] on icon "button" at bounding box center [802, 199] width 17 height 12
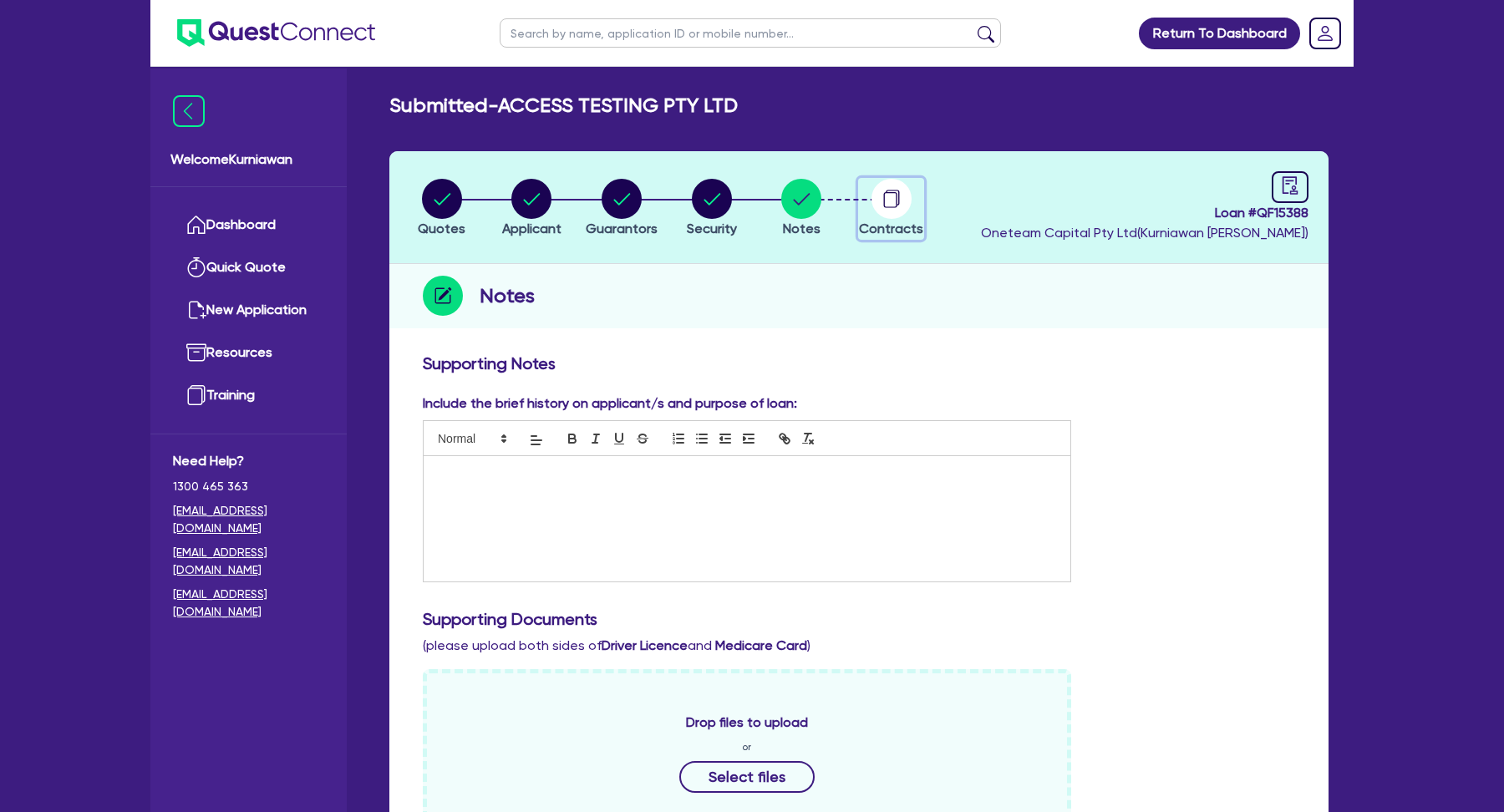
click at [894, 206] on icon "button" at bounding box center [890, 200] width 14 height 16
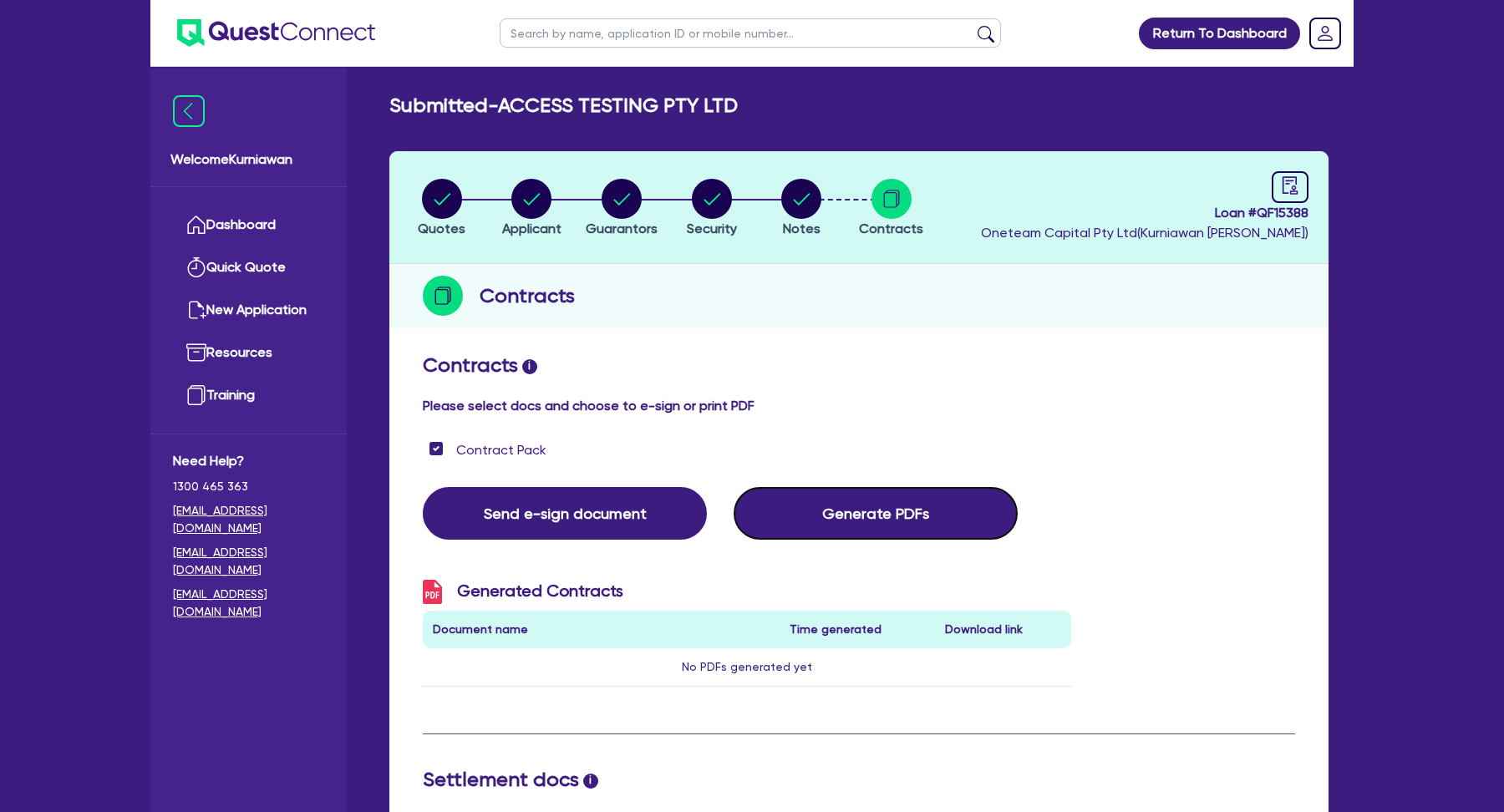
click at [901, 515] on button "Generate PDFs" at bounding box center [875, 513] width 284 height 53
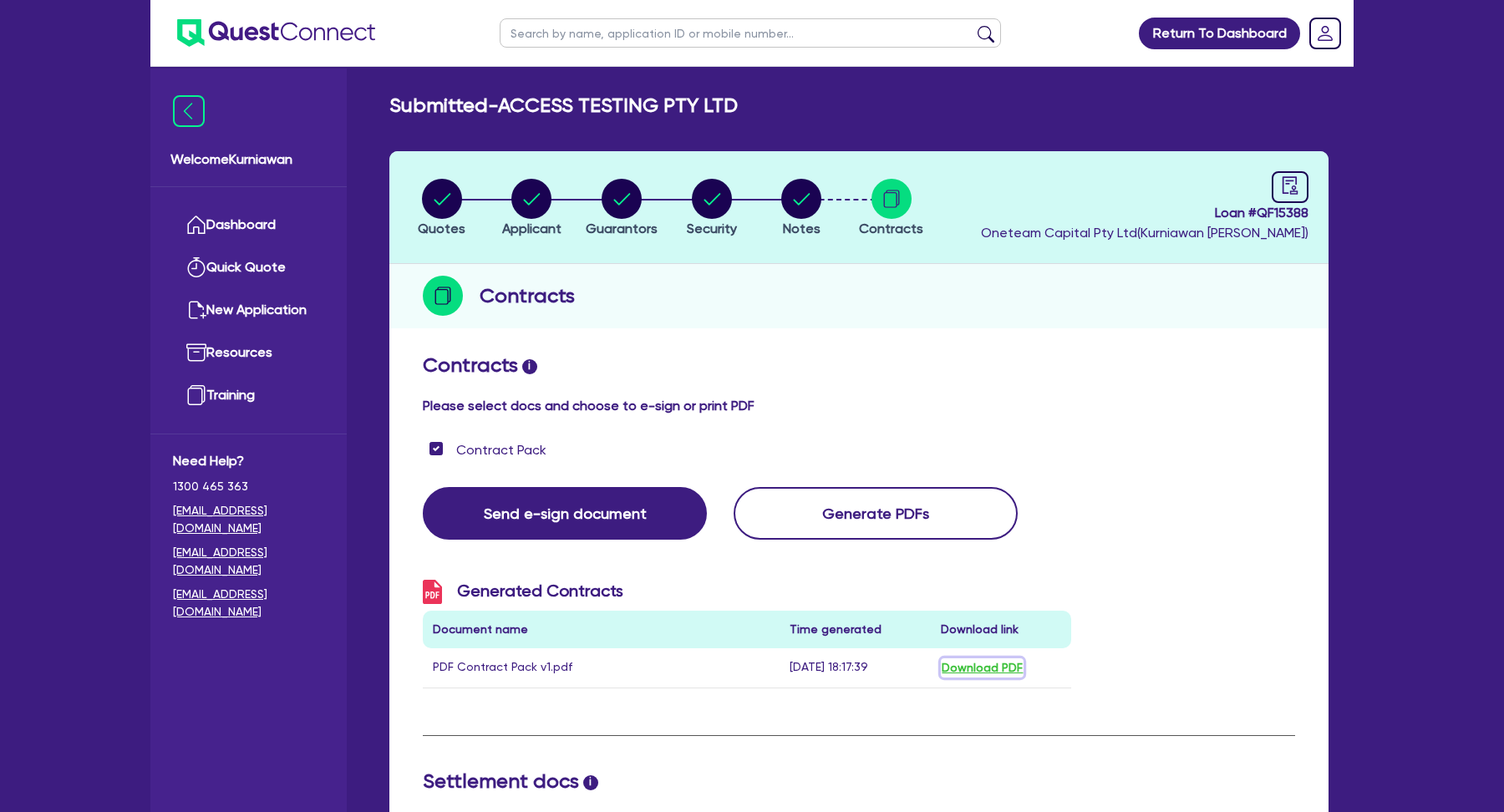
click at [970, 668] on button "Download PDF" at bounding box center [981, 668] width 82 height 20
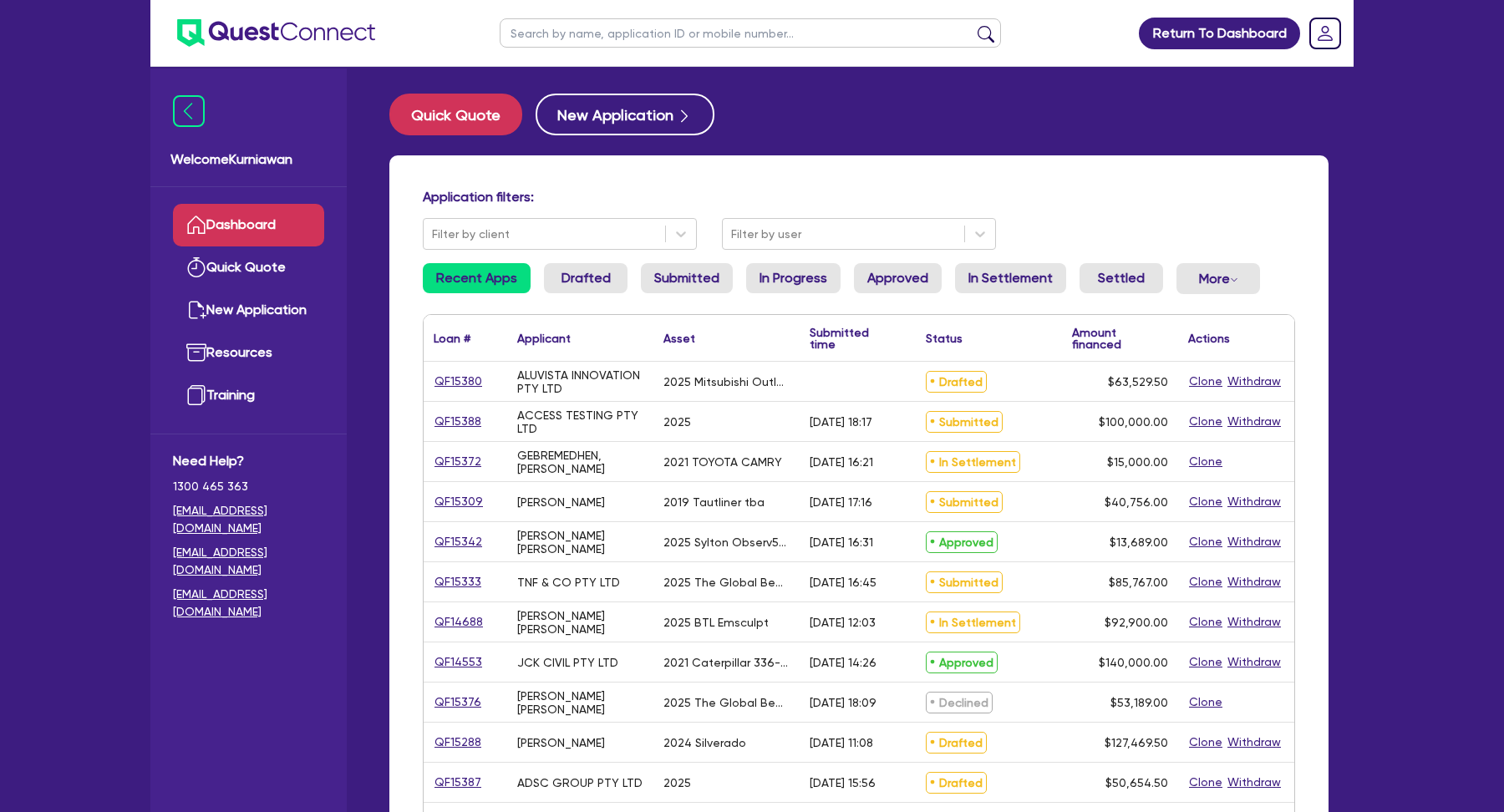
click at [639, 44] on input "text" at bounding box center [750, 33] width 501 height 29
paste input "QF15372"
type input "QF15372"
click at [973, 25] on button "submit" at bounding box center [986, 37] width 26 height 24
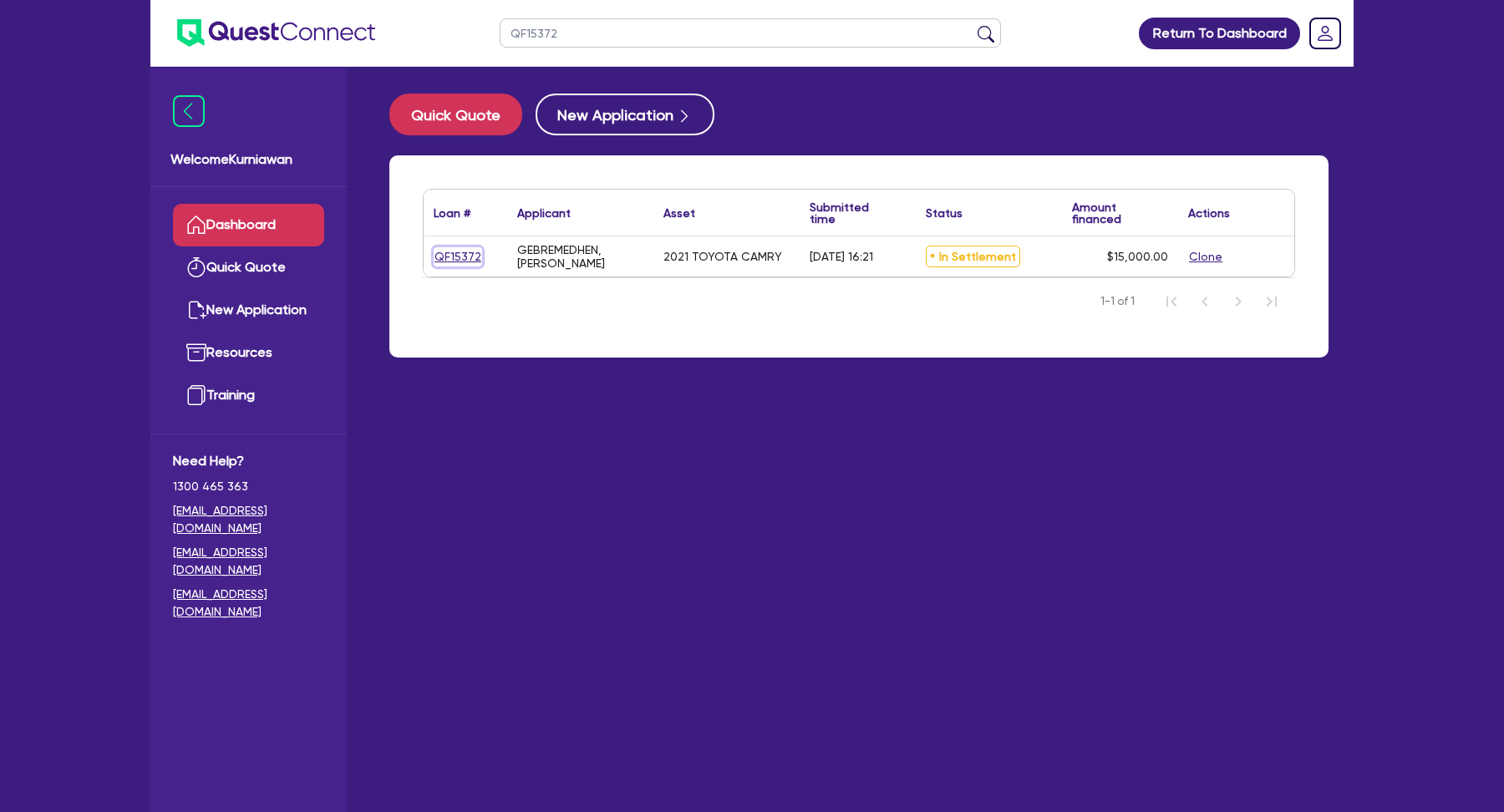
click at [460, 259] on link "QF15372" at bounding box center [457, 257] width 48 height 20
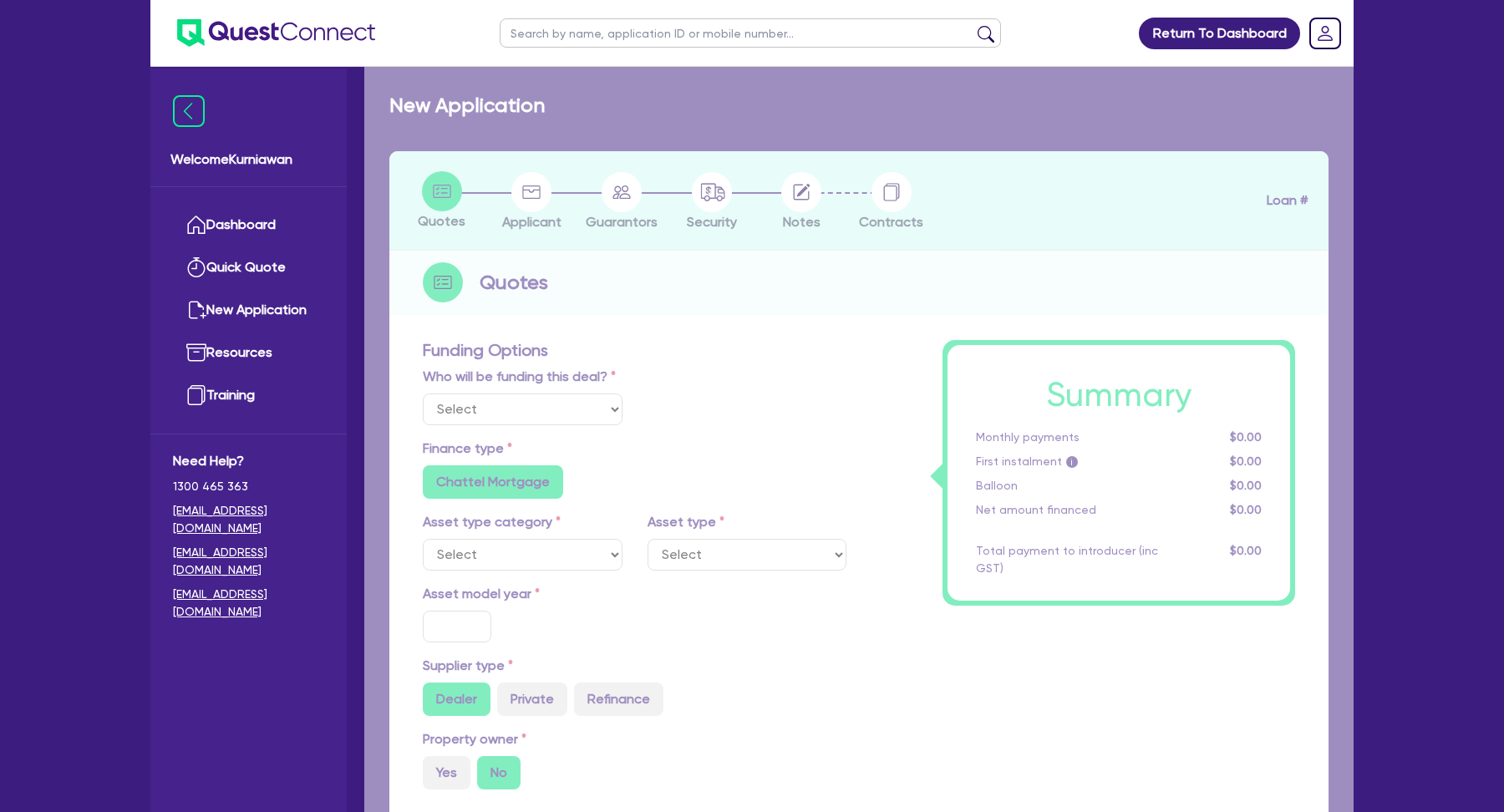
select select "Quest Finance - Platform Funding"
select select "CARS_AND_LIGHT_TRUCKS"
type input "2021"
radio input "false"
radio input "true"
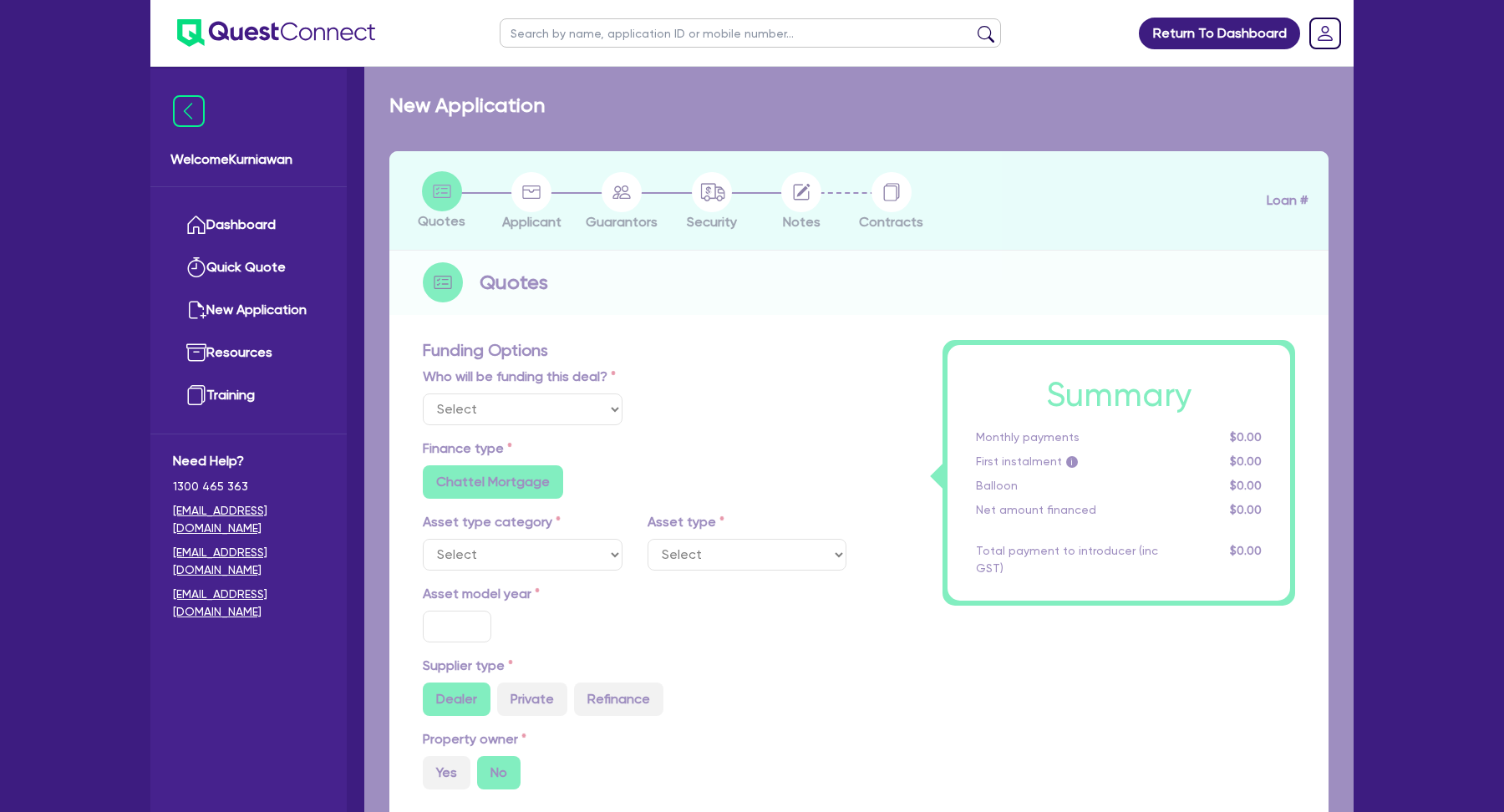
type input "19,733.98"
type input "4,733.98"
type input "5.06"
type input "760"
radio input "true"
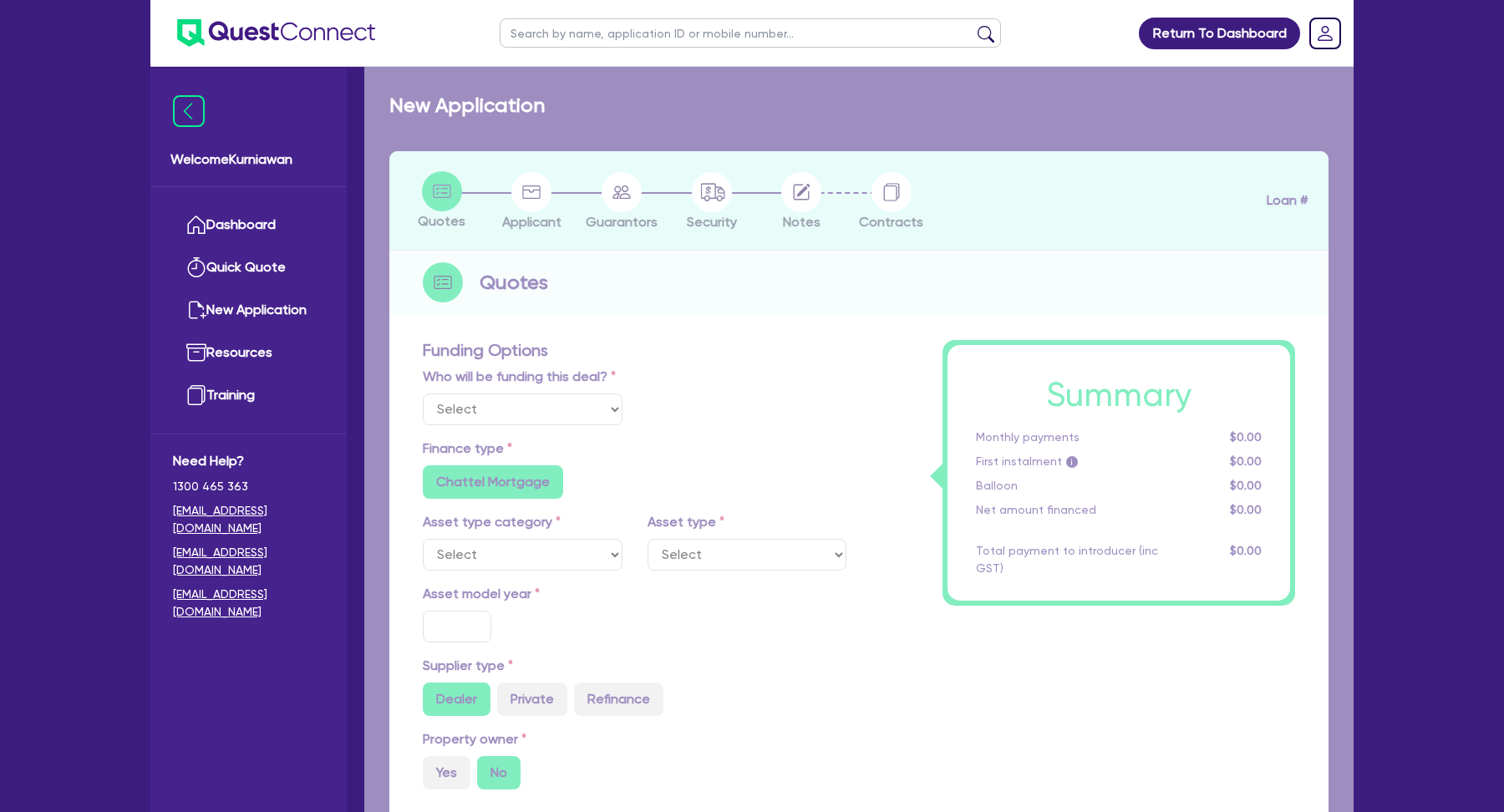
type input "15.95"
type input "350"
select select "PASSENGER_VEHICLES"
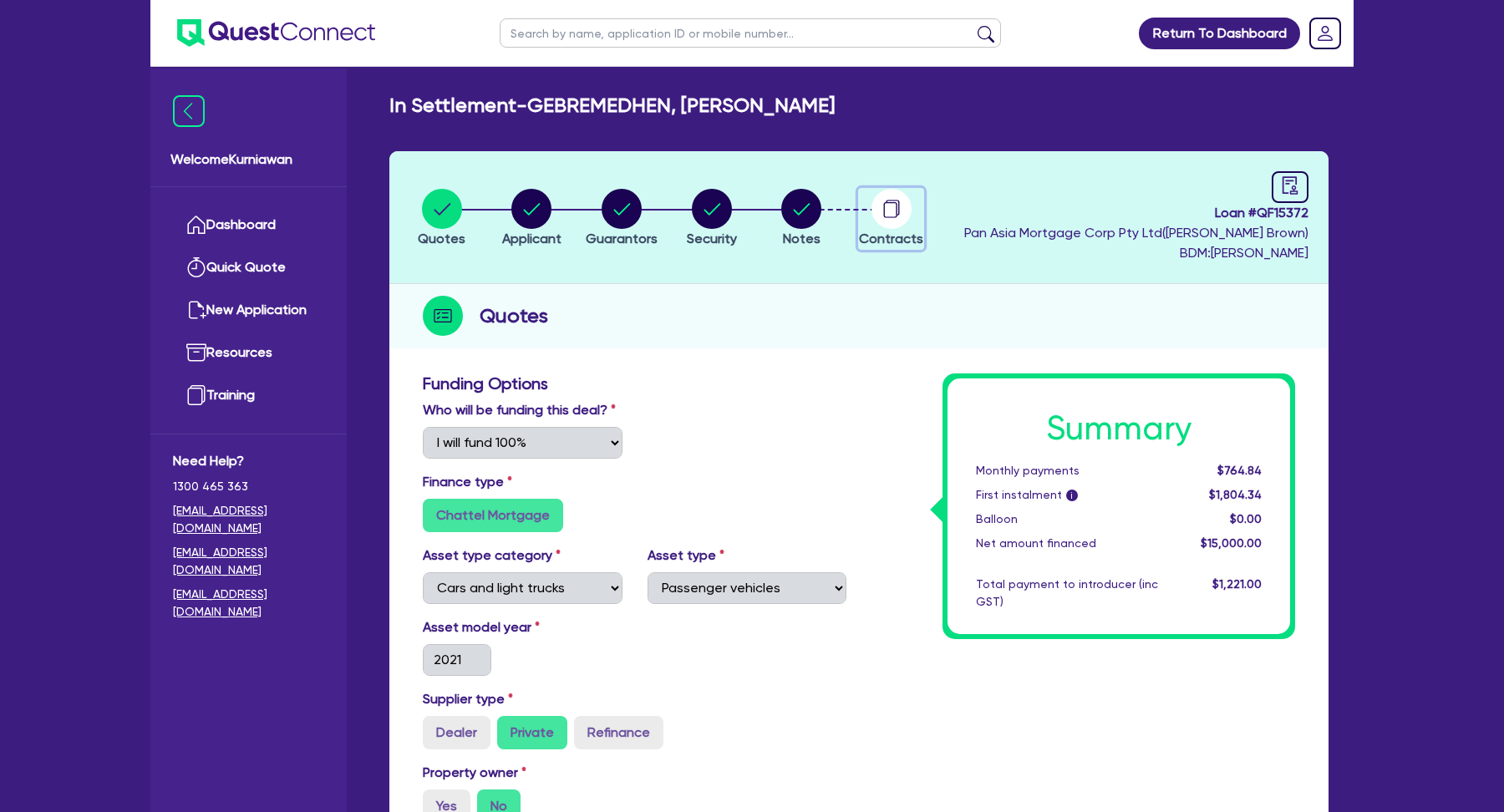
click at [880, 217] on circle "button" at bounding box center [891, 208] width 40 height 40
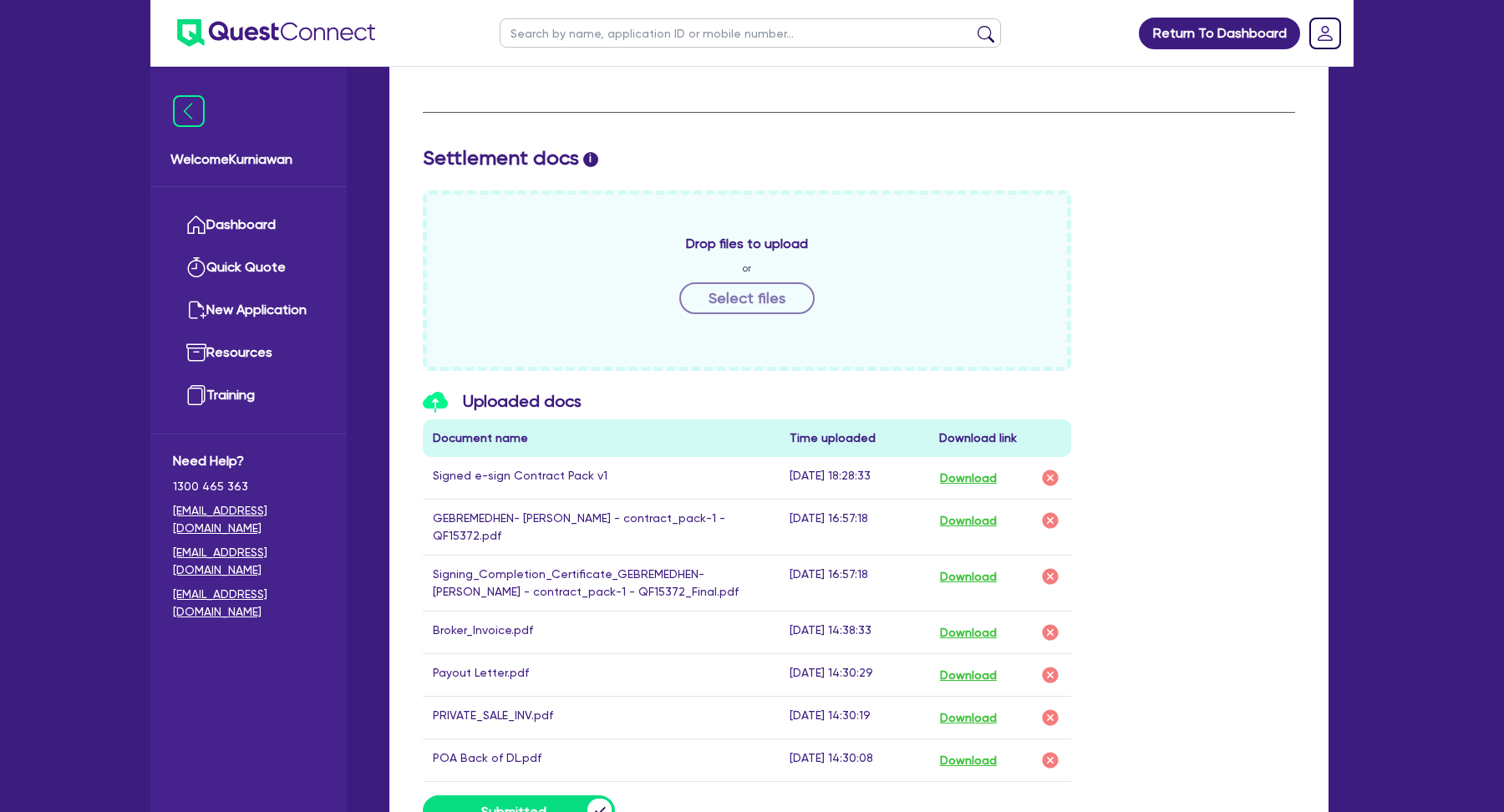
scroll to position [644, 0]
drag, startPoint x: 607, startPoint y: 476, endPoint x: 428, endPoint y: 476, distance: 179.0
click at [428, 476] on td "Signed e-sign Contract Pack v1" at bounding box center [602, 477] width 357 height 42
